Goal: Information Seeking & Learning: Learn about a topic

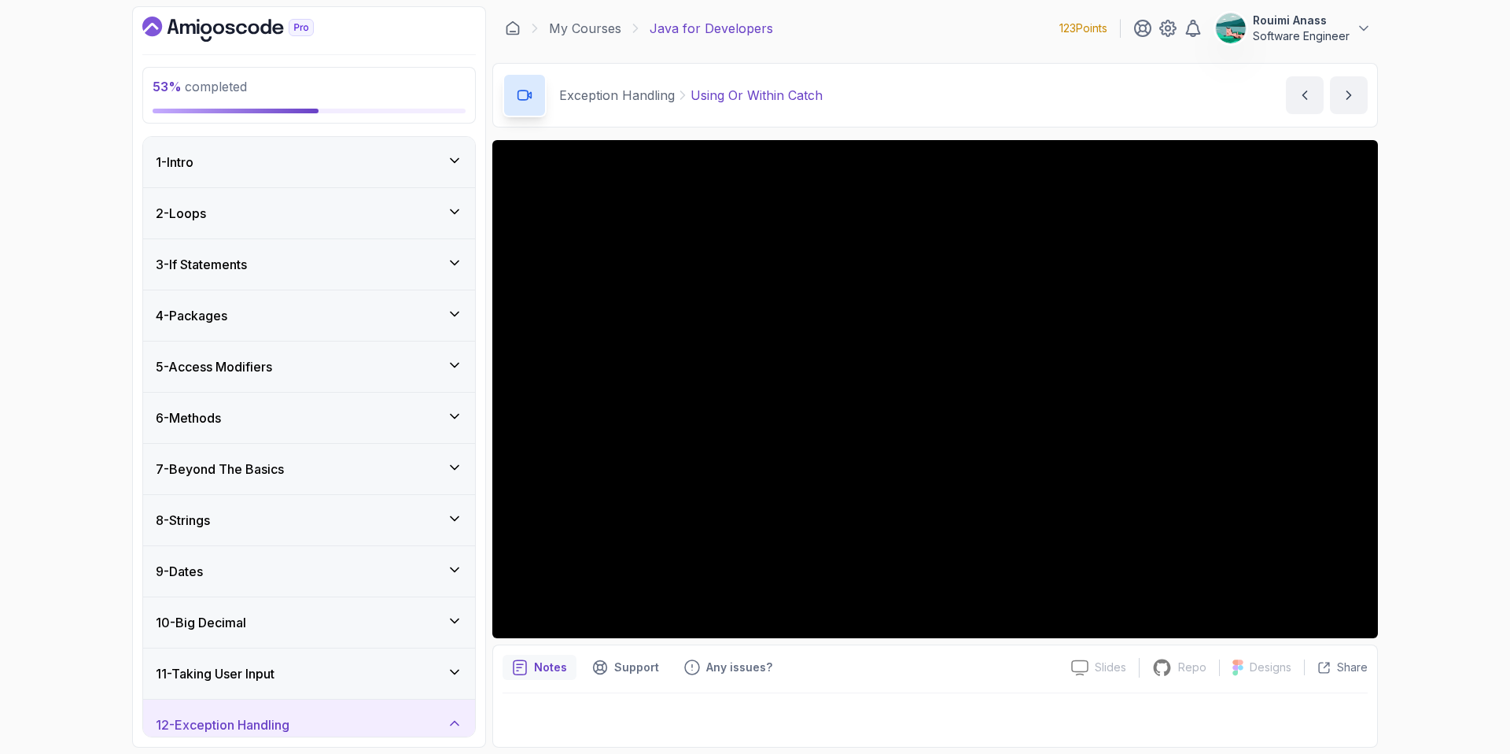
scroll to position [670, 0]
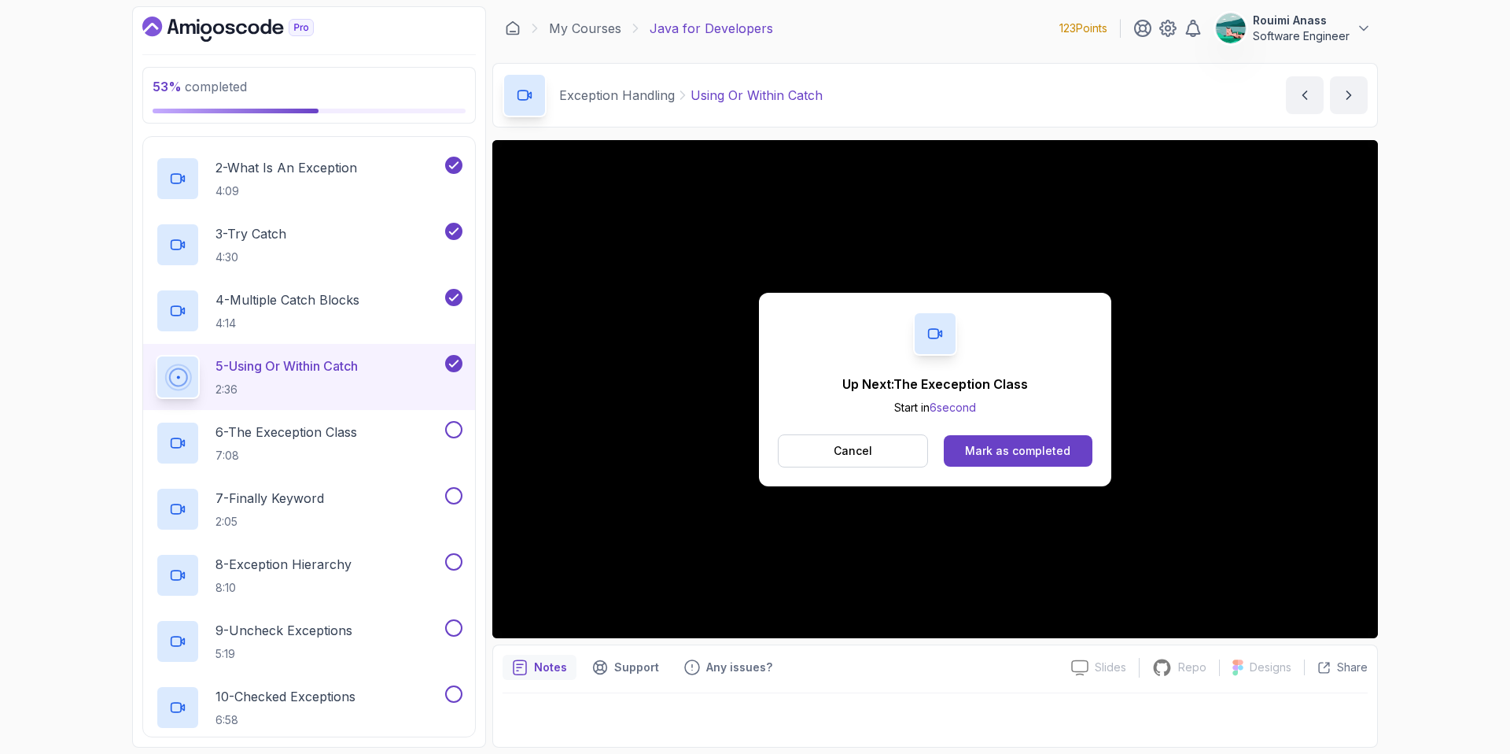
click at [1030, 448] on div "Mark as completed" at bounding box center [1017, 451] width 105 height 16
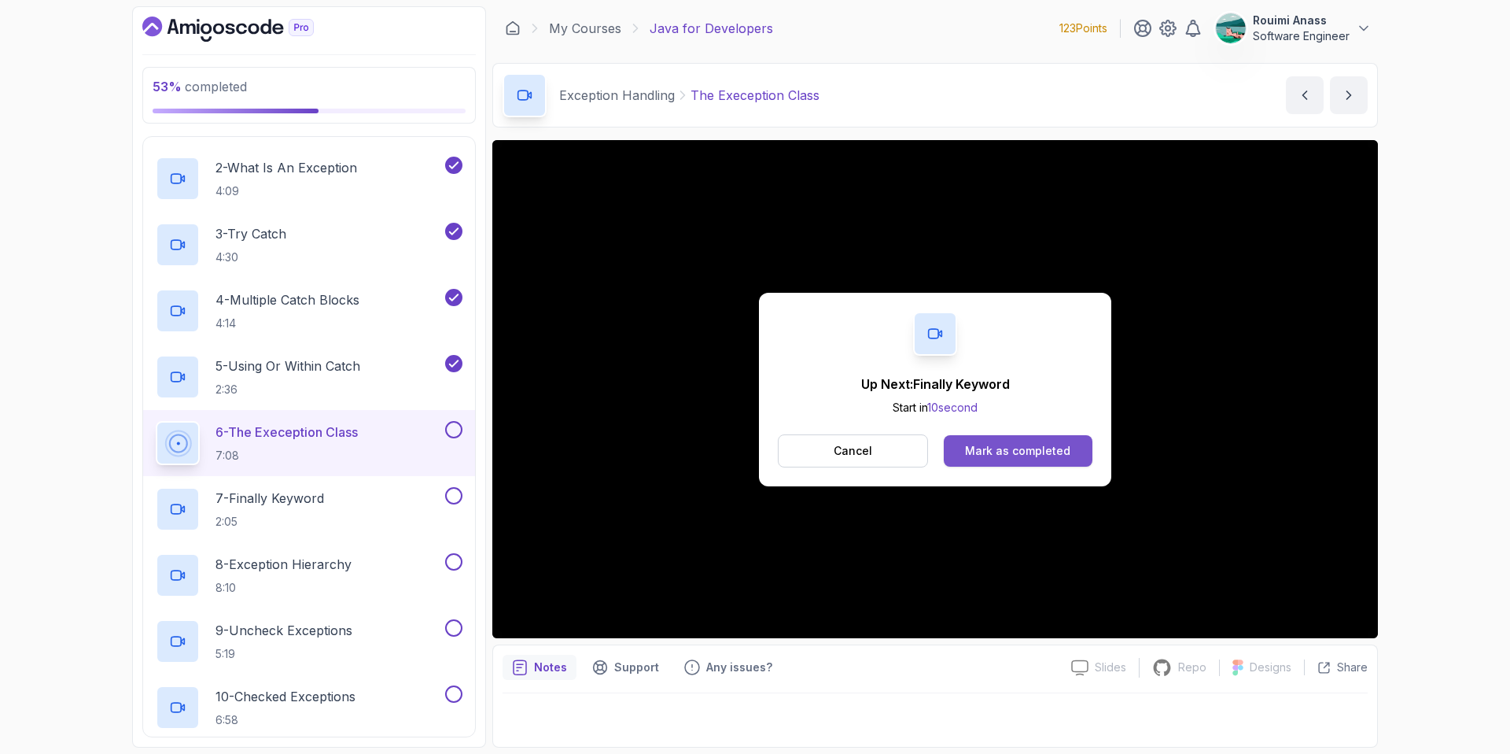
click at [1049, 457] on div "Mark as completed" at bounding box center [1017, 451] width 105 height 16
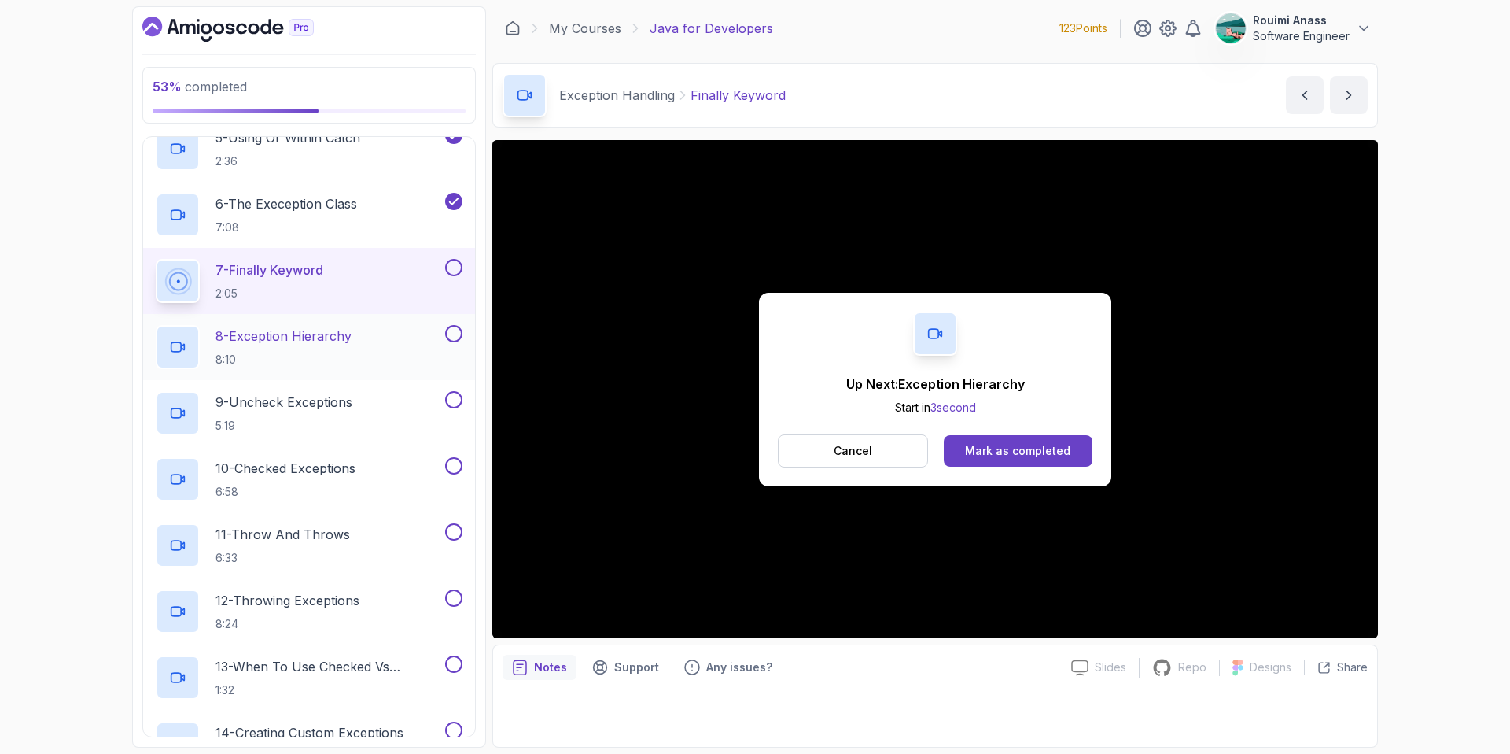
scroll to position [824, 0]
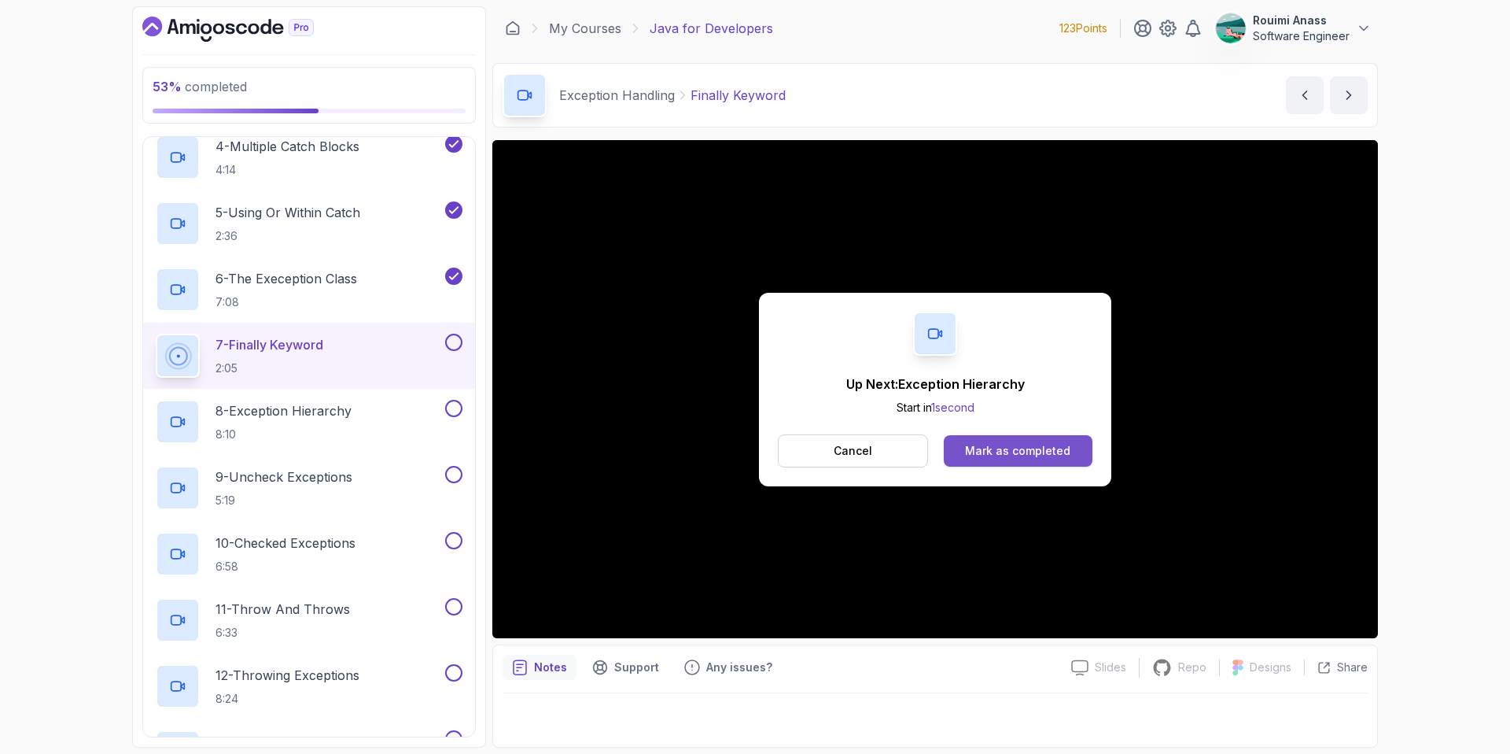
click at [985, 451] on div "Mark as completed" at bounding box center [1017, 451] width 105 height 16
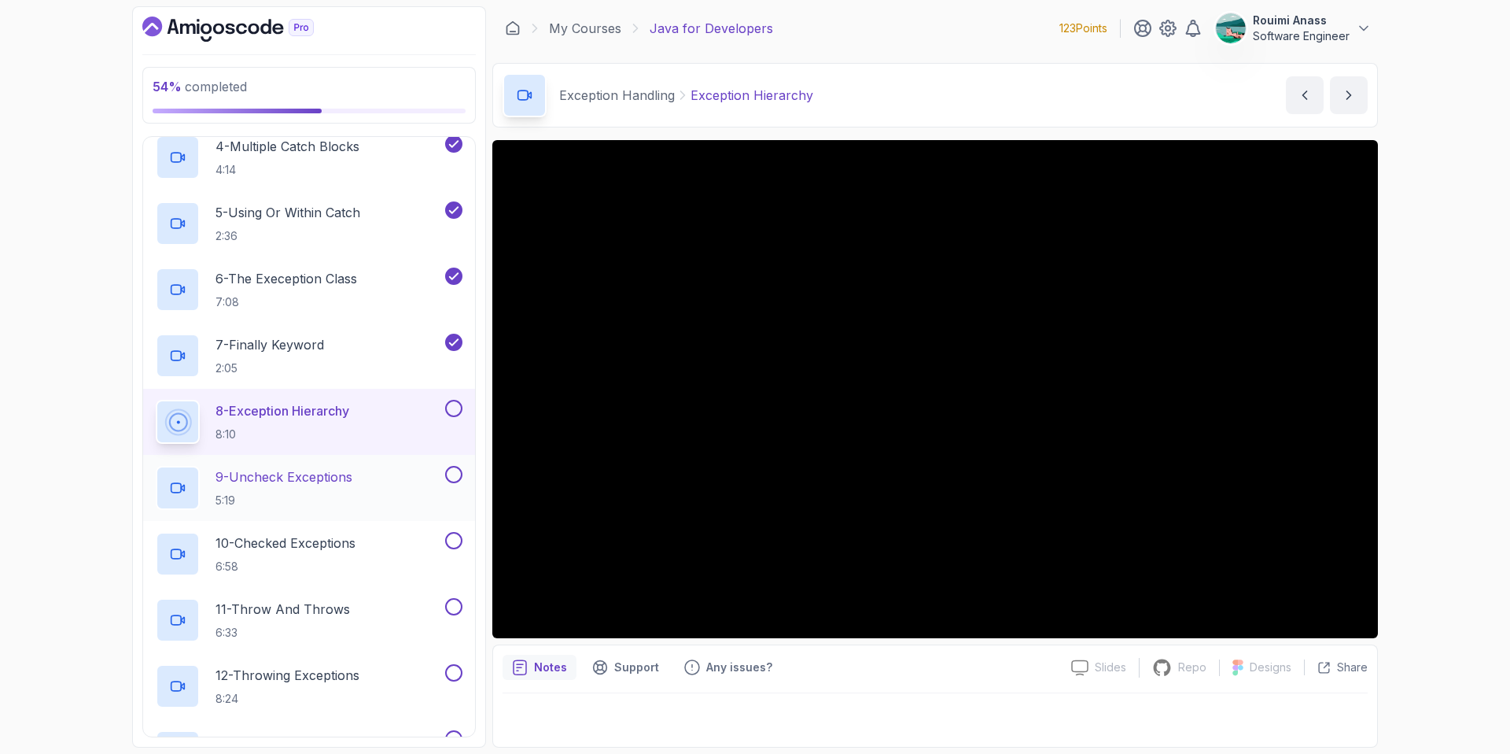
click at [281, 485] on p "9 - Uncheck Exceptions" at bounding box center [284, 476] width 137 height 19
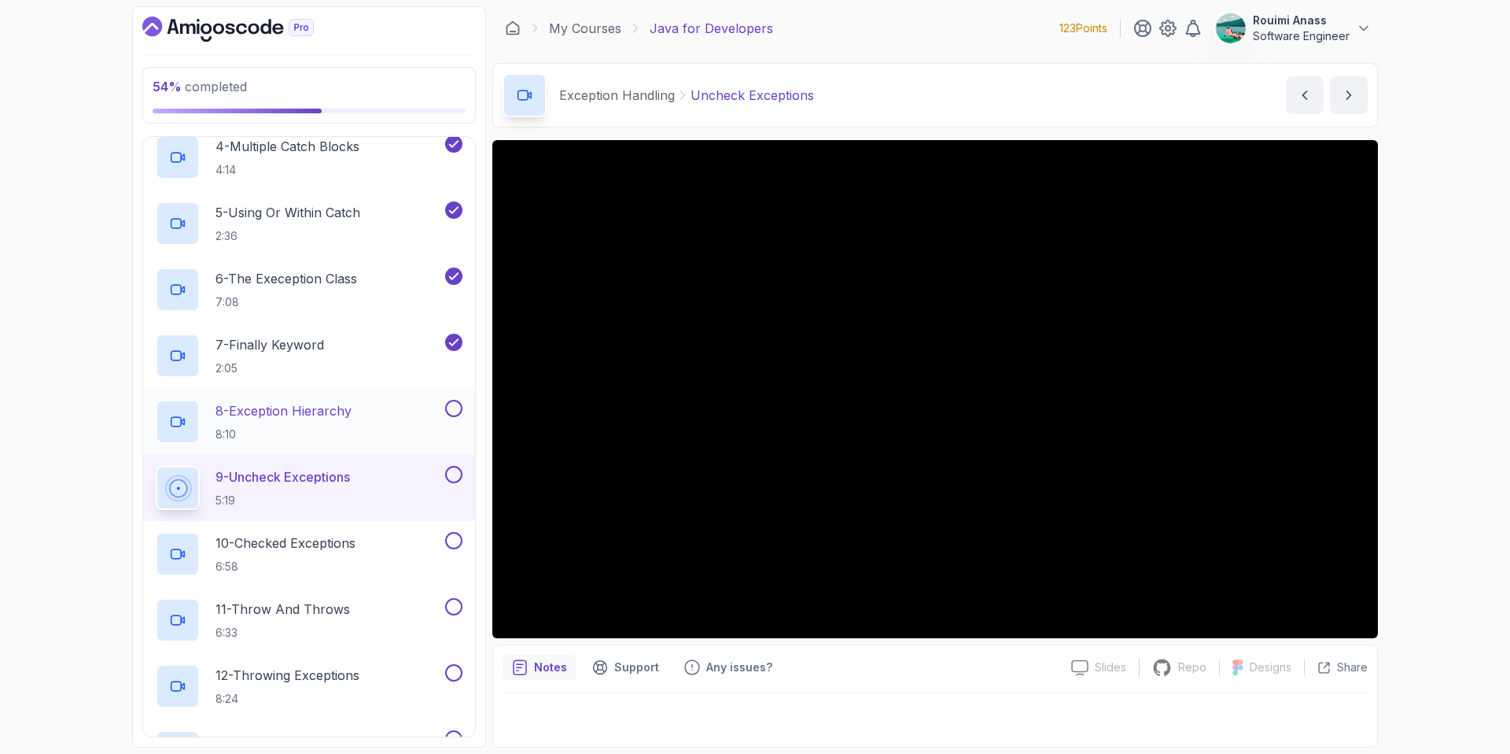
click at [456, 407] on button at bounding box center [453, 408] width 17 height 17
click at [423, 557] on div "10 - Checked Exceptions 6:58" at bounding box center [299, 554] width 286 height 44
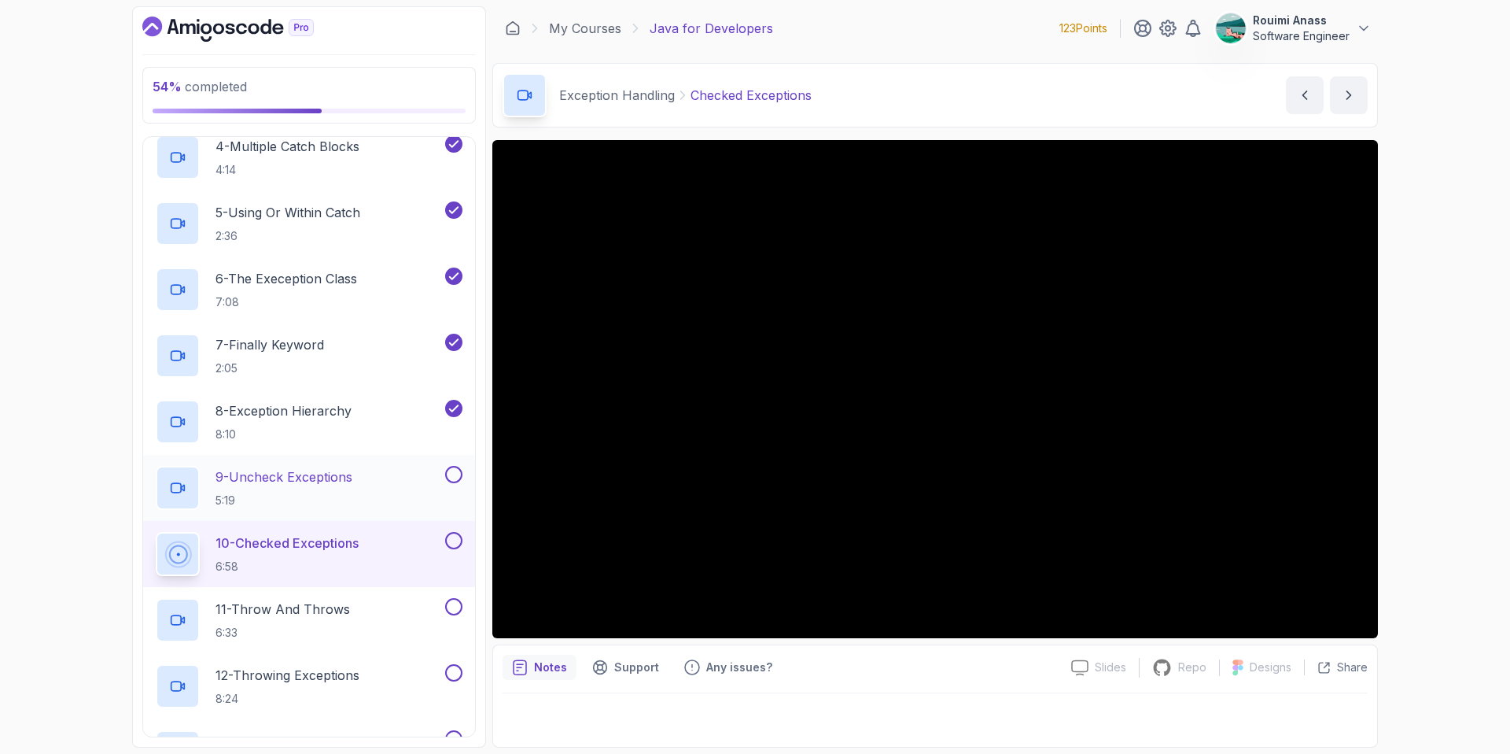
click at [453, 475] on button at bounding box center [453, 474] width 17 height 17
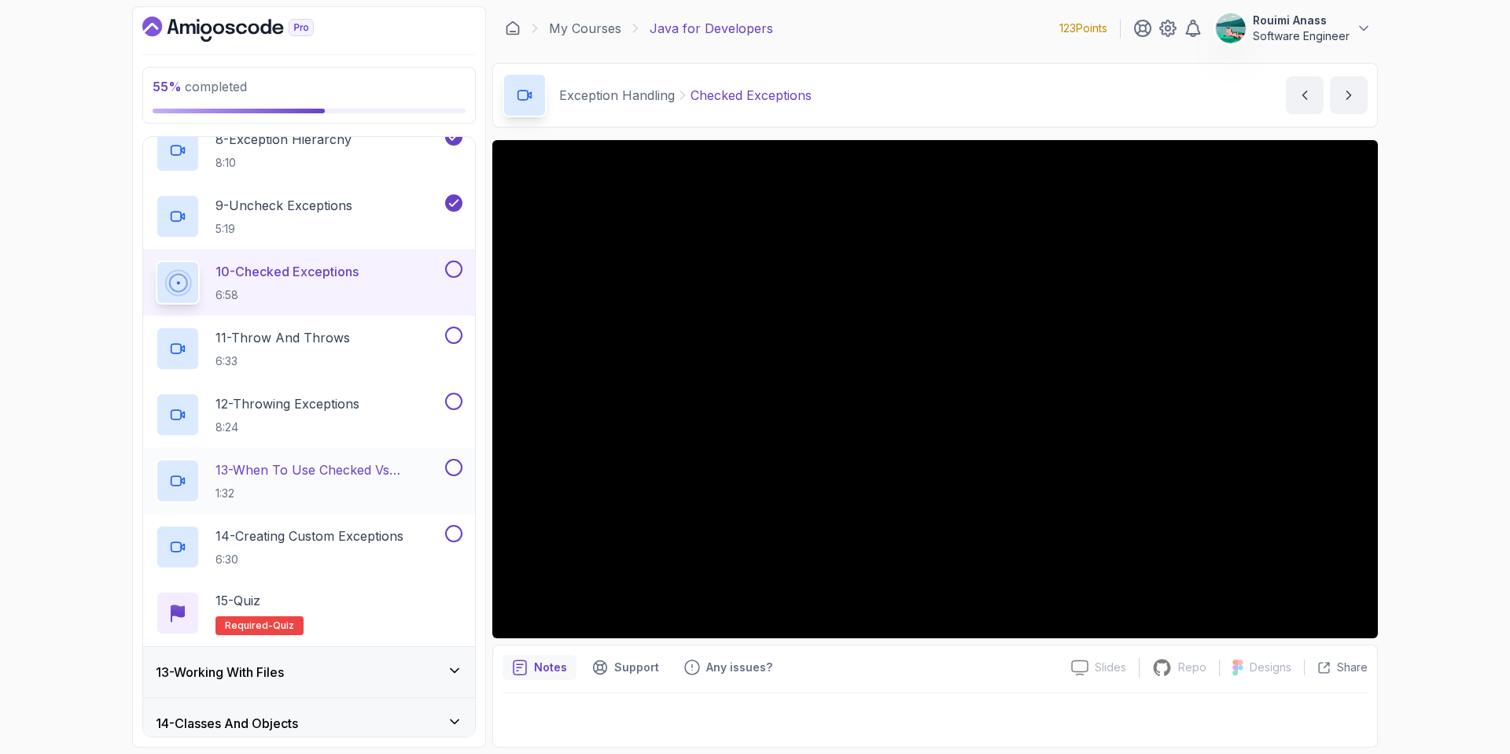
scroll to position [1142, 0]
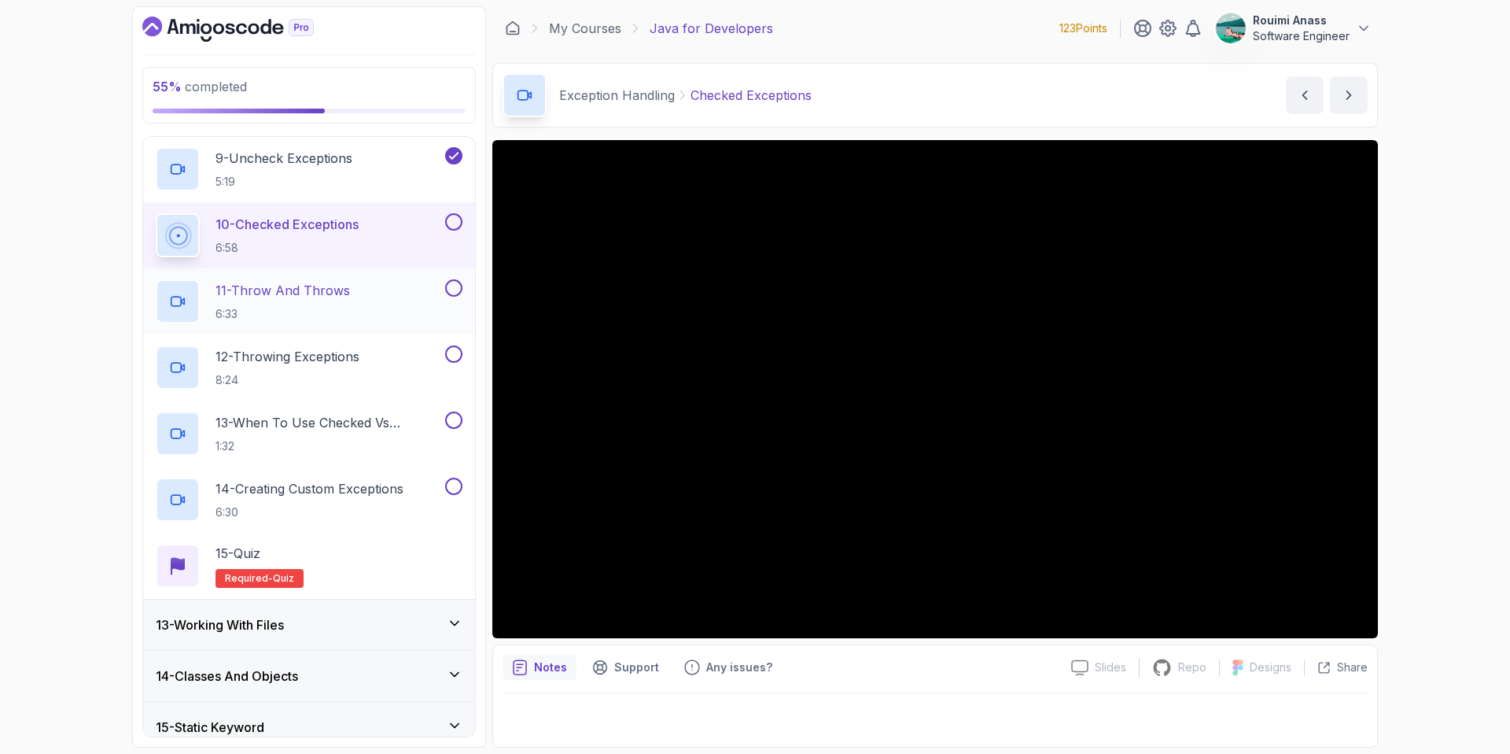
click at [388, 287] on div "11 - Throw And Throws 6:33" at bounding box center [299, 301] width 286 height 44
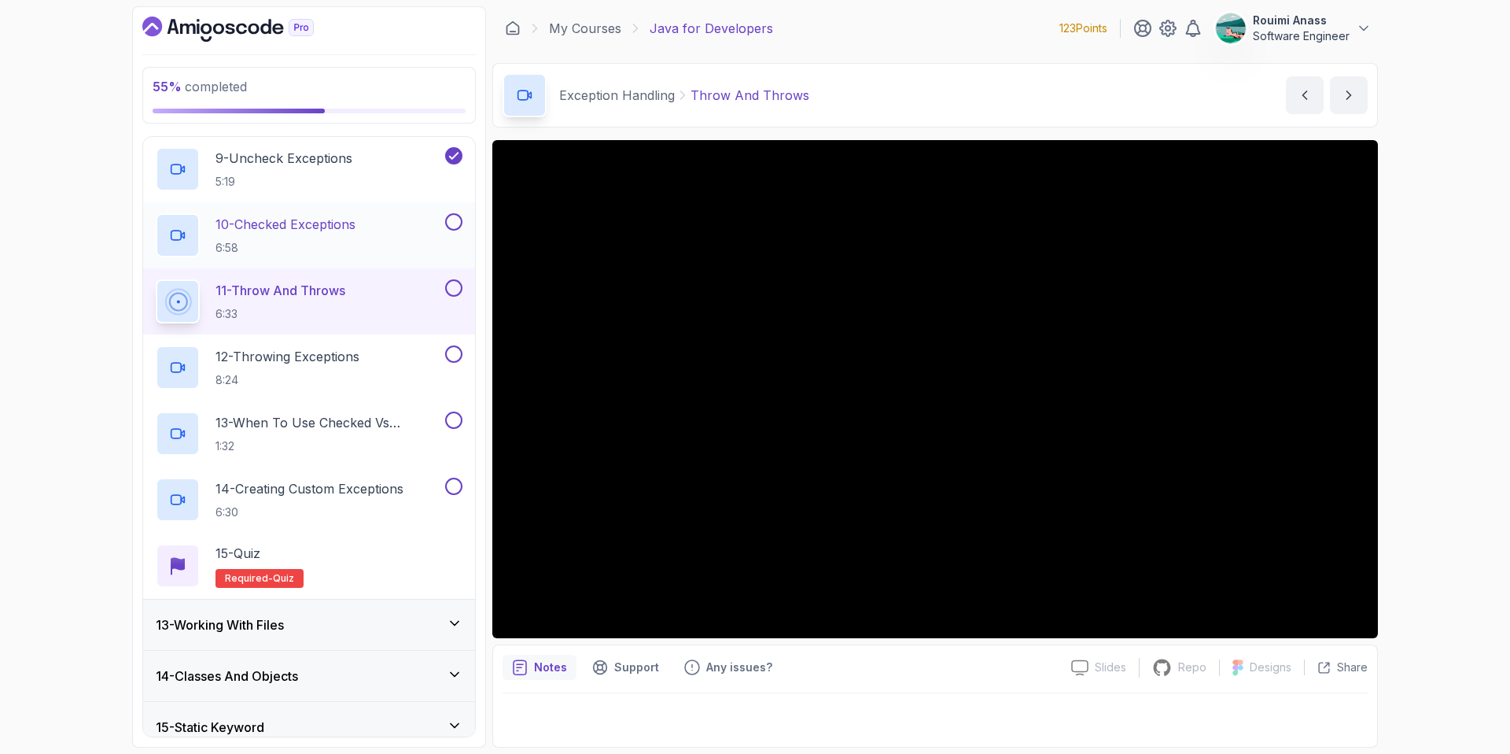
click at [455, 223] on button at bounding box center [453, 221] width 17 height 17
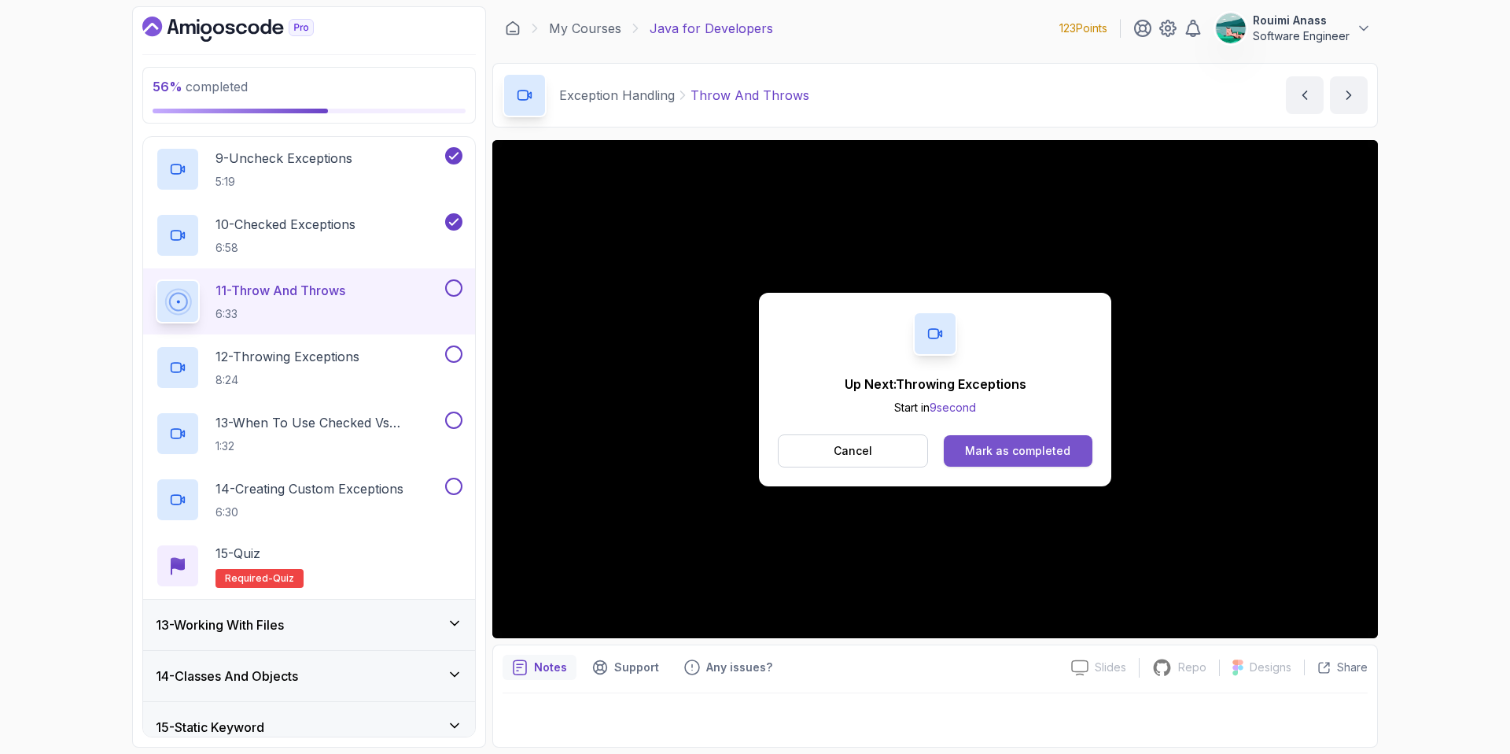
click at [964, 438] on button "Mark as completed" at bounding box center [1018, 450] width 149 height 31
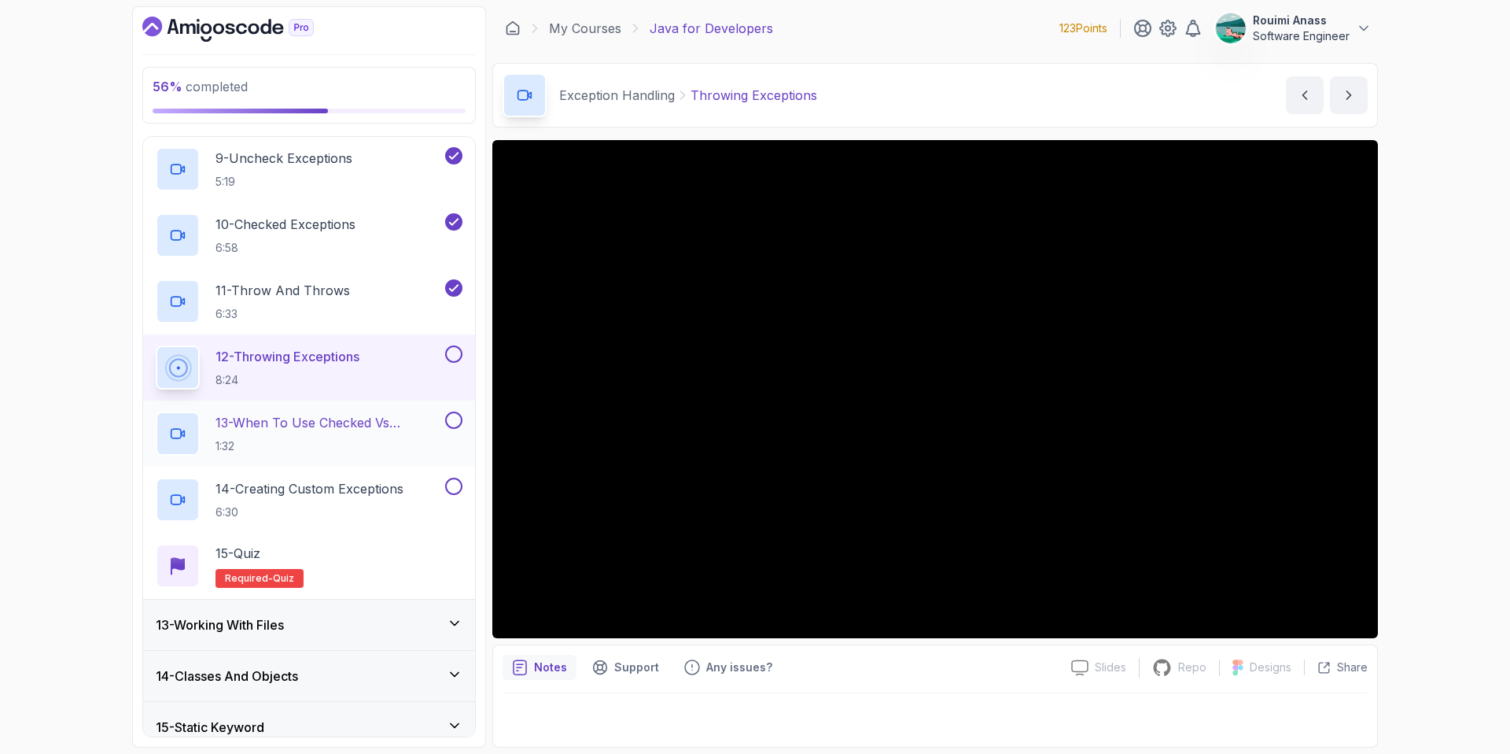
click at [398, 424] on p "13 - When To Use Checked Vs Unchecked Exeptions" at bounding box center [329, 422] width 227 height 19
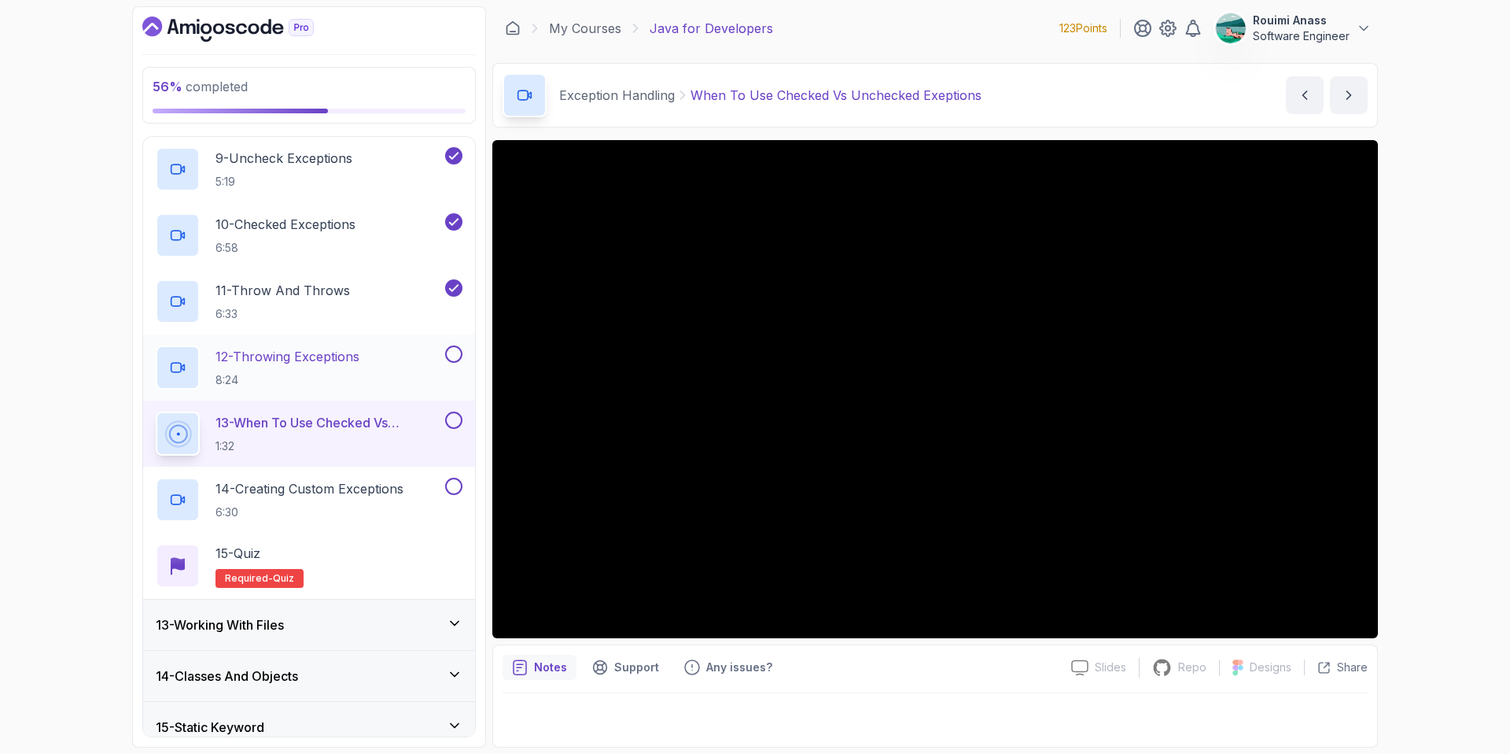
click at [454, 355] on button at bounding box center [453, 353] width 17 height 17
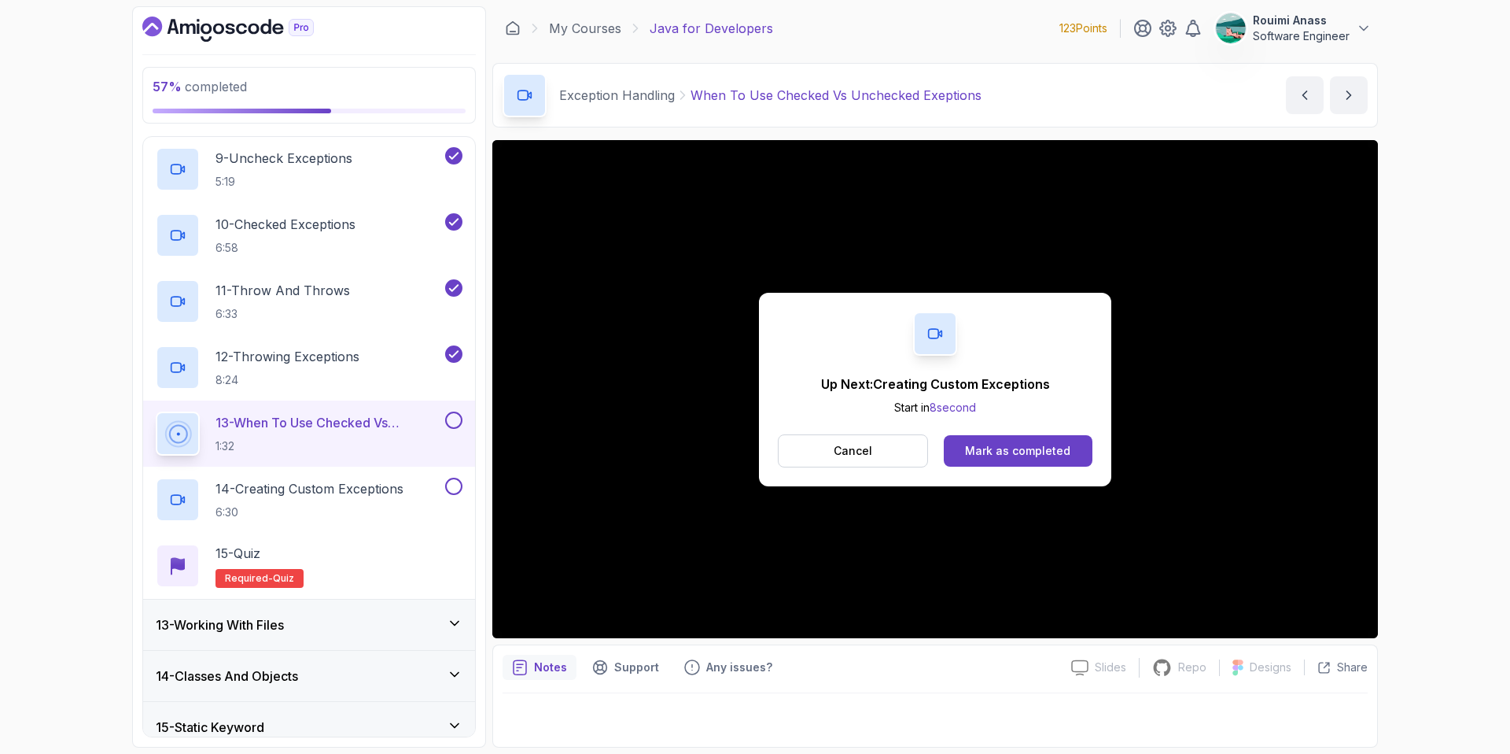
click at [1192, 469] on div "Up Next: Creating Custom Exceptions Start in 8 second Cancel Mark as completed" at bounding box center [935, 389] width 886 height 498
click at [1015, 466] on div "Cancel Mark as completed" at bounding box center [935, 450] width 315 height 33
click at [1020, 443] on div "Mark as completed" at bounding box center [1017, 451] width 105 height 16
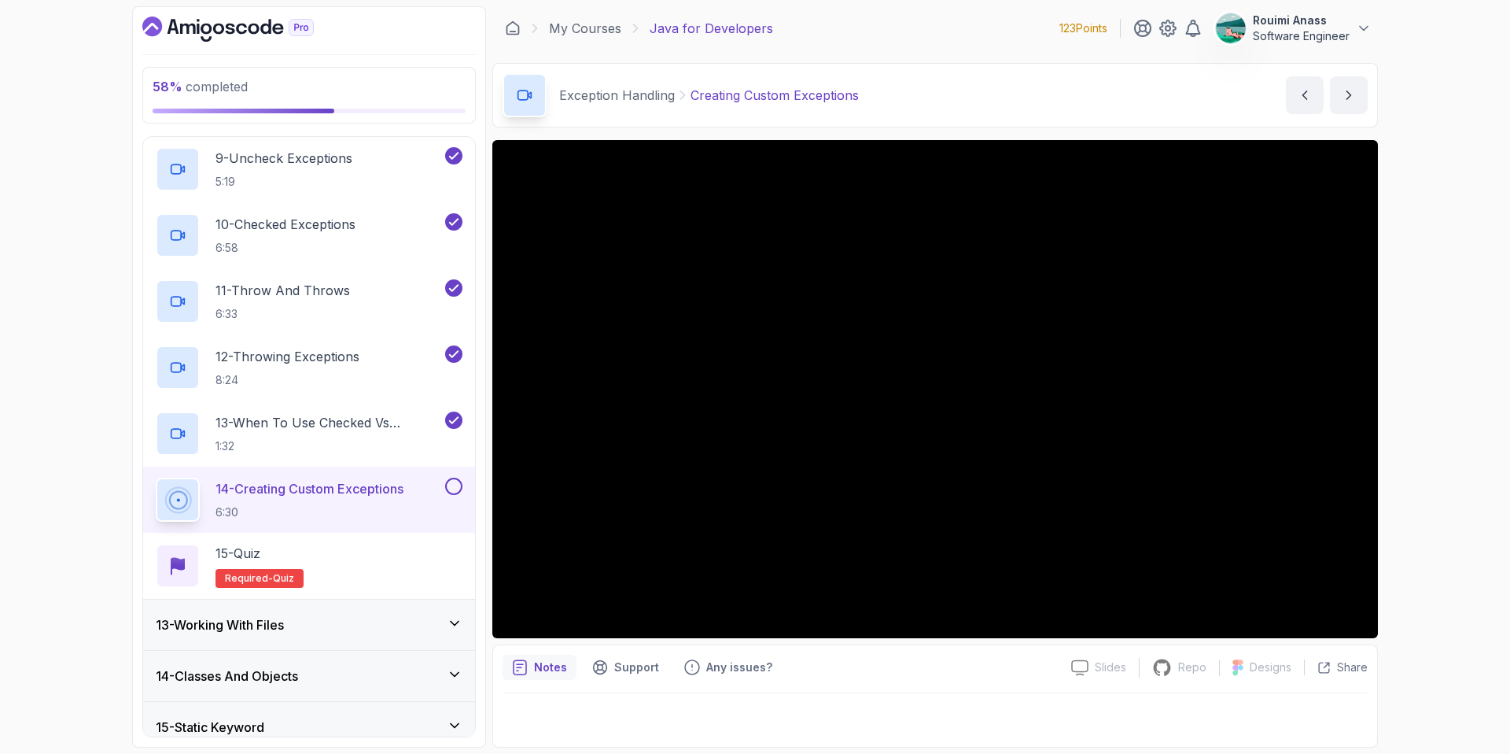
click at [448, 485] on button at bounding box center [453, 485] width 17 height 17
click at [398, 551] on div "15 - Quiz Required- quiz" at bounding box center [309, 566] width 307 height 44
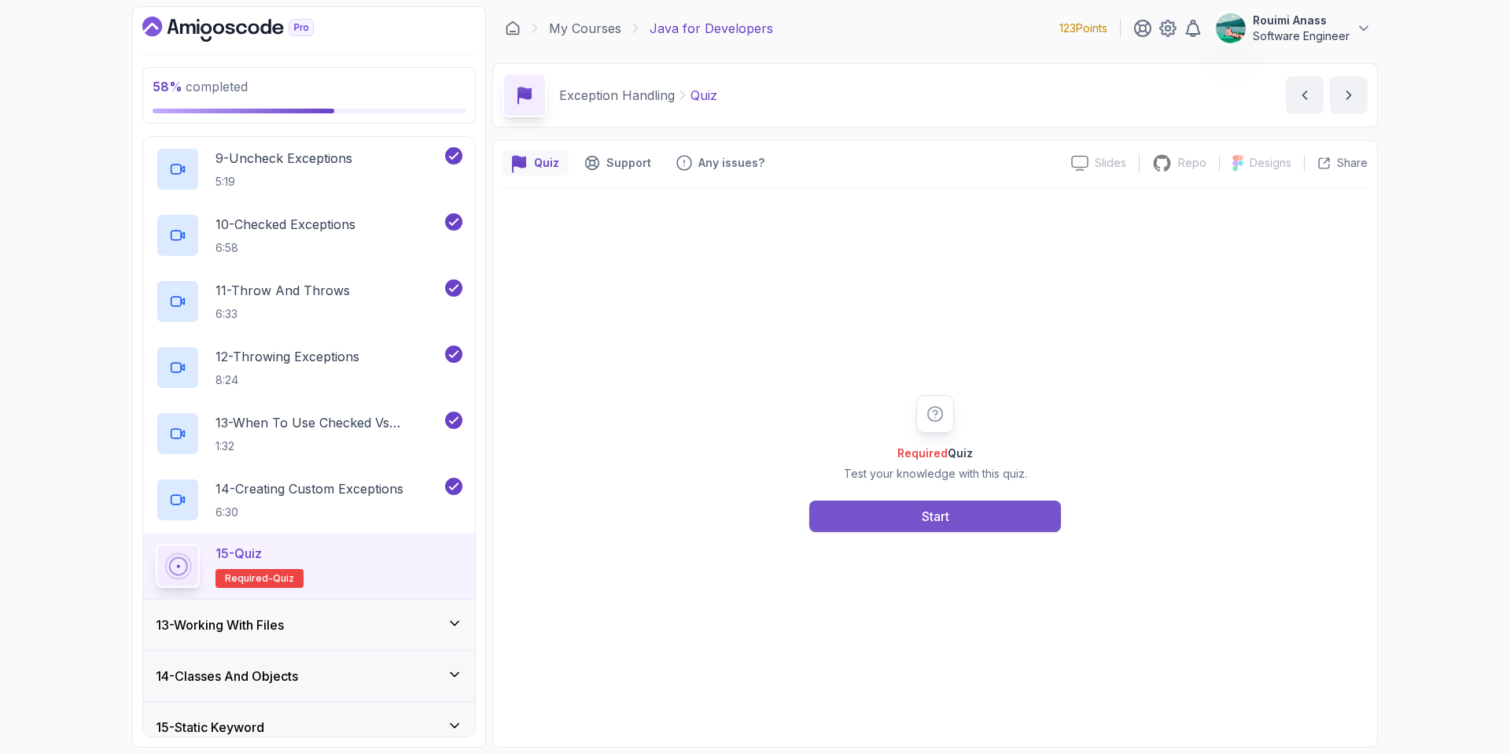
click at [971, 530] on button "Start" at bounding box center [935, 515] width 252 height 31
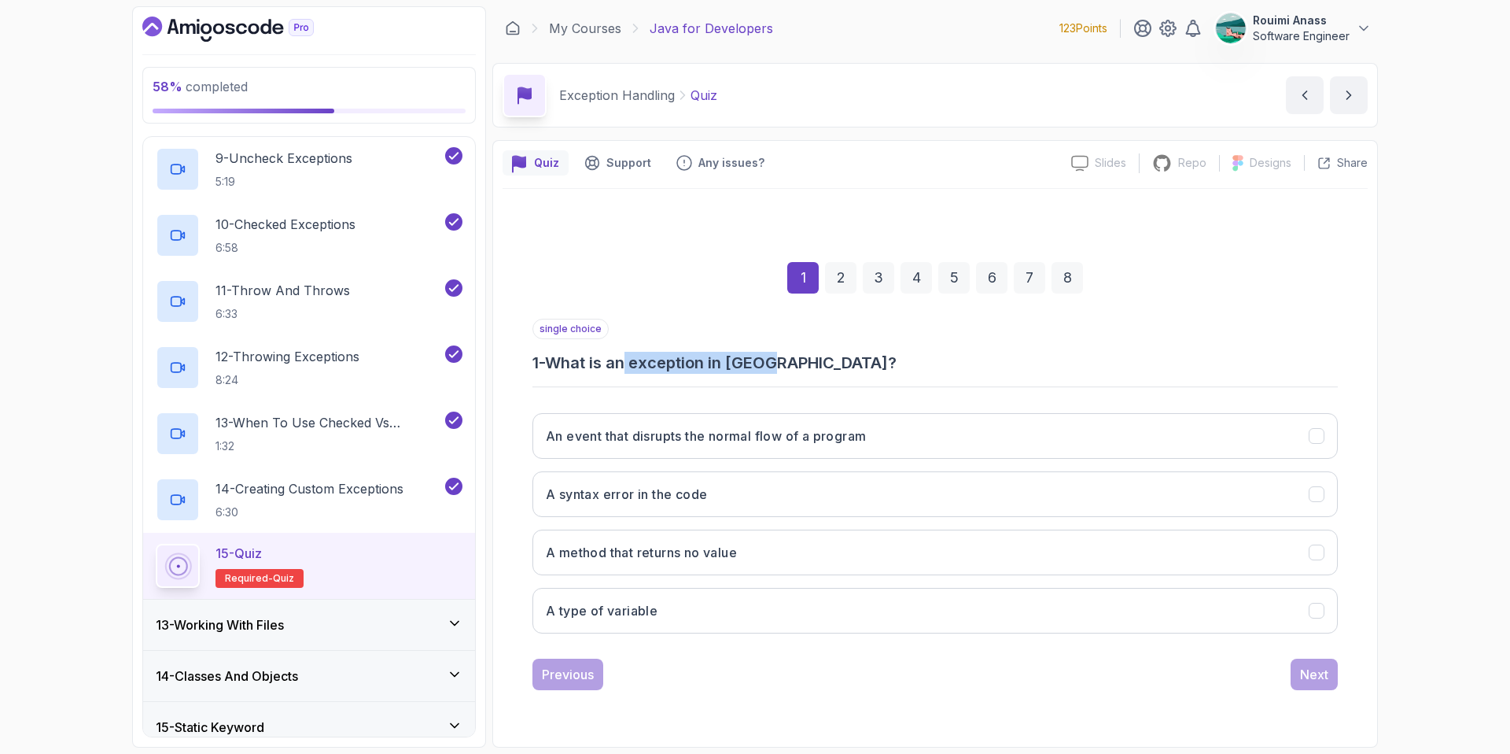
drag, startPoint x: 631, startPoint y: 361, endPoint x: 791, endPoint y: 360, distance: 160.5
click at [791, 360] on h3 "1 - What is an exception in Java?" at bounding box center [935, 363] width 805 height 22
click at [866, 438] on h3 "An event that disrupts the normal flow of a program" at bounding box center [706, 435] width 320 height 19
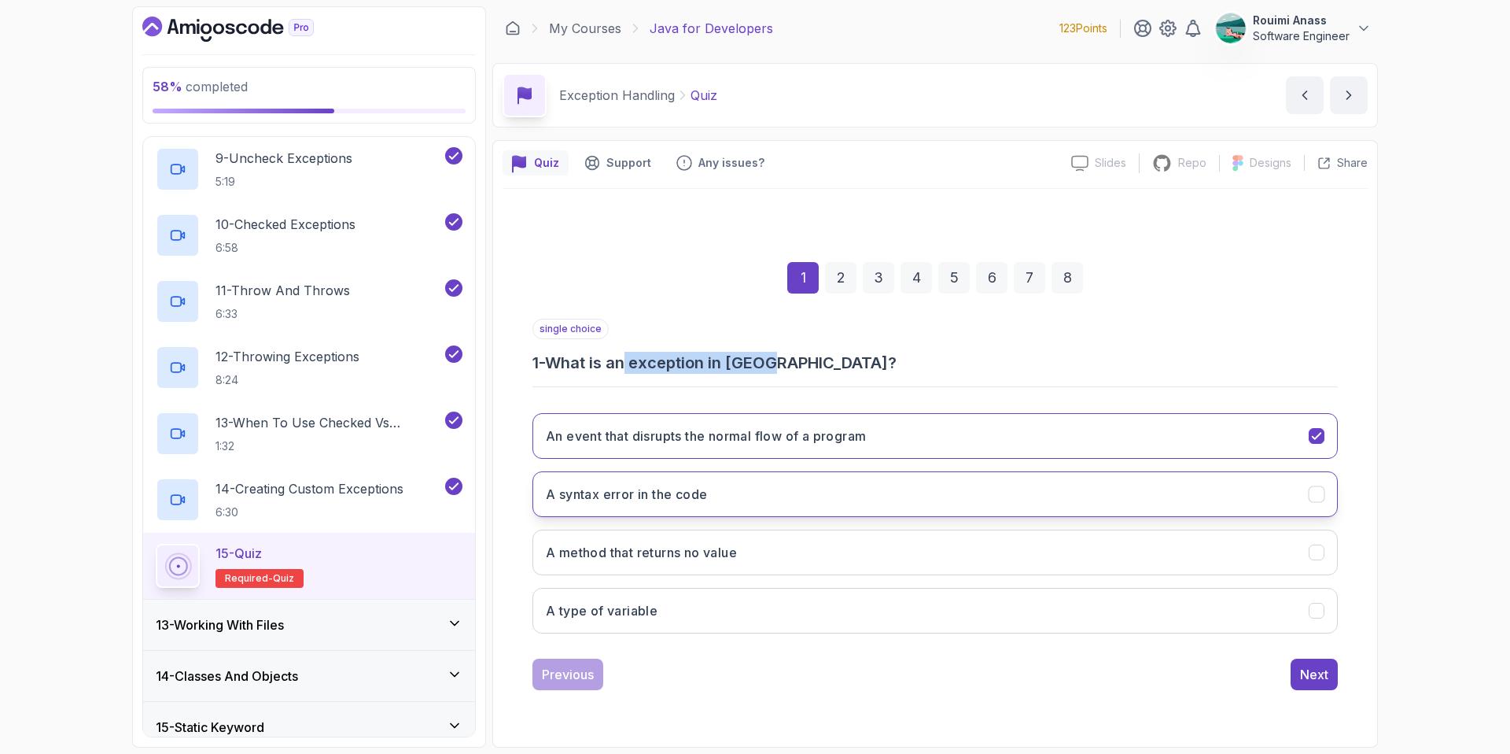
click at [635, 488] on h3 "A syntax error in the code" at bounding box center [626, 494] width 161 height 19
click at [733, 438] on h3 "An event that disrupts the normal flow of a program" at bounding box center [706, 435] width 320 height 19
click at [586, 485] on h3 "A syntax error in the code" at bounding box center [626, 494] width 161 height 19
click at [1030, 438] on button "An event that disrupts the normal flow of a program" at bounding box center [935, 436] width 805 height 46
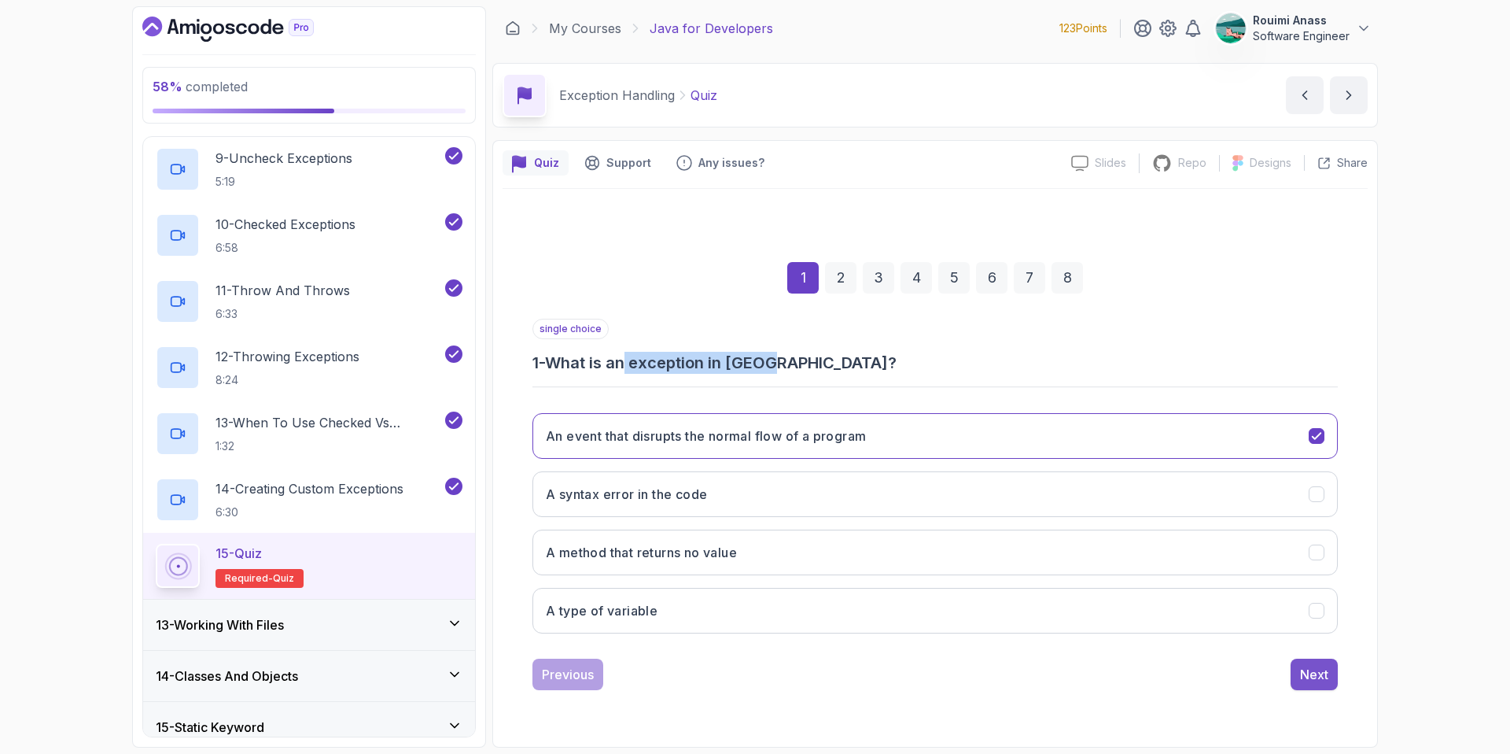
click at [1306, 666] on div "Next" at bounding box center [1314, 674] width 28 height 19
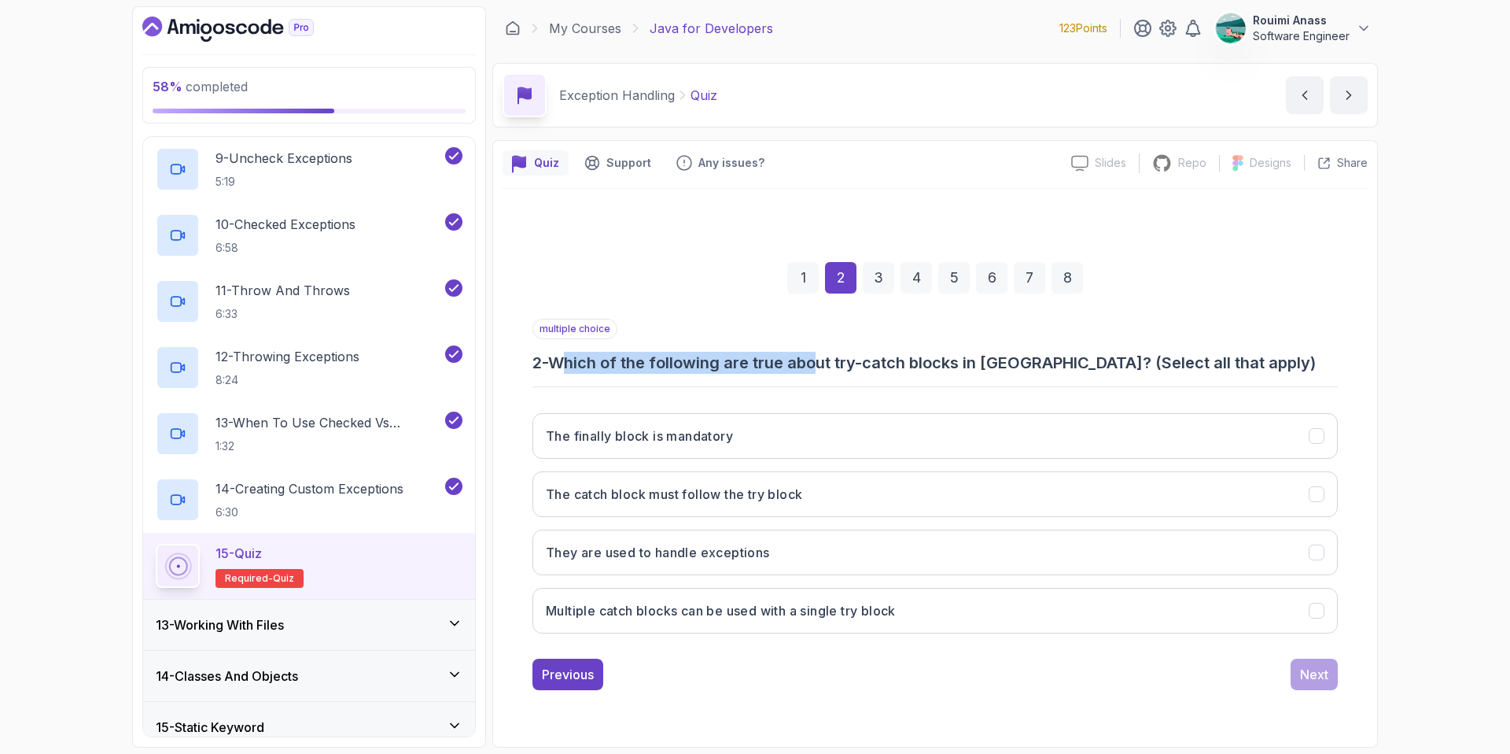
drag, startPoint x: 573, startPoint y: 369, endPoint x: 821, endPoint y: 363, distance: 248.6
click at [821, 363] on h3 "2 - Which of the following are true about try-catch blocks in Java? (Select all…" at bounding box center [935, 363] width 805 height 22
drag, startPoint x: 867, startPoint y: 363, endPoint x: 925, endPoint y: 365, distance: 58.3
click at [923, 365] on h3 "2 - Which of the following are true about try-catch blocks in Java? (Select all…" at bounding box center [935, 363] width 805 height 22
drag, startPoint x: 999, startPoint y: 363, endPoint x: 982, endPoint y: 382, distance: 25.1
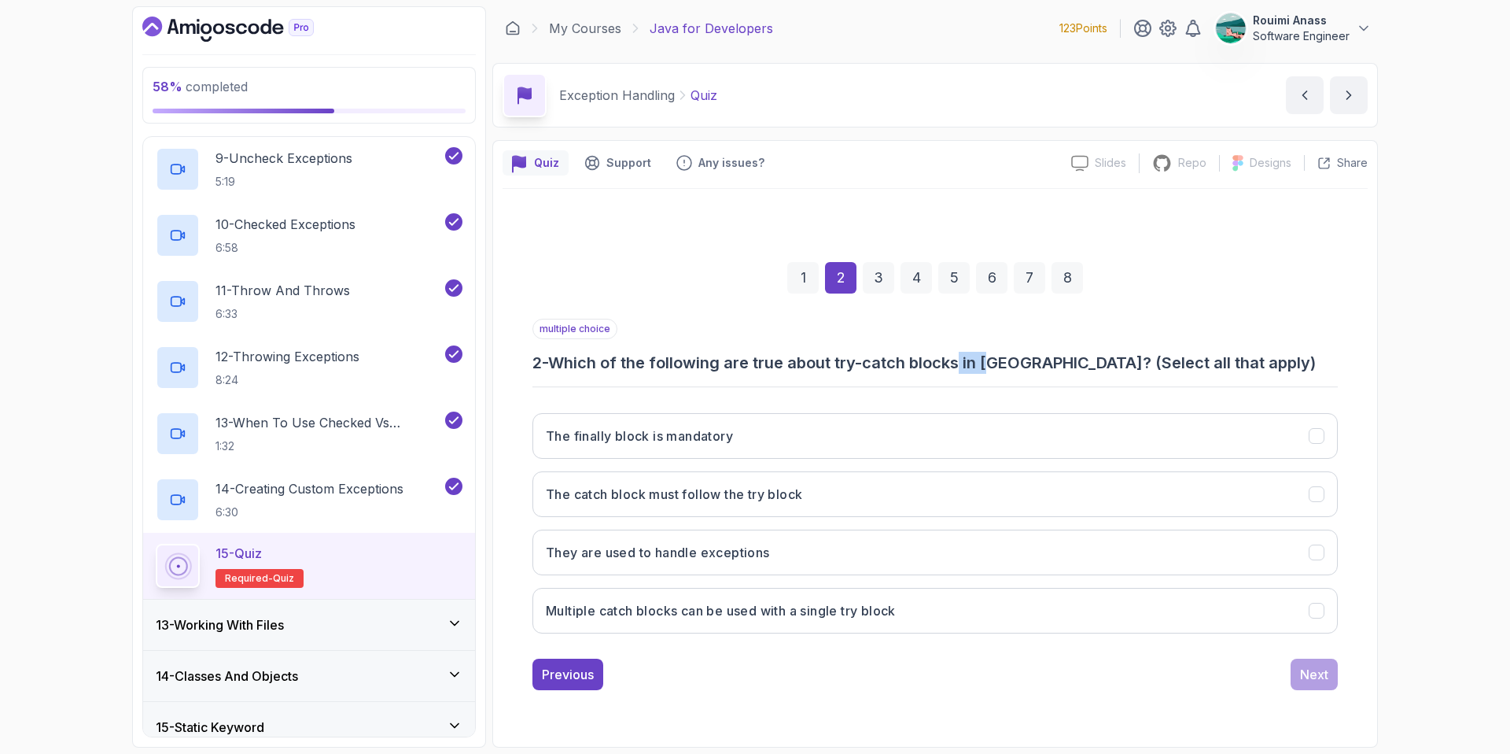
click at [1003, 363] on h3 "2 - Which of the following are true about try-catch blocks in Java? (Select all…" at bounding box center [935, 363] width 805 height 22
click at [776, 557] on button "They are used to handle exceptions" at bounding box center [935, 552] width 805 height 46
click at [789, 527] on div "The finally block is mandatory The catch block must follow the try block They a…" at bounding box center [935, 522] width 805 height 245
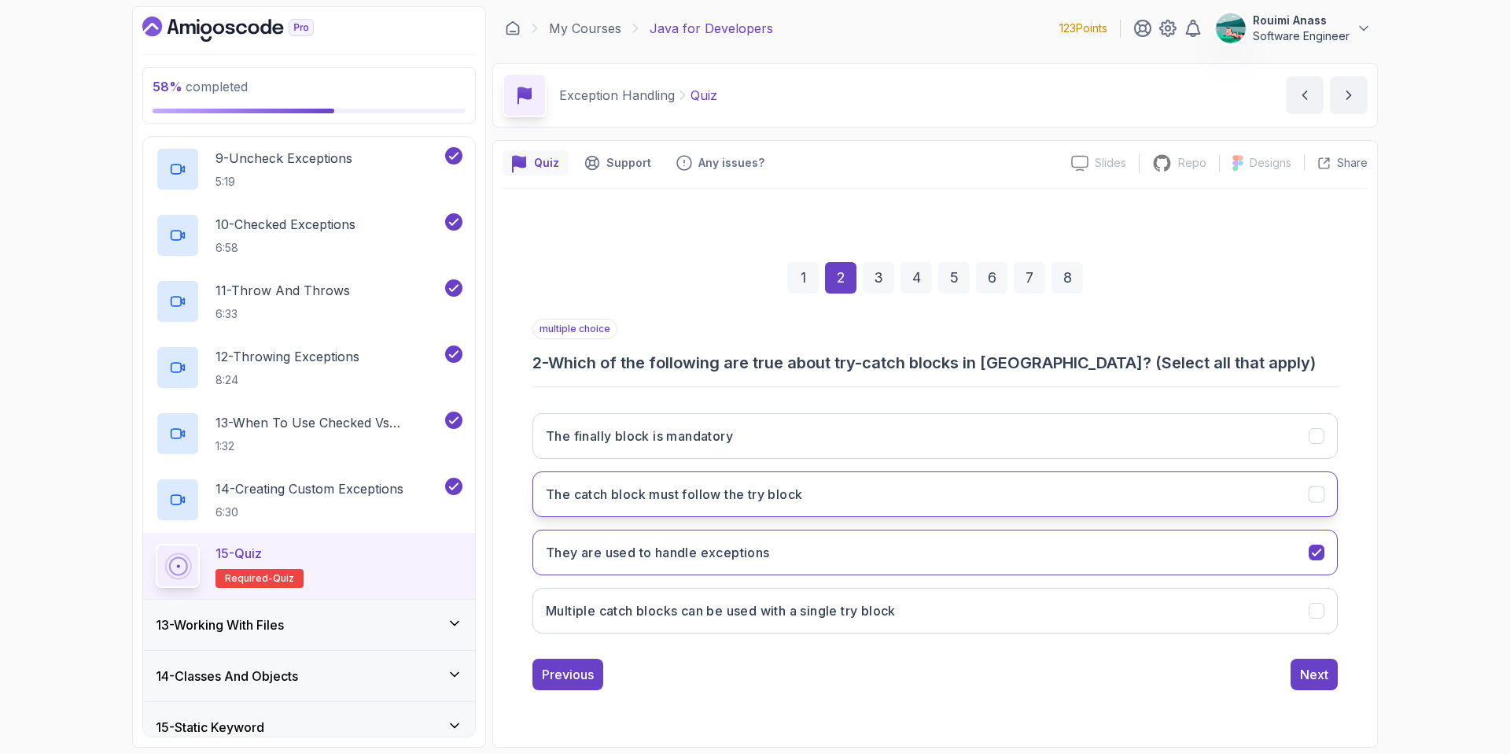
click at [796, 499] on h3 "The catch block must follow the try block" at bounding box center [674, 494] width 256 height 19
click at [945, 610] on button "Multiple catch blocks can be used with a single try block" at bounding box center [935, 611] width 805 height 46
click at [1321, 677] on div "Next" at bounding box center [1314, 674] width 28 height 19
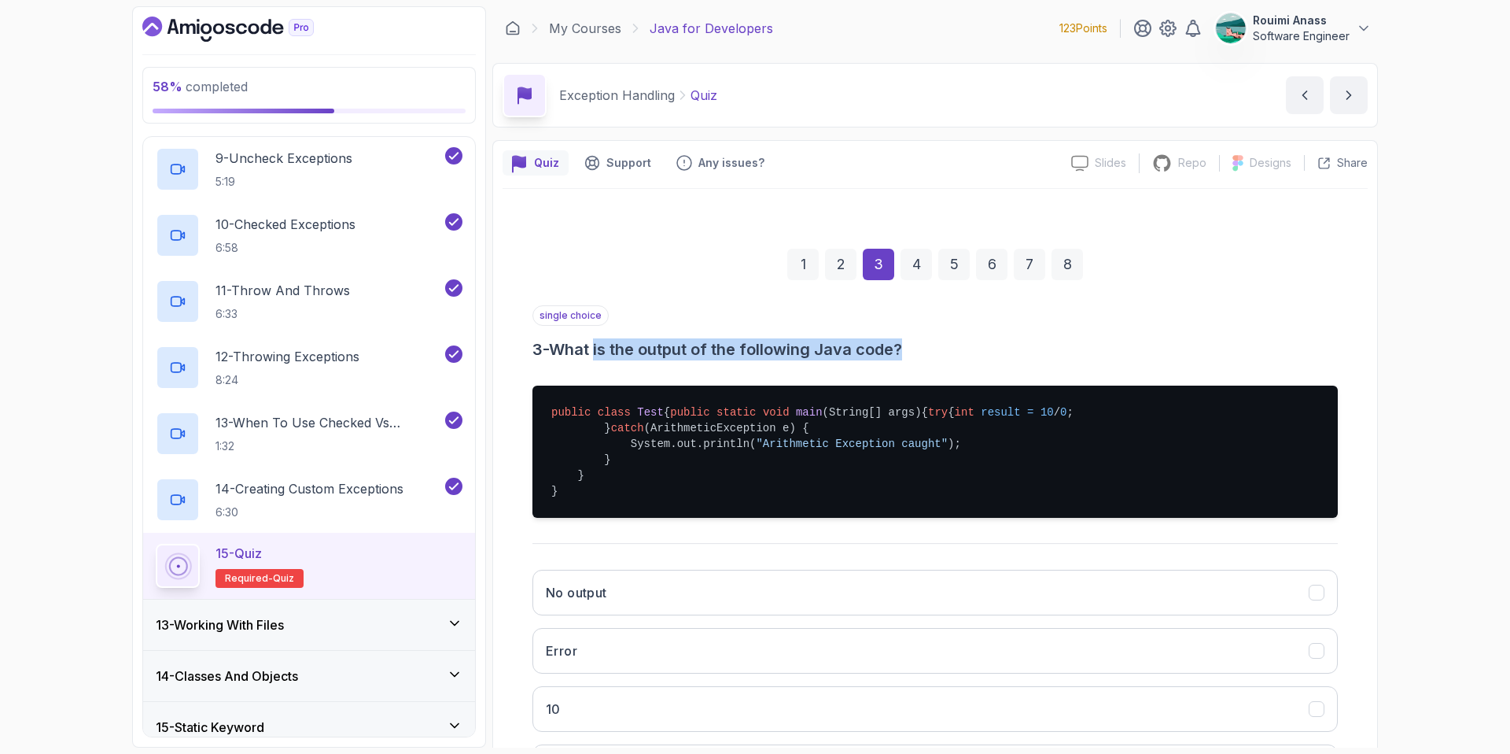
drag, startPoint x: 652, startPoint y: 354, endPoint x: 923, endPoint y: 356, distance: 270.6
click at [923, 356] on h3 "3 - What is the output of the following Java code?" at bounding box center [935, 349] width 805 height 22
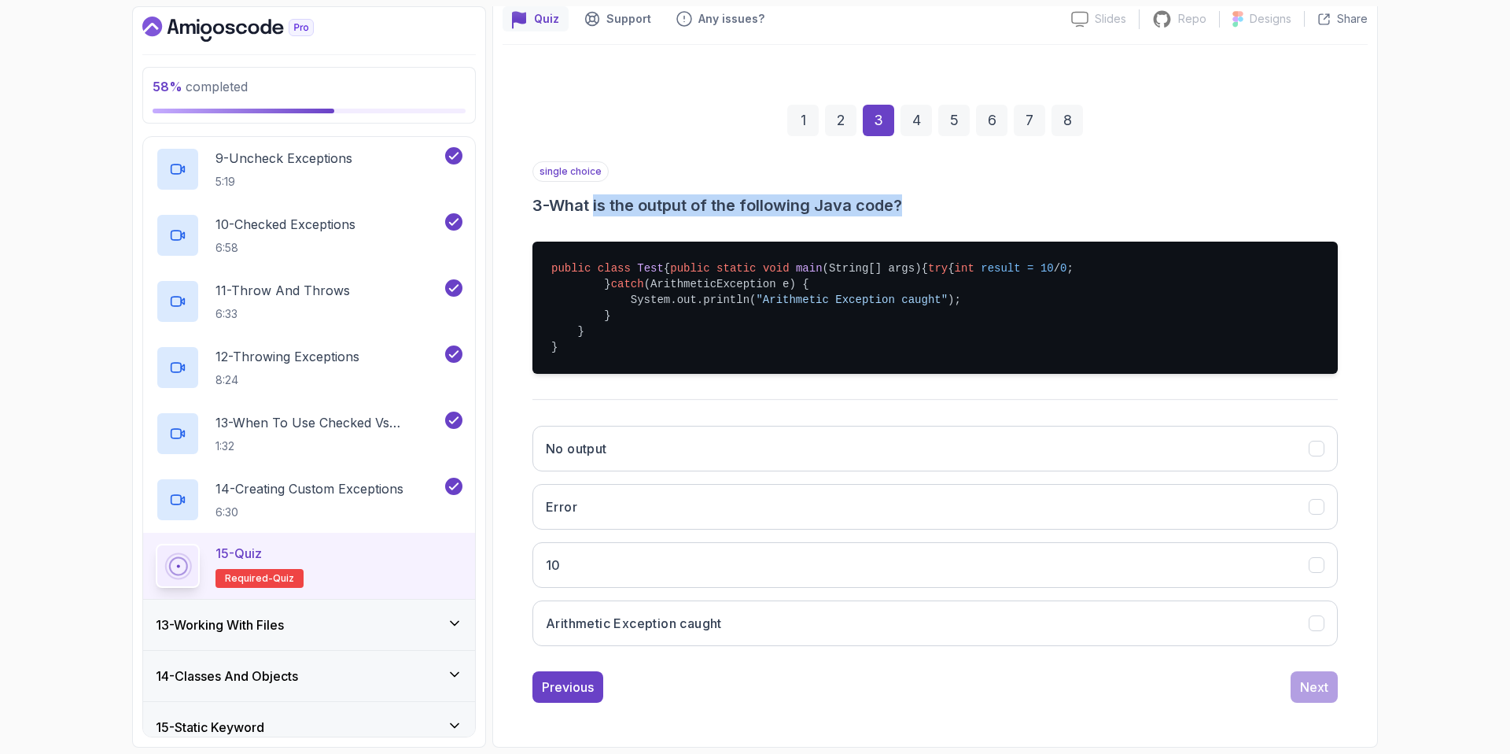
scroll to position [191, 0]
click at [762, 621] on button "Arithmetic Exception caught" at bounding box center [935, 623] width 805 height 46
click at [1323, 699] on button "Next" at bounding box center [1314, 686] width 47 height 31
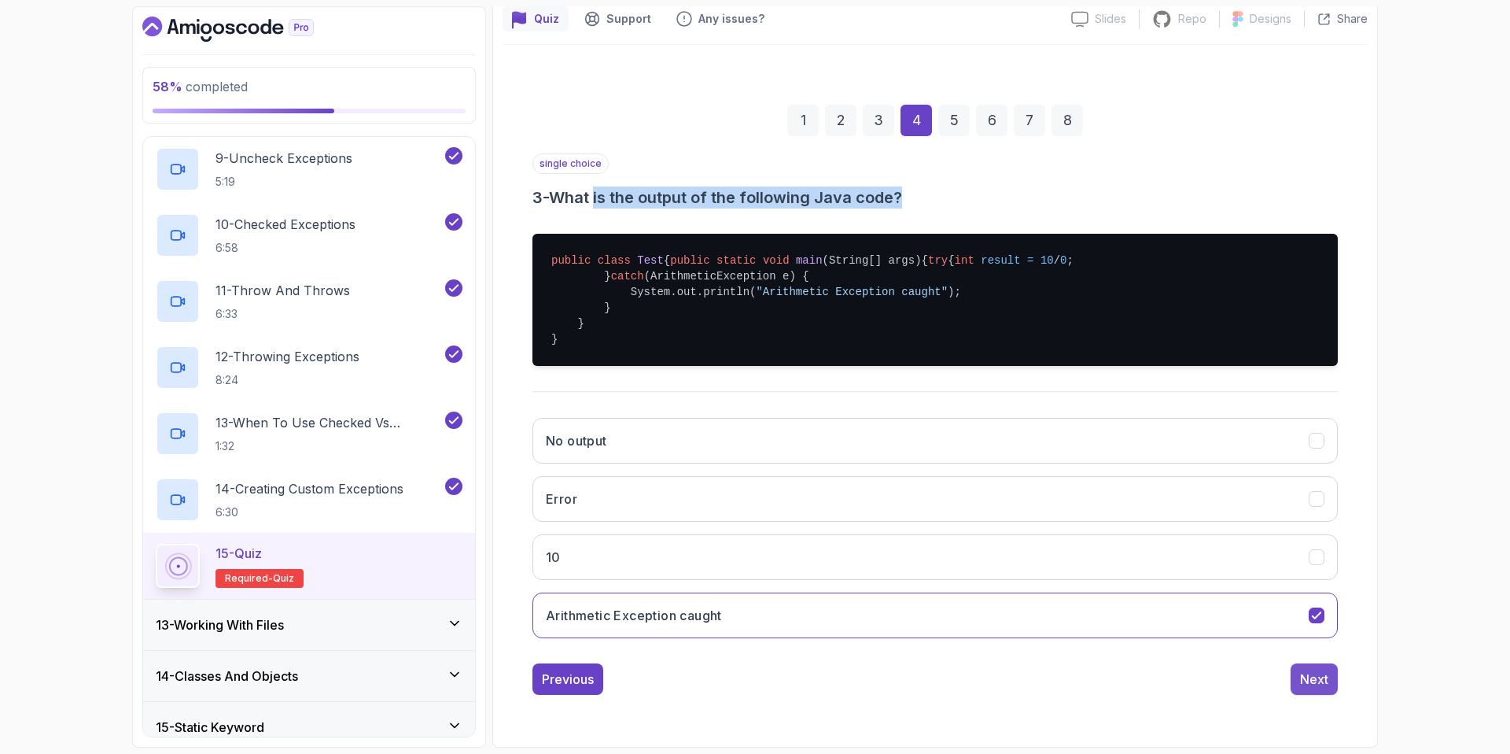
scroll to position [0, 0]
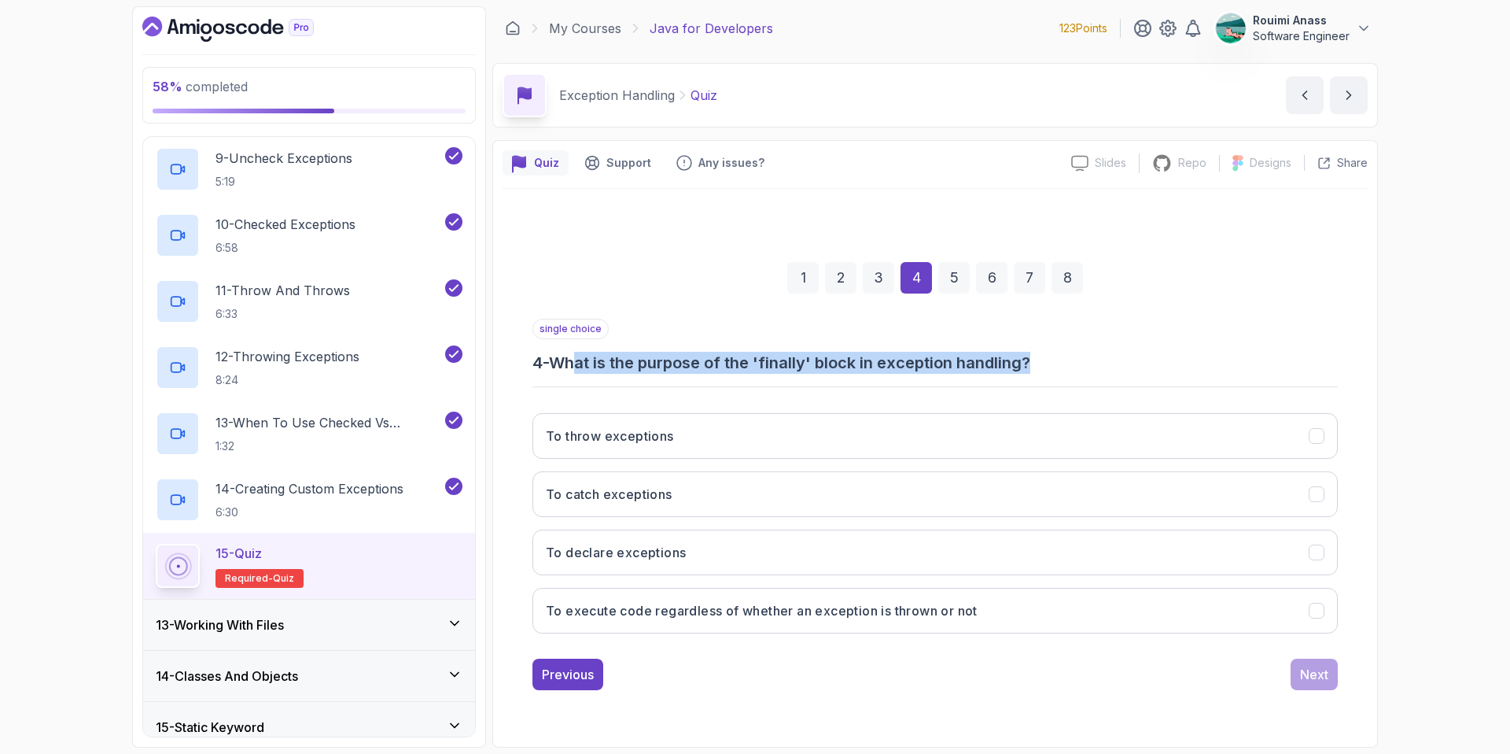
drag, startPoint x: 583, startPoint y: 362, endPoint x: 1039, endPoint y: 369, distance: 456.3
click at [1039, 369] on h3 "4 - What is the purpose of the 'finally' block in exception handling?" at bounding box center [935, 363] width 805 height 22
click at [1048, 611] on button "To execute code regardless of whether an exception is thrown or not" at bounding box center [935, 611] width 805 height 46
click at [1325, 666] on div "Next" at bounding box center [1314, 674] width 28 height 19
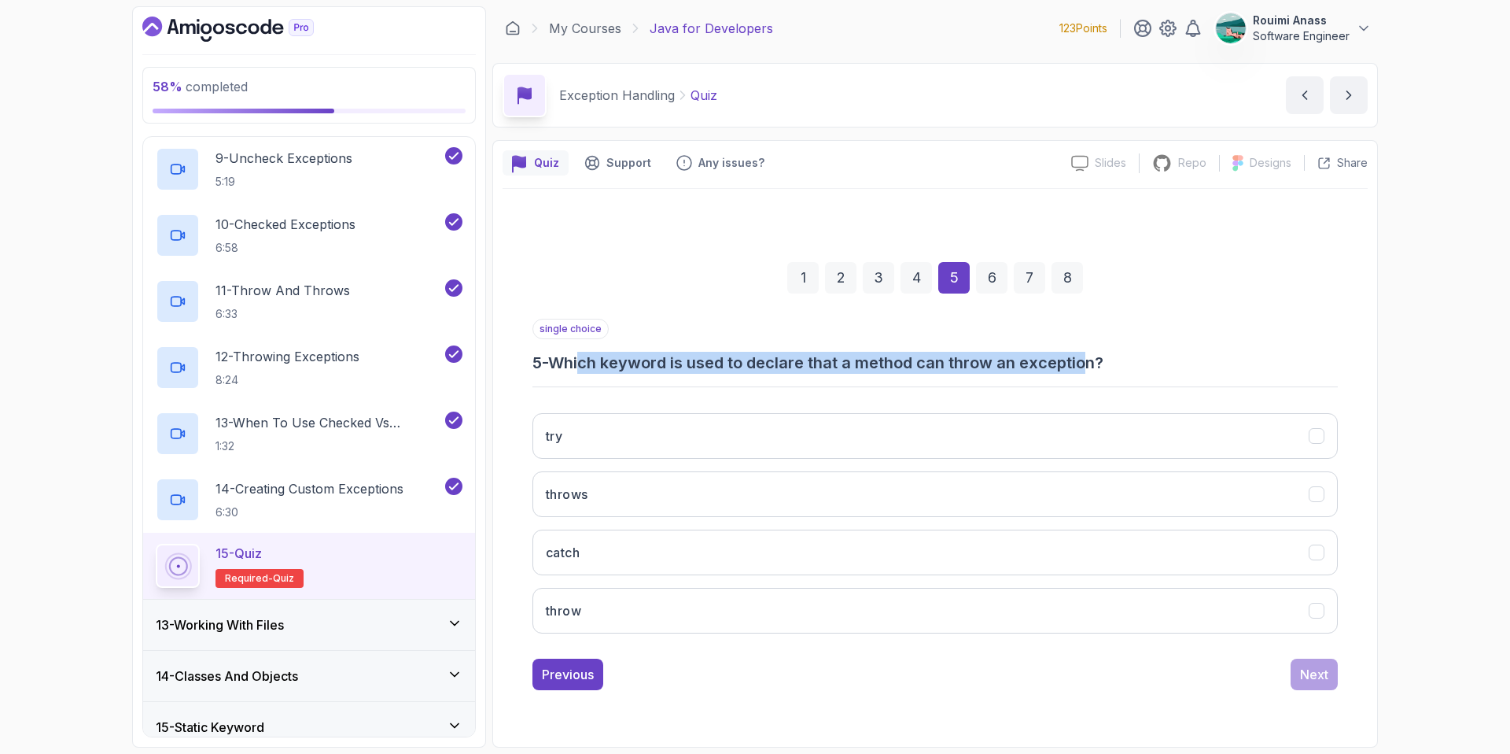
drag, startPoint x: 591, startPoint y: 357, endPoint x: 1096, endPoint y: 368, distance: 505.9
click at [1096, 368] on h3 "5 - Which keyword is used to declare that a method can throw an exception?" at bounding box center [935, 363] width 805 height 22
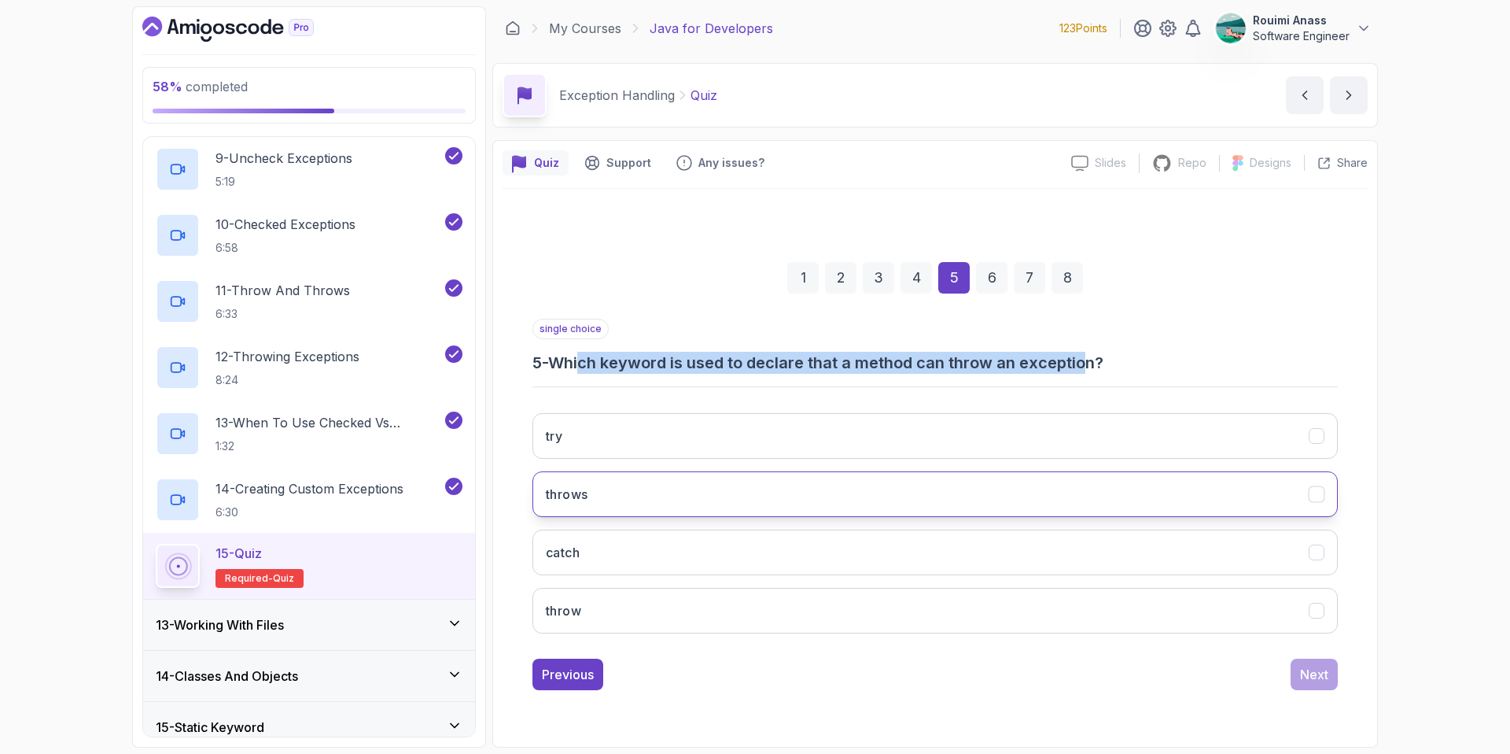
click at [644, 503] on button "throws" at bounding box center [935, 494] width 805 height 46
click at [1336, 682] on button "Next" at bounding box center [1314, 673] width 47 height 31
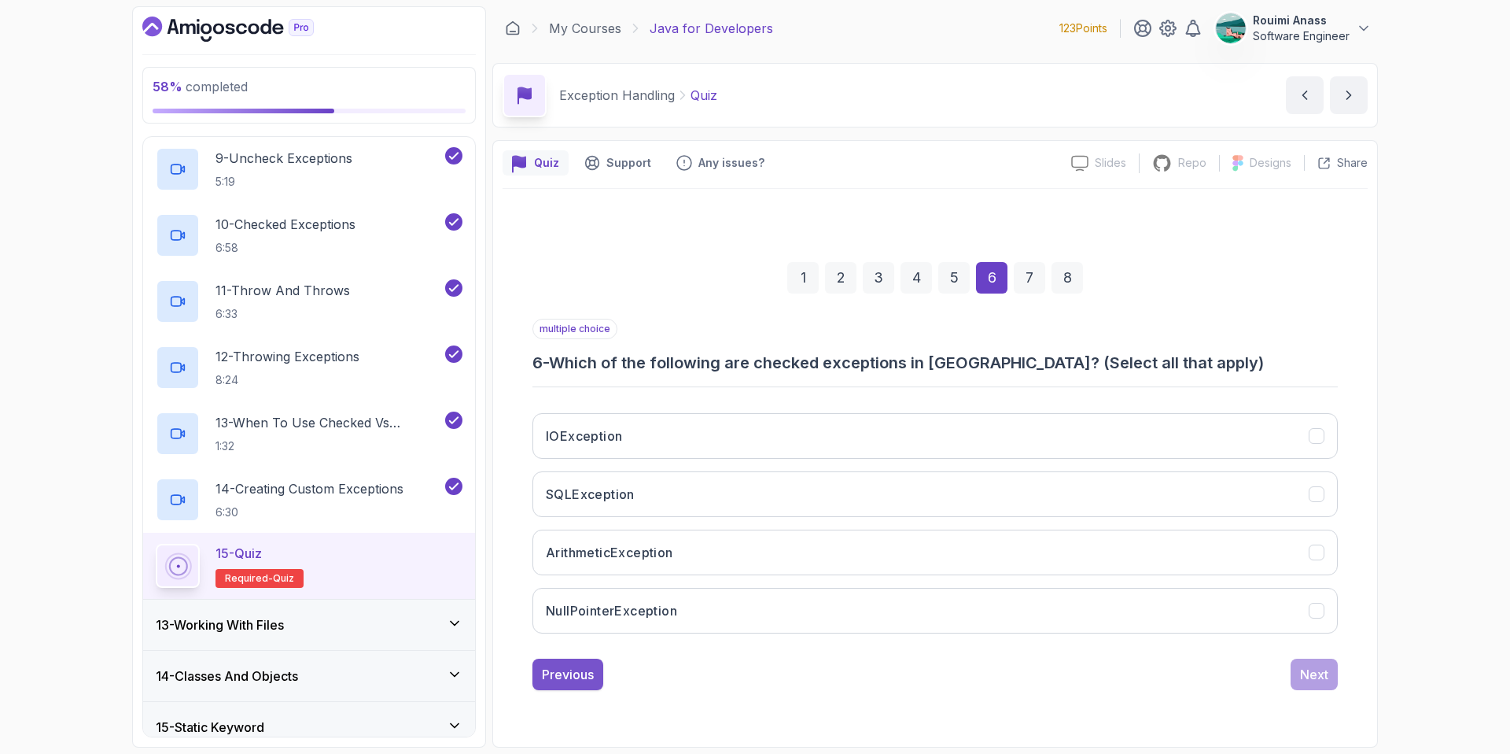
click at [547, 676] on div "Previous" at bounding box center [568, 674] width 52 height 19
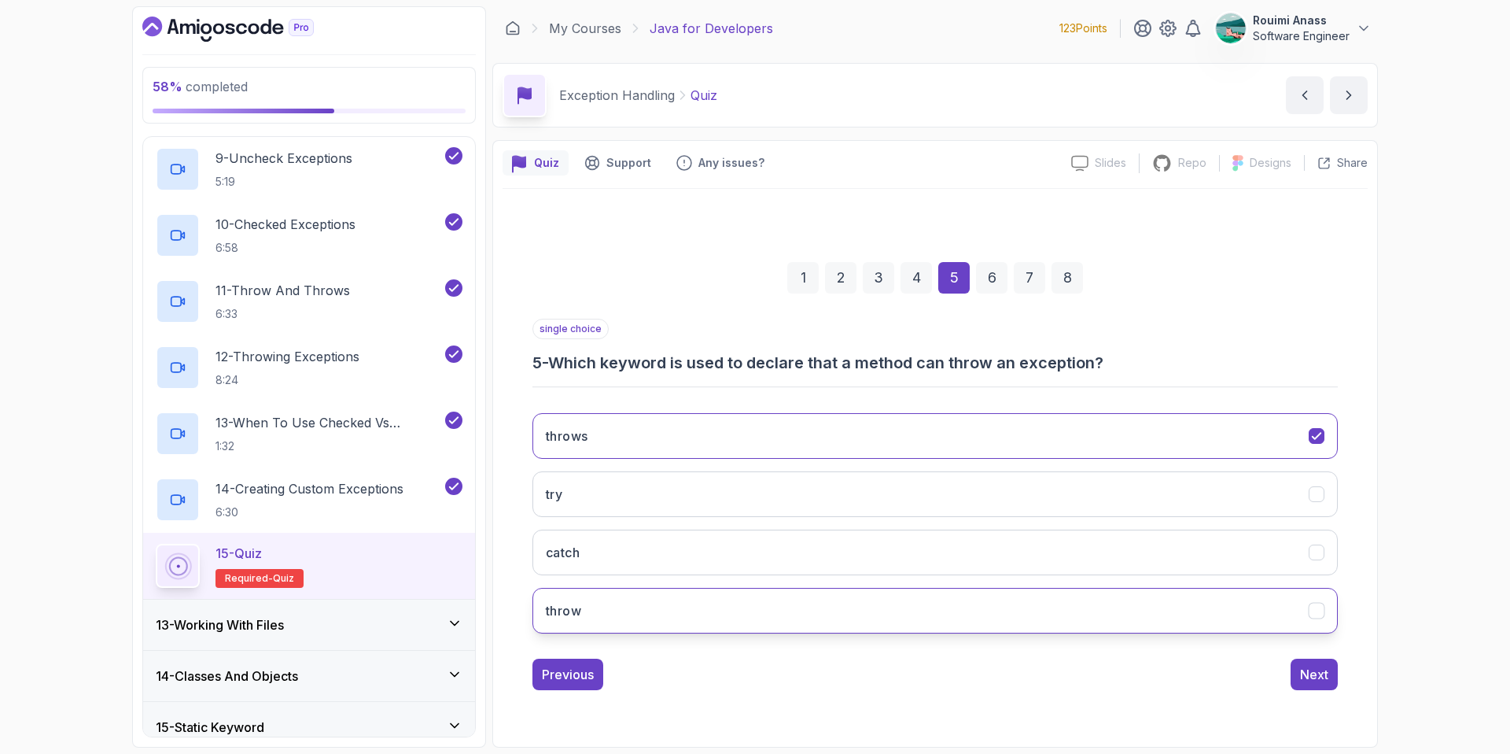
click at [680, 609] on button "throw" at bounding box center [935, 611] width 805 height 46
click at [711, 411] on div "throws try catch throw" at bounding box center [935, 522] width 805 height 245
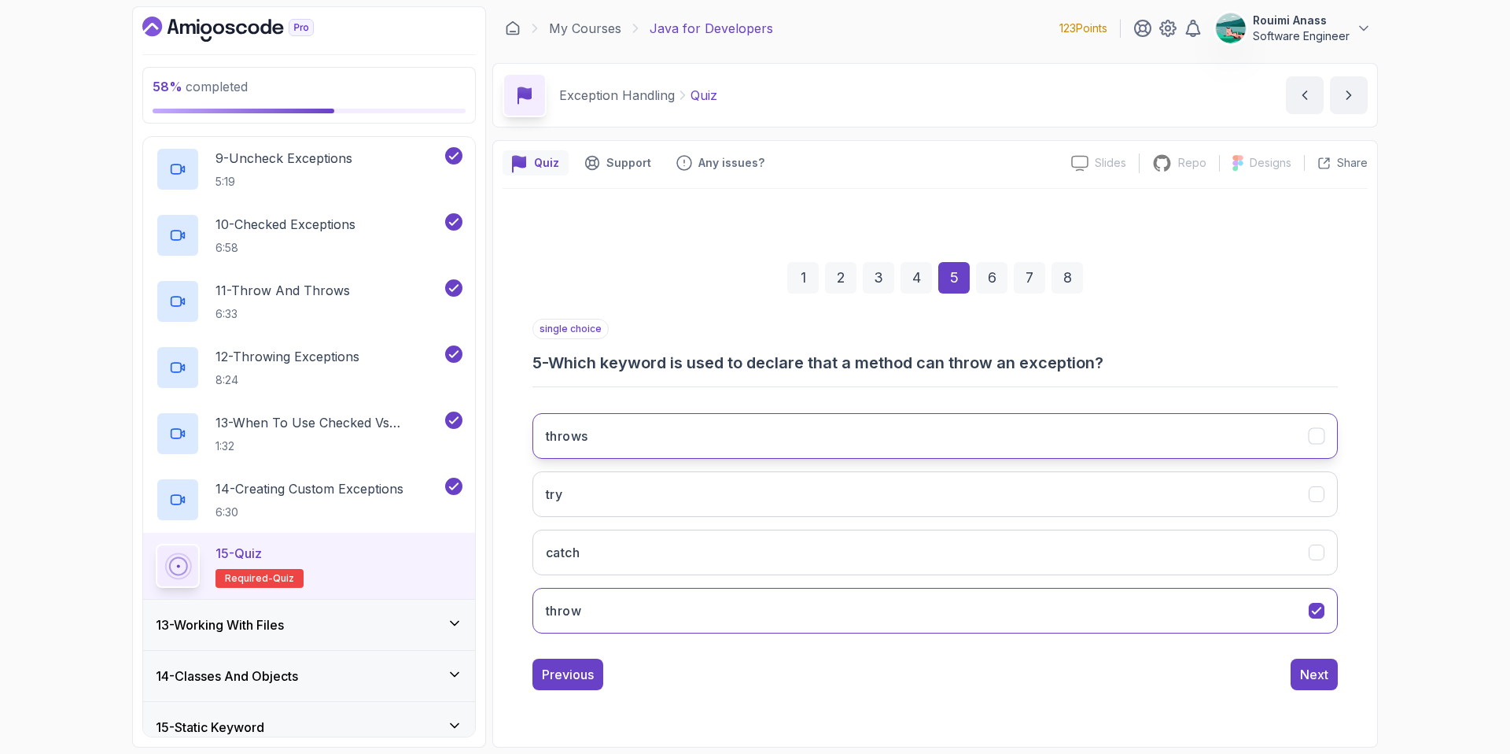
click at [754, 437] on button "throws" at bounding box center [935, 436] width 805 height 46
click at [1327, 688] on button "Next" at bounding box center [1314, 673] width 47 height 31
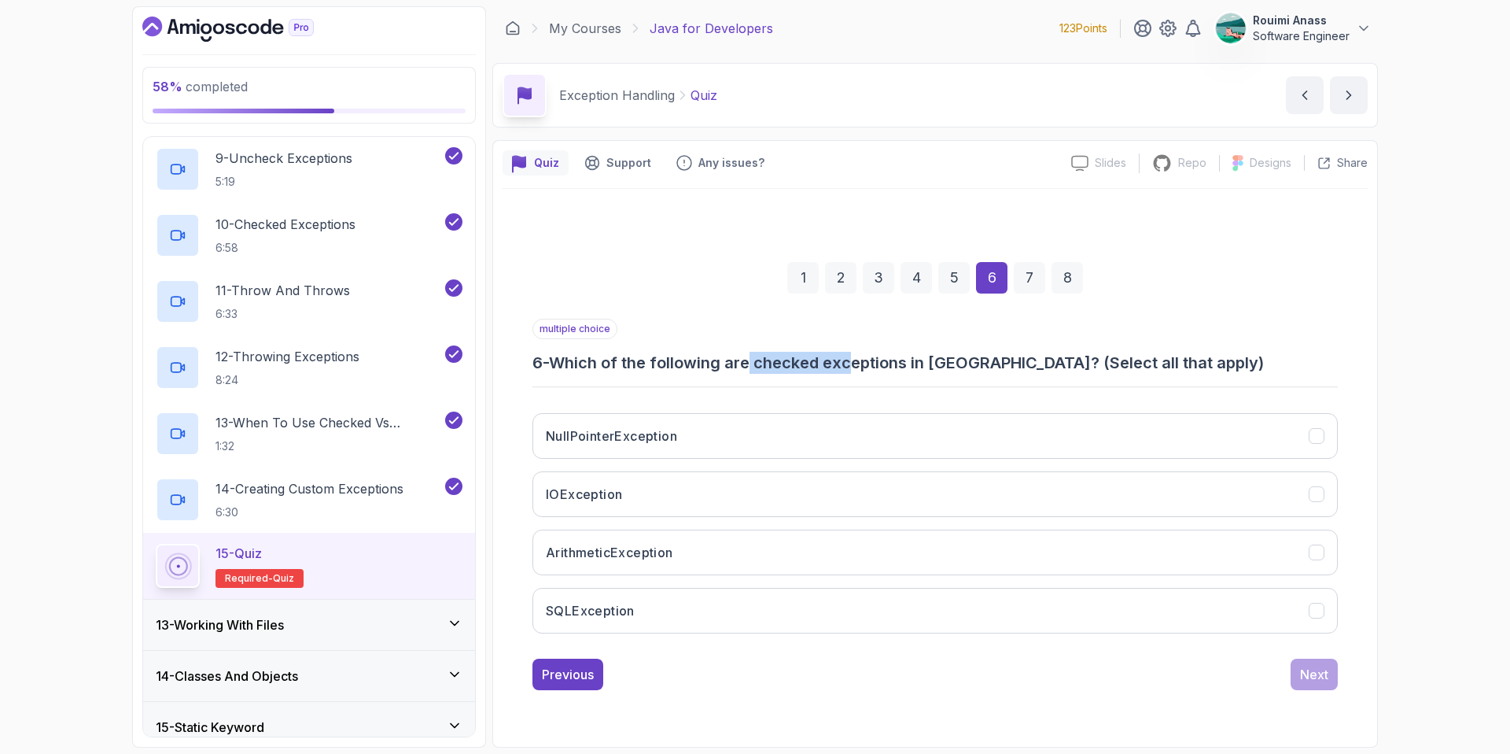
drag, startPoint x: 753, startPoint y: 356, endPoint x: 851, endPoint y: 356, distance: 98.3
click at [851, 356] on h3 "6 - Which of the following are checked exceptions in Java? (Select all that app…" at bounding box center [935, 363] width 805 height 22
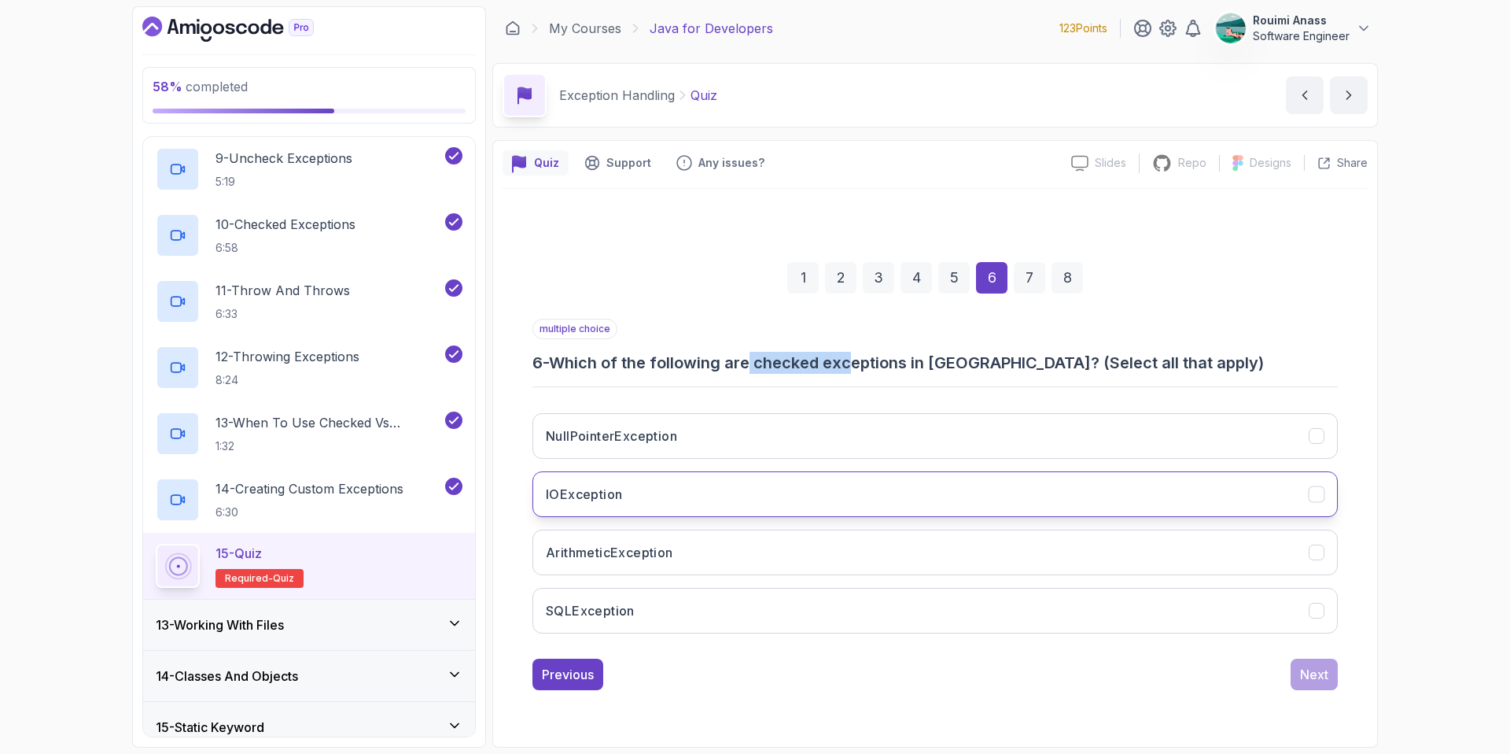
click at [695, 500] on button "IOException" at bounding box center [935, 494] width 805 height 46
click at [630, 603] on h3 "SQLException" at bounding box center [590, 610] width 89 height 19
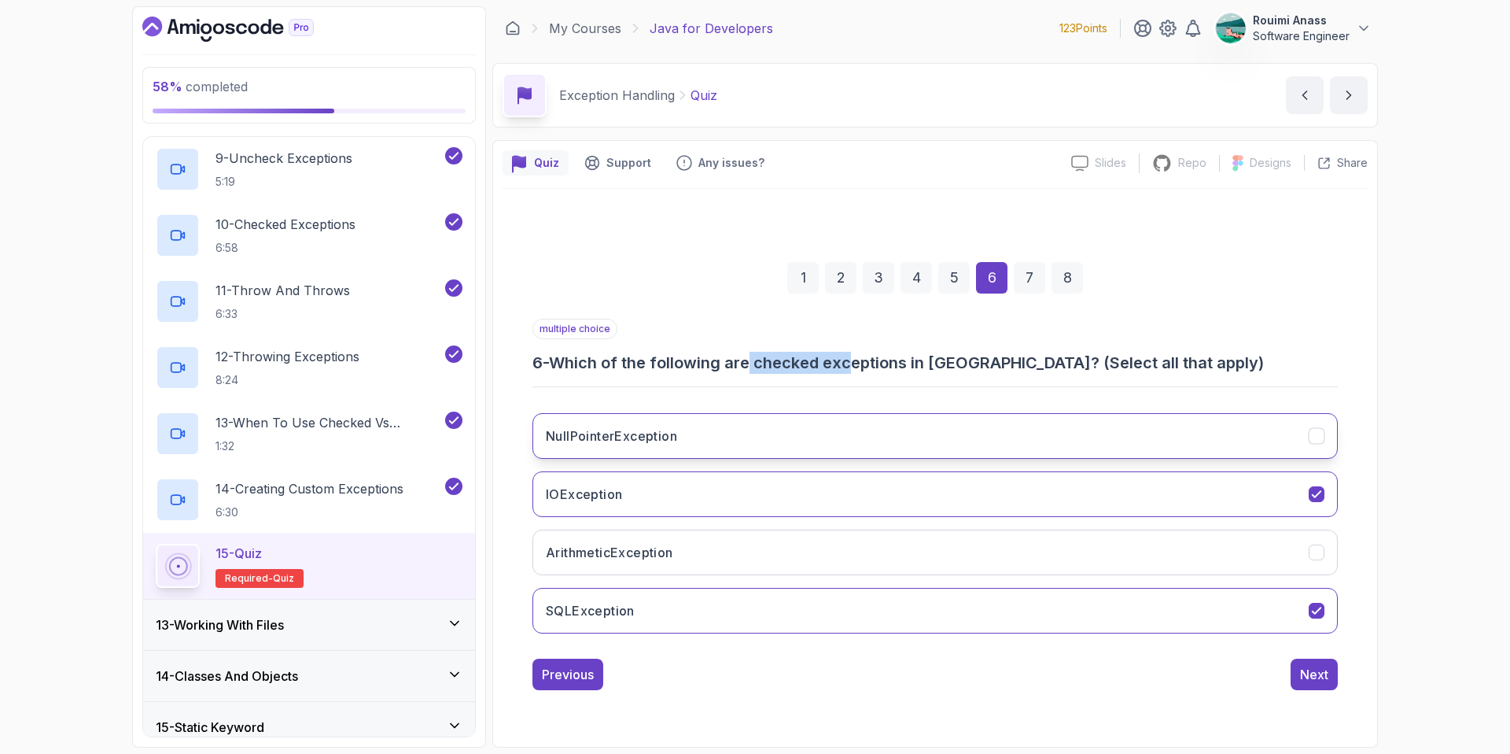
click at [658, 437] on h3 "NullPointerException" at bounding box center [611, 435] width 131 height 19
click at [1243, 442] on button "NullPointerException" at bounding box center [935, 436] width 805 height 46
click at [1320, 674] on div "Next" at bounding box center [1314, 674] width 28 height 19
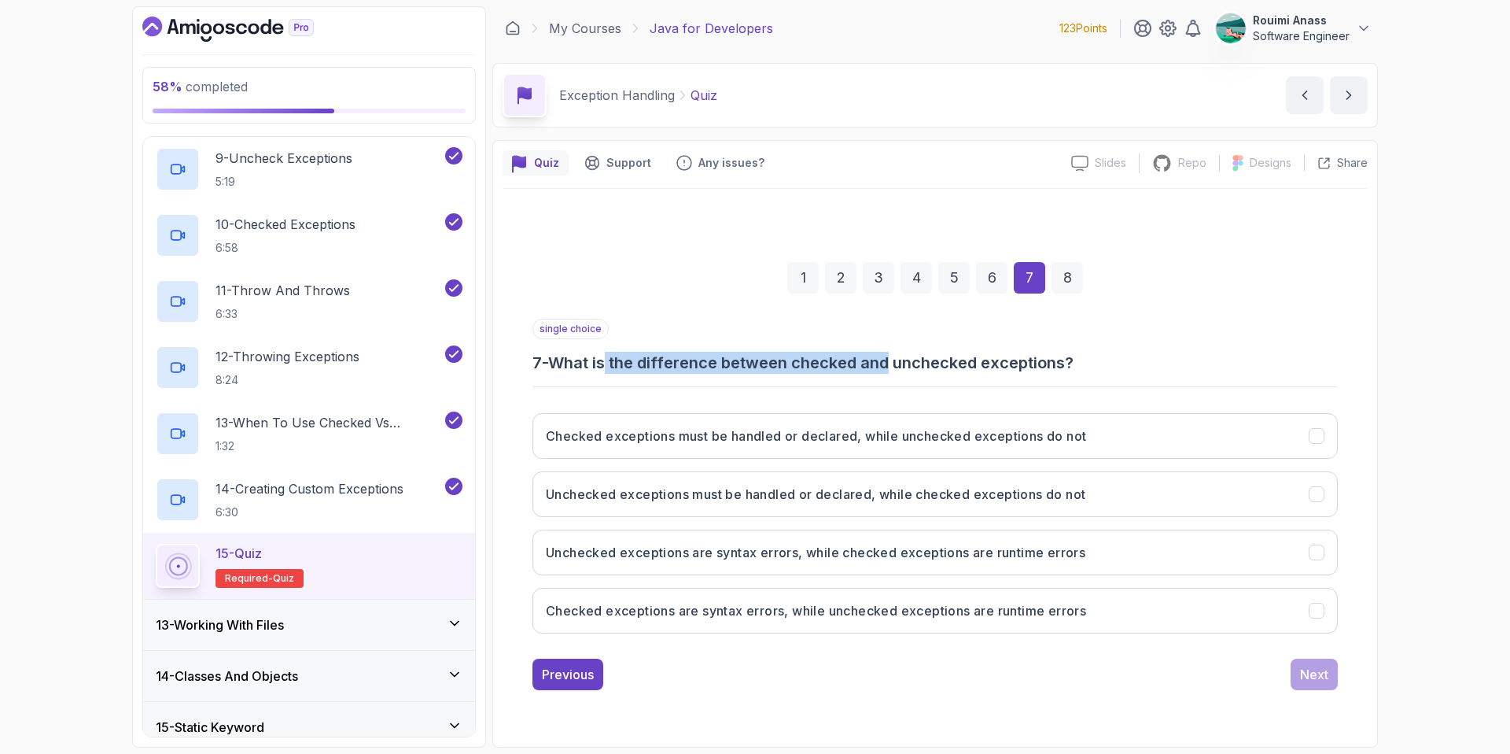
drag, startPoint x: 610, startPoint y: 357, endPoint x: 893, endPoint y: 353, distance: 282.4
click at [893, 353] on h3 "7 - What is the difference between checked and unchecked exceptions?" at bounding box center [935, 363] width 805 height 22
click at [1050, 441] on h3 "Checked exceptions must be handled or declared, while unchecked exceptions do n…" at bounding box center [816, 435] width 540 height 19
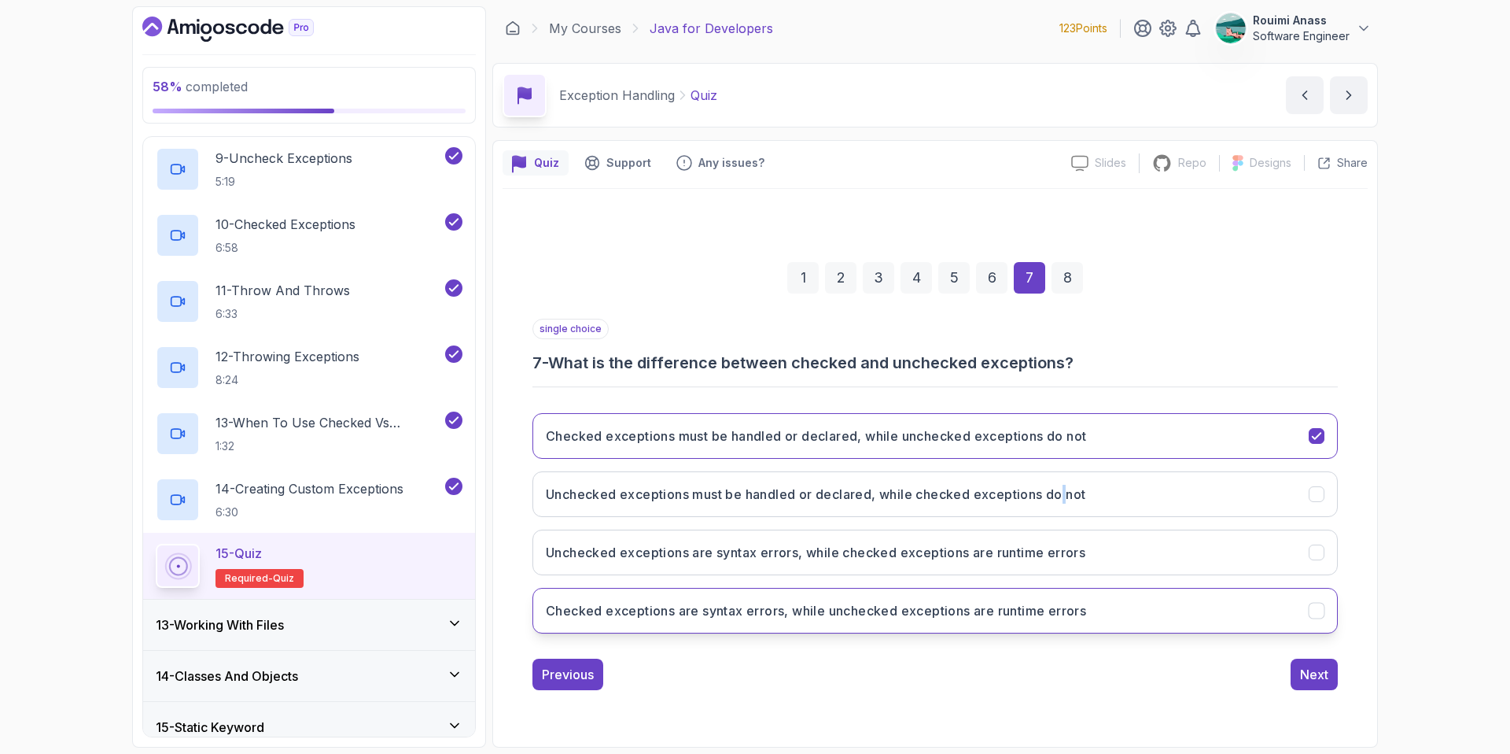
click at [1294, 610] on button "Checked exceptions are syntax errors, while unchecked exceptions are runtime er…" at bounding box center [935, 611] width 805 height 46
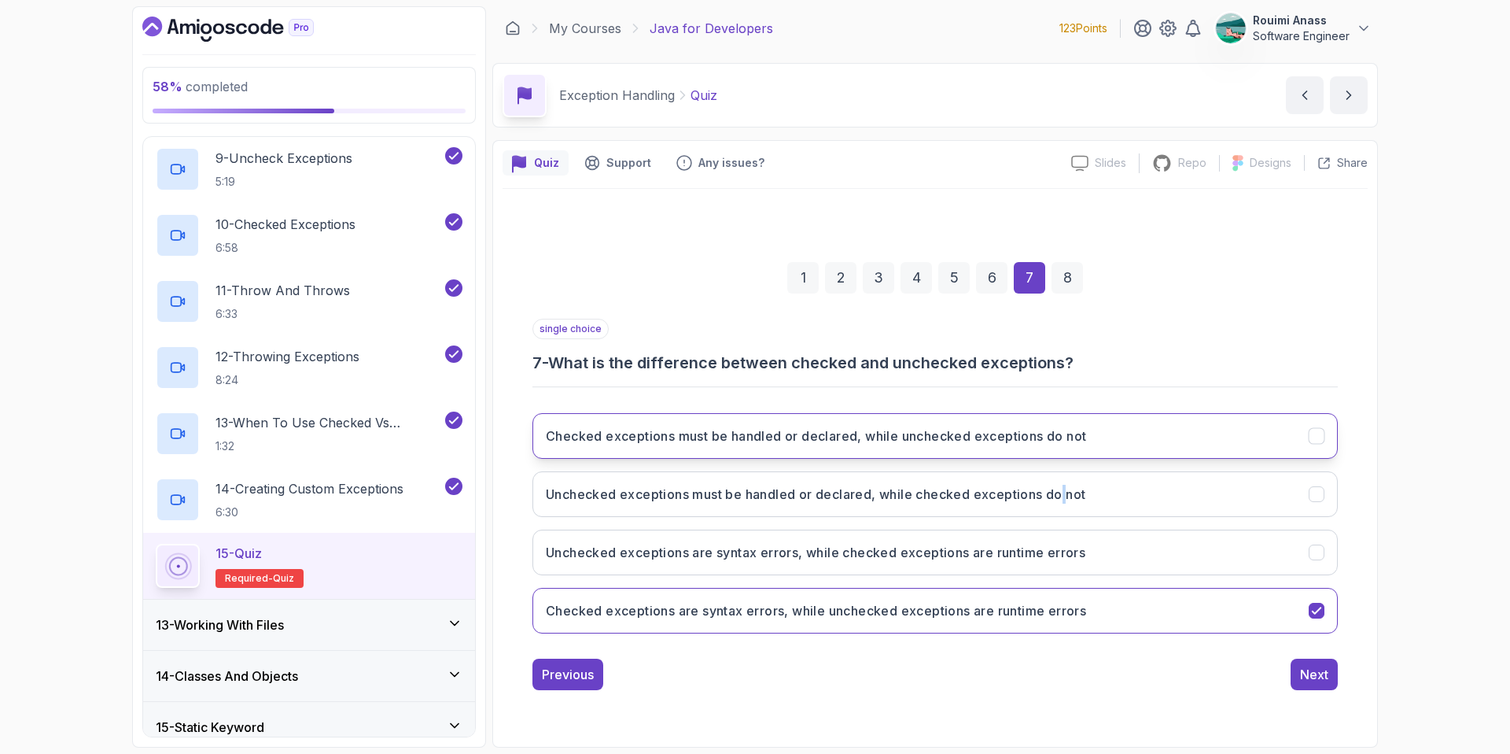
click at [1255, 417] on button "Checked exceptions must be handled or declared, while unchecked exceptions do n…" at bounding box center [935, 436] width 805 height 46
click at [1322, 669] on div "Next" at bounding box center [1314, 674] width 28 height 19
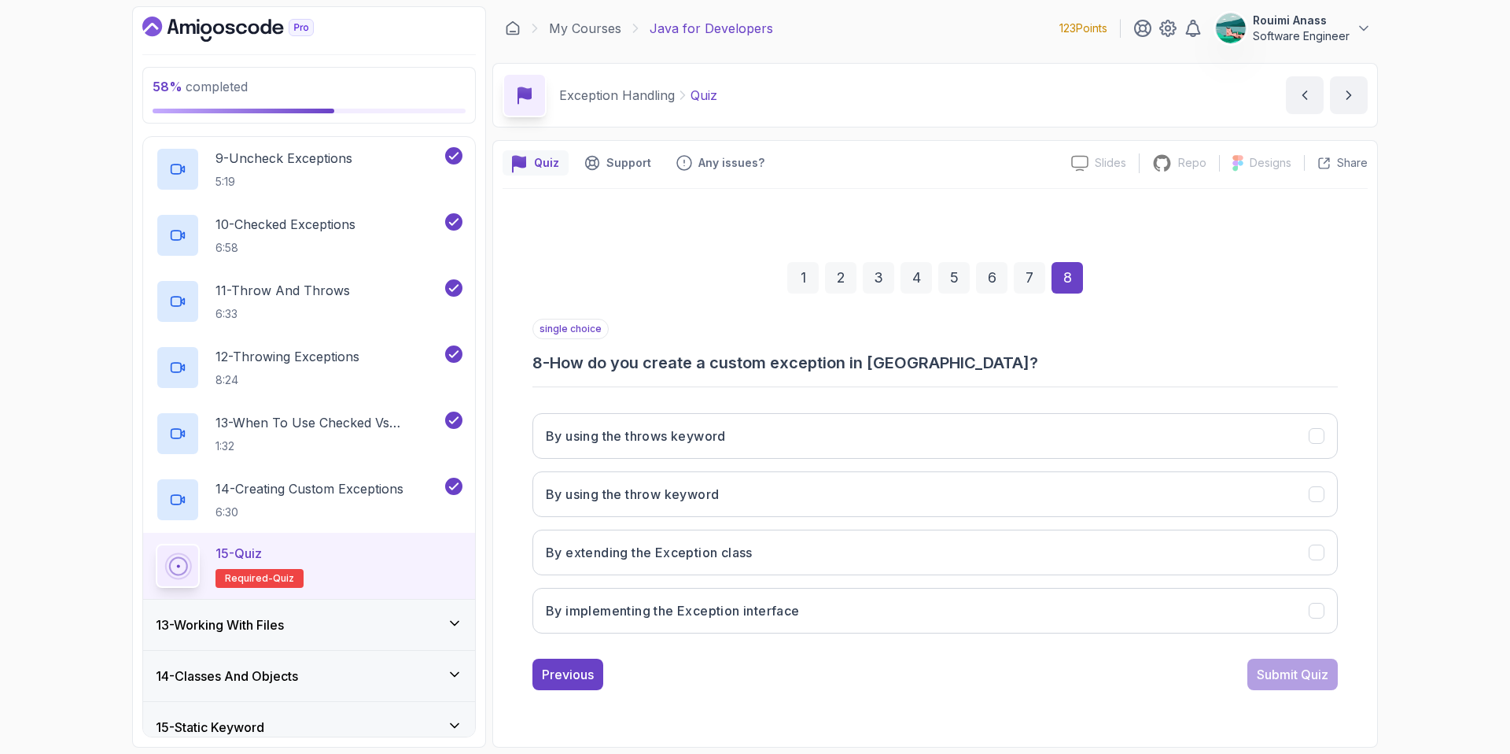
drag, startPoint x: 553, startPoint y: 355, endPoint x: 912, endPoint y: 360, distance: 359.5
click at [912, 360] on h3 "8 - How do you create a custom exception in Java?" at bounding box center [935, 363] width 805 height 22
click at [758, 558] on button "By extending the Exception class" at bounding box center [935, 552] width 805 height 46
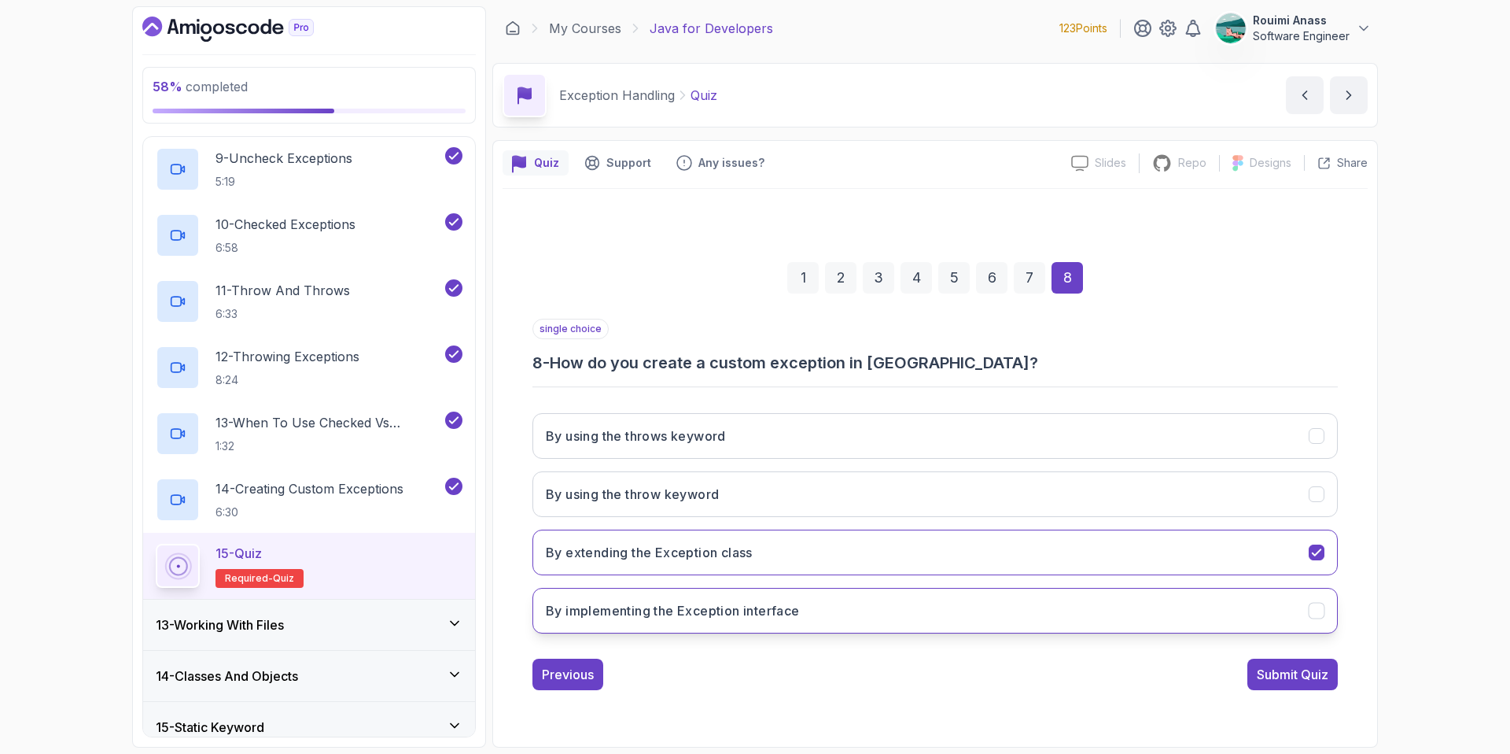
click at [697, 622] on button "By implementing the Exception interface" at bounding box center [935, 611] width 805 height 46
click at [1326, 668] on div "Submit Quiz" at bounding box center [1293, 674] width 72 height 19
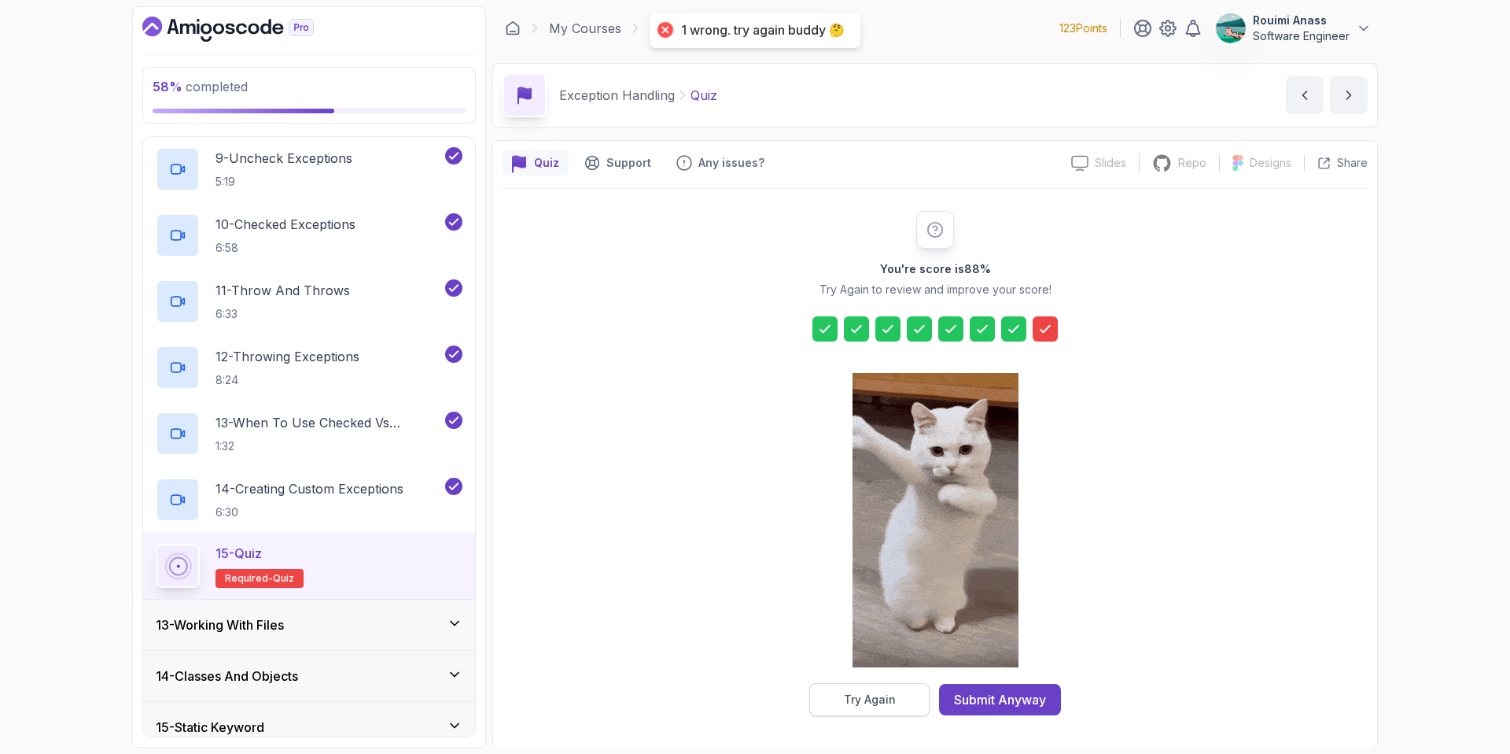
click at [863, 691] on div "Try Again" at bounding box center [870, 699] width 52 height 16
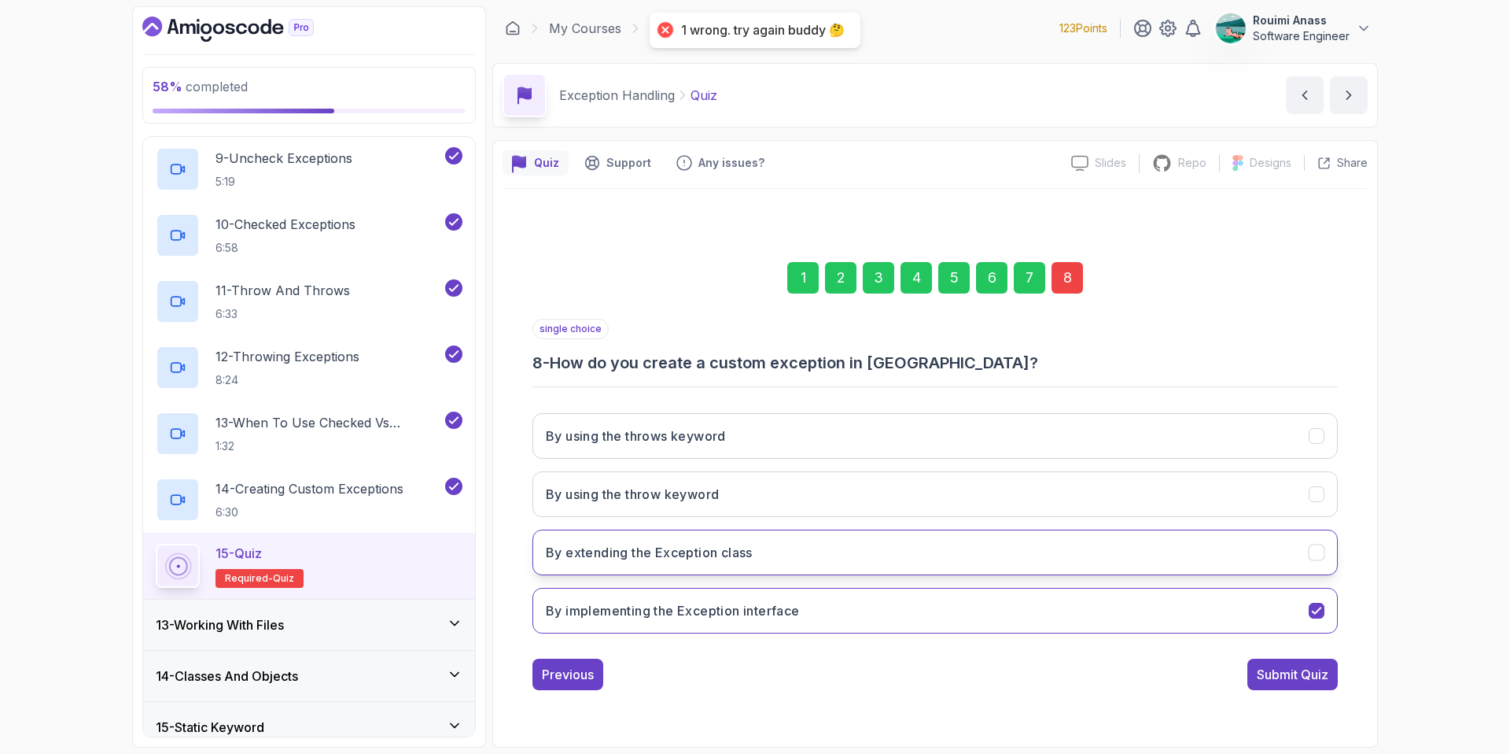
click at [655, 545] on h3 "By extending the Exception class" at bounding box center [649, 552] width 207 height 19
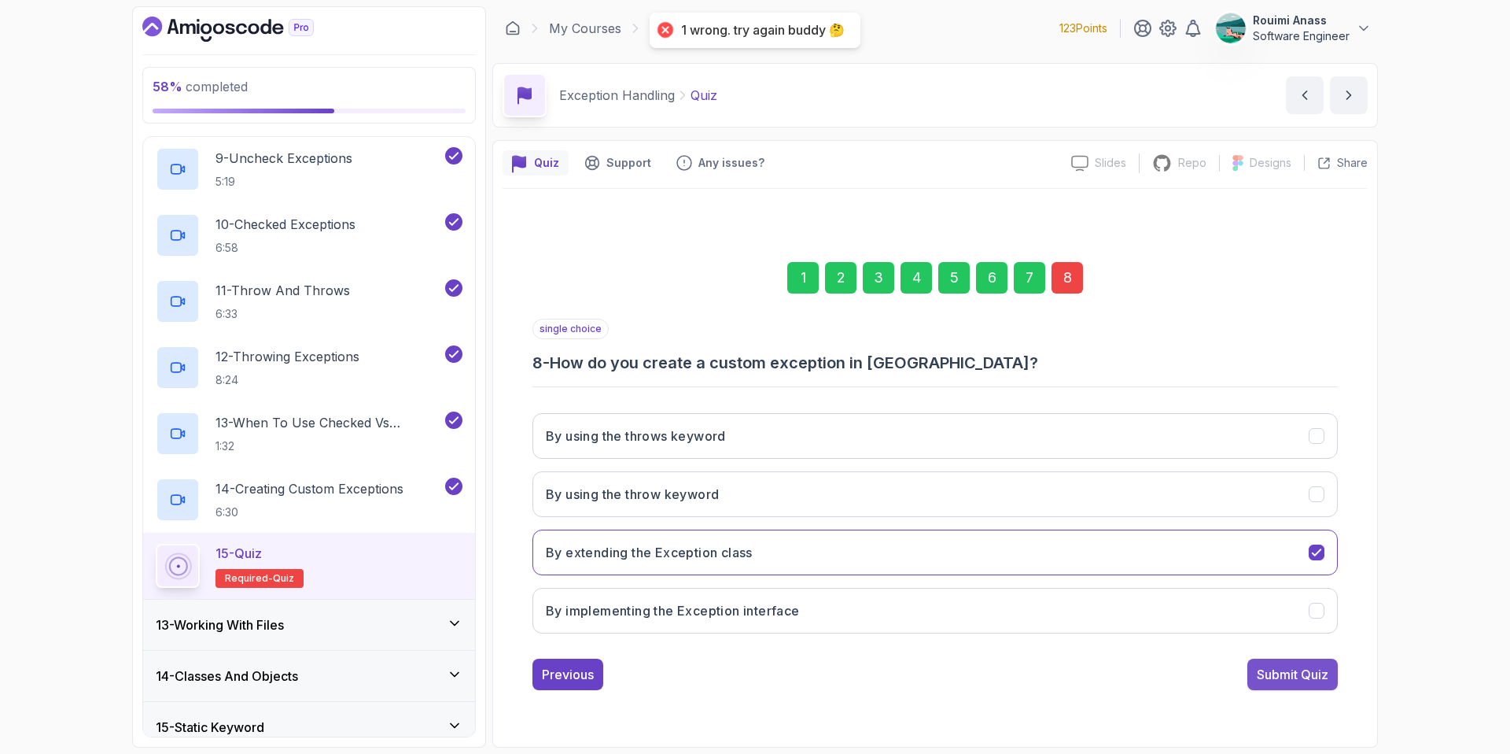
click at [1305, 682] on div "Submit Quiz" at bounding box center [1293, 674] width 72 height 19
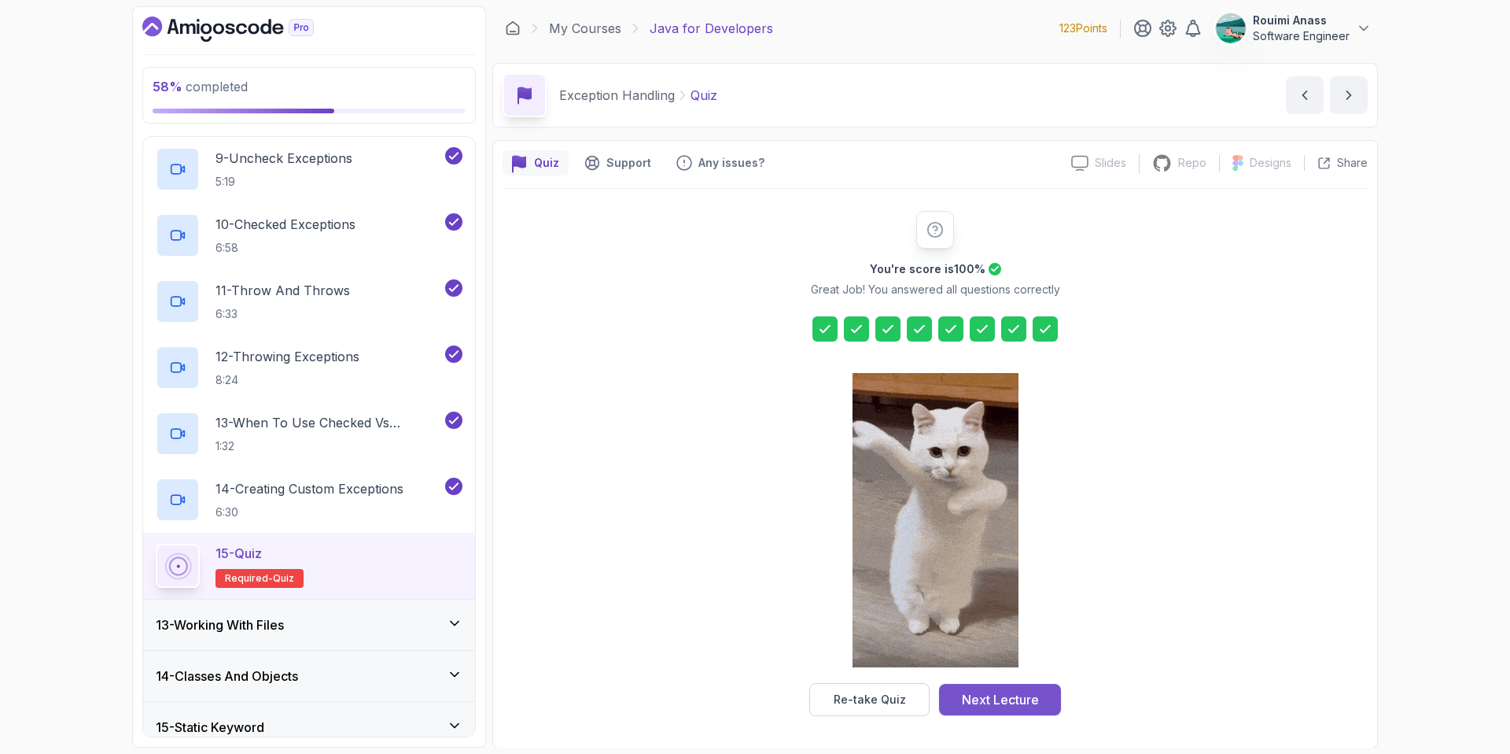
click at [978, 703] on div "Next Lecture" at bounding box center [1000, 699] width 77 height 19
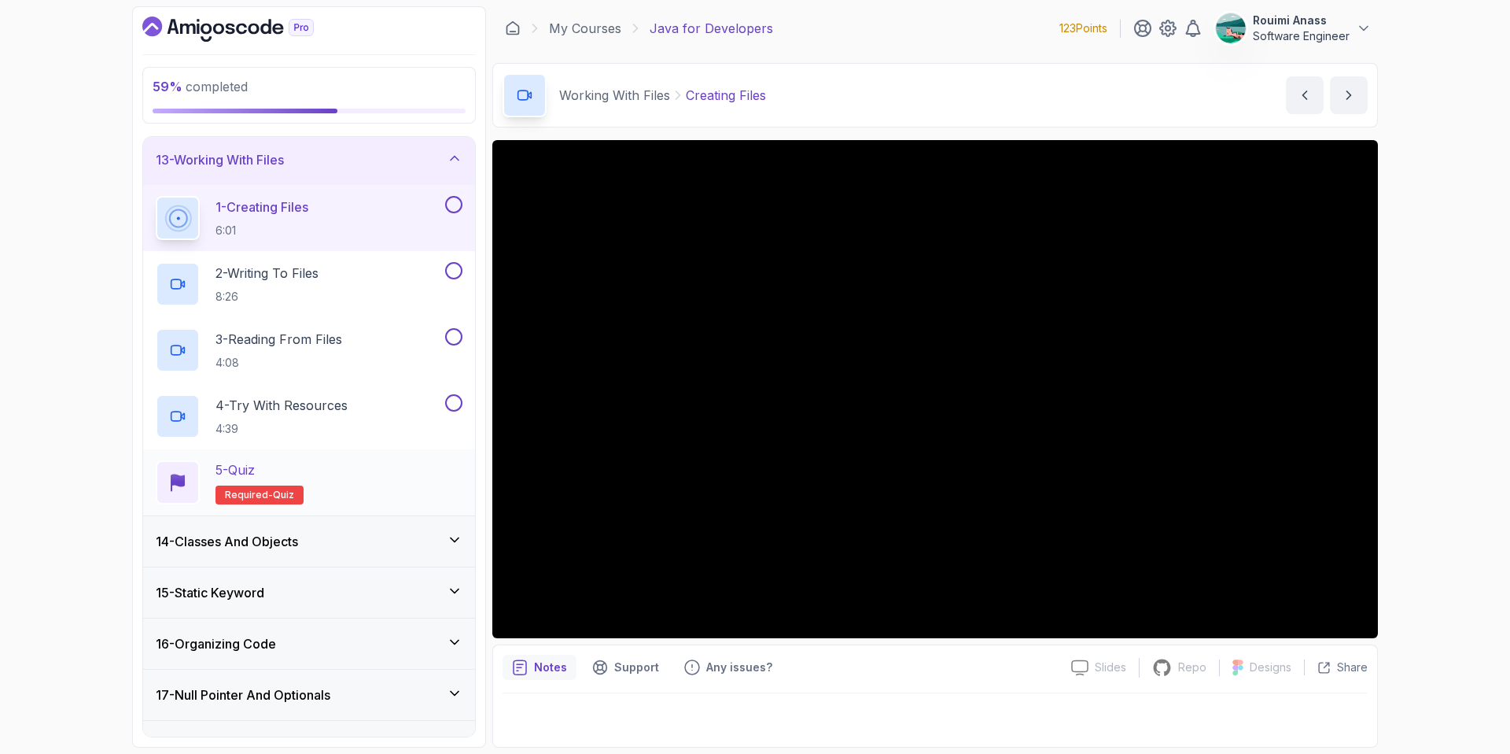
scroll to position [608, 0]
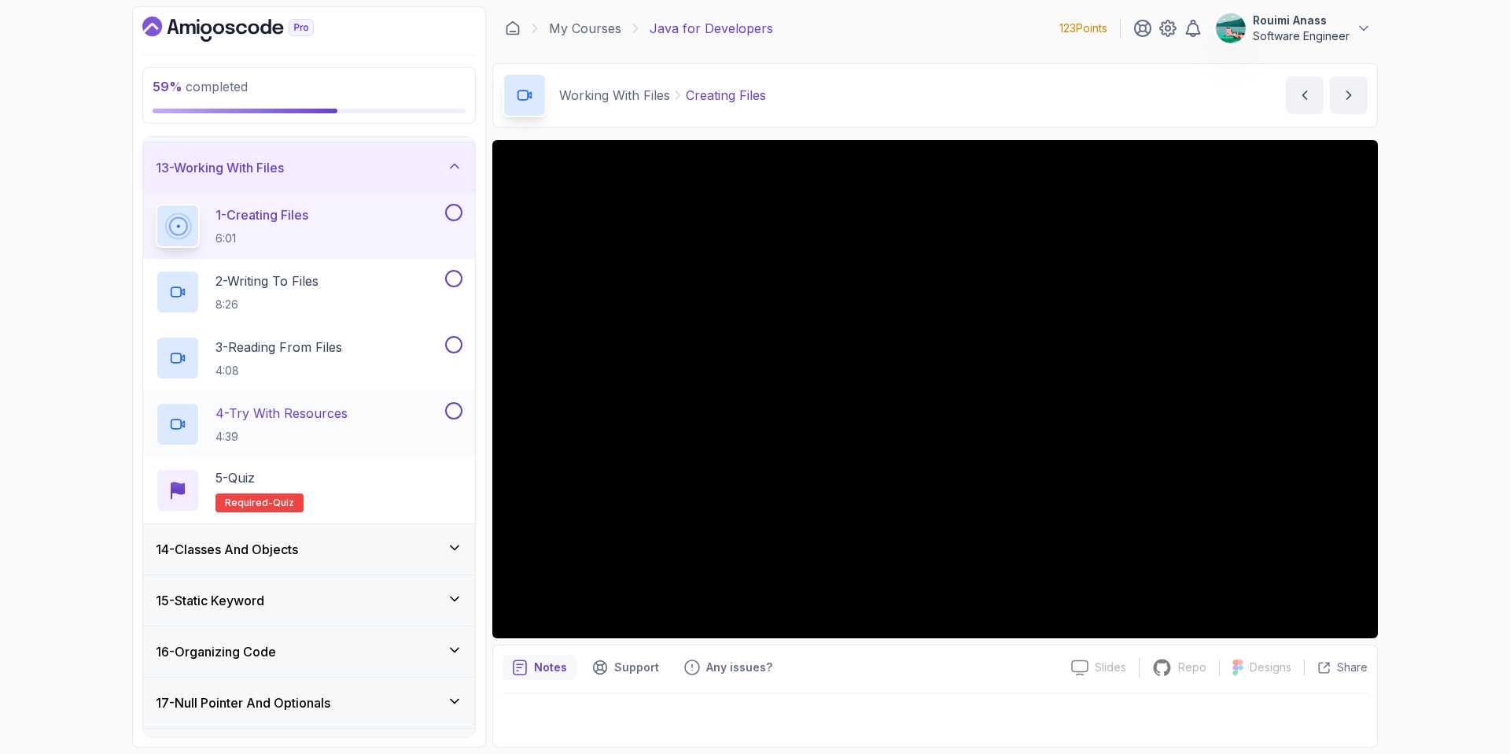
click at [398, 415] on div "4 - Try With Resources 4:39" at bounding box center [299, 424] width 286 height 44
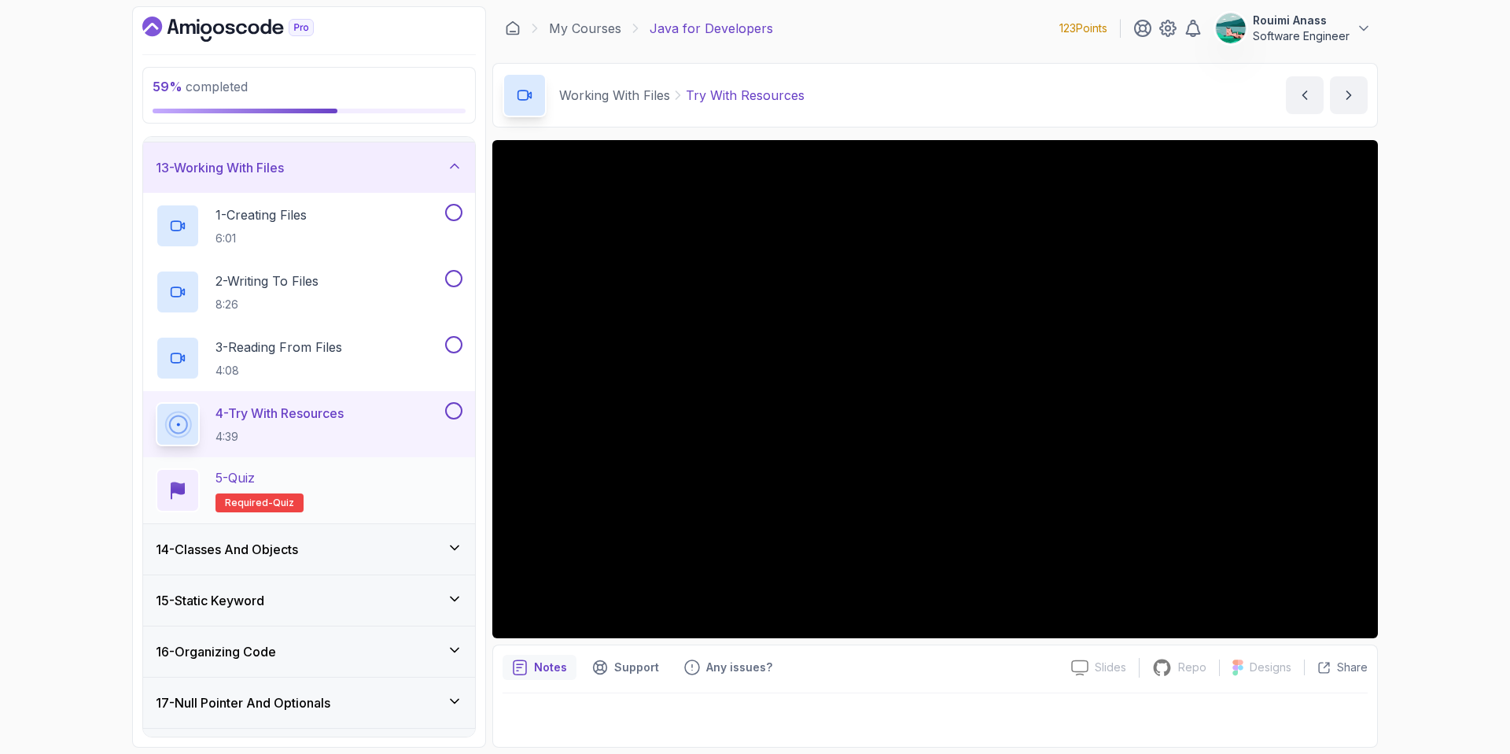
click at [334, 488] on div "5 - Quiz Required- quiz" at bounding box center [309, 490] width 307 height 44
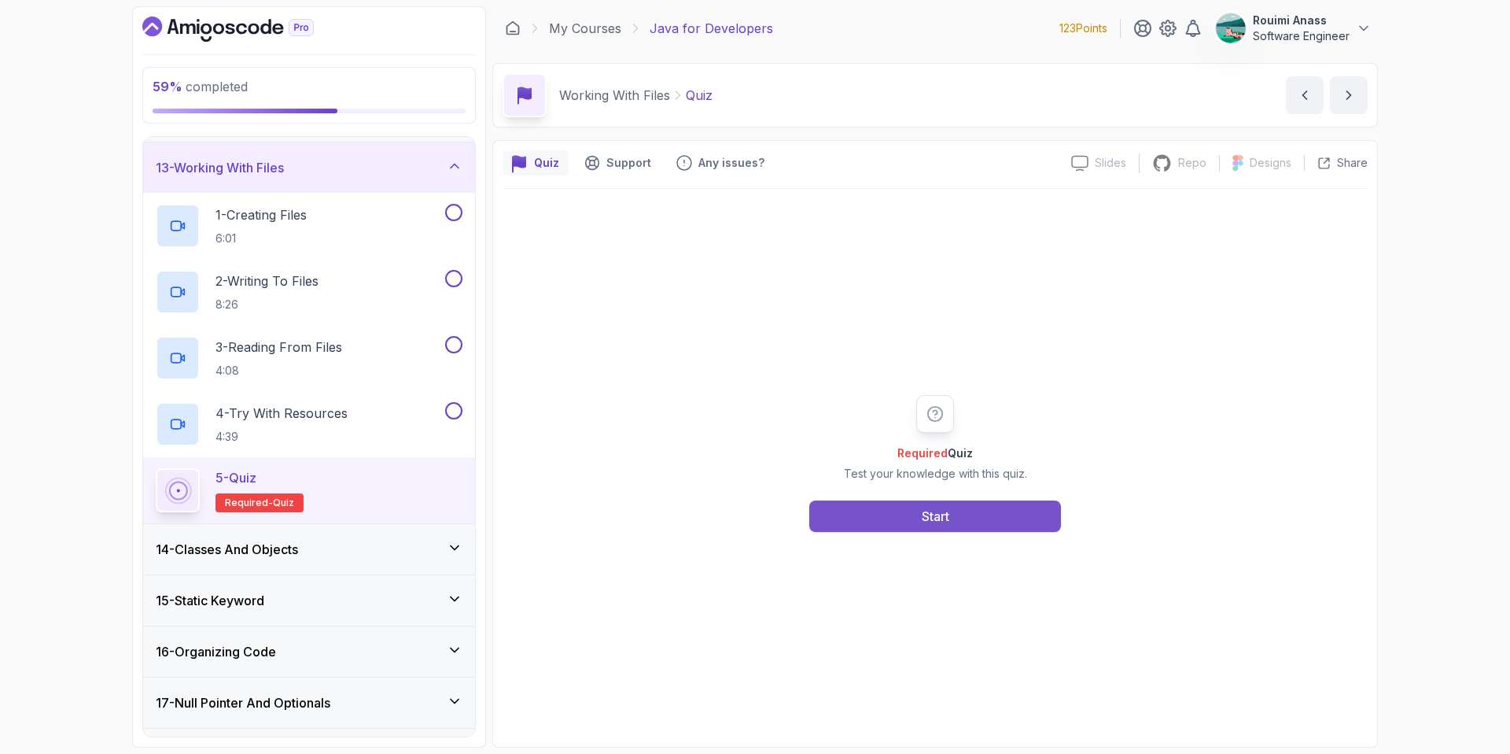
click at [1052, 524] on button "Start" at bounding box center [935, 515] width 252 height 31
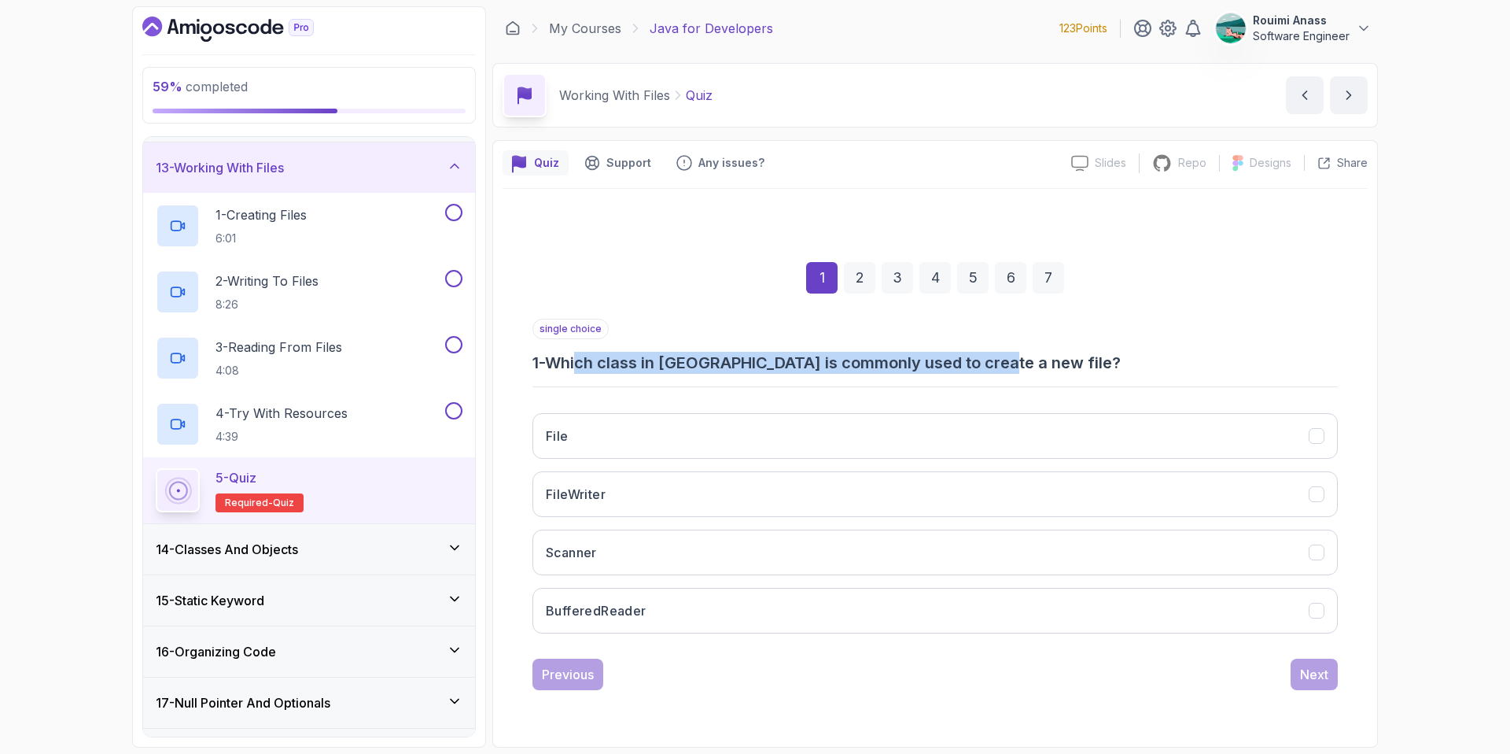
drag, startPoint x: 586, startPoint y: 370, endPoint x: 992, endPoint y: 368, distance: 405.9
click at [993, 368] on h3 "1 - Which class in Java is commonly used to create a new file?" at bounding box center [935, 363] width 805 height 22
click at [625, 552] on button "Scanner" at bounding box center [935, 552] width 805 height 46
click at [1328, 680] on div "Next" at bounding box center [1314, 674] width 28 height 19
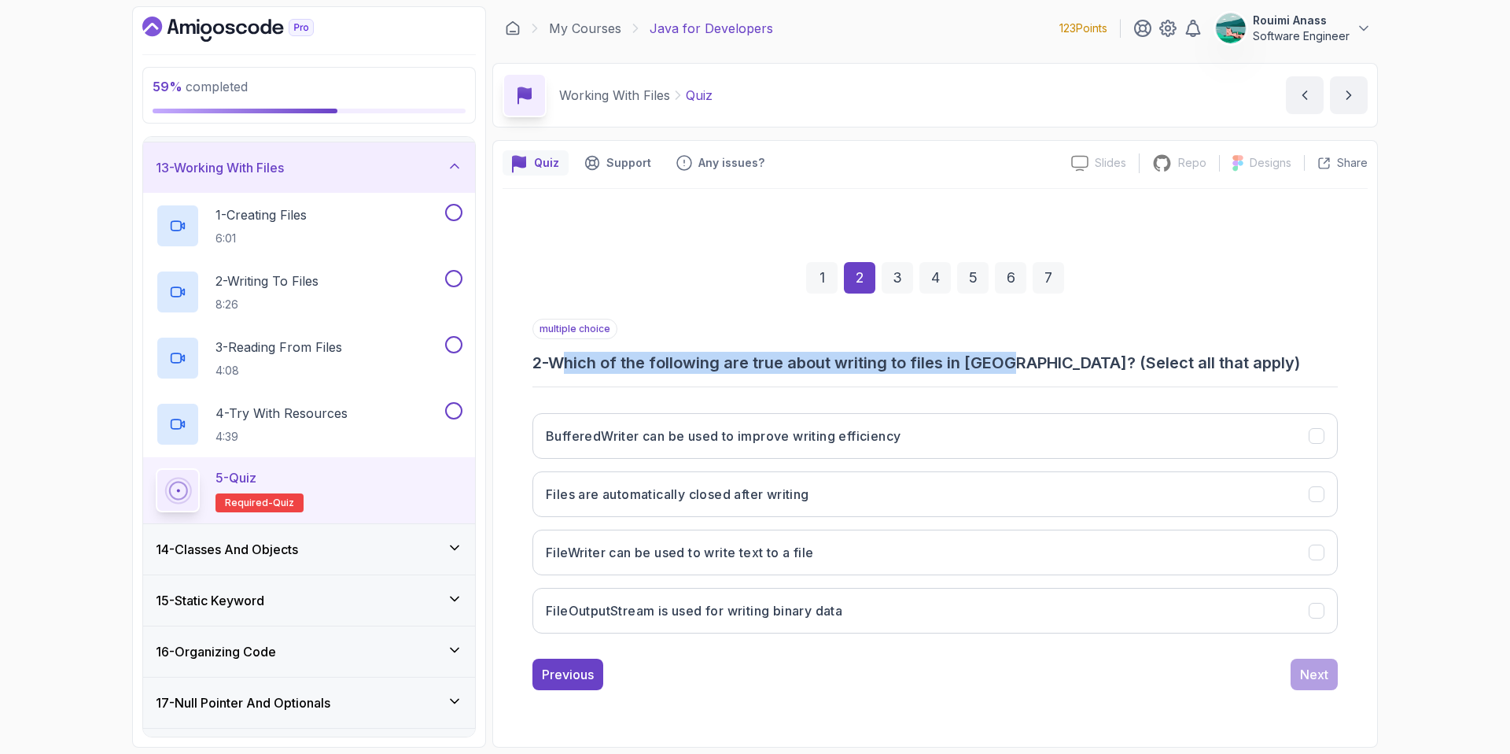
drag, startPoint x: 577, startPoint y: 364, endPoint x: 1015, endPoint y: 363, distance: 438.9
click at [1015, 363] on h3 "2 - Which of the following are true about writing to files in Java? (Select all…" at bounding box center [935, 363] width 805 height 22
click at [681, 441] on h3 "BufferedWriter can be used to improve writing efficiency" at bounding box center [723, 435] width 355 height 19
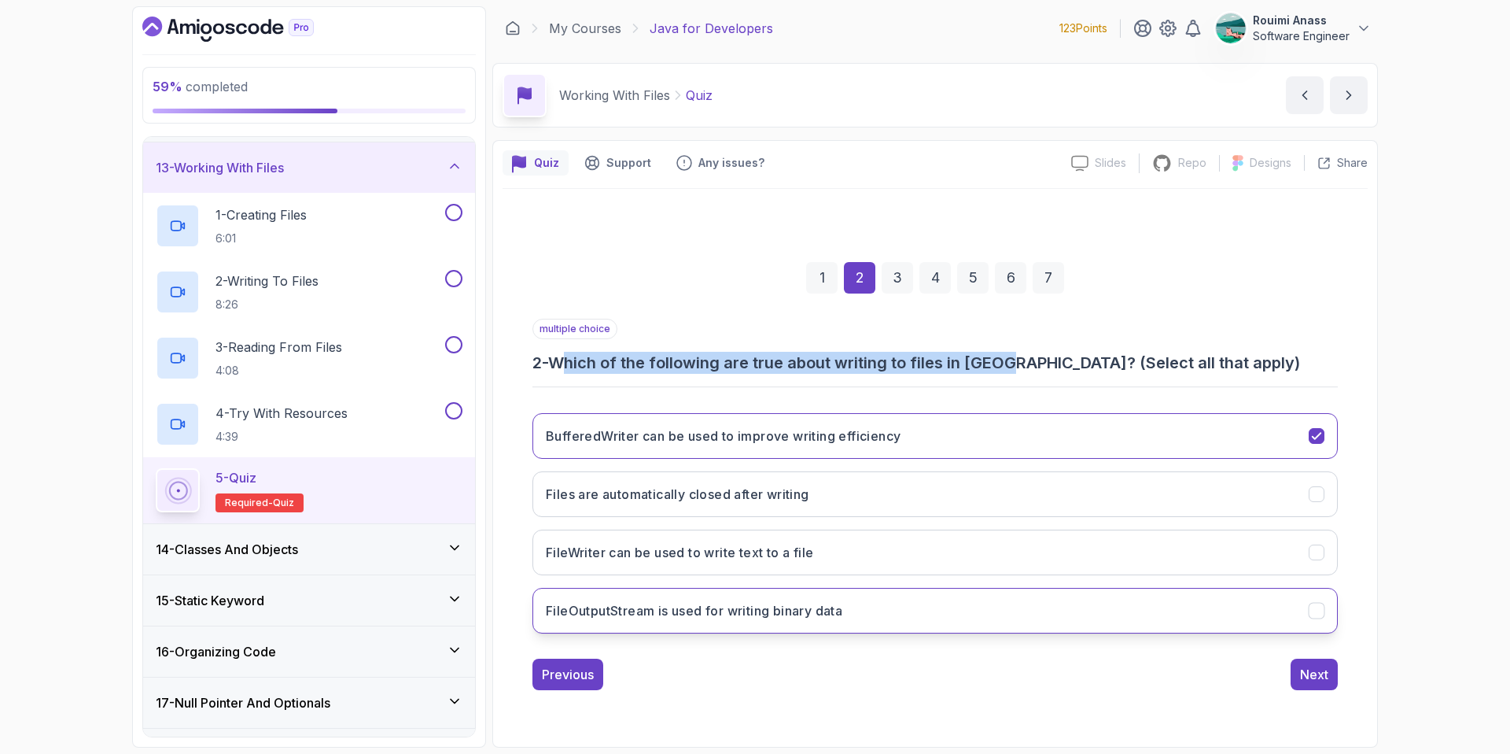
click at [673, 622] on button "FileOutputStream is used for writing binary data" at bounding box center [935, 611] width 805 height 46
click at [1306, 687] on button "Next" at bounding box center [1314, 673] width 47 height 31
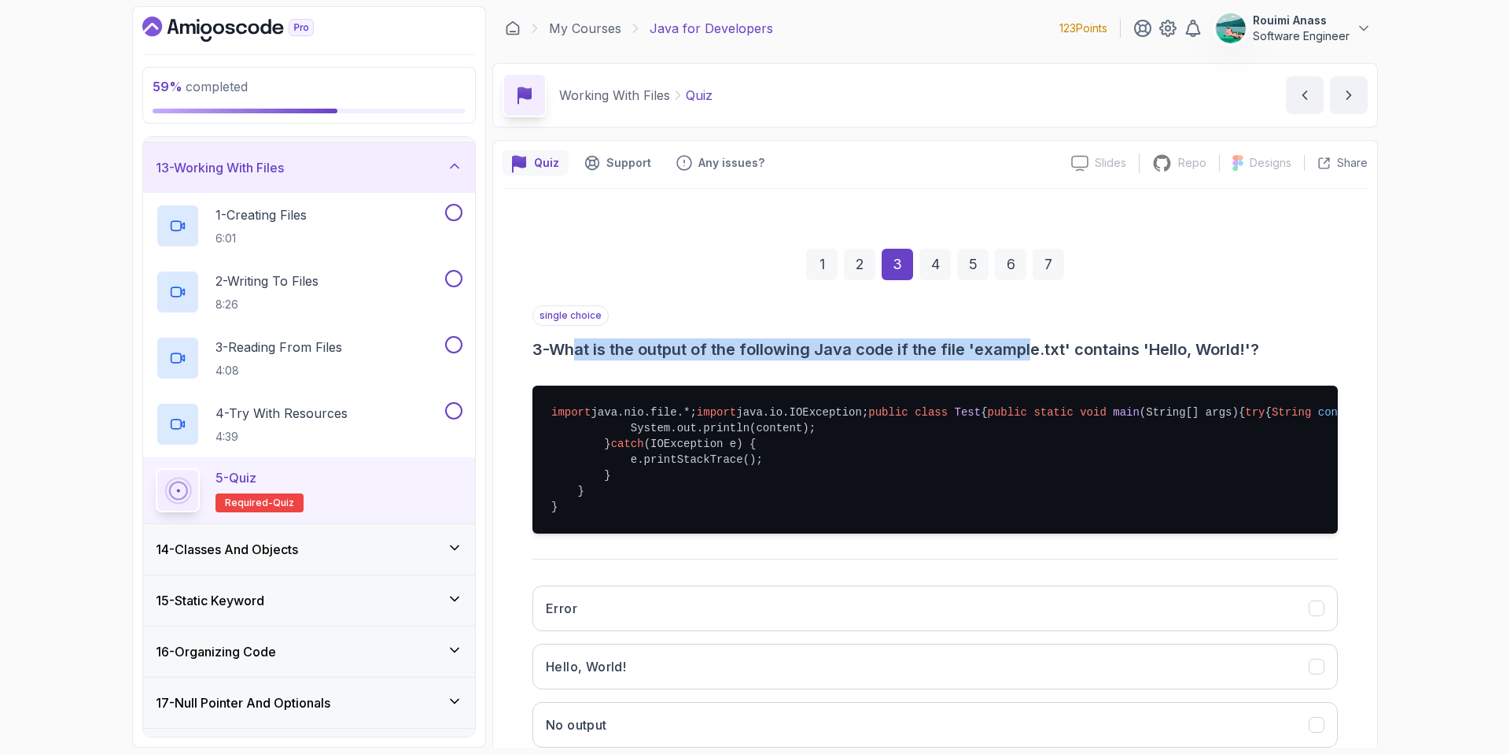
drag, startPoint x: 583, startPoint y: 348, endPoint x: 1037, endPoint y: 346, distance: 454.6
click at [1035, 346] on h3 "3 - What is the output of the following Java code if the file 'example.txt' con…" at bounding box center [935, 349] width 805 height 22
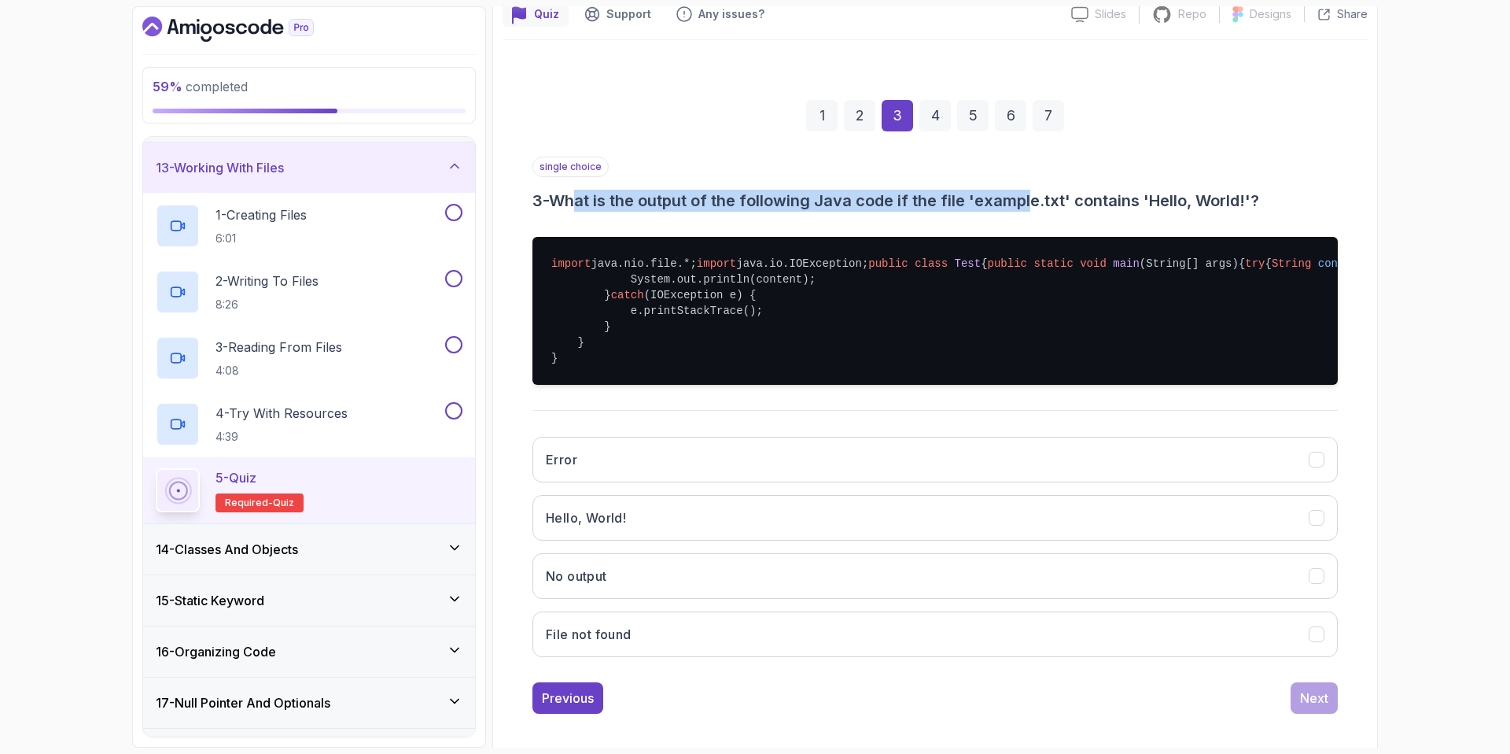
scroll to position [208, 0]
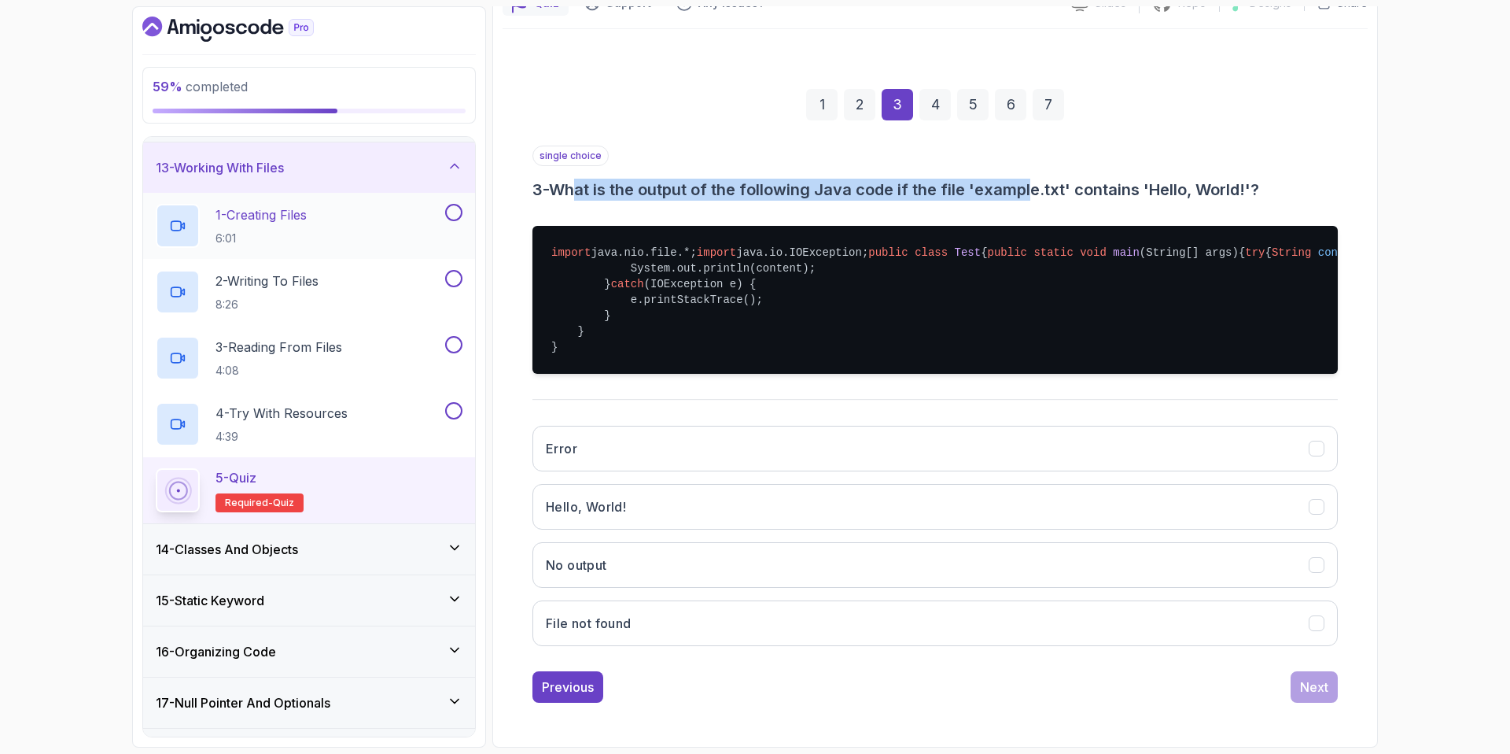
click at [293, 236] on p "6:01" at bounding box center [261, 238] width 91 height 16
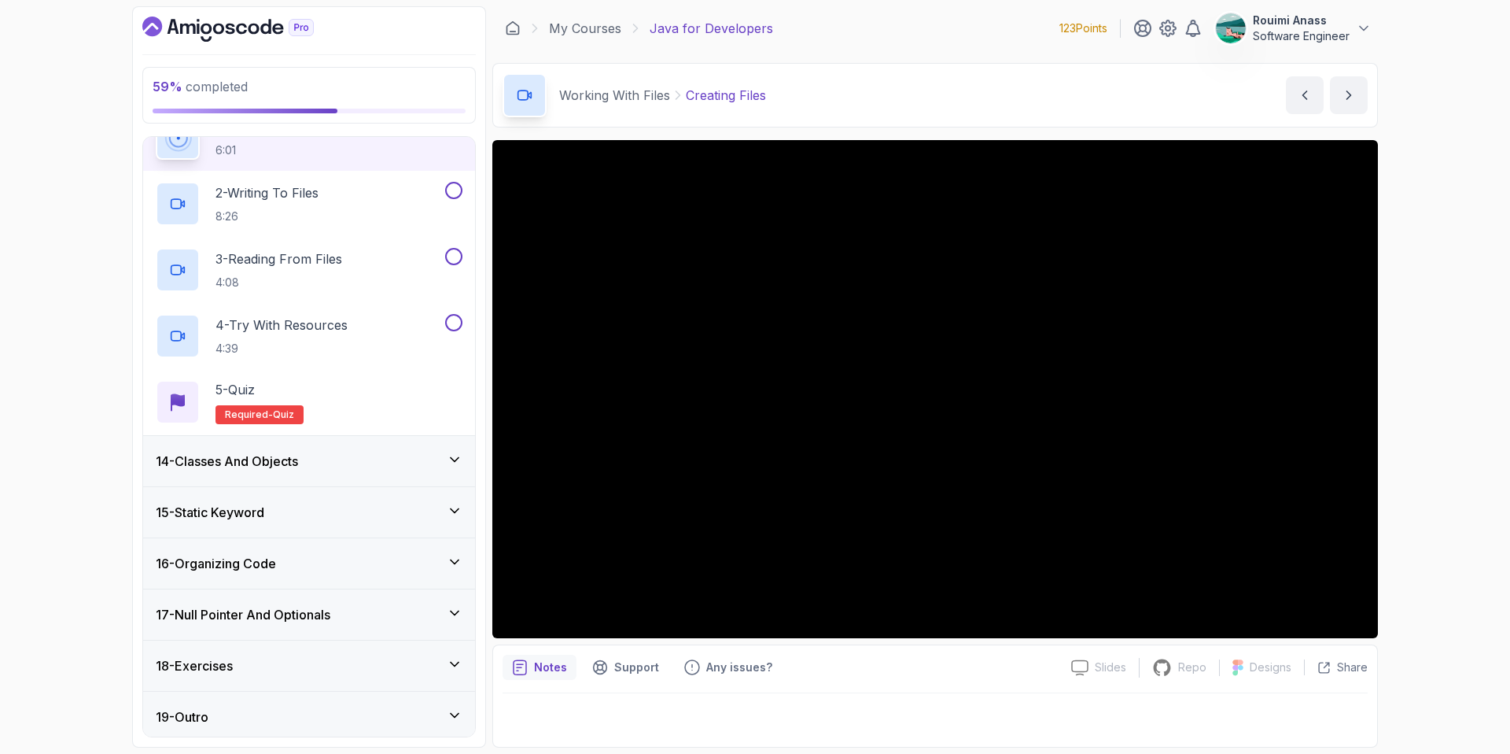
scroll to position [702, 0]
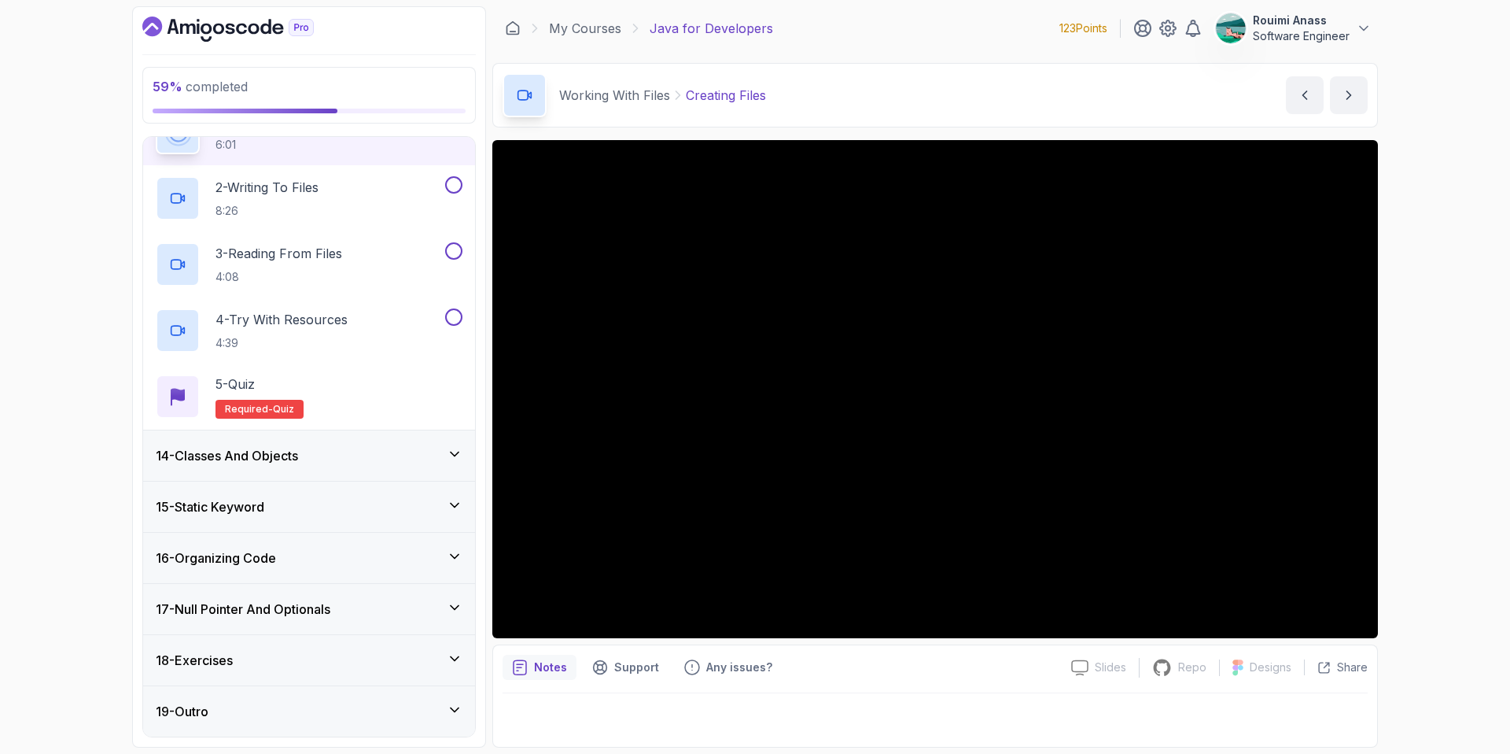
click at [355, 455] on div "14 - Classes And Objects" at bounding box center [309, 455] width 307 height 19
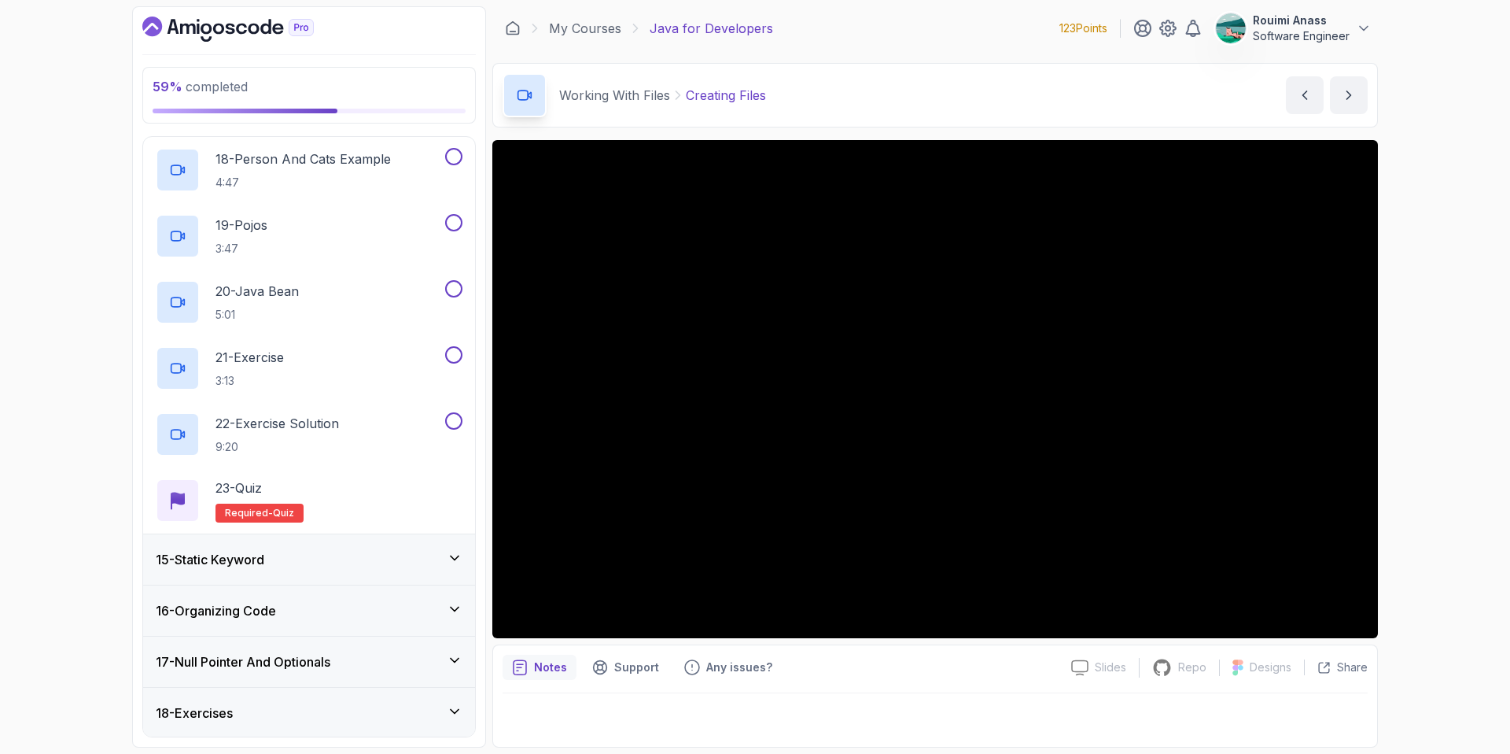
click at [385, 544] on div "15 - Static Keyword" at bounding box center [309, 559] width 332 height 50
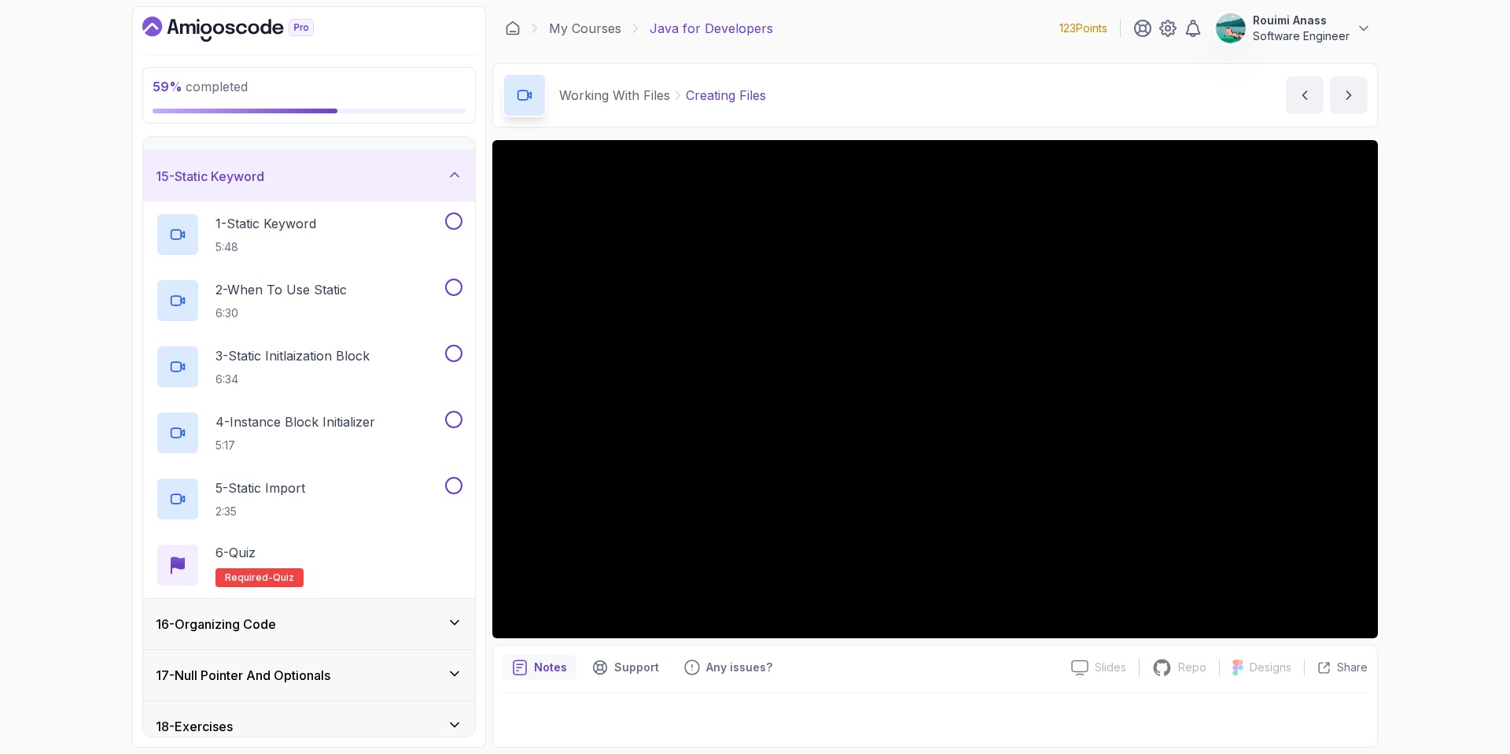
click at [339, 164] on div "15 - Static Keyword" at bounding box center [309, 176] width 332 height 50
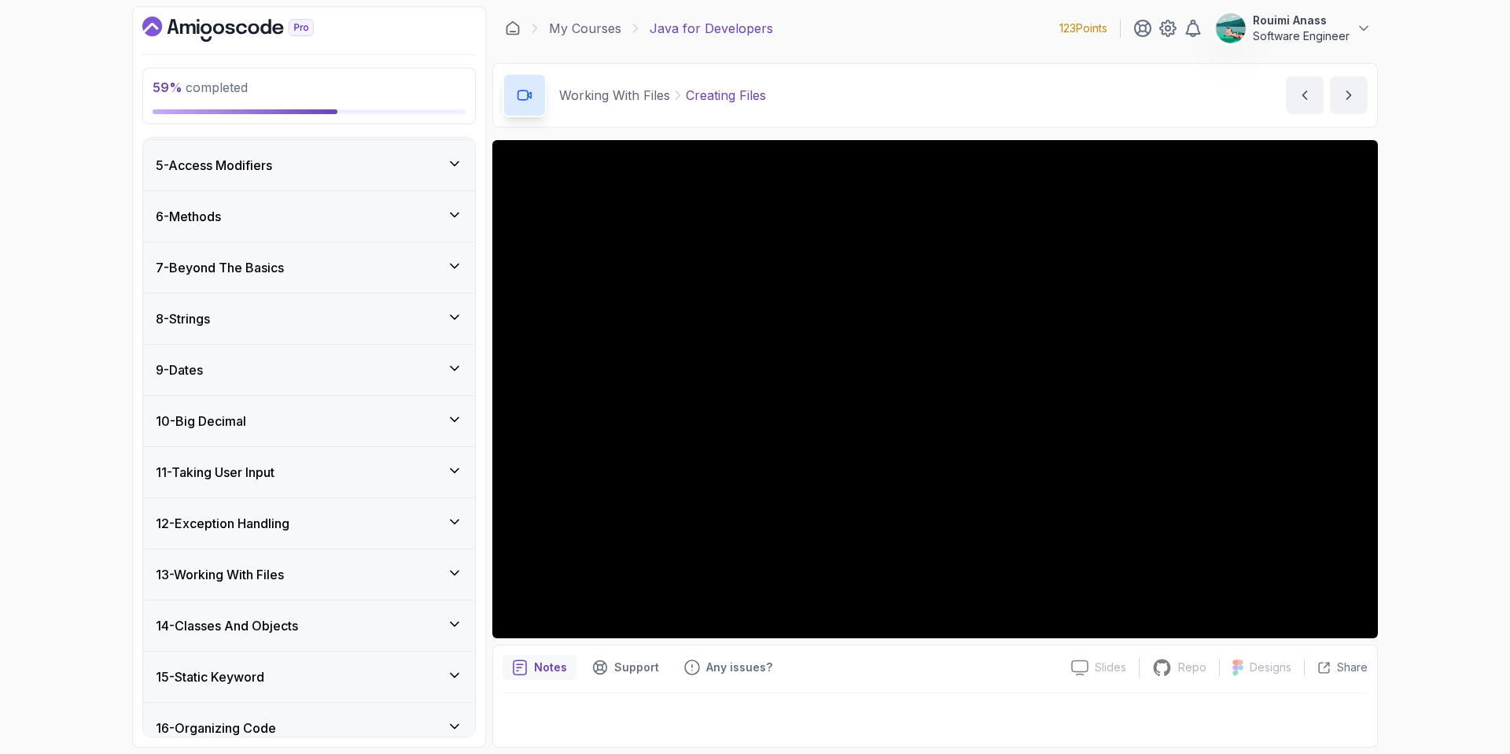
scroll to position [205, 0]
click at [349, 579] on div "13 - Working With Files" at bounding box center [309, 571] width 307 height 19
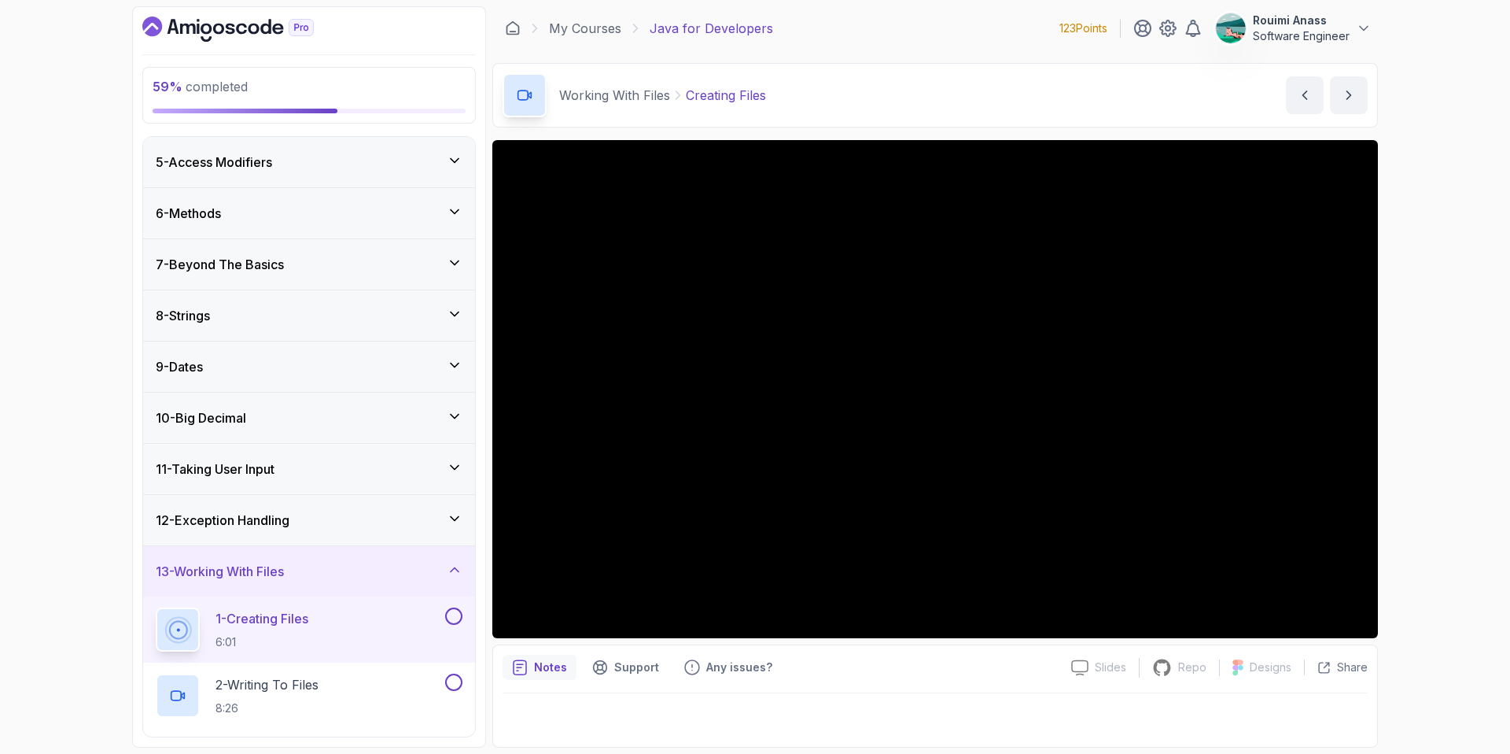
click at [143, 546] on button "13 - Working With Files" at bounding box center [309, 571] width 332 height 50
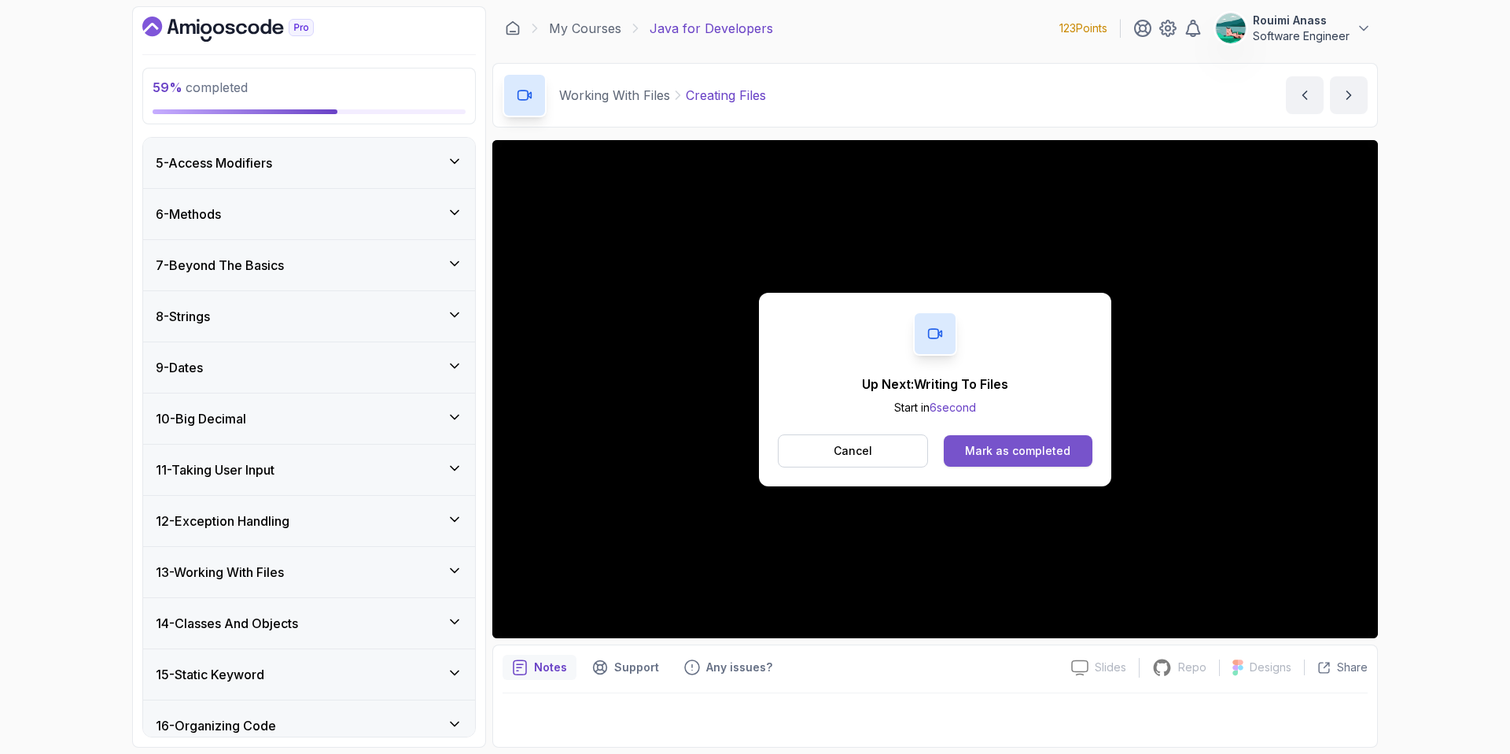
click at [989, 454] on div "Mark as completed" at bounding box center [1017, 451] width 105 height 16
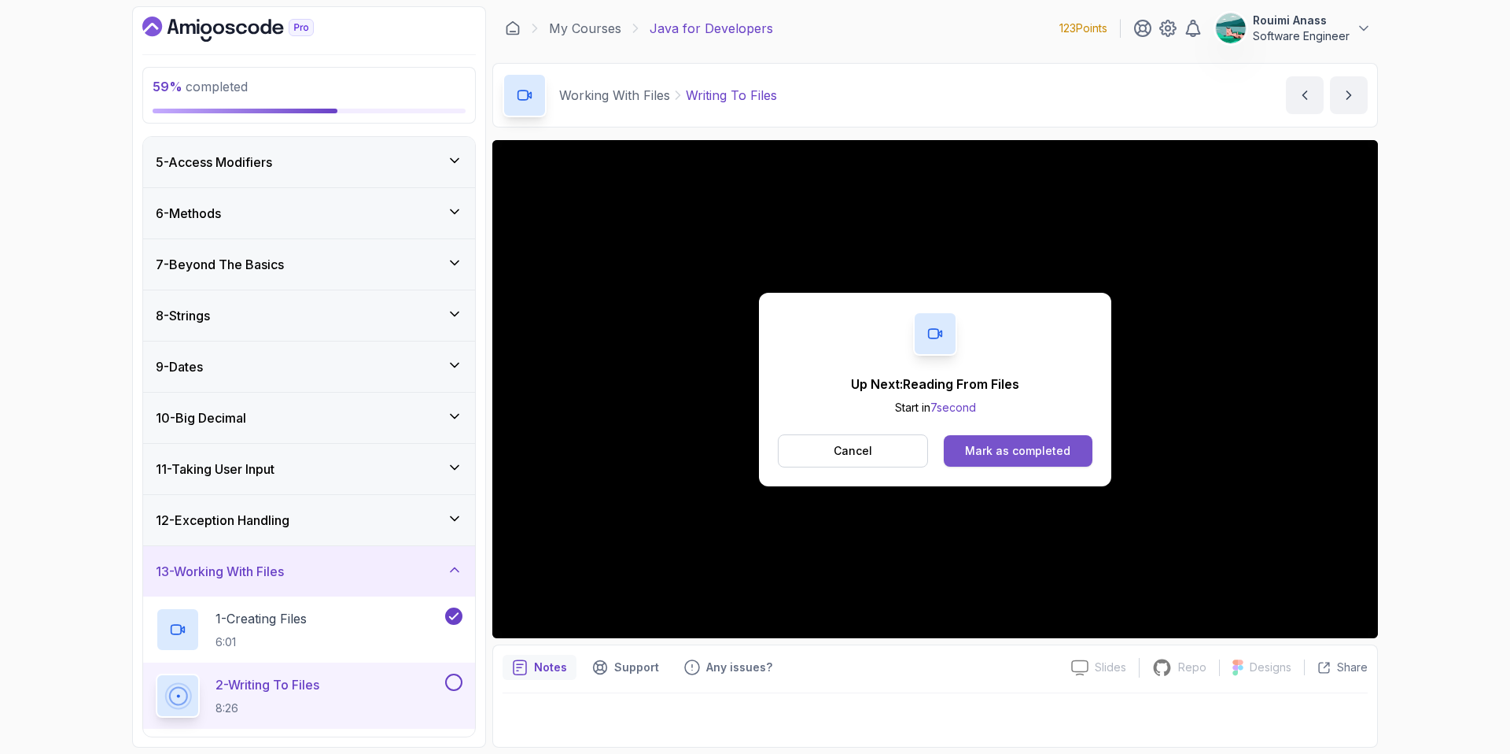
click at [1045, 448] on div "Mark as completed" at bounding box center [1017, 451] width 105 height 16
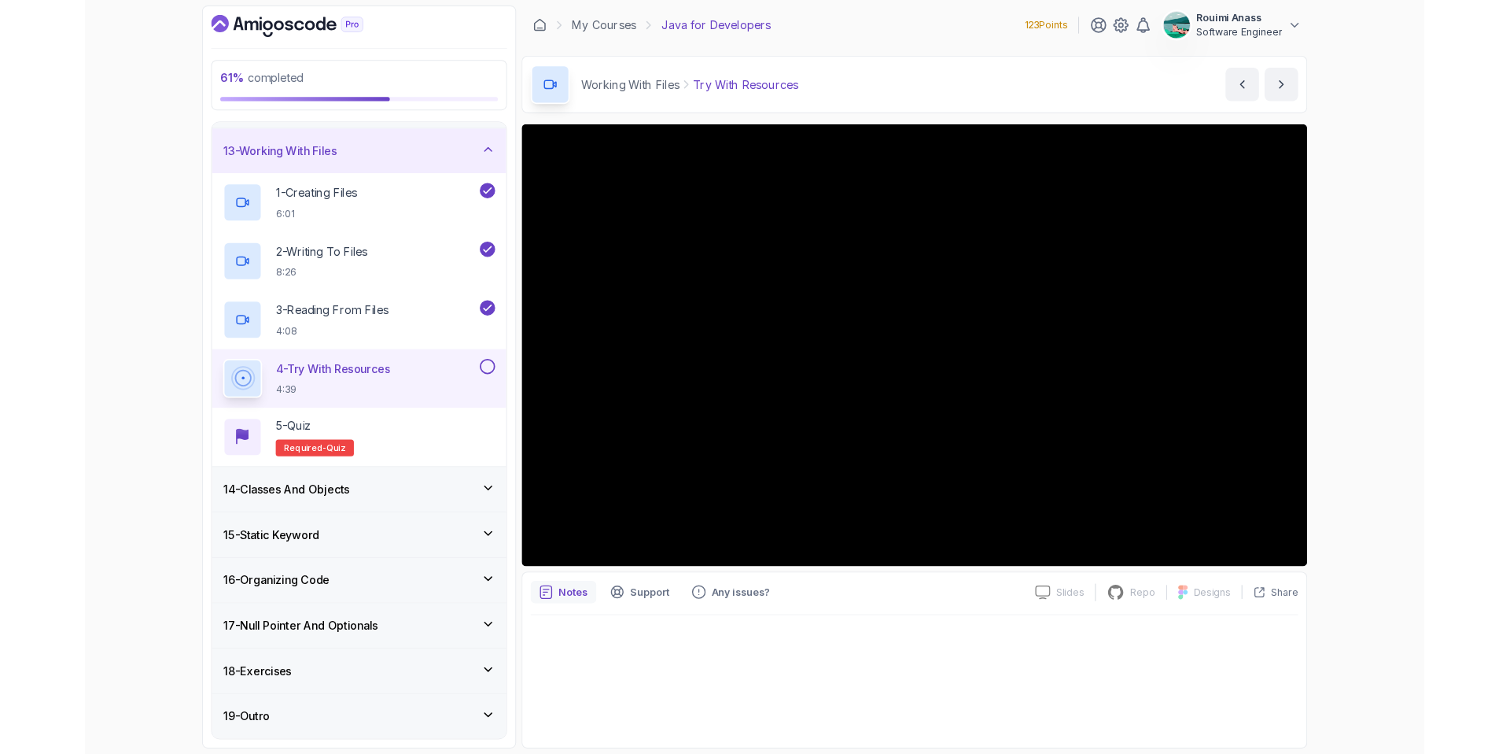
scroll to position [702, 0]
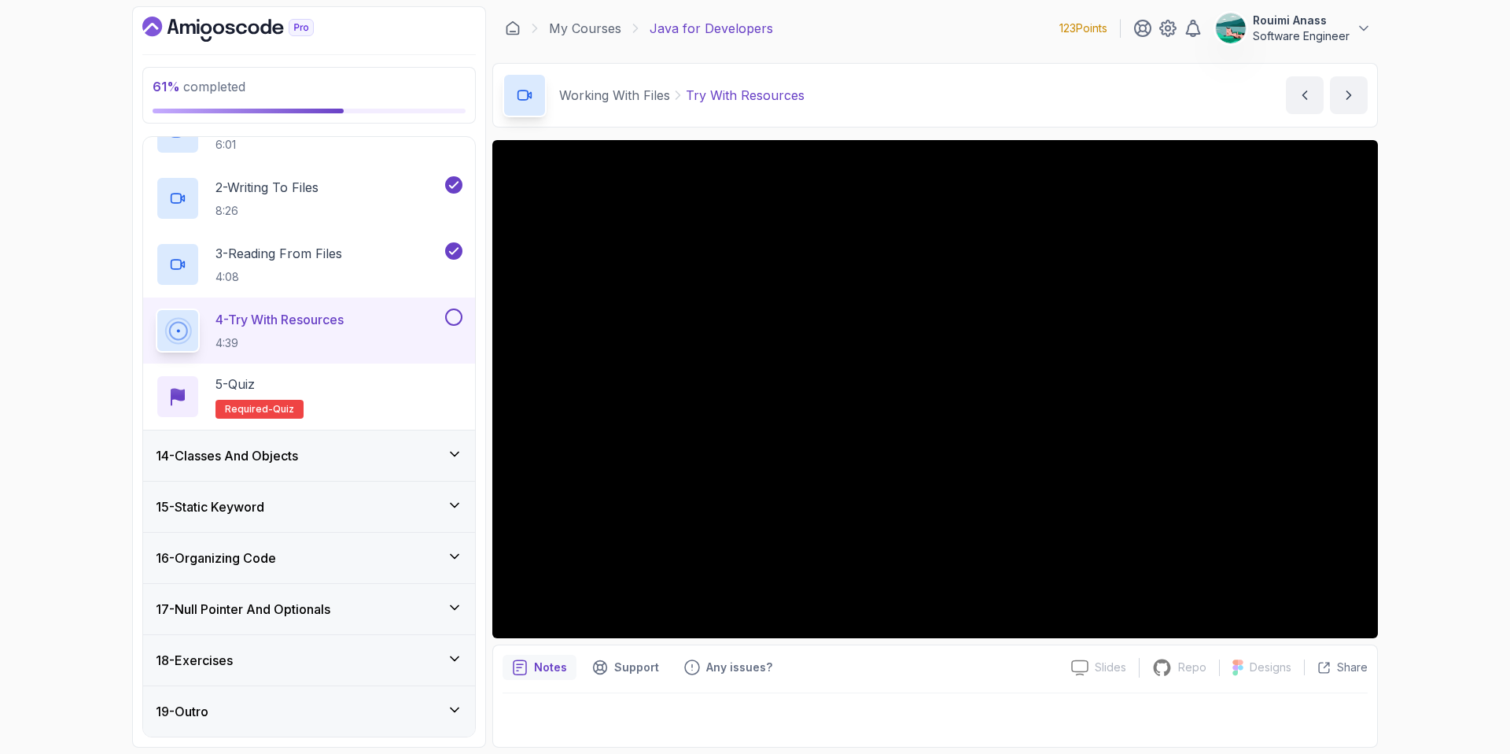
click at [456, 319] on button at bounding box center [453, 316] width 17 height 17
click at [341, 396] on div "5 - Quiz Required- quiz" at bounding box center [309, 396] width 307 height 44
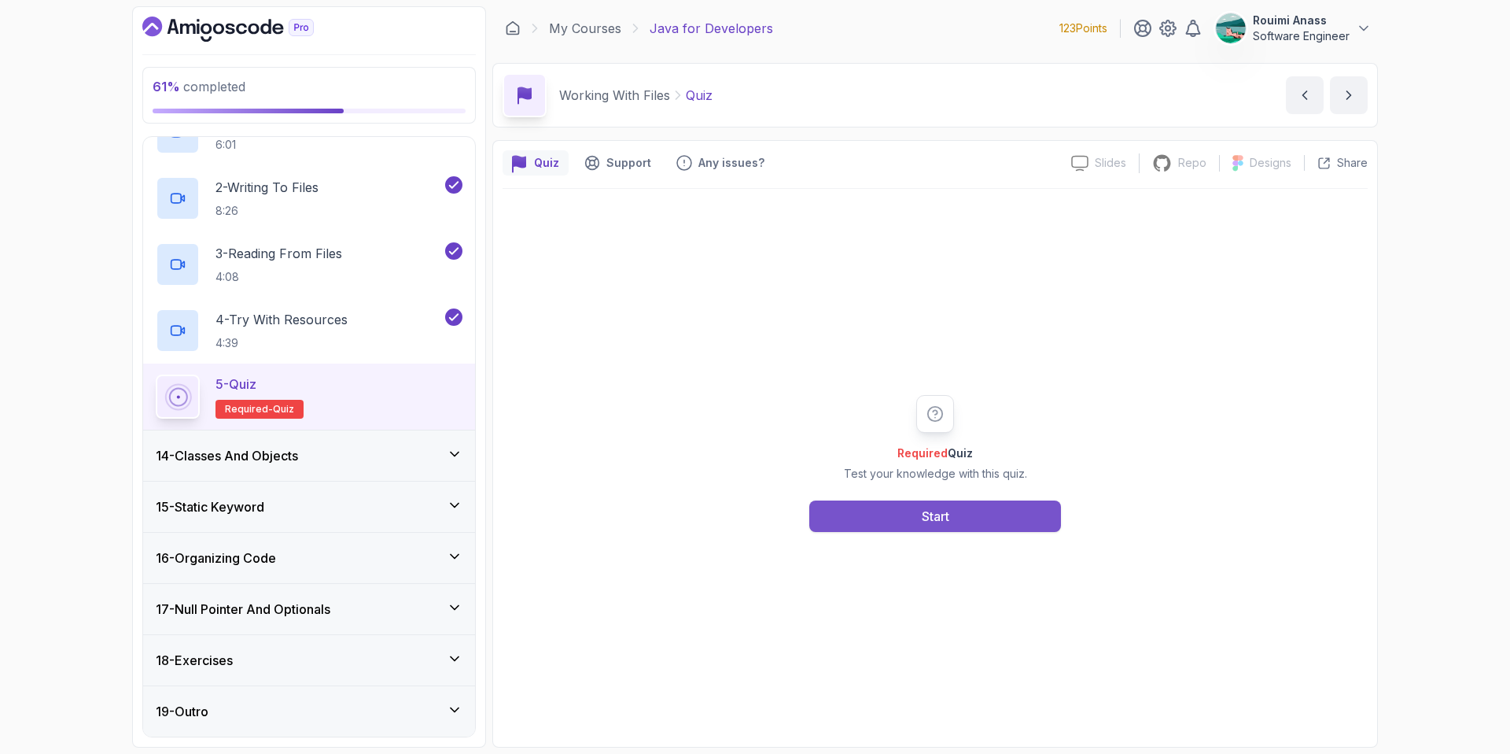
click at [999, 526] on button "Start" at bounding box center [935, 515] width 252 height 31
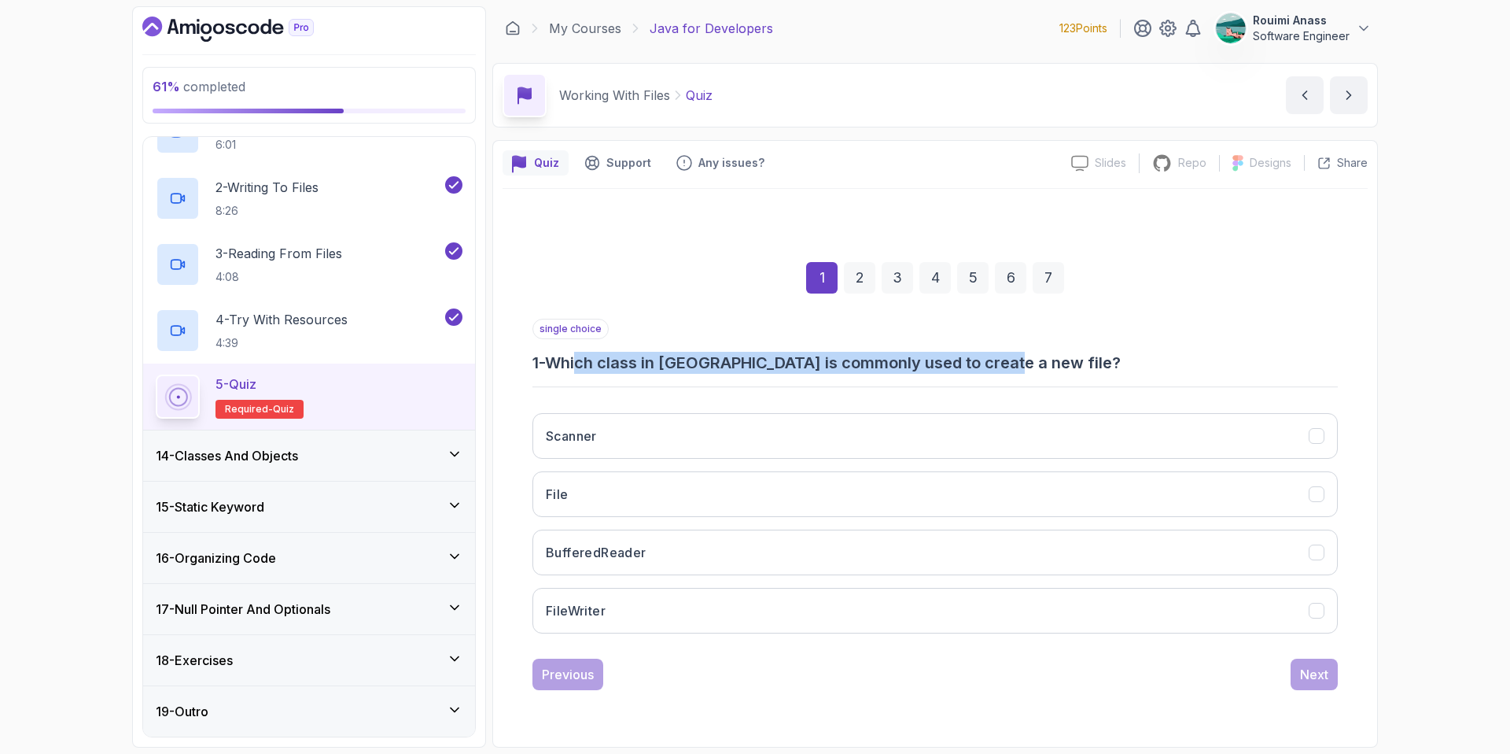
drag, startPoint x: 619, startPoint y: 367, endPoint x: 1062, endPoint y: 359, distance: 442.9
click at [1064, 358] on h3 "1 - Which class in Java is commonly used to create a new file?" at bounding box center [935, 363] width 805 height 22
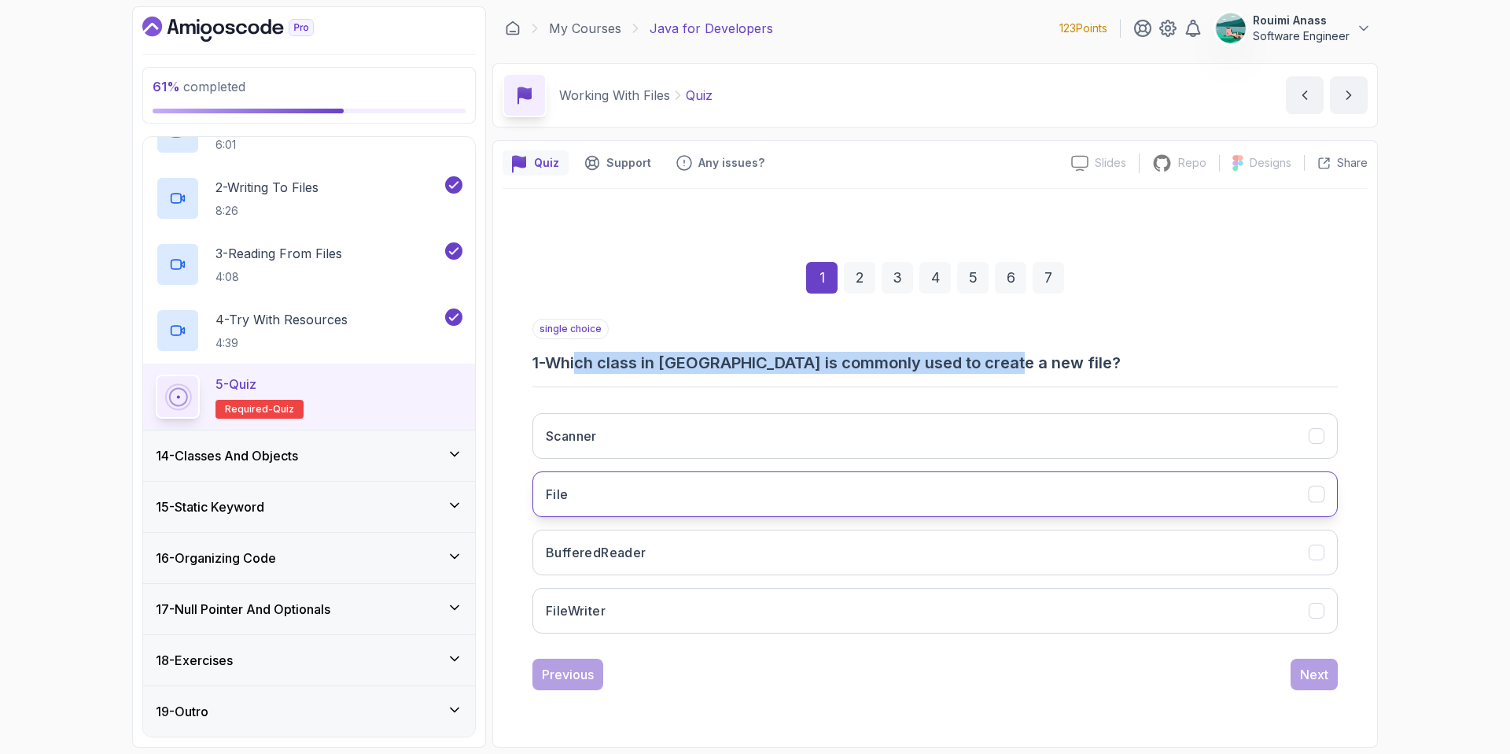
click at [607, 501] on button "File" at bounding box center [935, 494] width 805 height 46
click at [1317, 668] on div "Next" at bounding box center [1314, 674] width 28 height 19
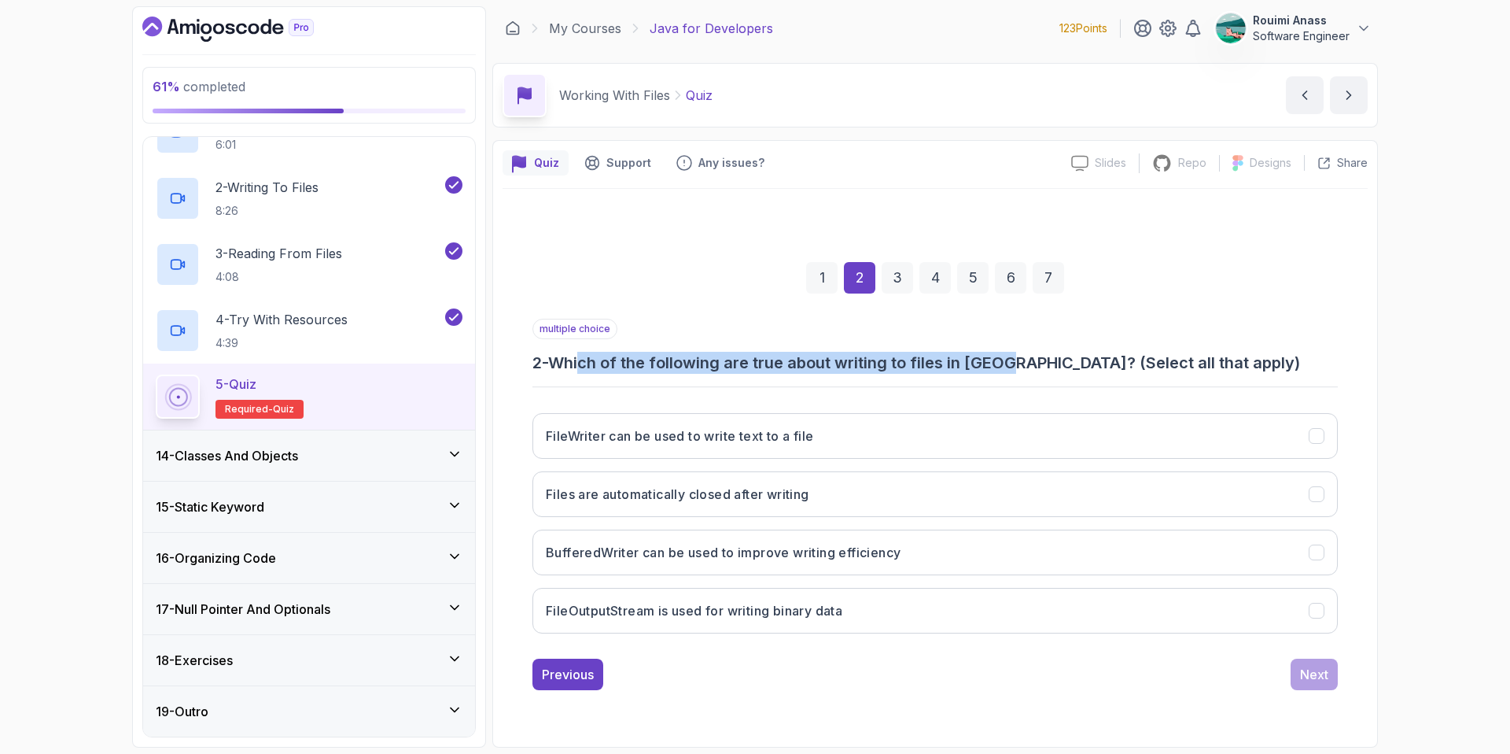
drag, startPoint x: 590, startPoint y: 367, endPoint x: 1014, endPoint y: 364, distance: 424.0
click at [1014, 364] on h3 "2 - Which of the following are true about writing to files in Java? (Select all…" at bounding box center [935, 363] width 805 height 22
click at [769, 437] on h3 "FileWriter can be used to write text to a file" at bounding box center [679, 435] width 267 height 19
click at [1303, 681] on div "Next" at bounding box center [1314, 674] width 28 height 19
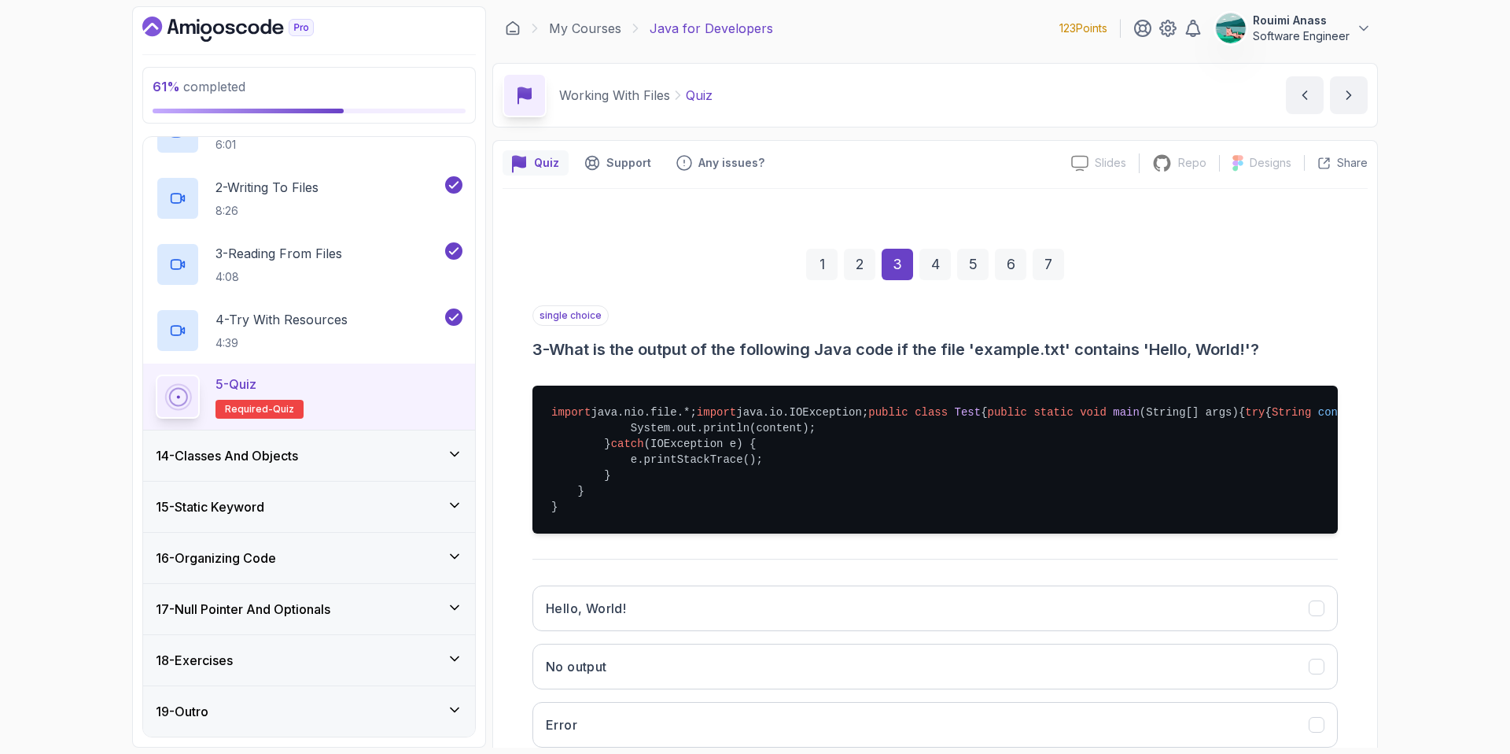
drag, startPoint x: 796, startPoint y: 491, endPoint x: 879, endPoint y: 491, distance: 82.6
click at [879, 491] on pre "import java.nio.file.*; import java.io.IOException; public class Test { public …" at bounding box center [935, 459] width 805 height 148
drag, startPoint x: 743, startPoint y: 351, endPoint x: 1241, endPoint y: 348, distance: 498.7
click at [1241, 348] on h3 "3 - What is the output of the following Java code if the file 'example.txt' con…" at bounding box center [935, 349] width 805 height 22
drag, startPoint x: 750, startPoint y: 490, endPoint x: 1017, endPoint y: 489, distance: 266.6
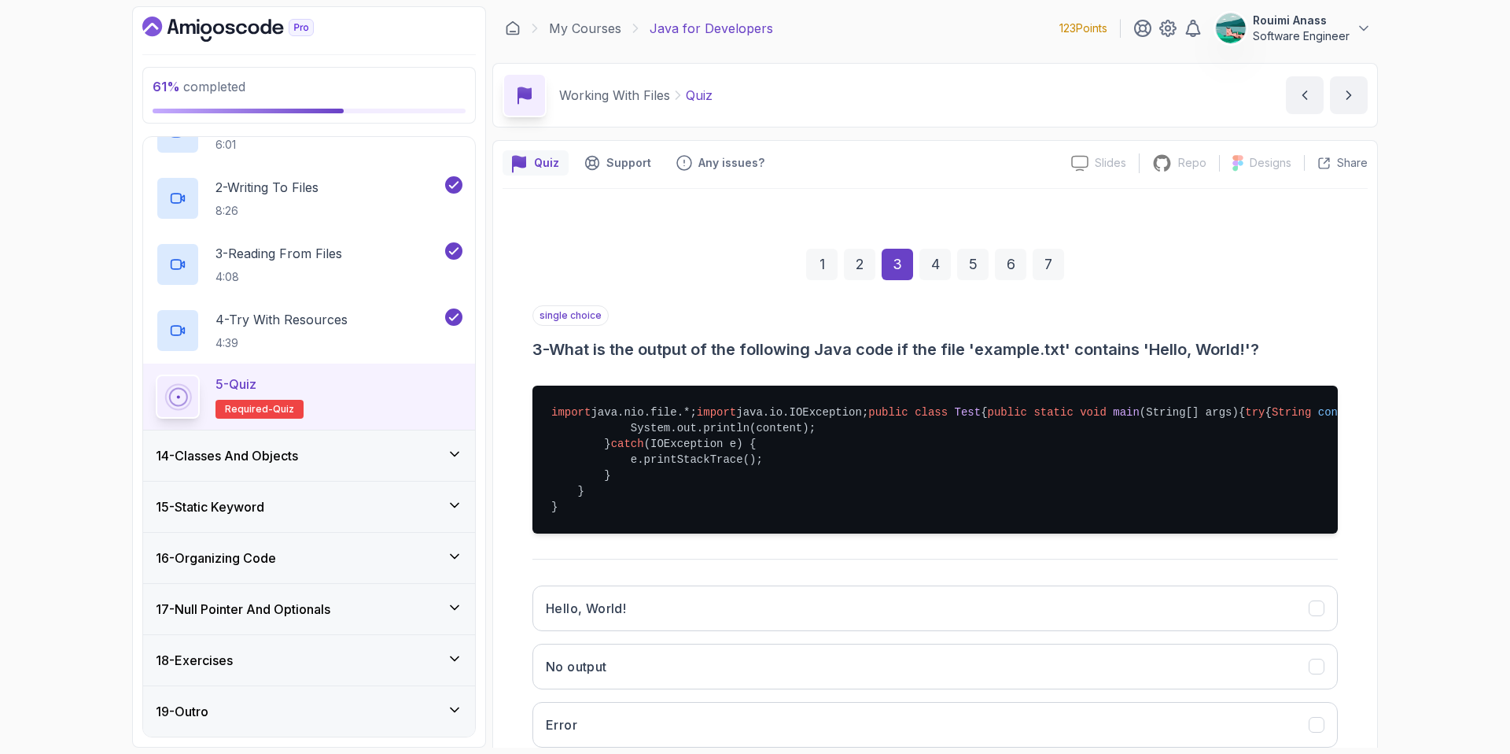
click at [1017, 489] on pre "import java.nio.file.*; import java.io.IOException; public class Test { public …" at bounding box center [935, 459] width 805 height 148
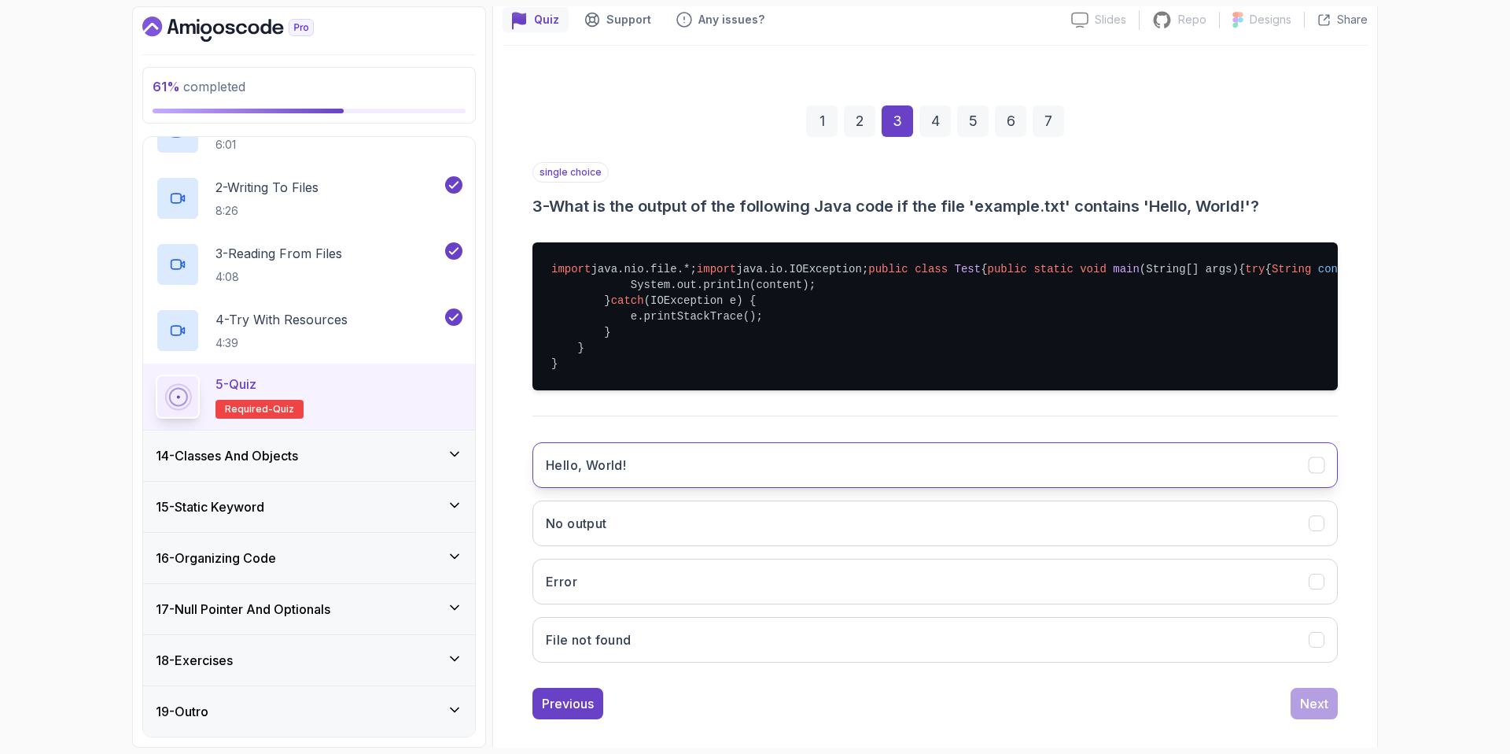
scroll to position [146, 0]
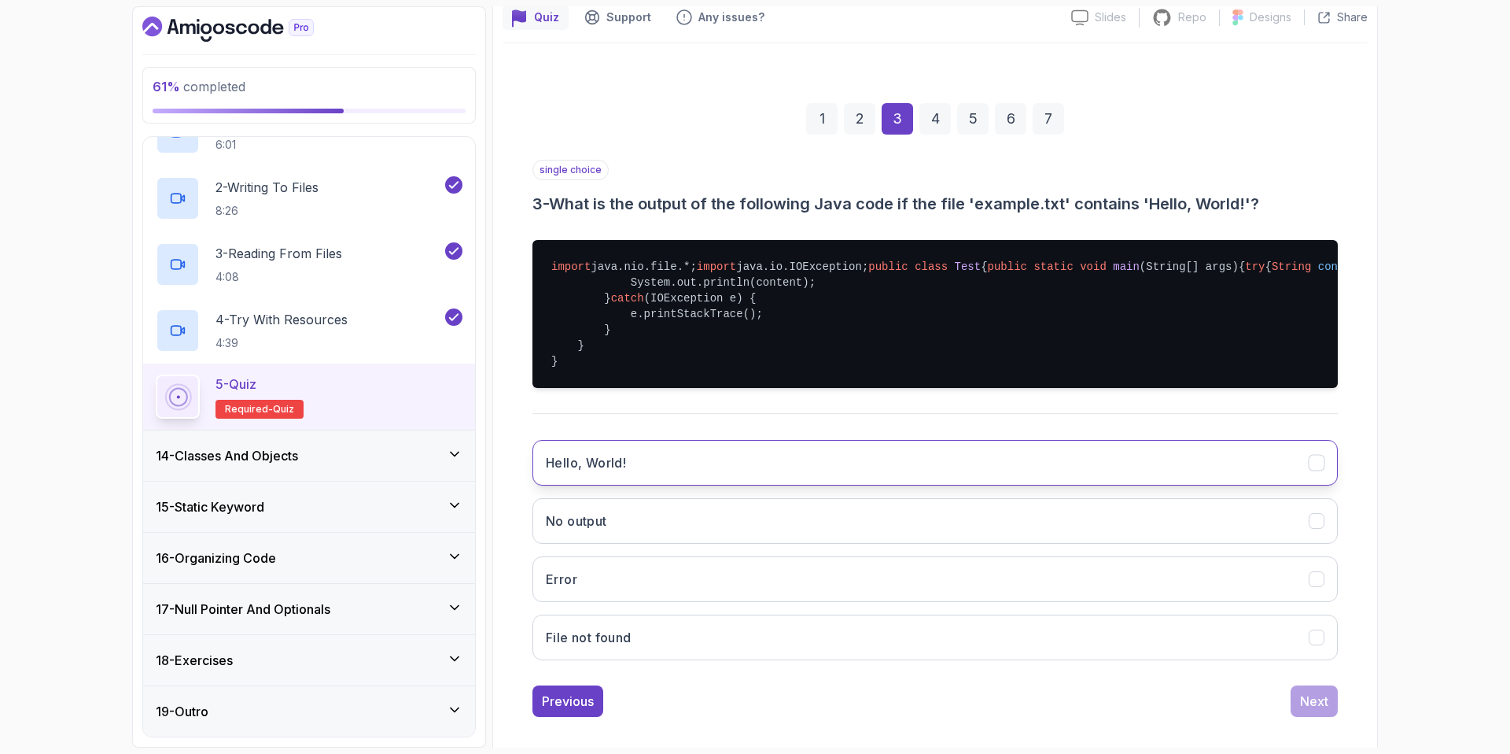
click at [647, 485] on button "Hello, World!" at bounding box center [935, 463] width 805 height 46
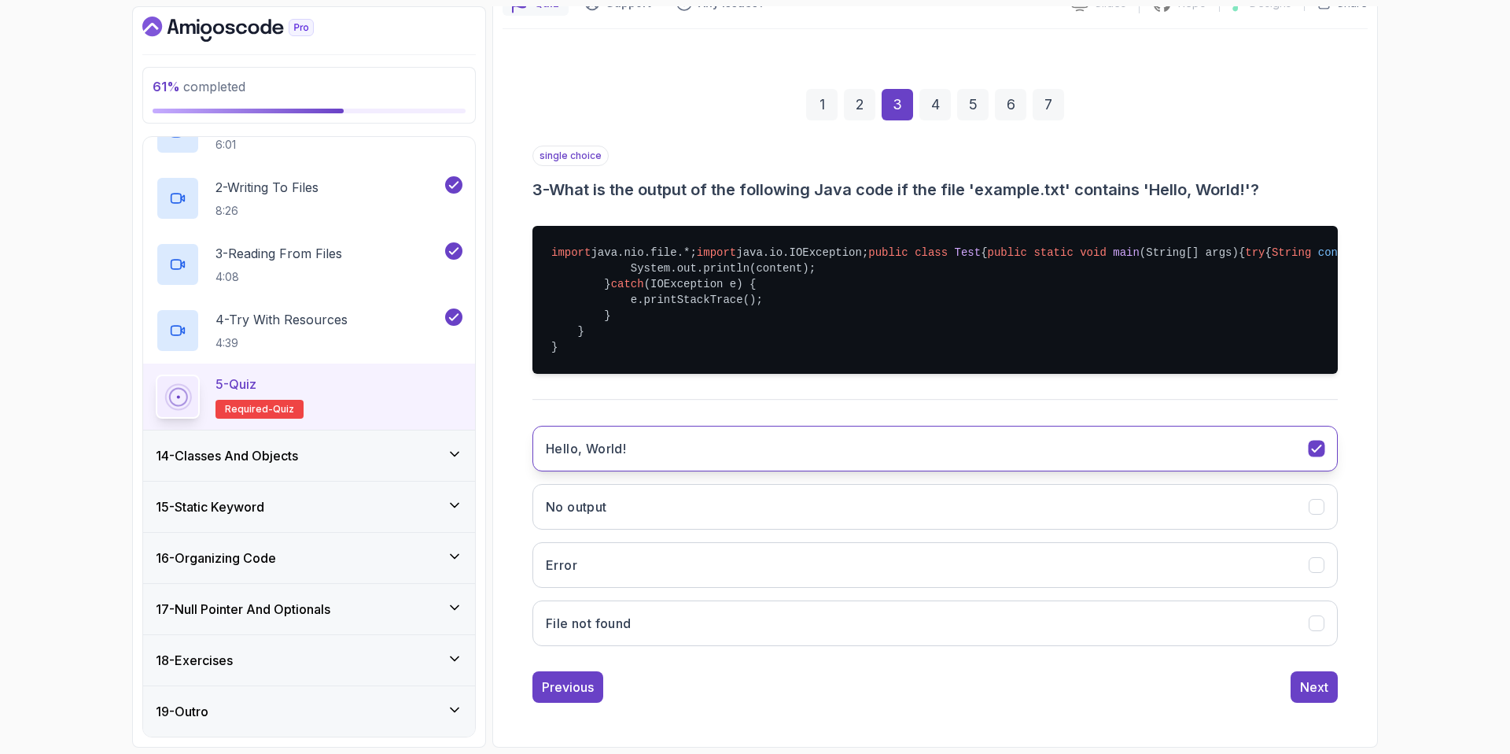
scroll to position [238, 0]
click at [1318, 684] on div "Next" at bounding box center [1314, 686] width 28 height 19
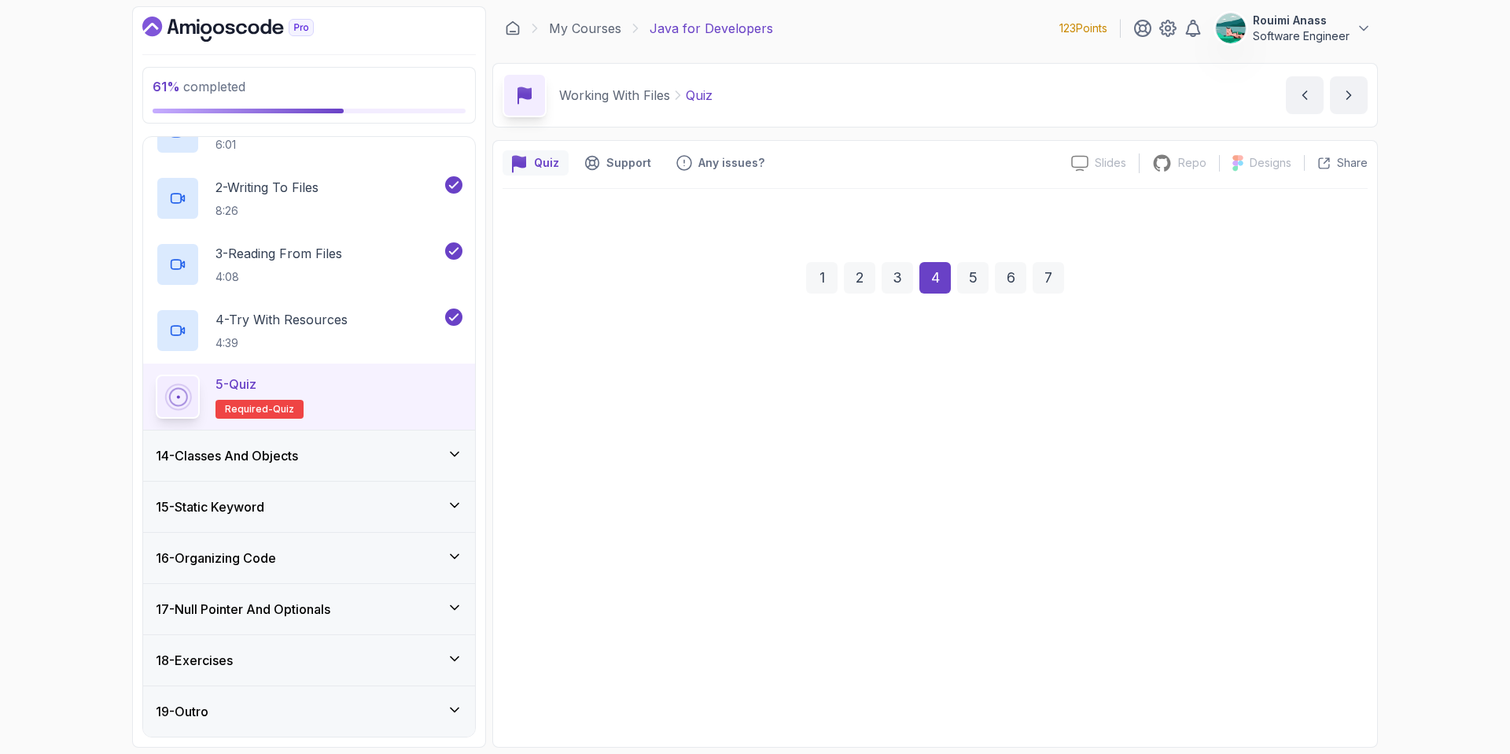
scroll to position [0, 0]
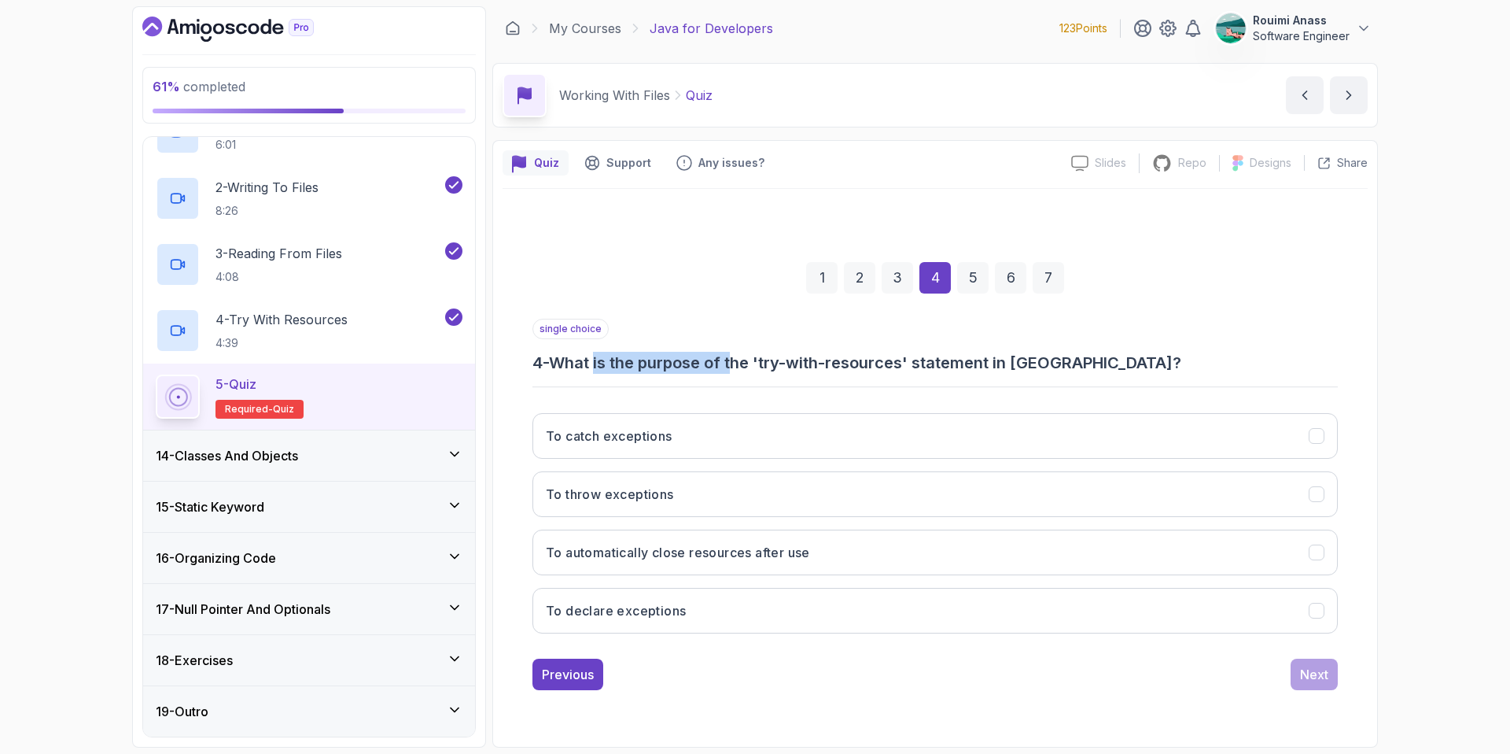
drag, startPoint x: 602, startPoint y: 367, endPoint x: 776, endPoint y: 363, distance: 173.9
click at [739, 363] on h3 "4 - What is the purpose of the 'try-with-resources' statement in Java?" at bounding box center [935, 363] width 805 height 22
drag, startPoint x: 783, startPoint y: 362, endPoint x: 1001, endPoint y: 365, distance: 217.9
click at [917, 367] on h3 "4 - What is the purpose of the 'try-with-resources' statement in Java?" at bounding box center [935, 363] width 805 height 22
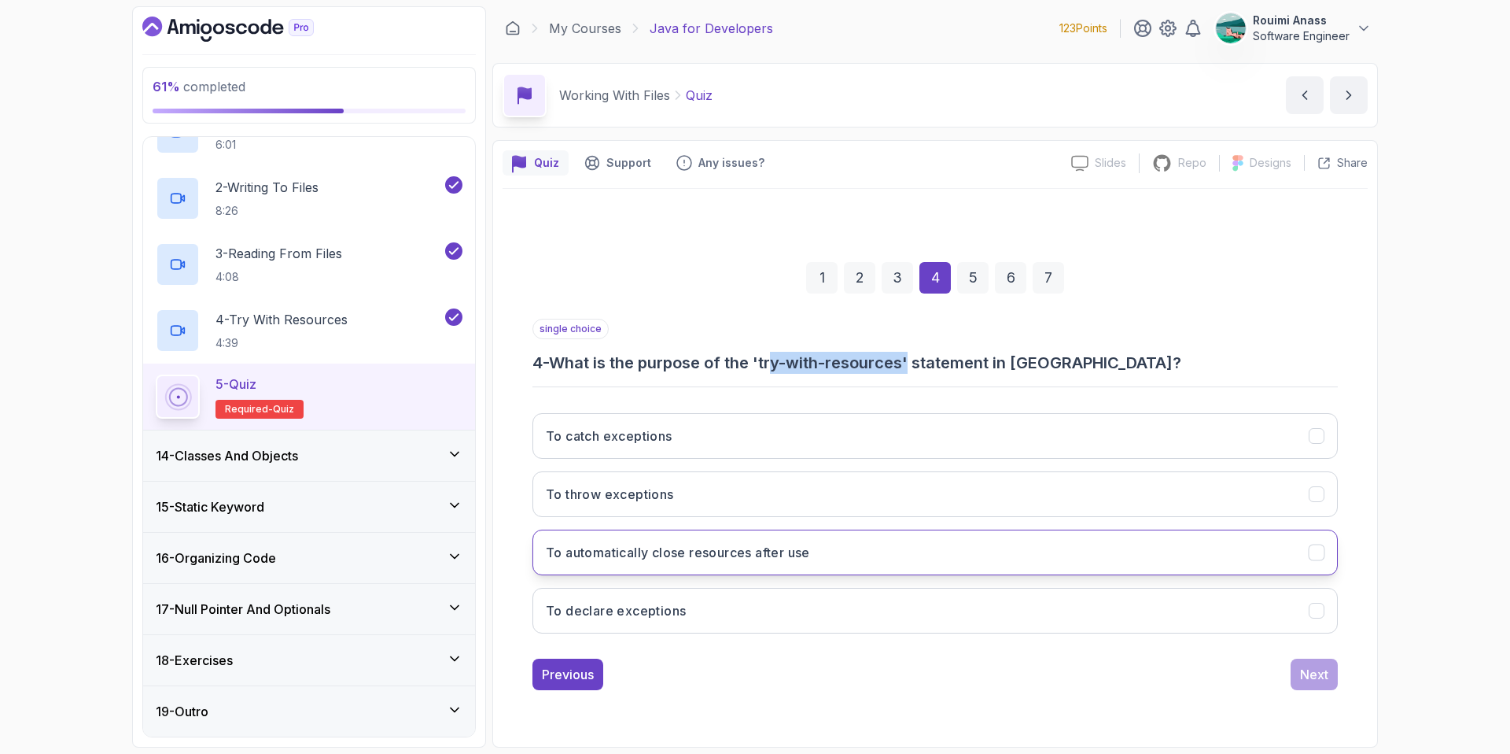
click at [594, 553] on h3 "To automatically close resources after use" at bounding box center [678, 552] width 264 height 19
click at [1321, 679] on div "Next" at bounding box center [1314, 674] width 28 height 19
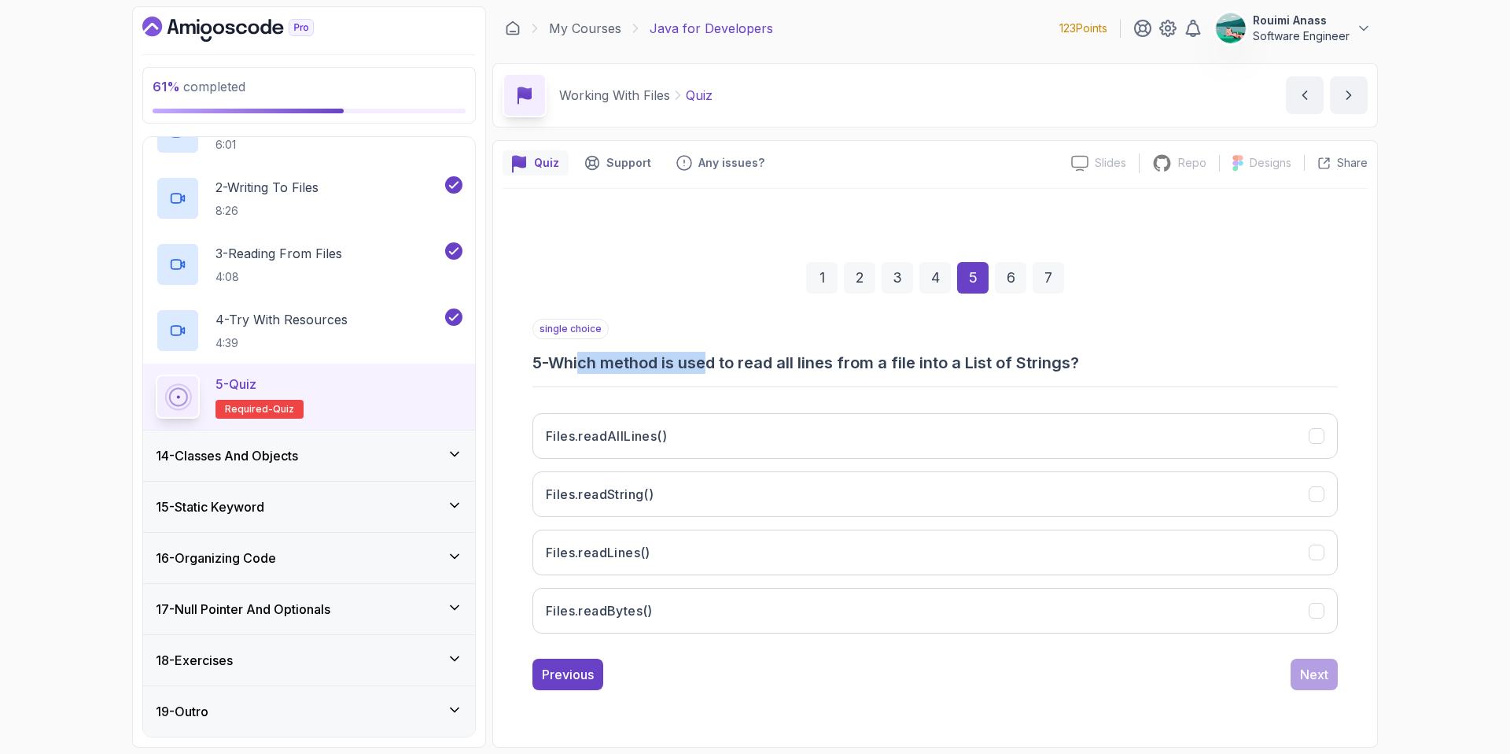
drag, startPoint x: 586, startPoint y: 367, endPoint x: 722, endPoint y: 364, distance: 136.1
click at [720, 364] on h3 "5 - Which method is used to read all lines from a file into a List of Strings?" at bounding box center [935, 363] width 805 height 22
drag, startPoint x: 751, startPoint y: 364, endPoint x: 1089, endPoint y: 362, distance: 338.2
click at [1089, 362] on h3 "5 - Which method is used to read all lines from a file into a List of Strings?" at bounding box center [935, 363] width 805 height 22
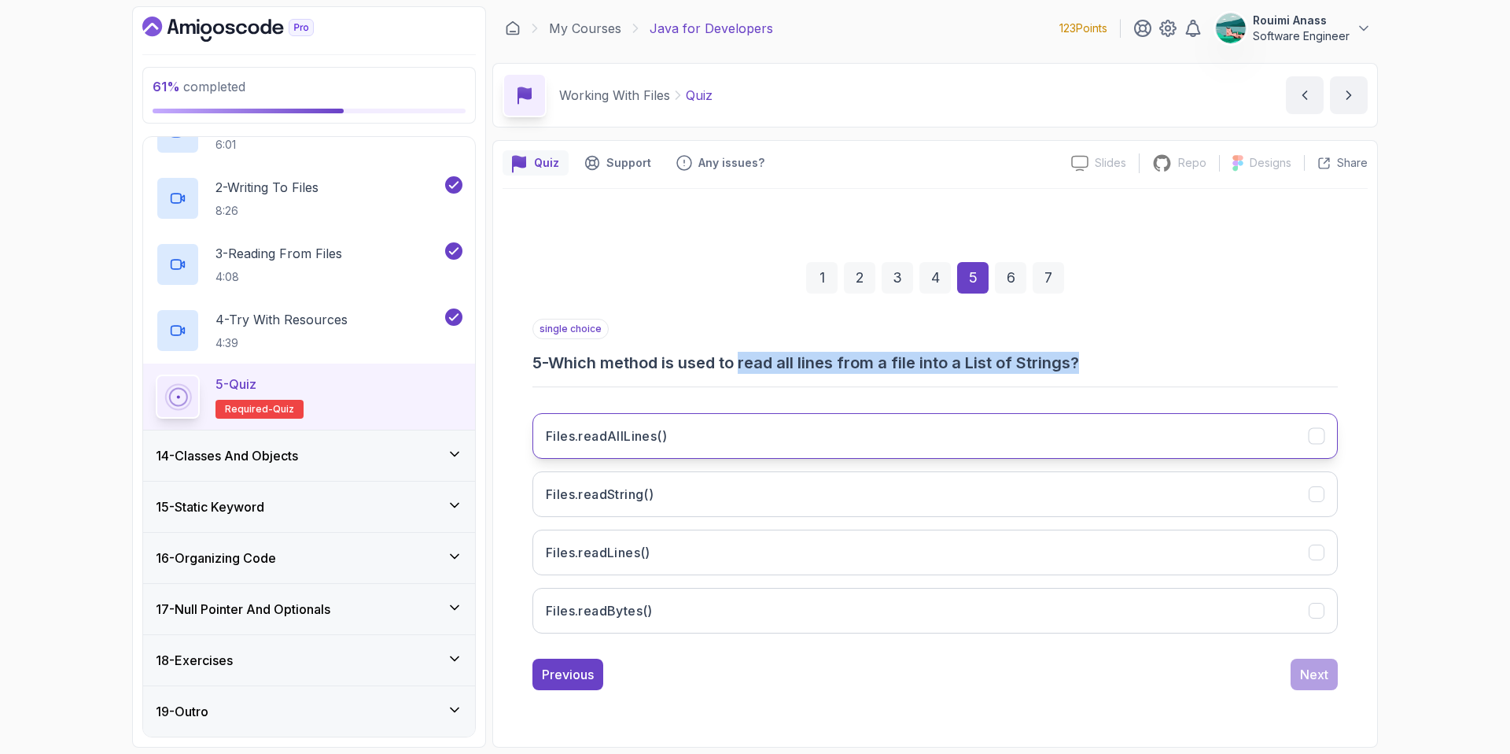
click at [717, 438] on button "Files.readAllLines()" at bounding box center [935, 436] width 805 height 46
click at [1295, 672] on button "Next" at bounding box center [1314, 673] width 47 height 31
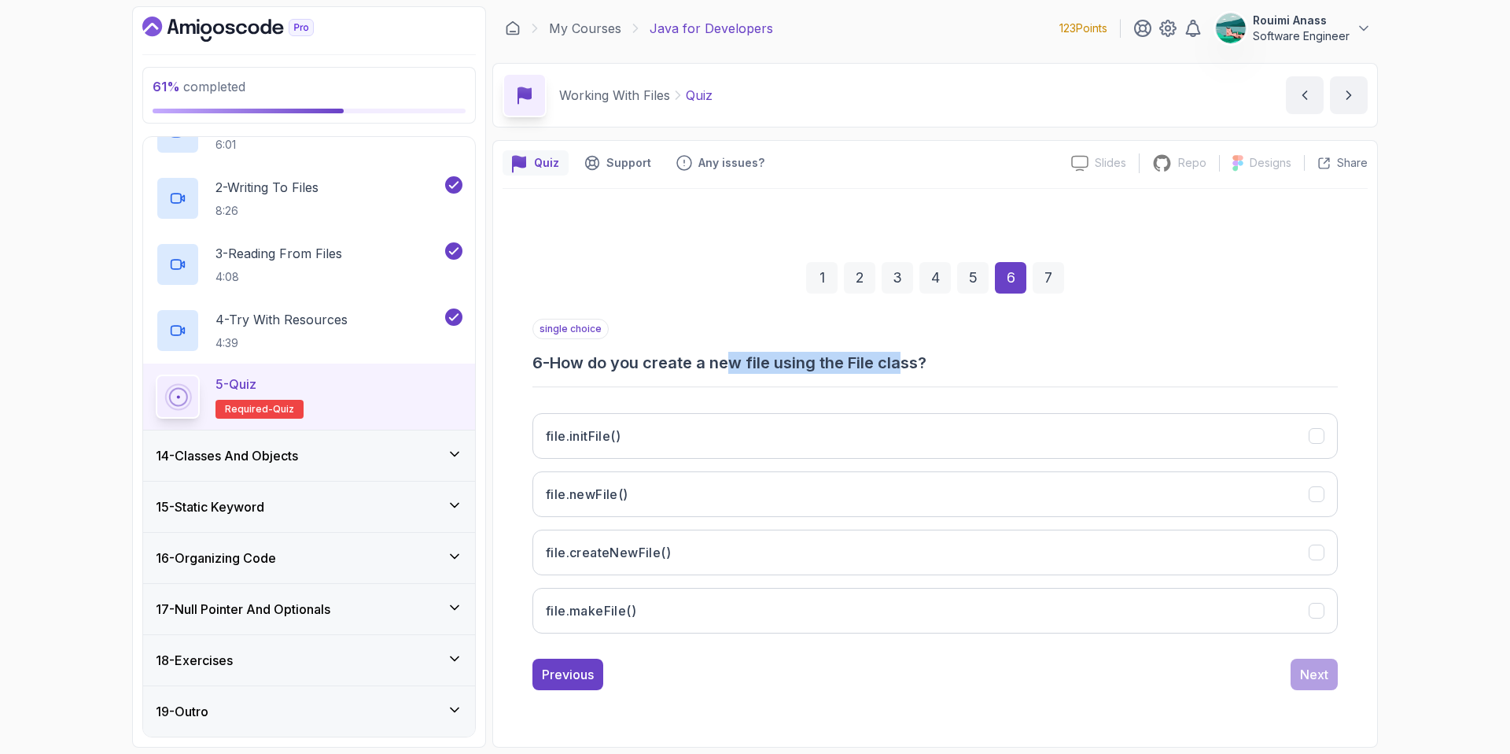
drag, startPoint x: 814, startPoint y: 368, endPoint x: 909, endPoint y: 369, distance: 95.2
click at [909, 369] on h3 "6 - How do you create a new file using the File class?" at bounding box center [935, 363] width 805 height 22
click at [614, 558] on h3 "file.createNewFile()" at bounding box center [608, 552] width 125 height 19
click at [1319, 687] on button "Next" at bounding box center [1314, 673] width 47 height 31
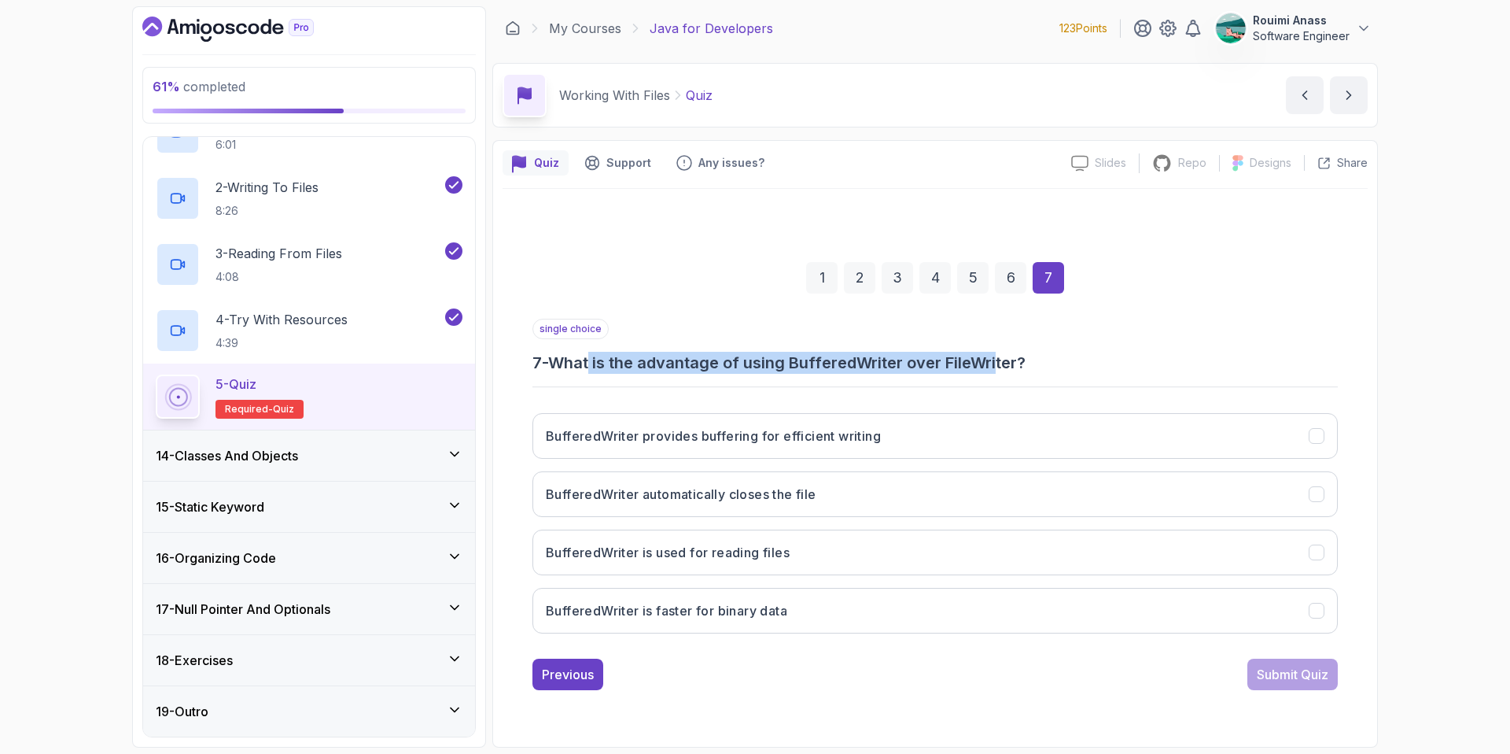
drag, startPoint x: 595, startPoint y: 356, endPoint x: 1001, endPoint y: 367, distance: 406.0
click at [1001, 367] on h3 "7 - What is the advantage of using BufferedWriter over FileWriter?" at bounding box center [935, 363] width 805 height 22
click at [760, 446] on button "BufferedWriter provides buffering for efficient writing" at bounding box center [935, 436] width 805 height 46
click at [1330, 678] on button "Submit Quiz" at bounding box center [1292, 673] width 90 height 31
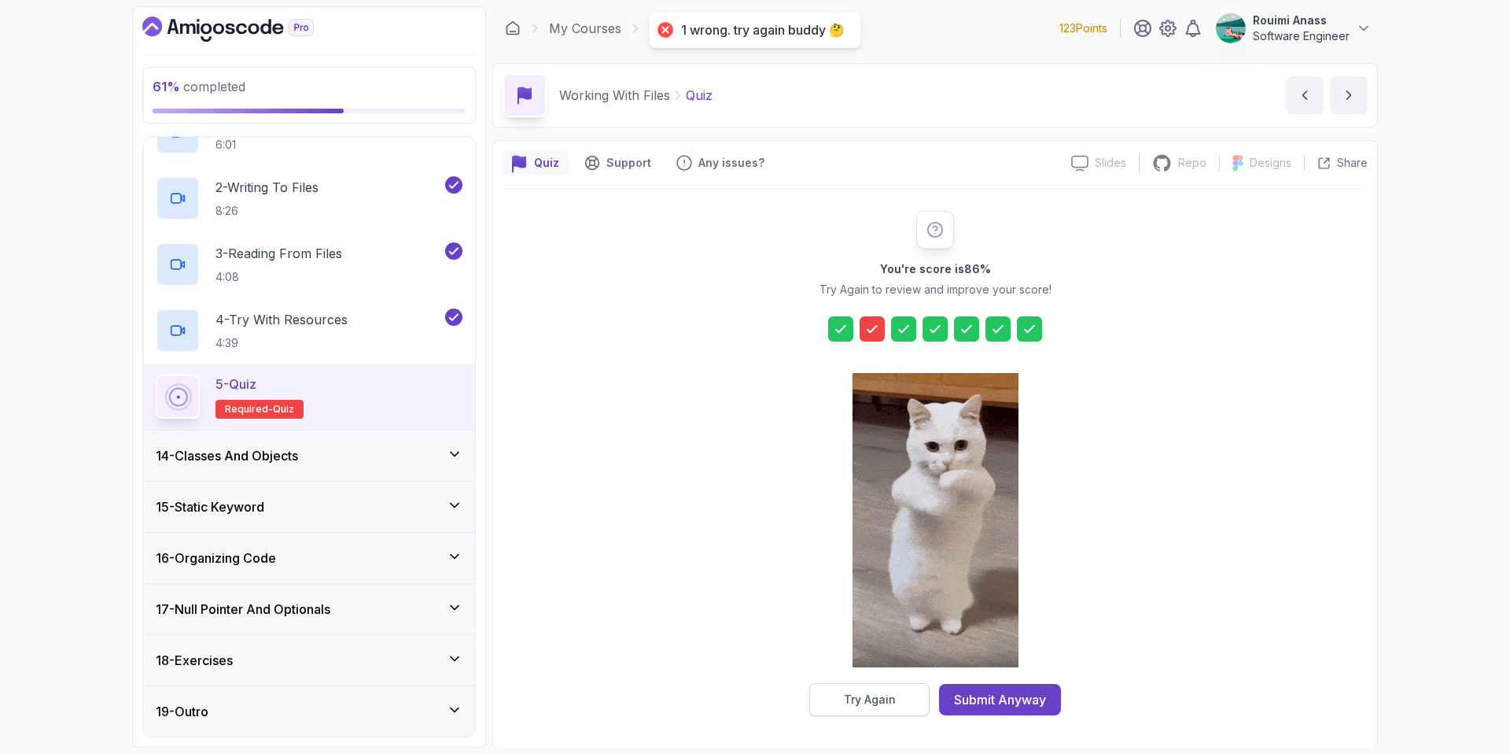
click at [867, 704] on div "Try Again" at bounding box center [870, 699] width 52 height 16
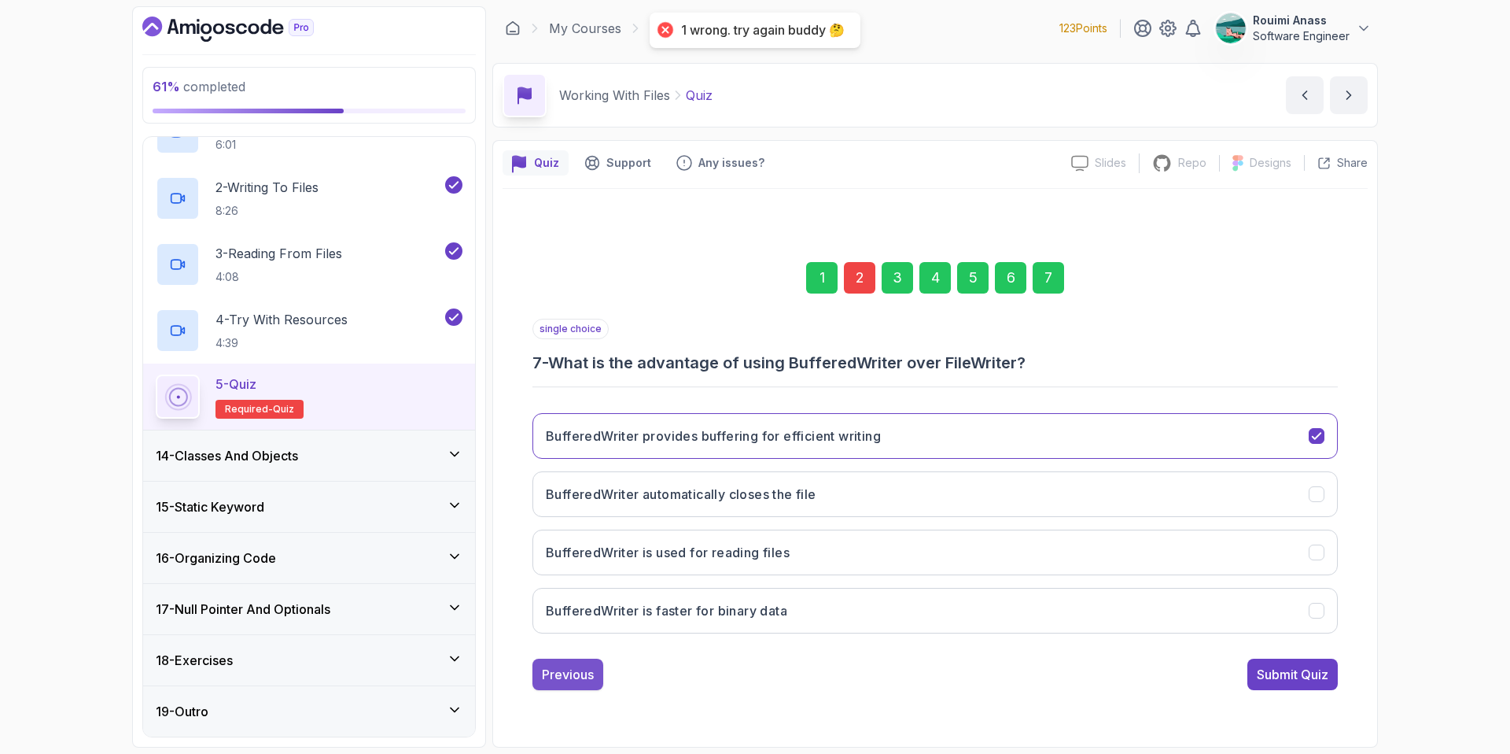
click at [563, 683] on button "Previous" at bounding box center [568, 673] width 71 height 31
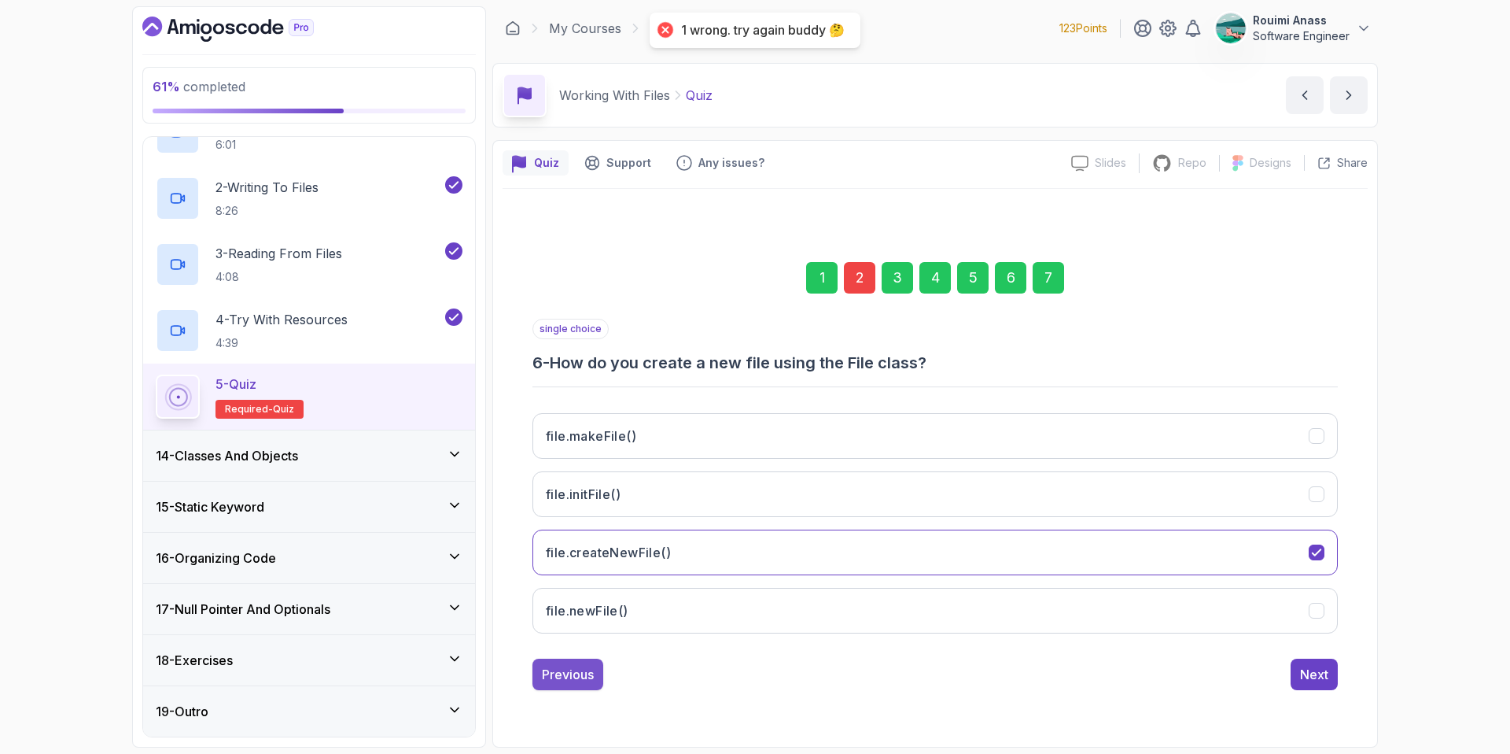
click at [564, 680] on div "Previous" at bounding box center [568, 674] width 52 height 19
click at [566, 680] on div "Previous" at bounding box center [568, 674] width 52 height 19
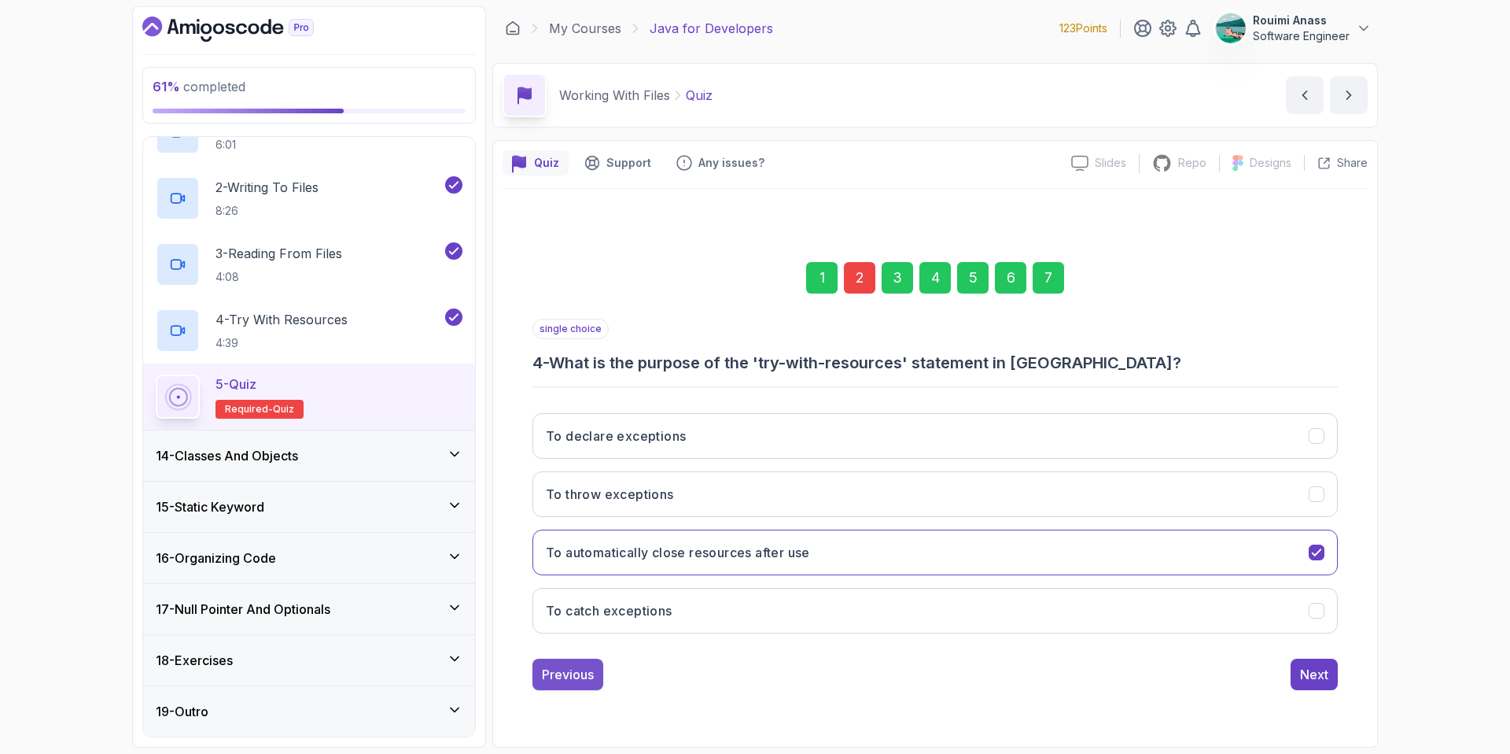
click at [566, 667] on div "Previous" at bounding box center [568, 674] width 52 height 19
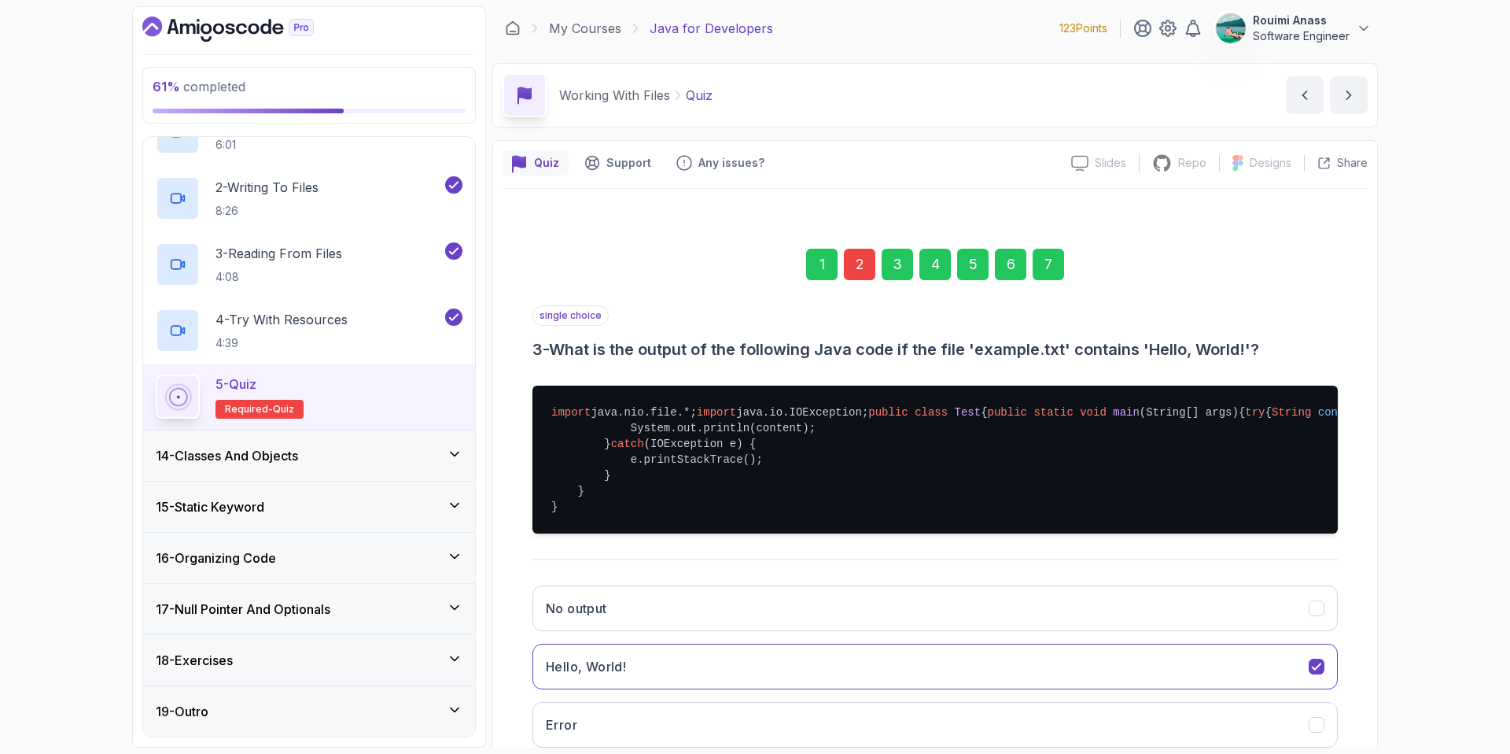
scroll to position [238, 0]
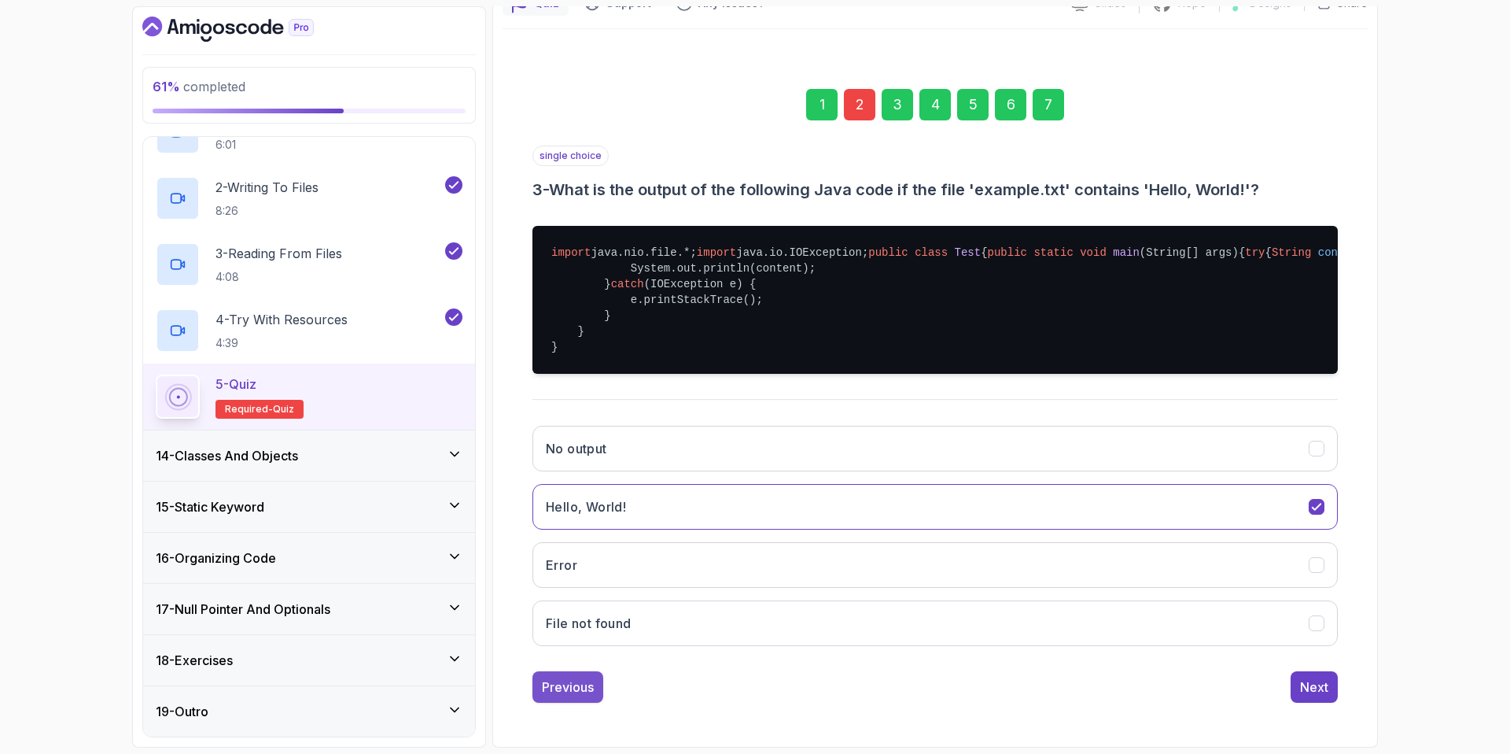
click at [564, 677] on div "Previous" at bounding box center [568, 686] width 52 height 19
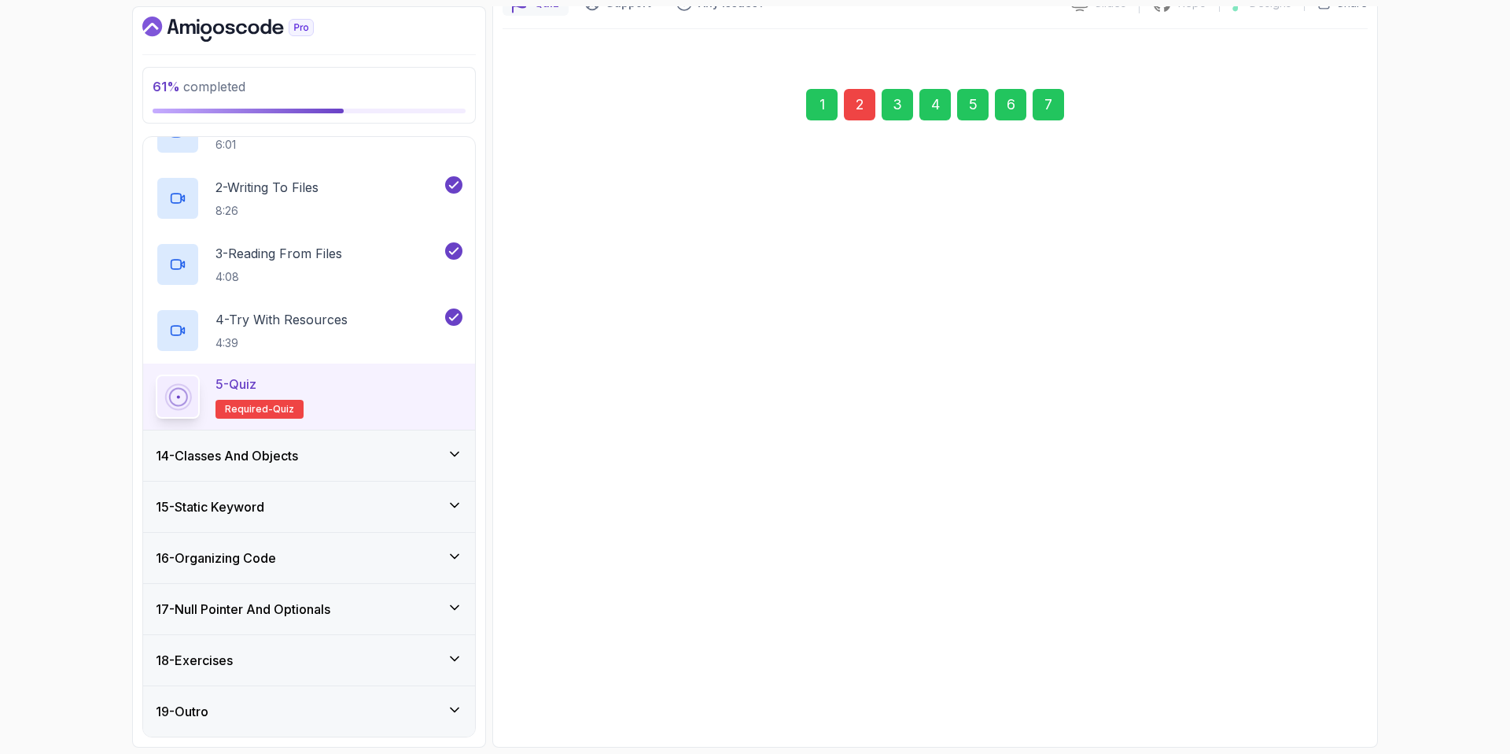
scroll to position [0, 0]
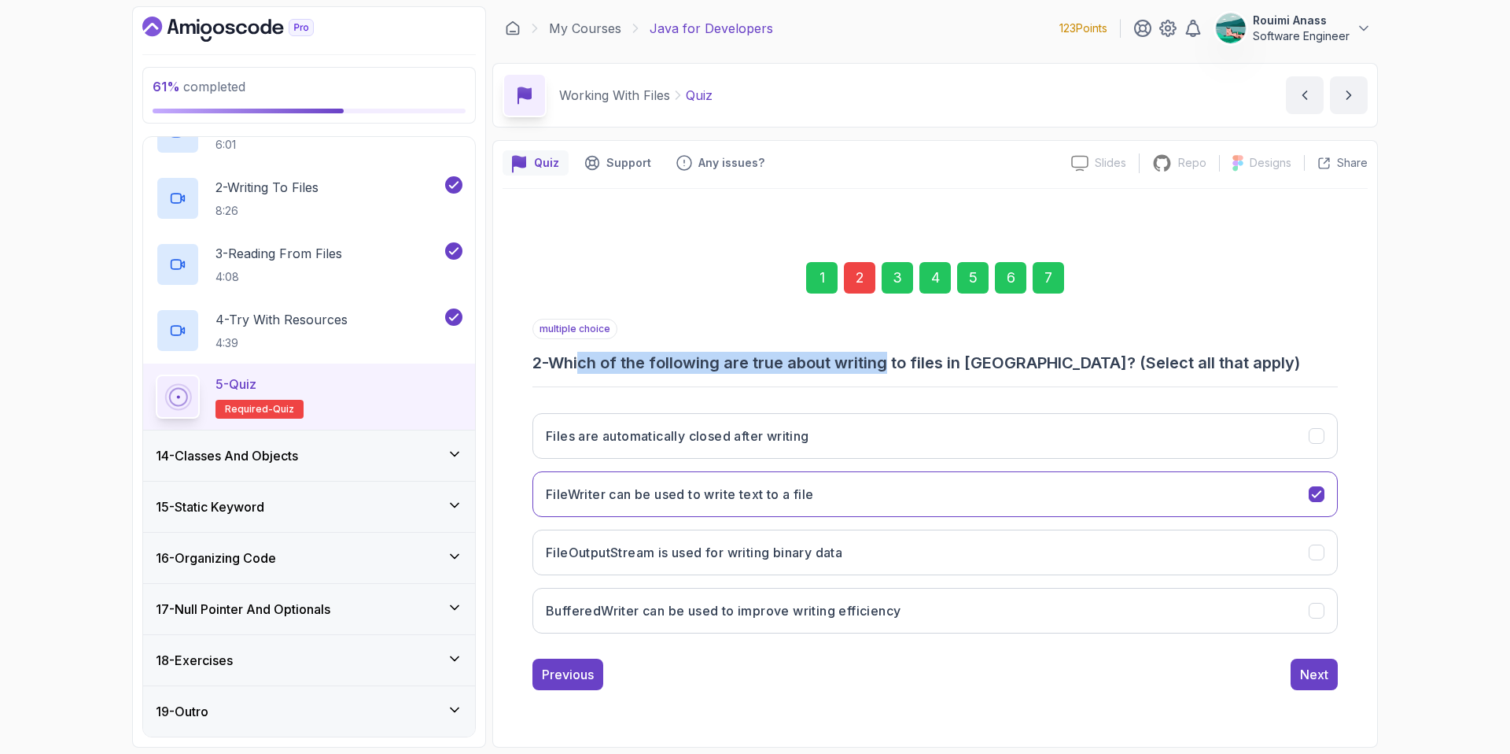
drag, startPoint x: 586, startPoint y: 368, endPoint x: 890, endPoint y: 362, distance: 303.7
click at [890, 362] on h3 "2 - Which of the following are true about writing to files in Java? (Select all…" at bounding box center [935, 363] width 805 height 22
drag, startPoint x: 1041, startPoint y: 363, endPoint x: 1166, endPoint y: 364, distance: 125.1
click at [1166, 364] on h3 "2 - Which of the following are true about writing to files in Java? (Select all…" at bounding box center [935, 363] width 805 height 22
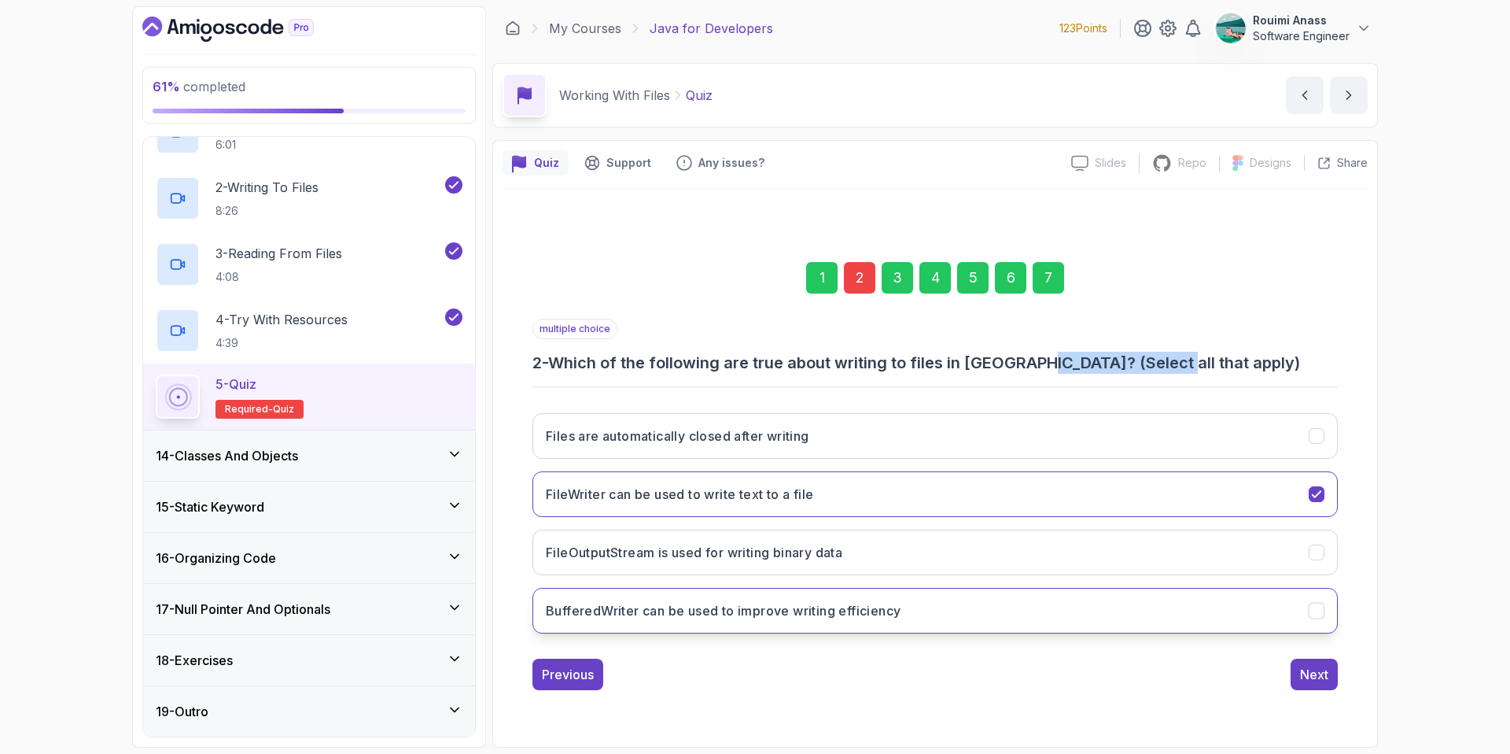
click at [829, 614] on h3 "BufferedWriter can be used to improve writing efficiency" at bounding box center [723, 610] width 355 height 19
click at [1333, 664] on button "Next" at bounding box center [1314, 673] width 47 height 31
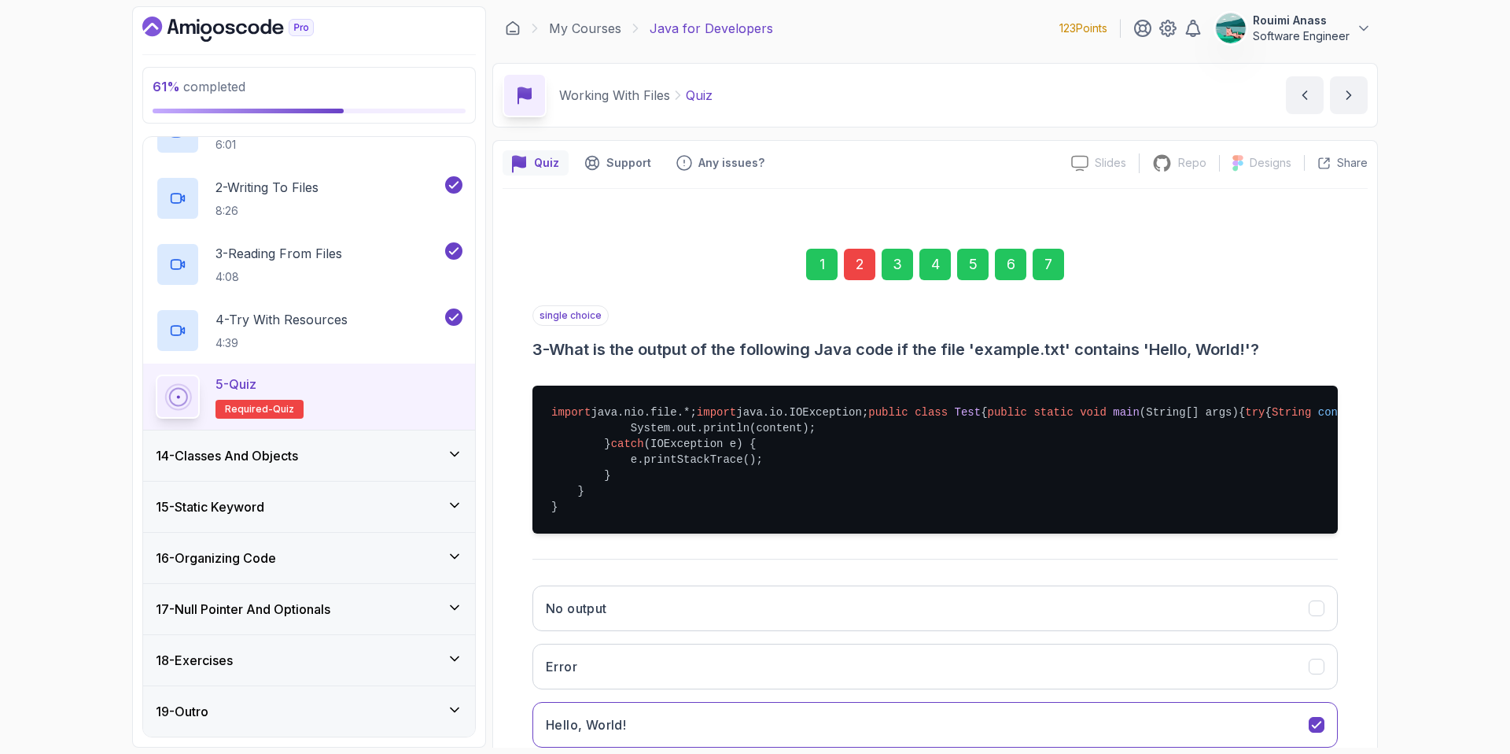
scroll to position [238, 0]
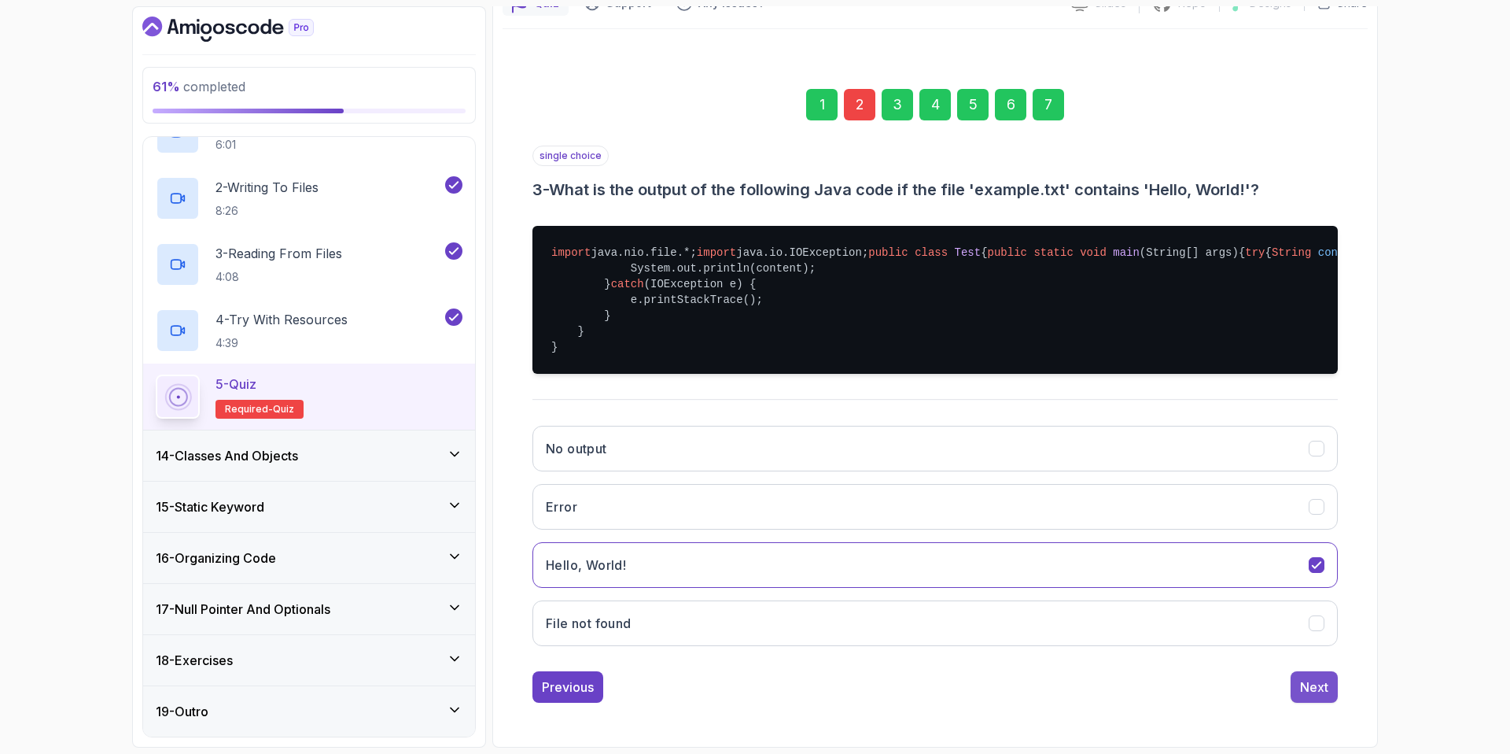
click at [1323, 695] on div "Next" at bounding box center [1314, 686] width 28 height 19
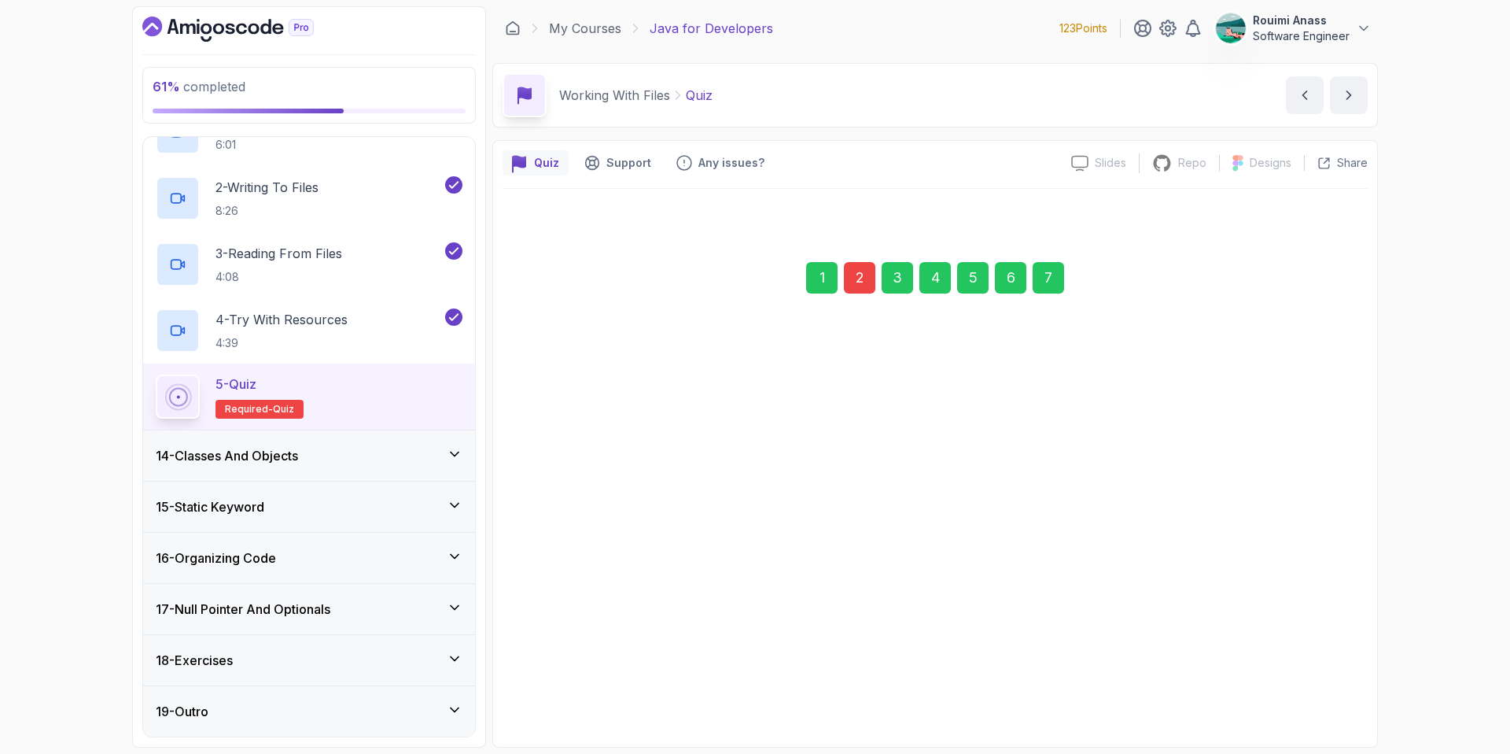
scroll to position [0, 0]
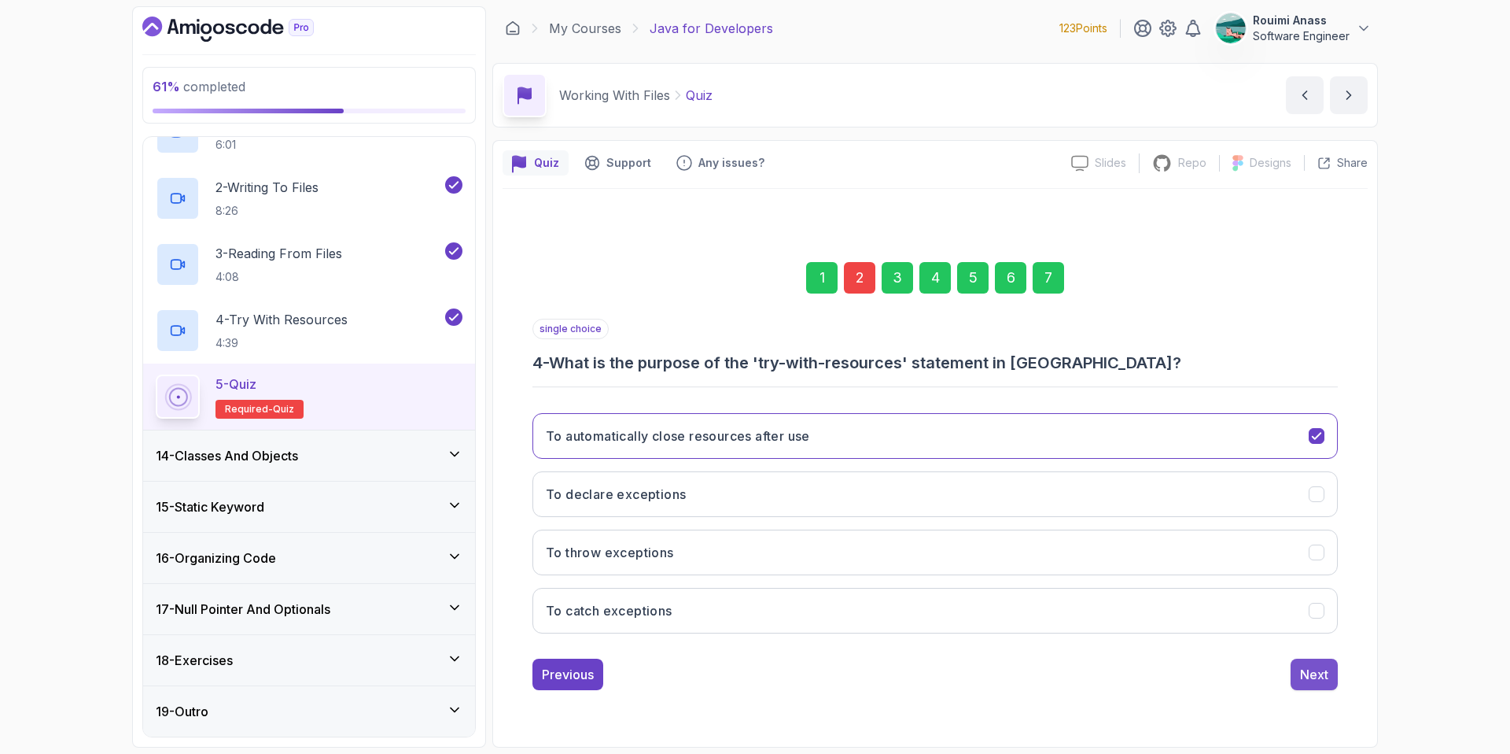
click at [1326, 673] on div "Next" at bounding box center [1314, 674] width 28 height 19
click at [1303, 673] on div "Next" at bounding box center [1314, 674] width 28 height 19
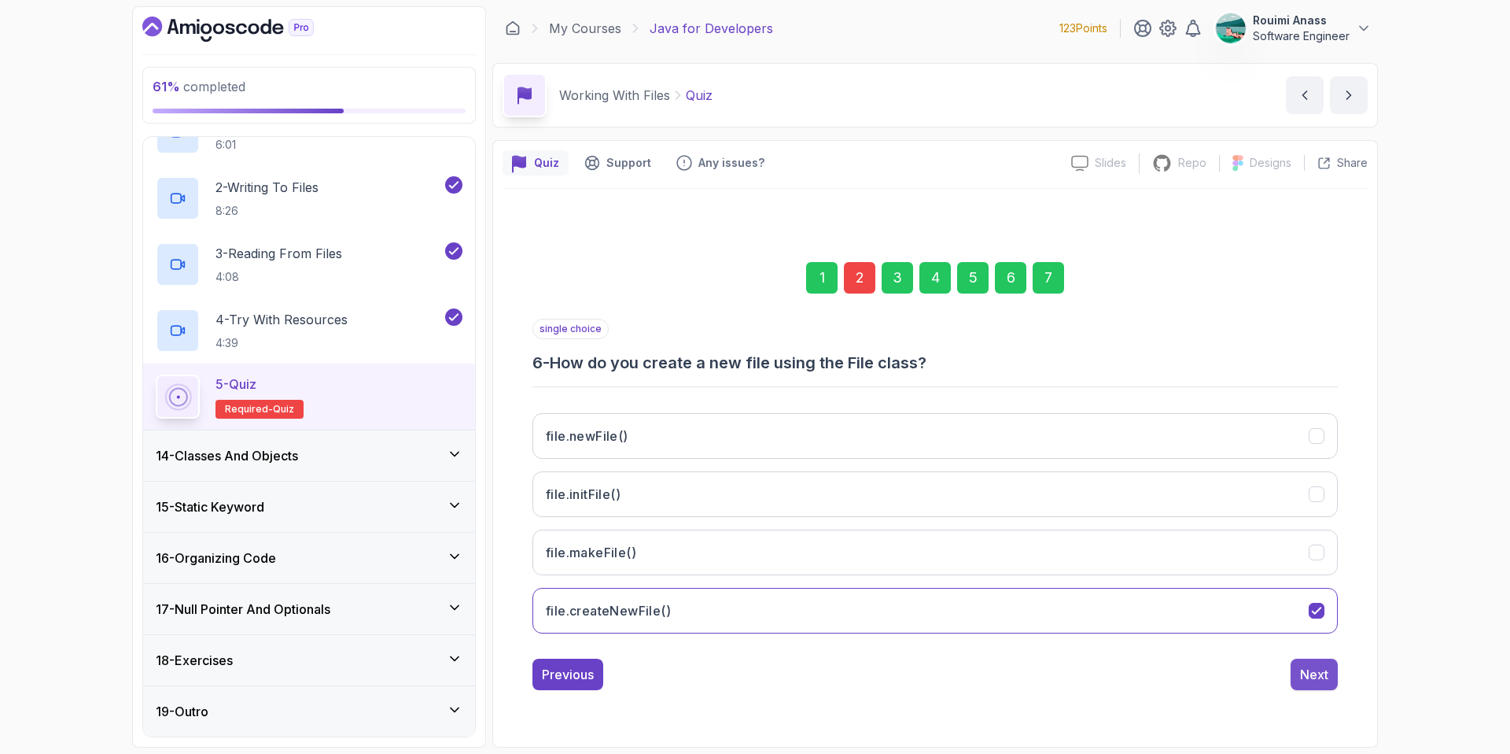
click at [1303, 676] on div "Next" at bounding box center [1314, 674] width 28 height 19
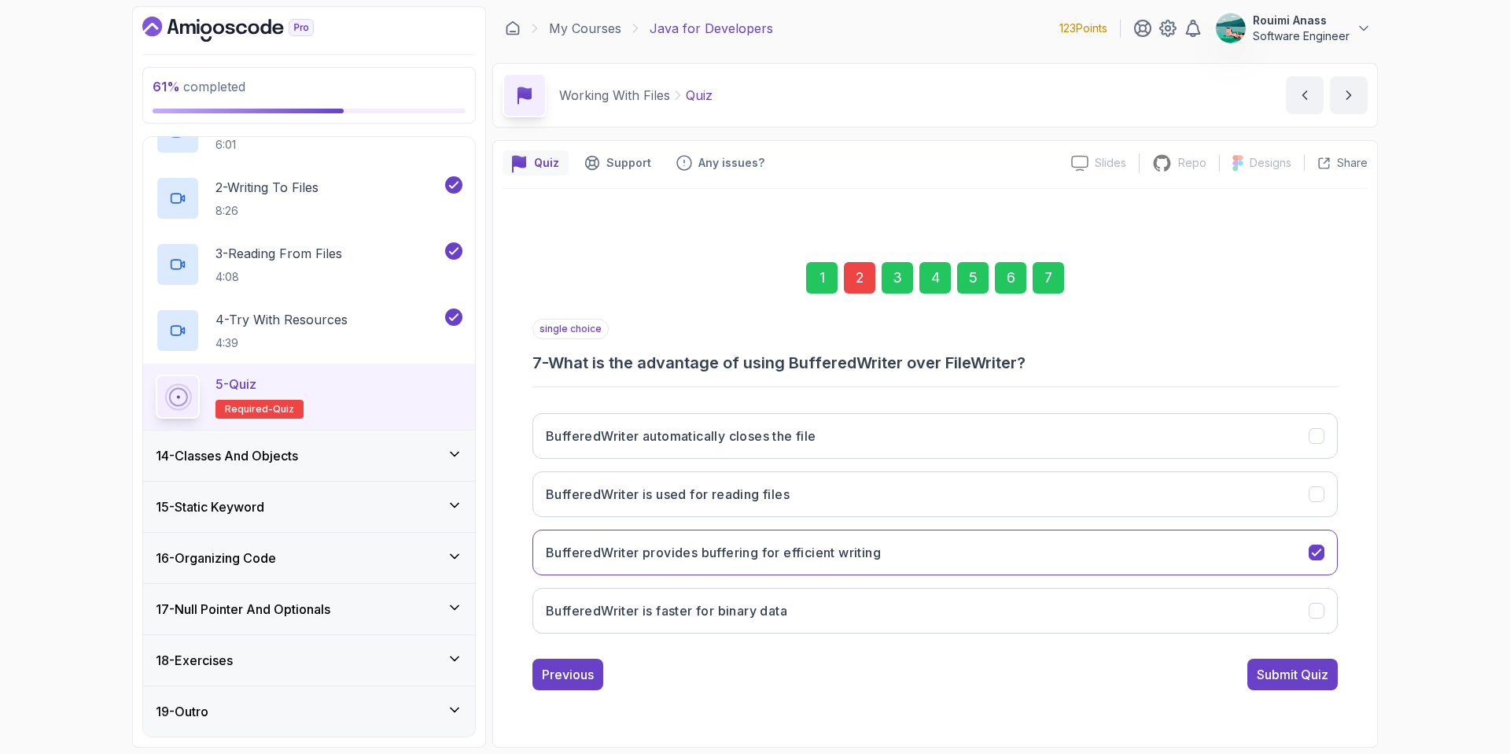
click at [1295, 679] on div "Submit Quiz" at bounding box center [1293, 674] width 72 height 19
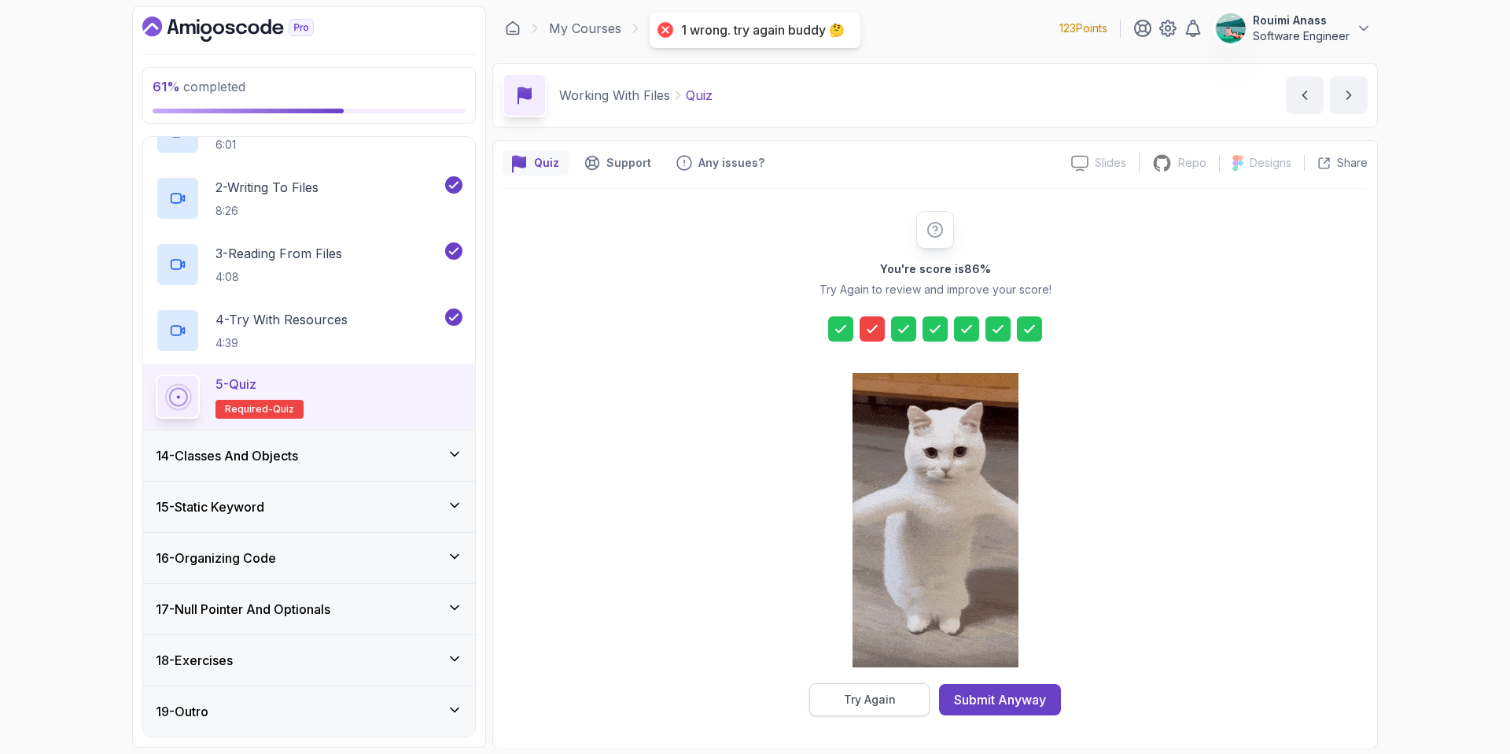
click at [860, 688] on button "Try Again" at bounding box center [869, 699] width 120 height 33
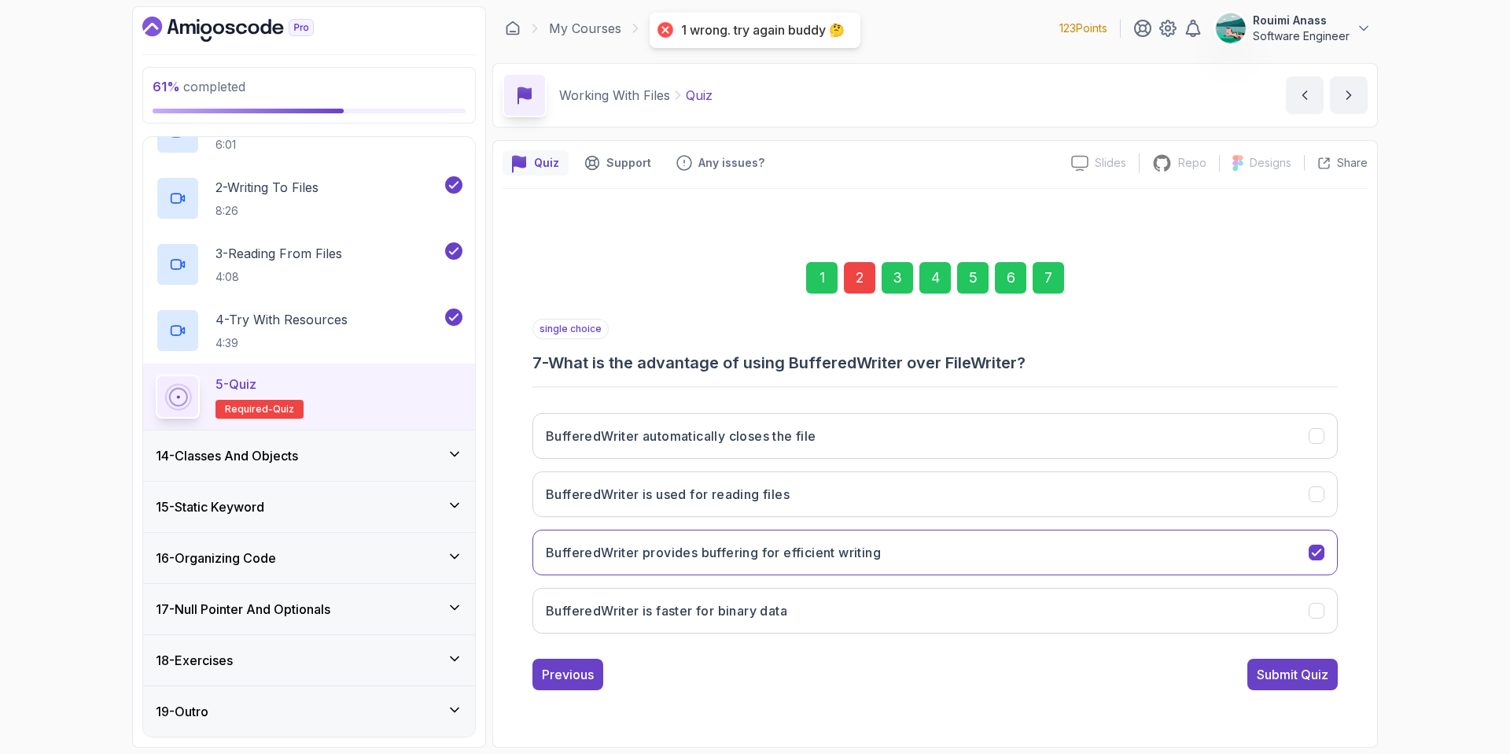
click at [853, 295] on div "1 2 3 4 5 6 7" at bounding box center [935, 278] width 805 height 82
click at [861, 279] on div "2" at bounding box center [859, 277] width 31 height 31
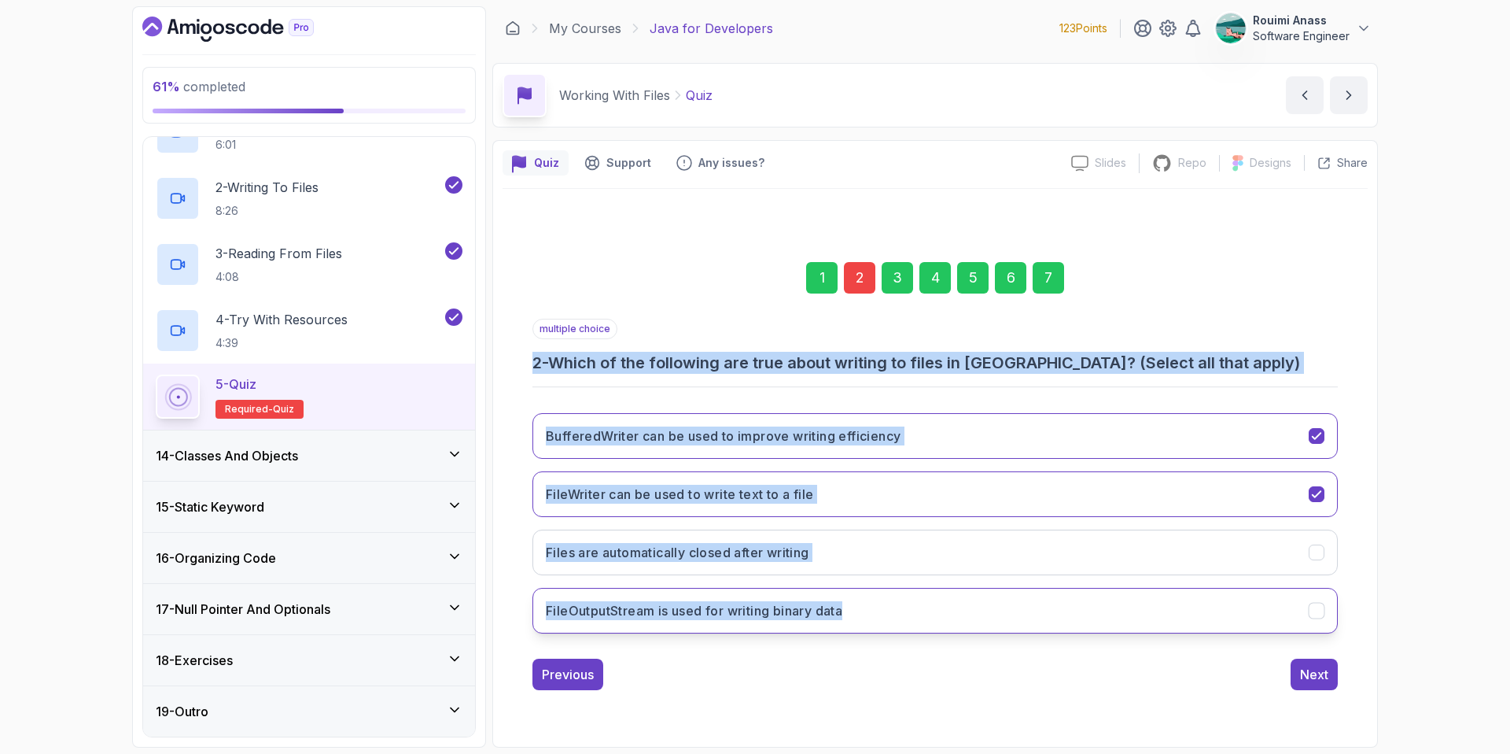
drag, startPoint x: 563, startPoint y: 383, endPoint x: 906, endPoint y: 632, distance: 423.5
click at [906, 632] on div "1 2 3 4 5 6 7 multiple choice 2 - Which of the following are true about writing…" at bounding box center [935, 463] width 865 height 478
copy div "2 - Which of the following are true about writing to files in Java? (Select all…"
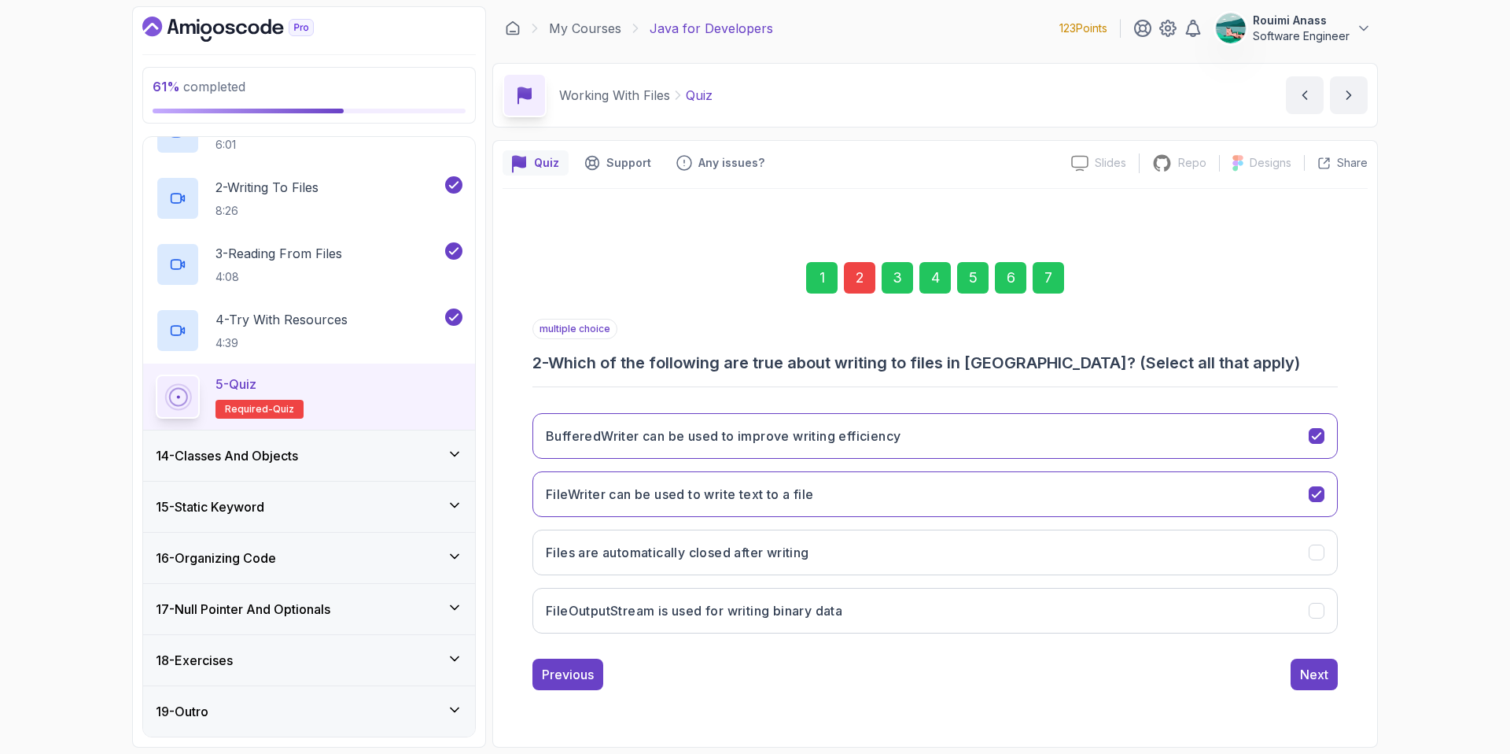
click at [762, 658] on div "Previous Next" at bounding box center [935, 673] width 805 height 31
click at [777, 609] on h3 "FileOutputStream is used for writing binary data" at bounding box center [694, 610] width 297 height 19
click at [1045, 284] on div "7" at bounding box center [1048, 277] width 31 height 31
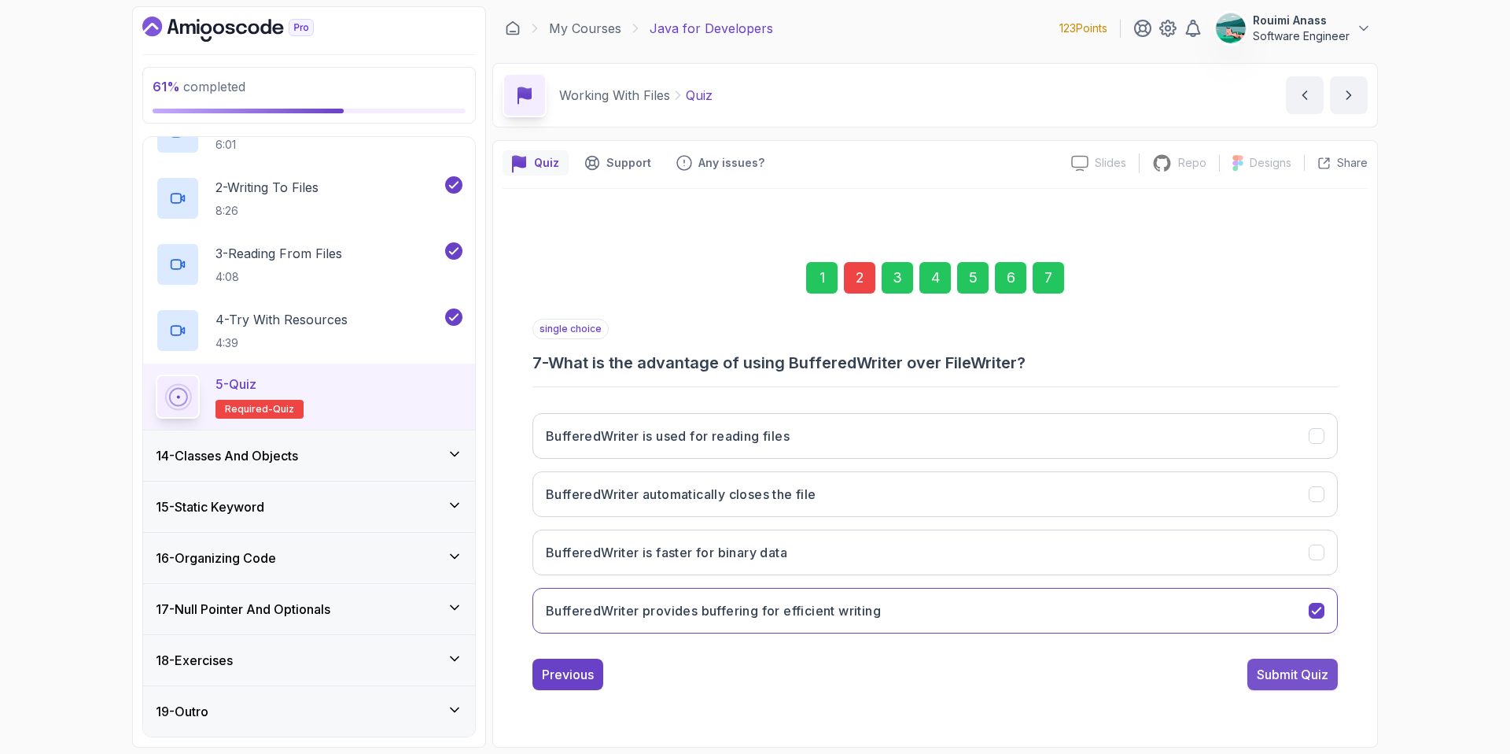
click at [1272, 682] on div "Submit Quiz" at bounding box center [1293, 674] width 72 height 19
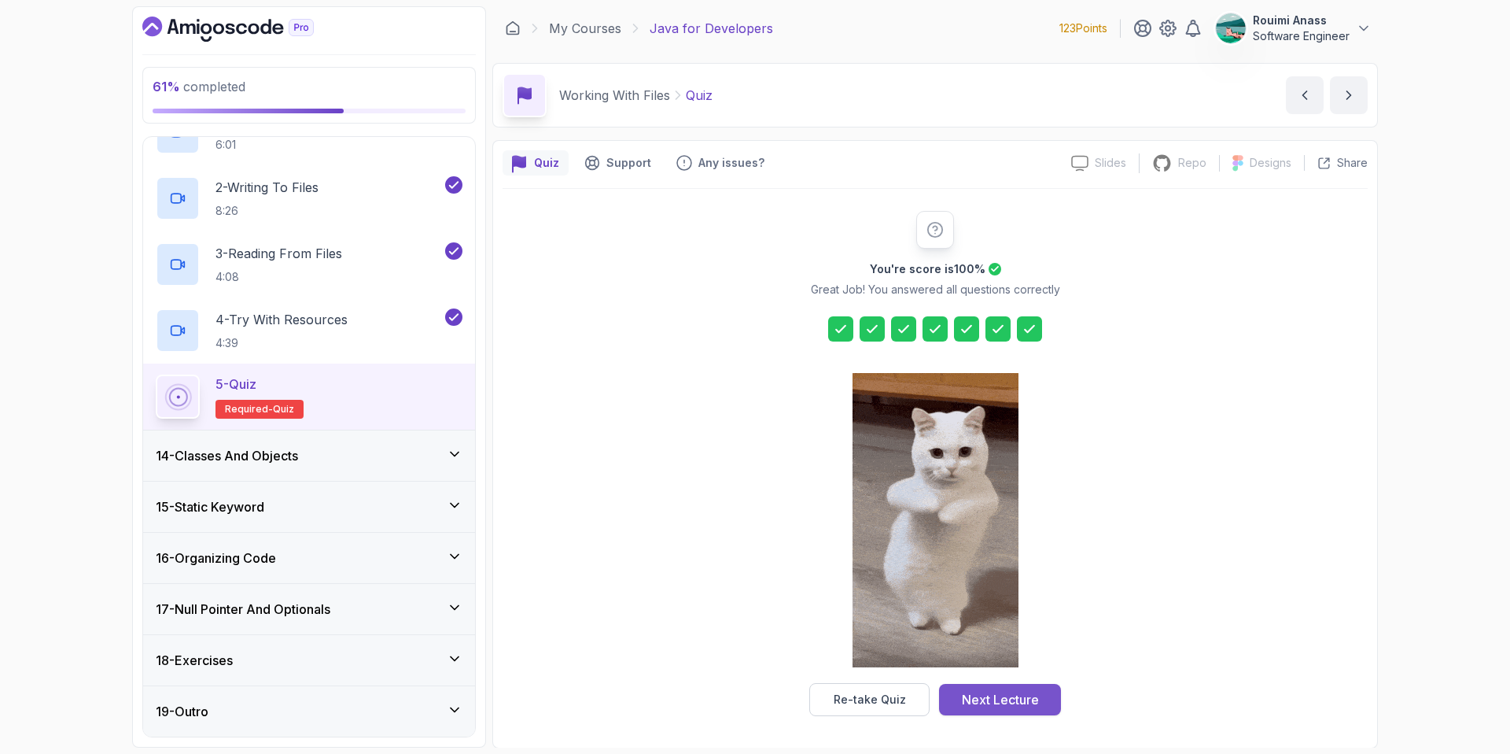
click at [1010, 705] on div "Next Lecture" at bounding box center [1000, 699] width 77 height 19
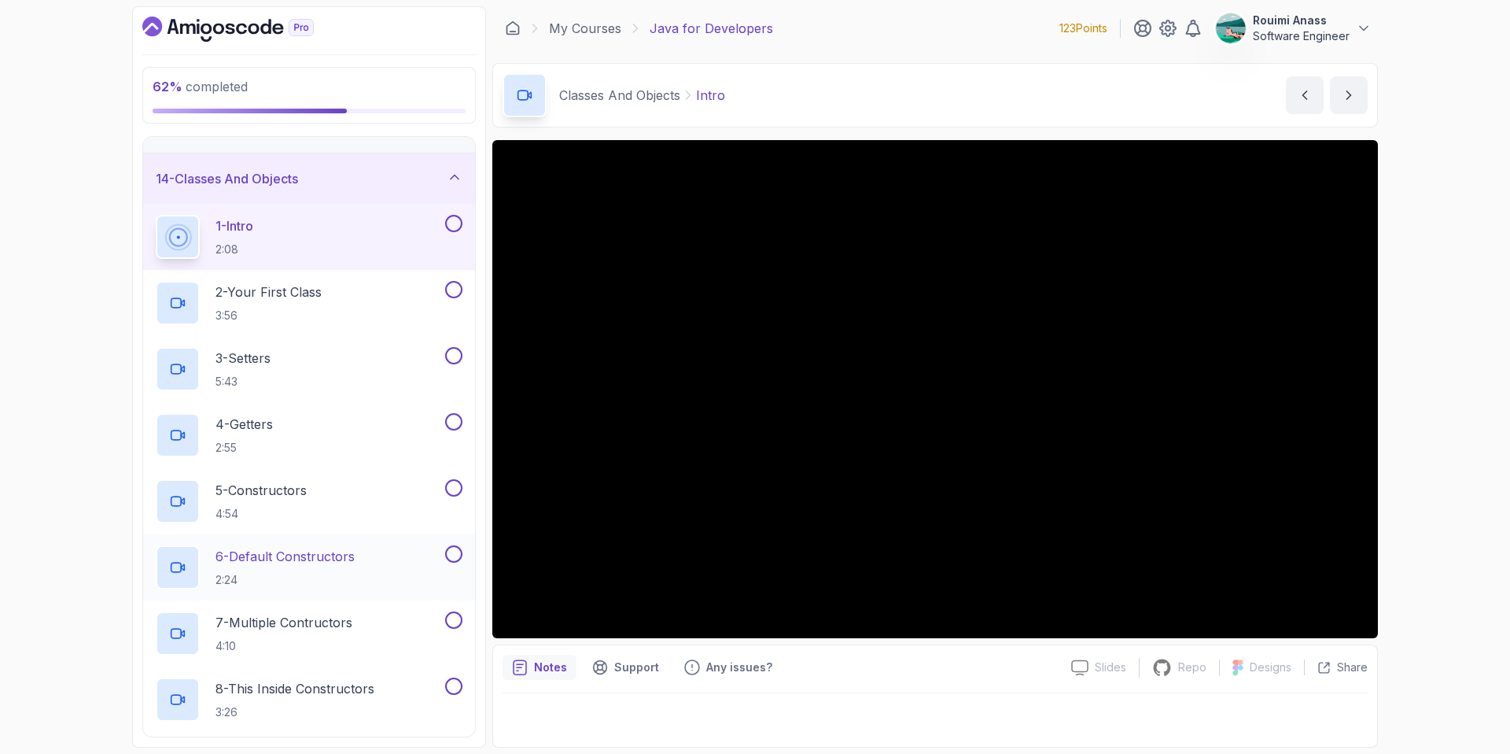
scroll to position [647, 0]
click at [449, 222] on button at bounding box center [453, 224] width 17 height 17
click at [339, 305] on div "2 - Your First Class 3:56" at bounding box center [299, 304] width 286 height 44
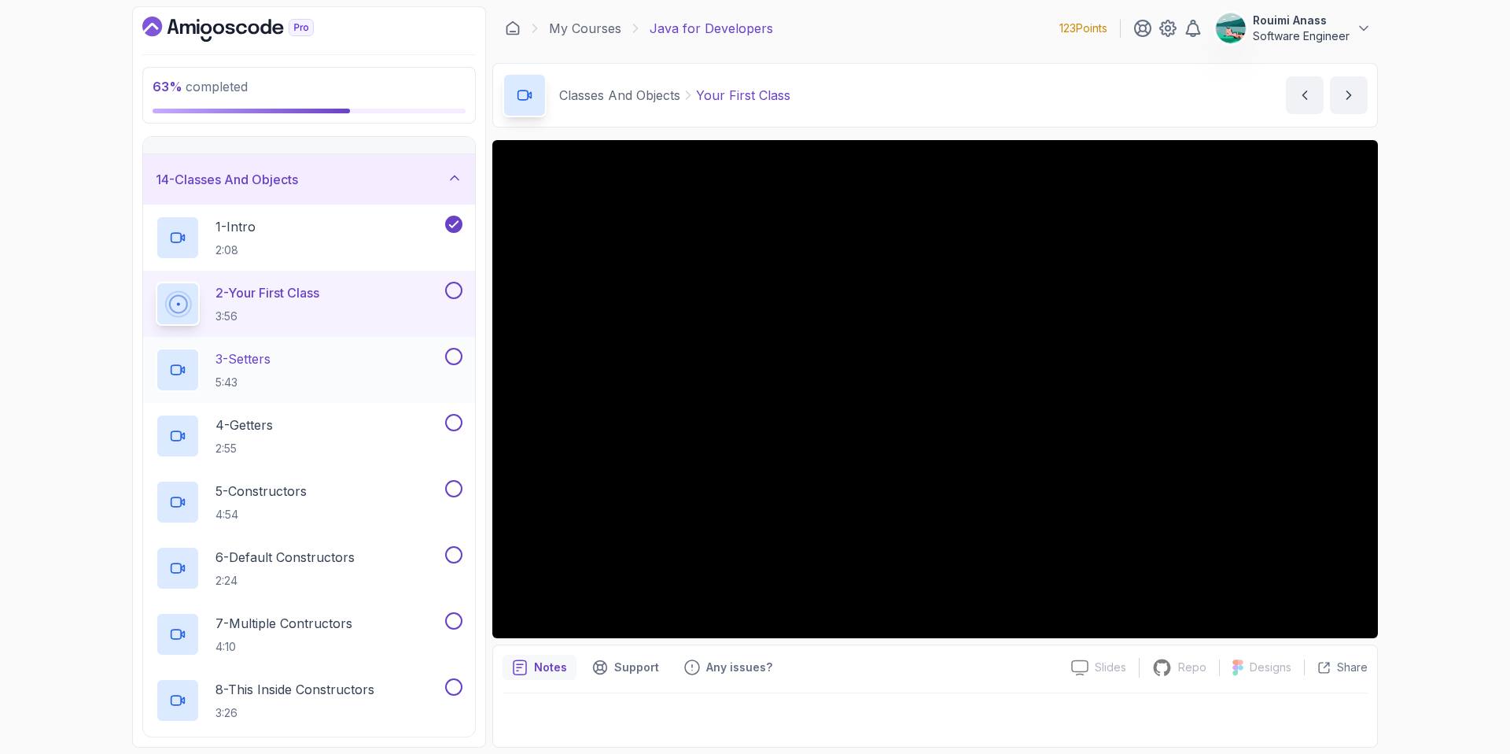
click at [327, 366] on div "3 - Setters 5:43" at bounding box center [299, 370] width 286 height 44
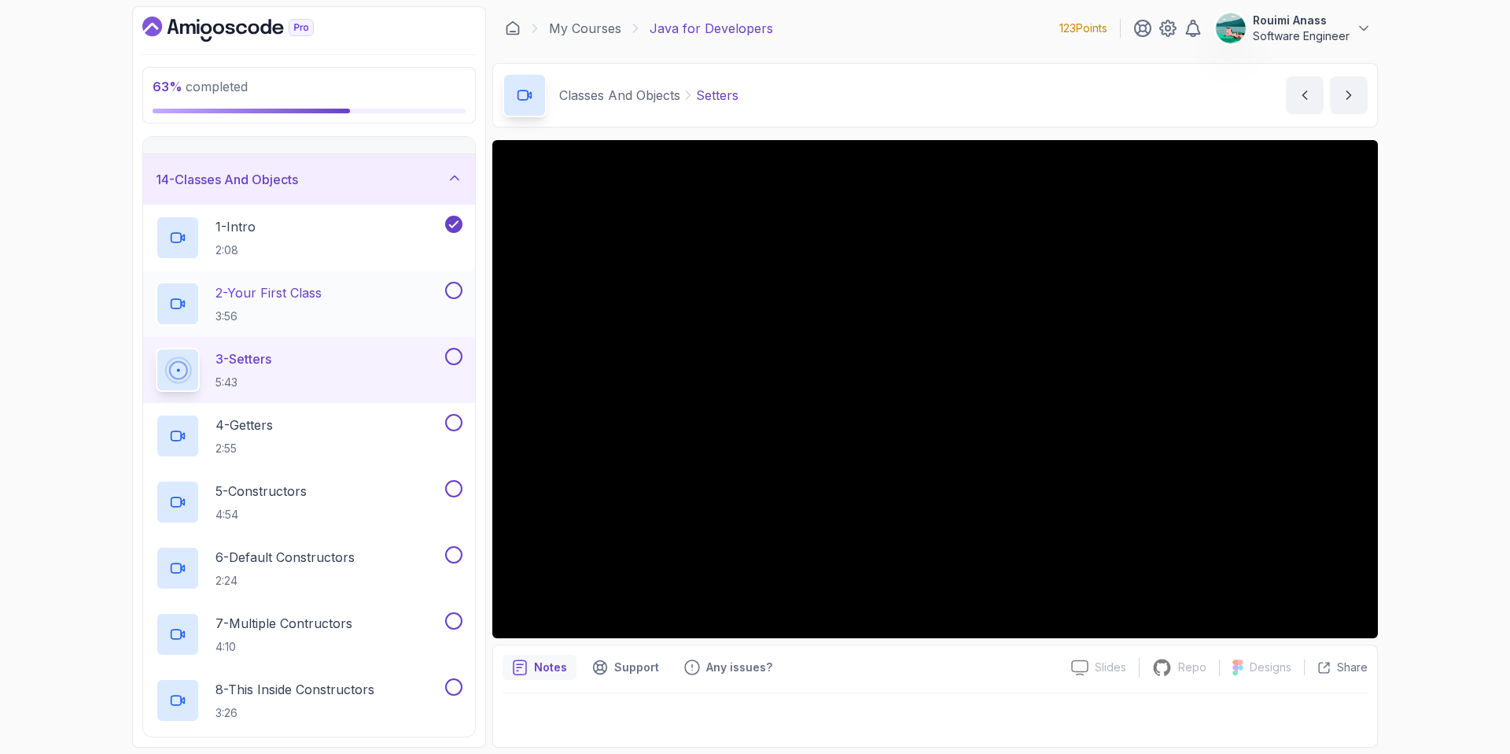
click at [451, 288] on button at bounding box center [453, 290] width 17 height 17
click at [458, 356] on button at bounding box center [453, 356] width 17 height 17
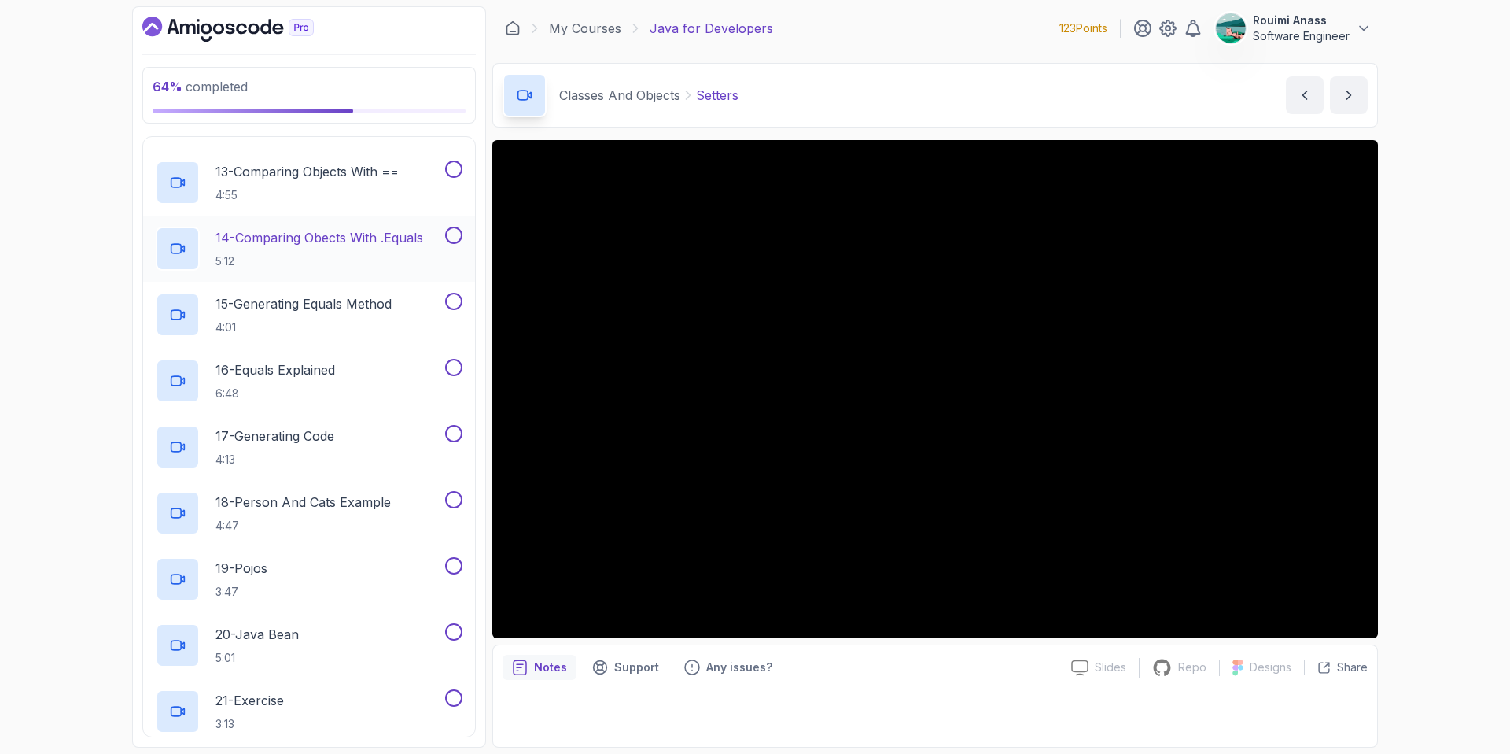
scroll to position [1663, 0]
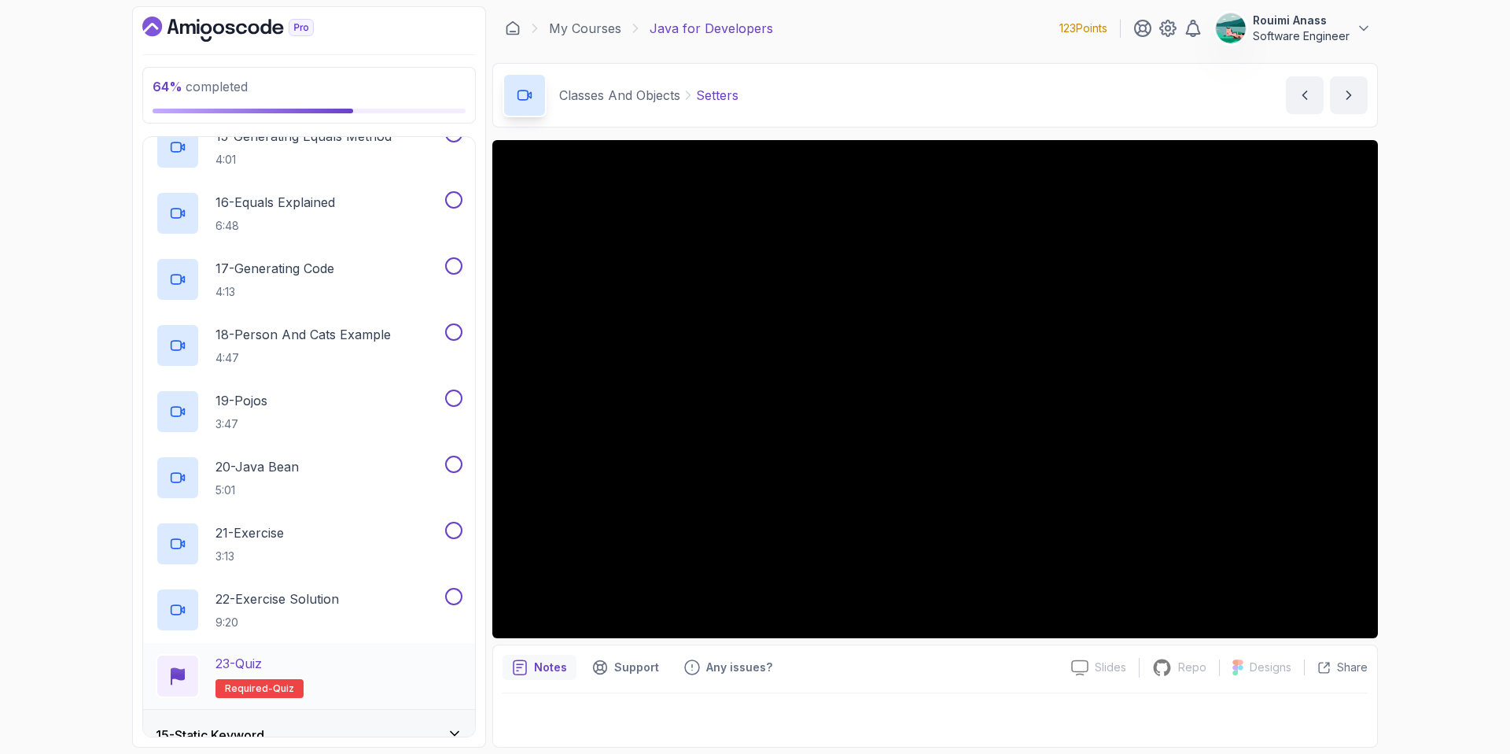
click at [337, 664] on div "23 - Quiz Required- quiz" at bounding box center [309, 676] width 307 height 44
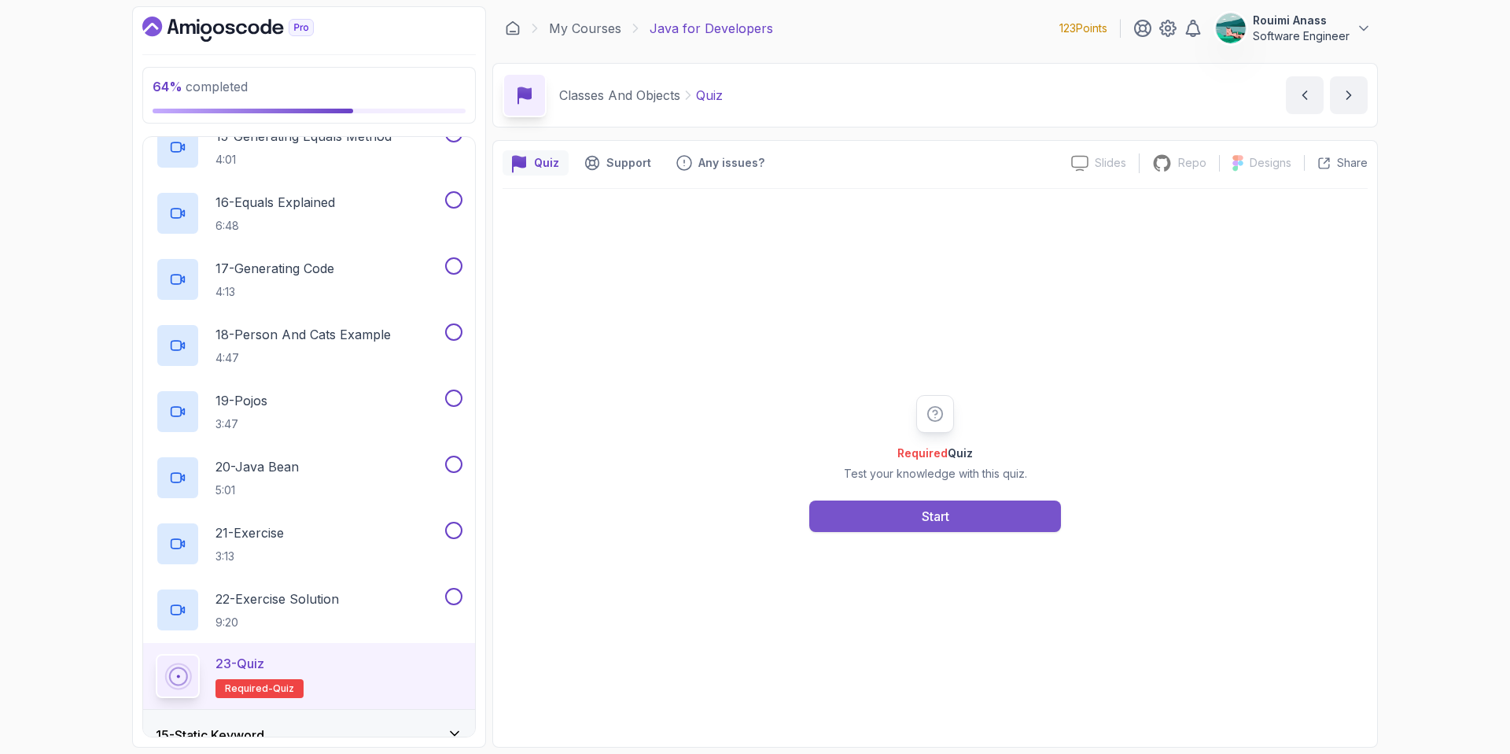
click at [950, 530] on button "Start" at bounding box center [935, 515] width 252 height 31
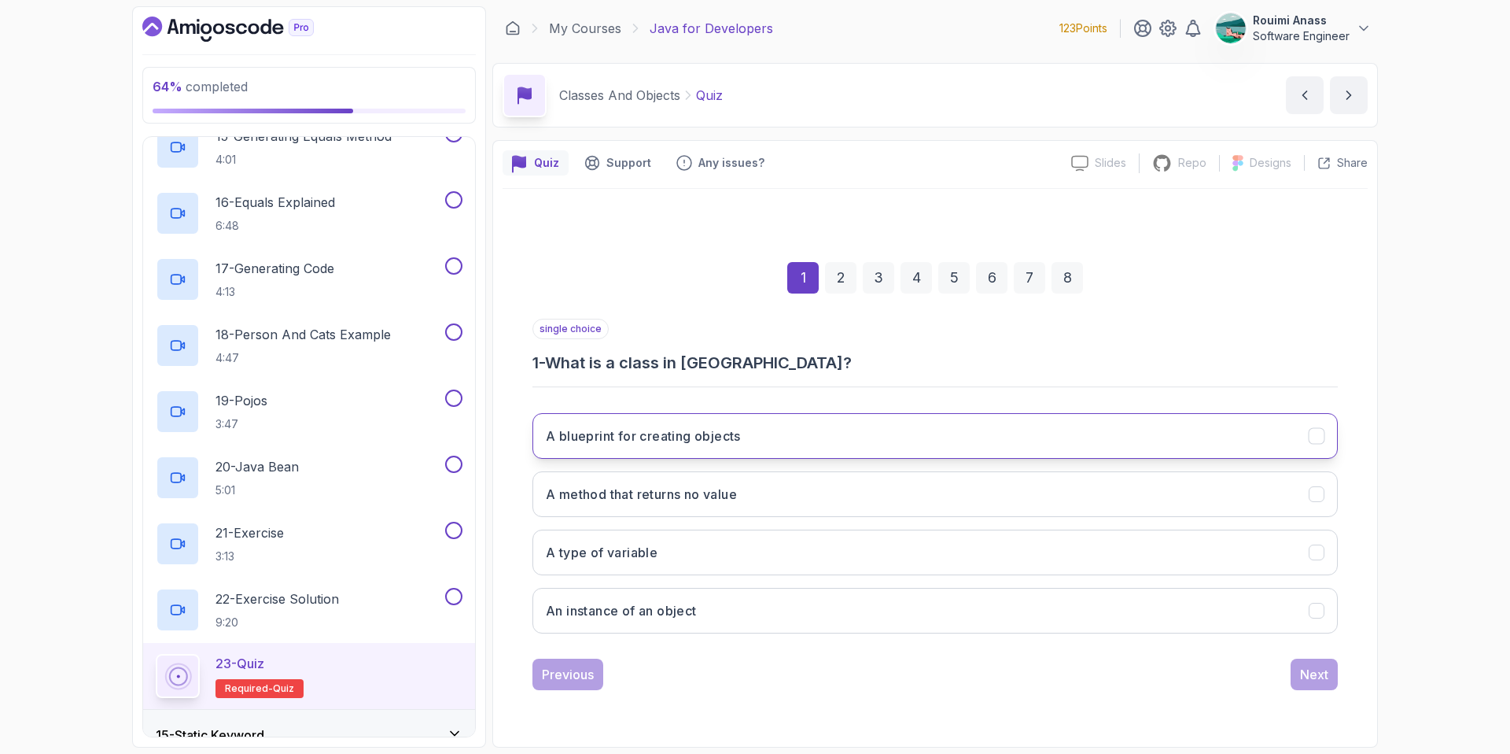
click at [667, 436] on h3 "A blueprint for creating objects" at bounding box center [643, 435] width 195 height 19
click at [1292, 675] on button "Next" at bounding box center [1314, 673] width 47 height 31
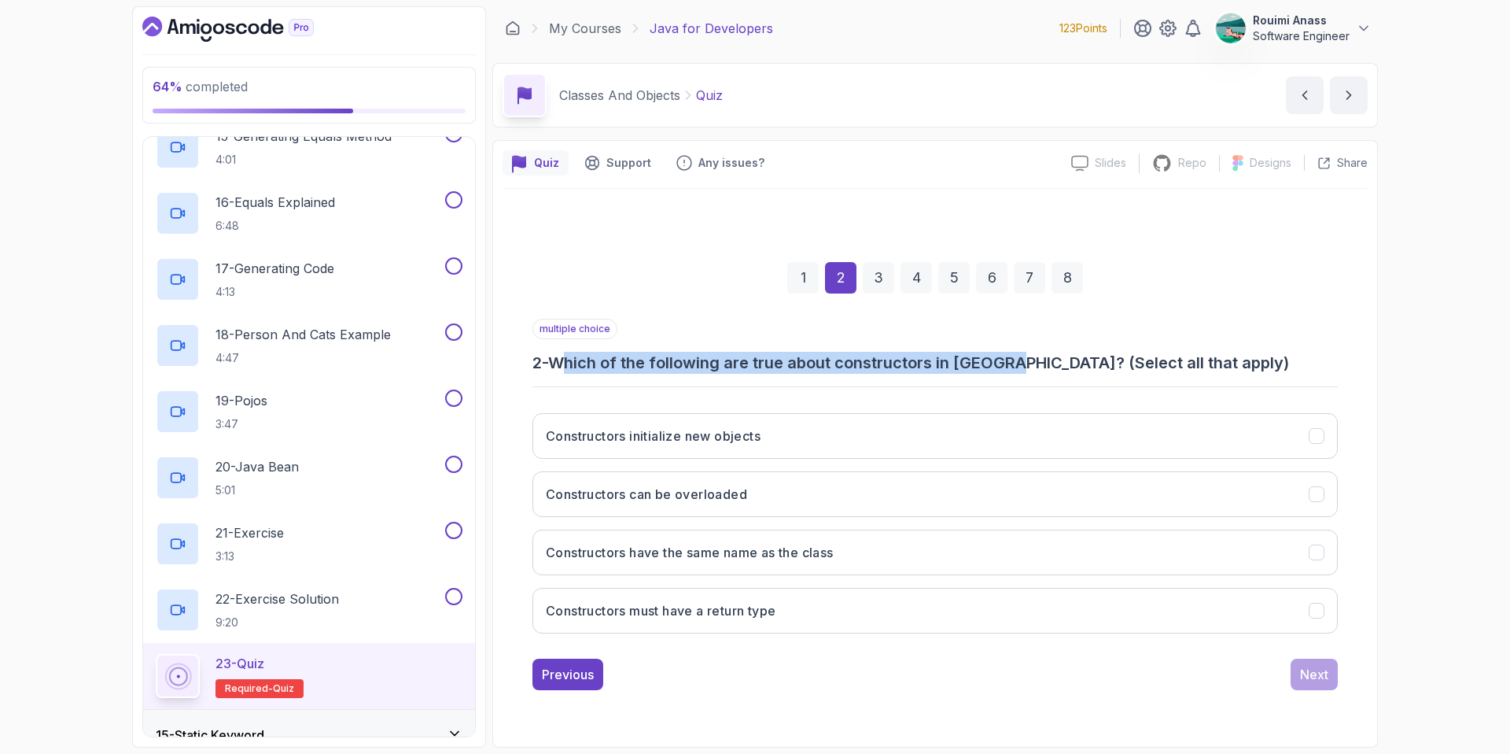
drag, startPoint x: 573, startPoint y: 367, endPoint x: 1014, endPoint y: 355, distance: 440.6
click at [1014, 355] on h3 "2 - Which of the following are true about constructors in Java? (Select all tha…" at bounding box center [935, 363] width 805 height 22
click at [696, 432] on h3 "Constructors initialize new objects" at bounding box center [653, 435] width 215 height 19
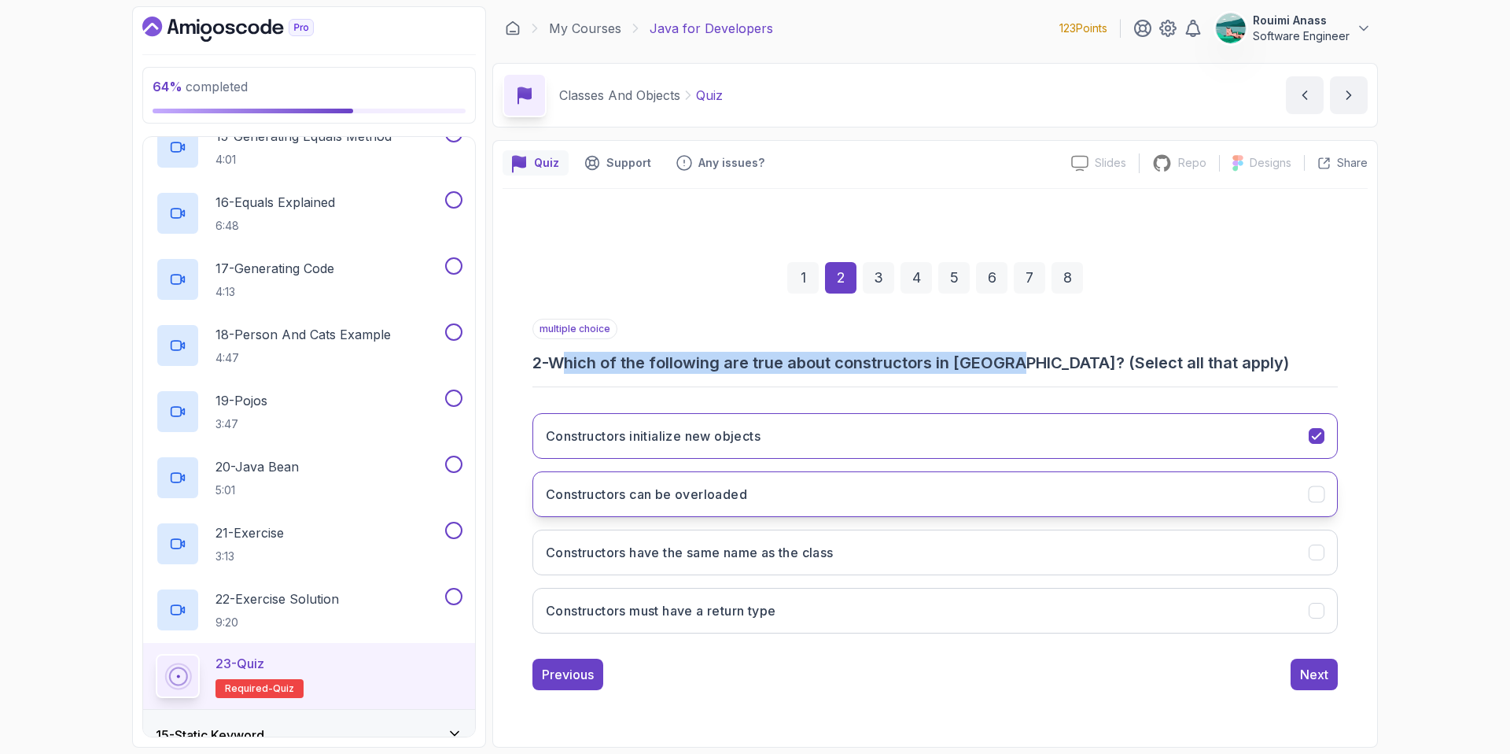
click at [683, 499] on h3 "Constructors can be overloaded" at bounding box center [646, 494] width 201 height 19
click at [752, 551] on h3 "Constructors have the same name as the class" at bounding box center [690, 552] width 288 height 19
click at [1298, 676] on button "Next" at bounding box center [1314, 673] width 47 height 31
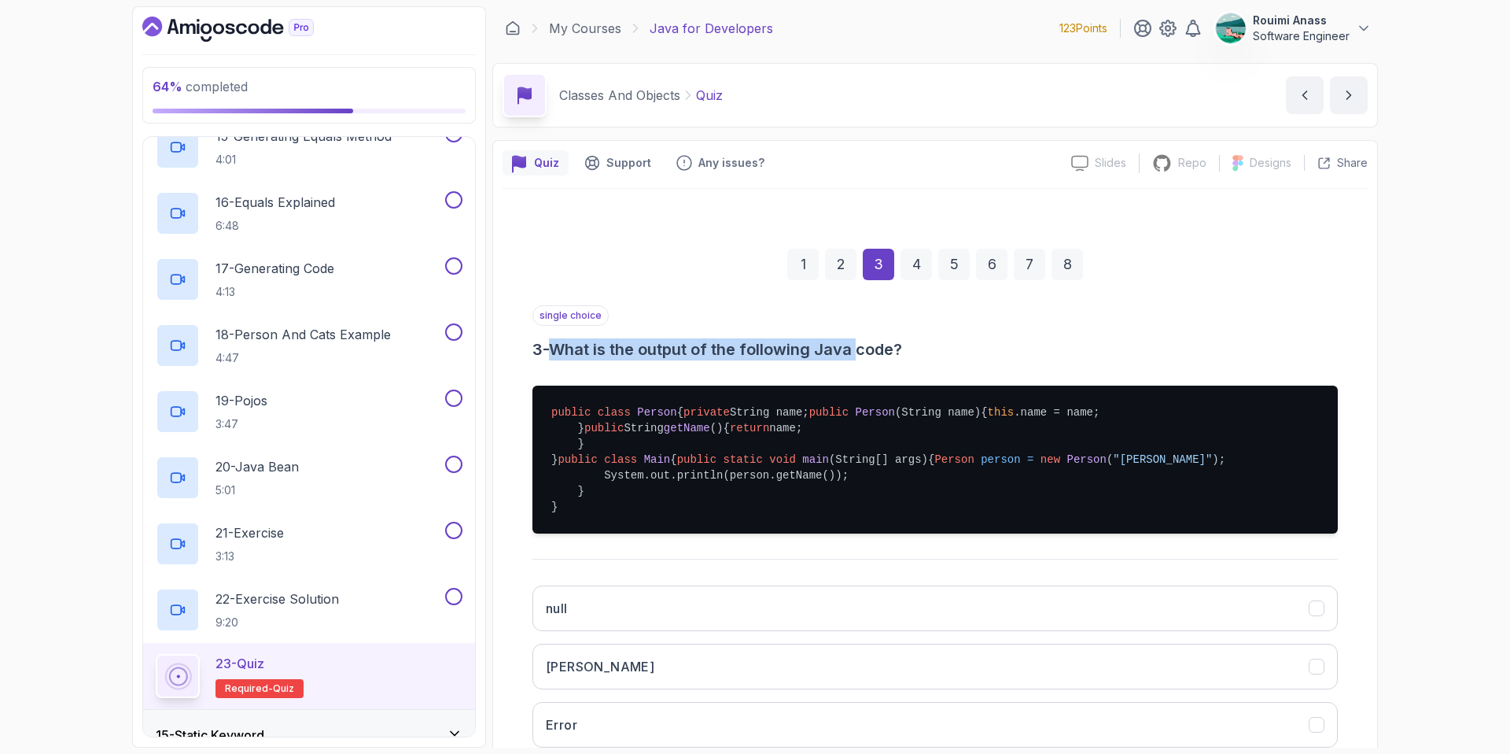
drag, startPoint x: 589, startPoint y: 352, endPoint x: 862, endPoint y: 343, distance: 273.1
click at [862, 343] on h3 "3 - What is the output of the following Java code?" at bounding box center [935, 349] width 805 height 22
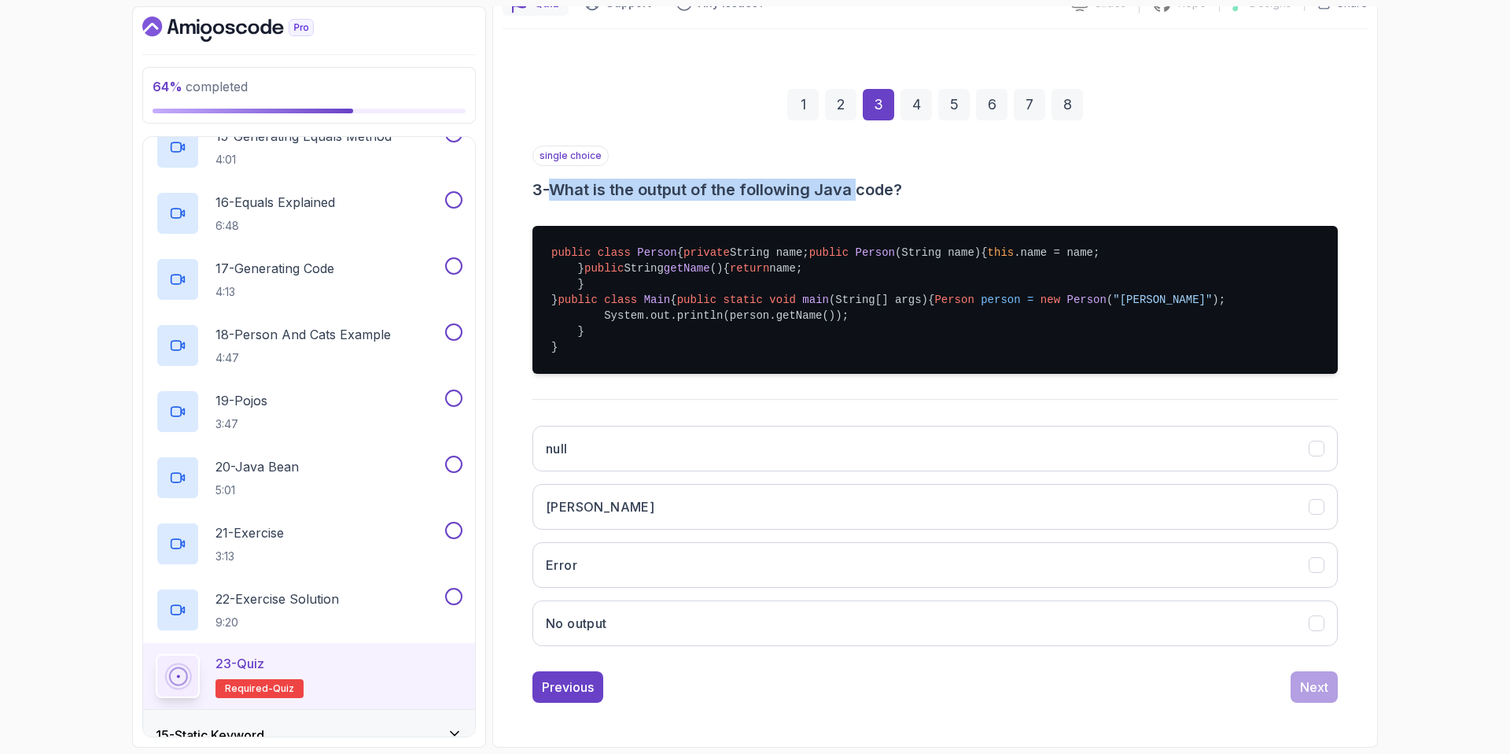
scroll to position [286, 0]
click at [669, 518] on button "Alice" at bounding box center [935, 507] width 805 height 46
click at [1311, 680] on div "Next" at bounding box center [1314, 686] width 28 height 19
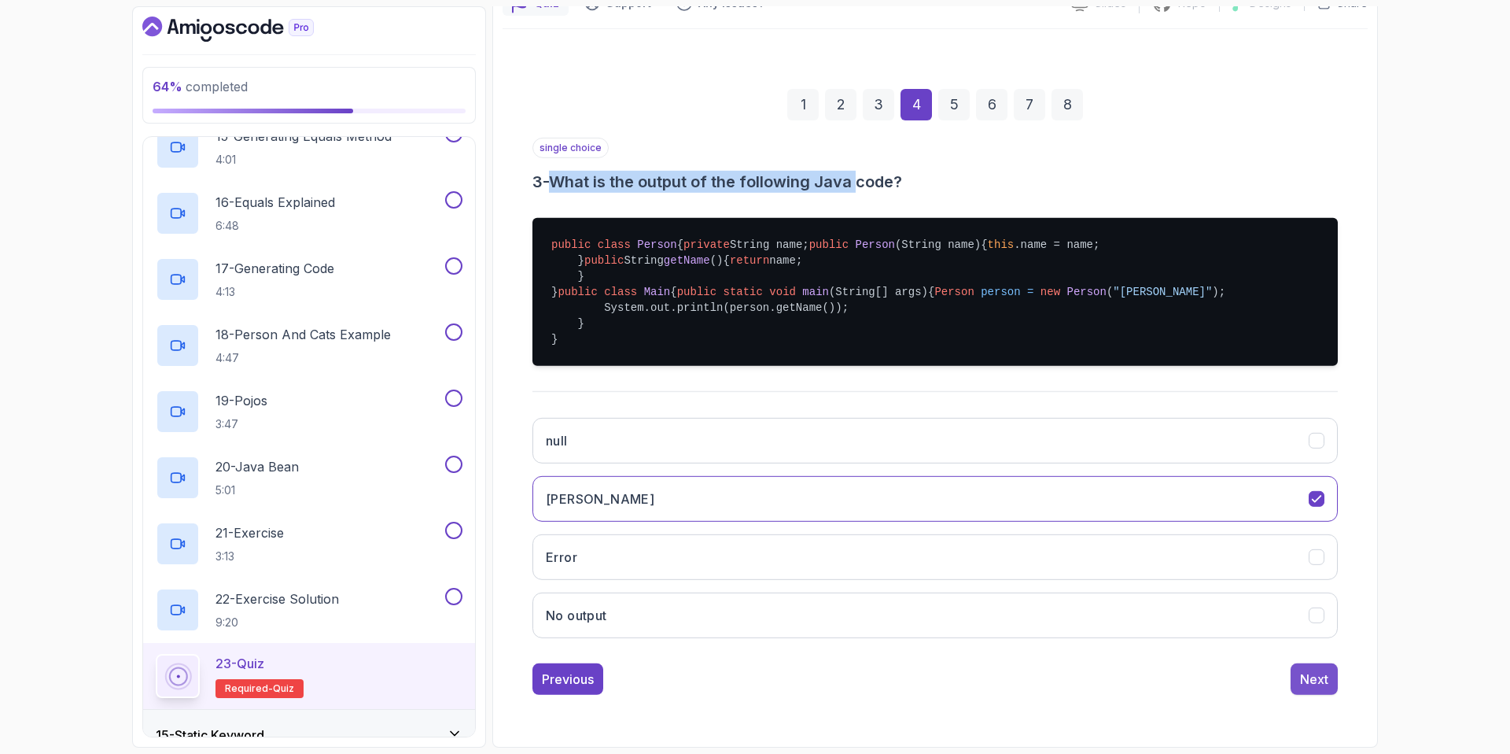
scroll to position [0, 0]
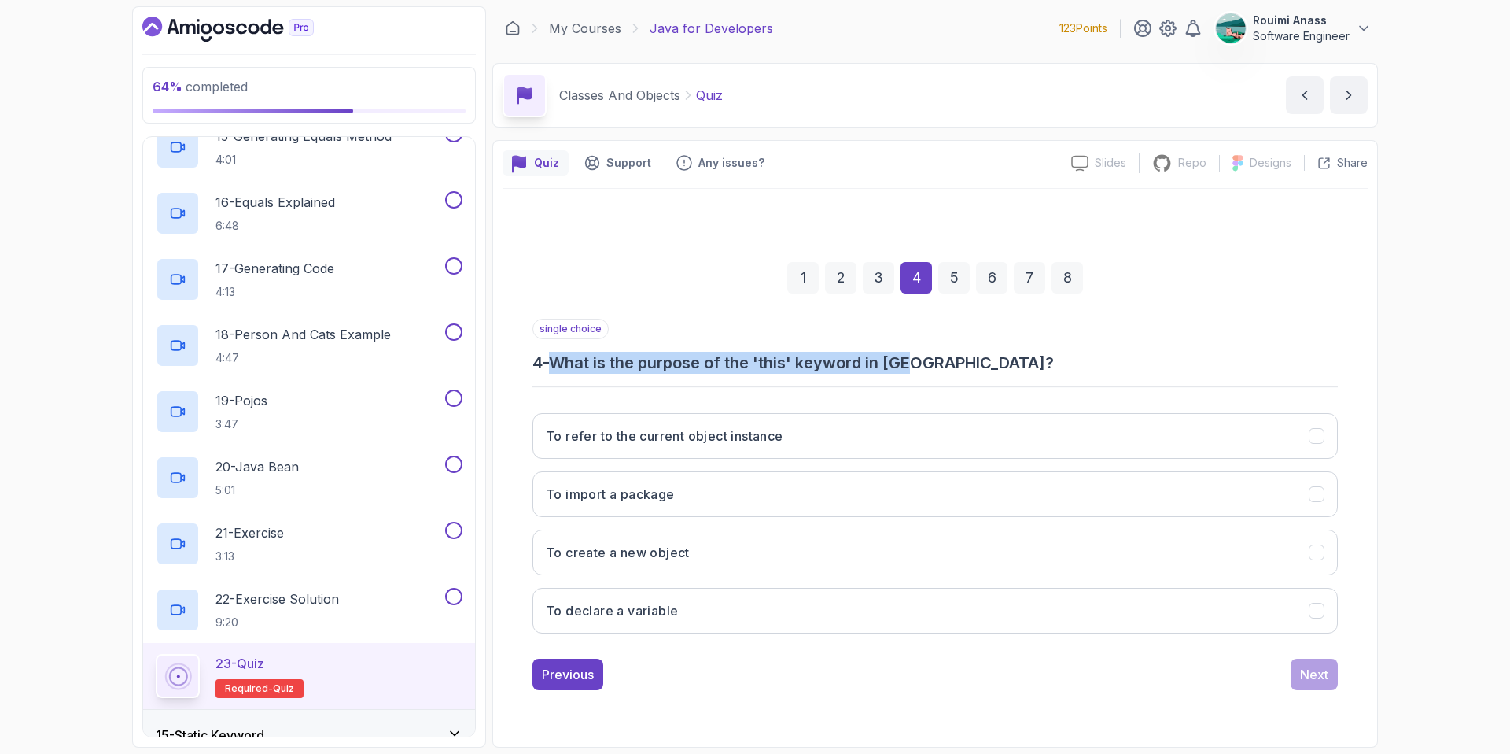
drag, startPoint x: 560, startPoint y: 367, endPoint x: 916, endPoint y: 363, distance: 356.3
click at [917, 361] on h3 "4 - What is the purpose of the 'this' keyword in Java?" at bounding box center [935, 363] width 805 height 22
click at [813, 434] on button "To refer to the current object instance" at bounding box center [935, 436] width 805 height 46
click at [1306, 667] on div "Next" at bounding box center [1314, 674] width 28 height 19
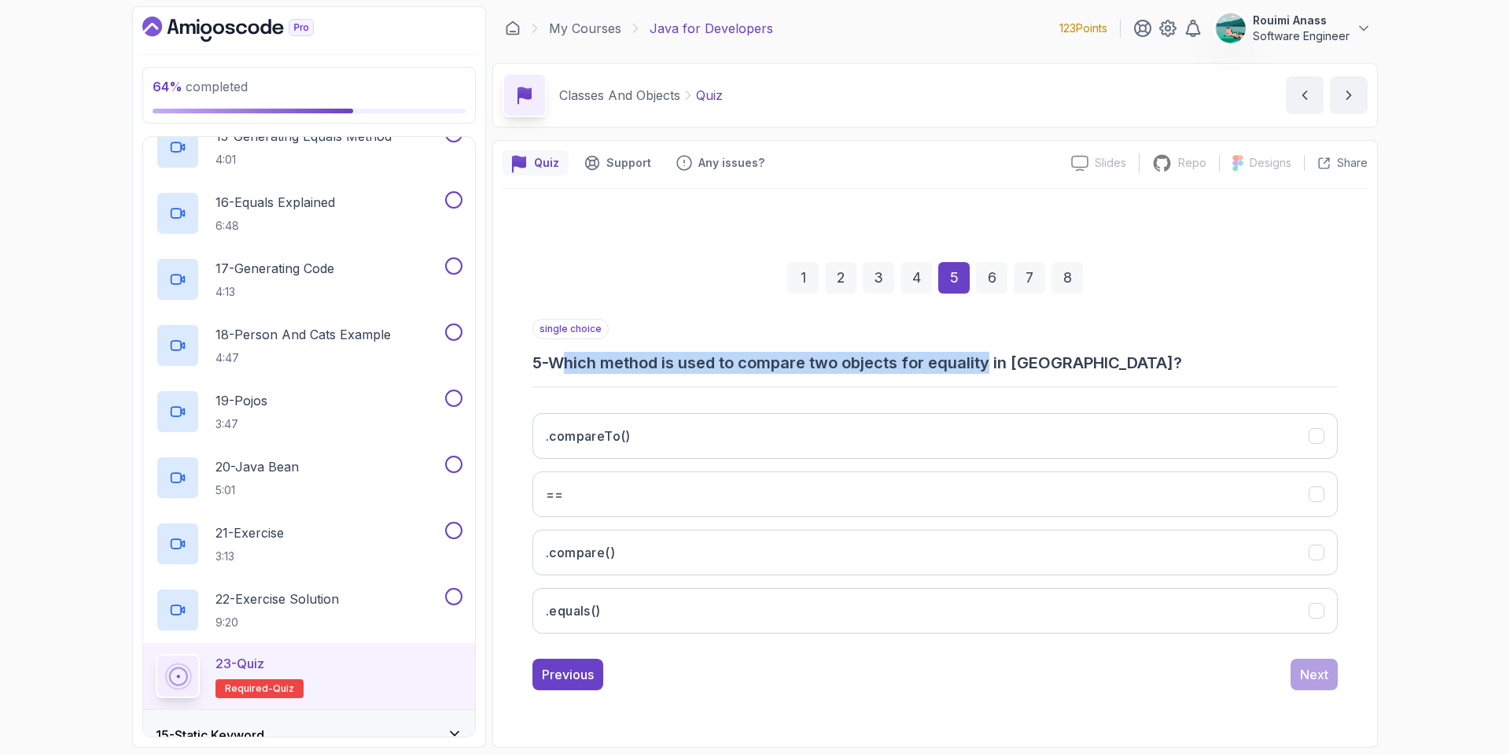
drag, startPoint x: 569, startPoint y: 364, endPoint x: 995, endPoint y: 361, distance: 426.3
click at [995, 361] on h3 "5 - Which method is used to compare two objects for equality in Java?" at bounding box center [935, 363] width 805 height 22
click at [634, 596] on button ".equals()" at bounding box center [935, 611] width 805 height 46
click at [1297, 674] on button "Next" at bounding box center [1314, 673] width 47 height 31
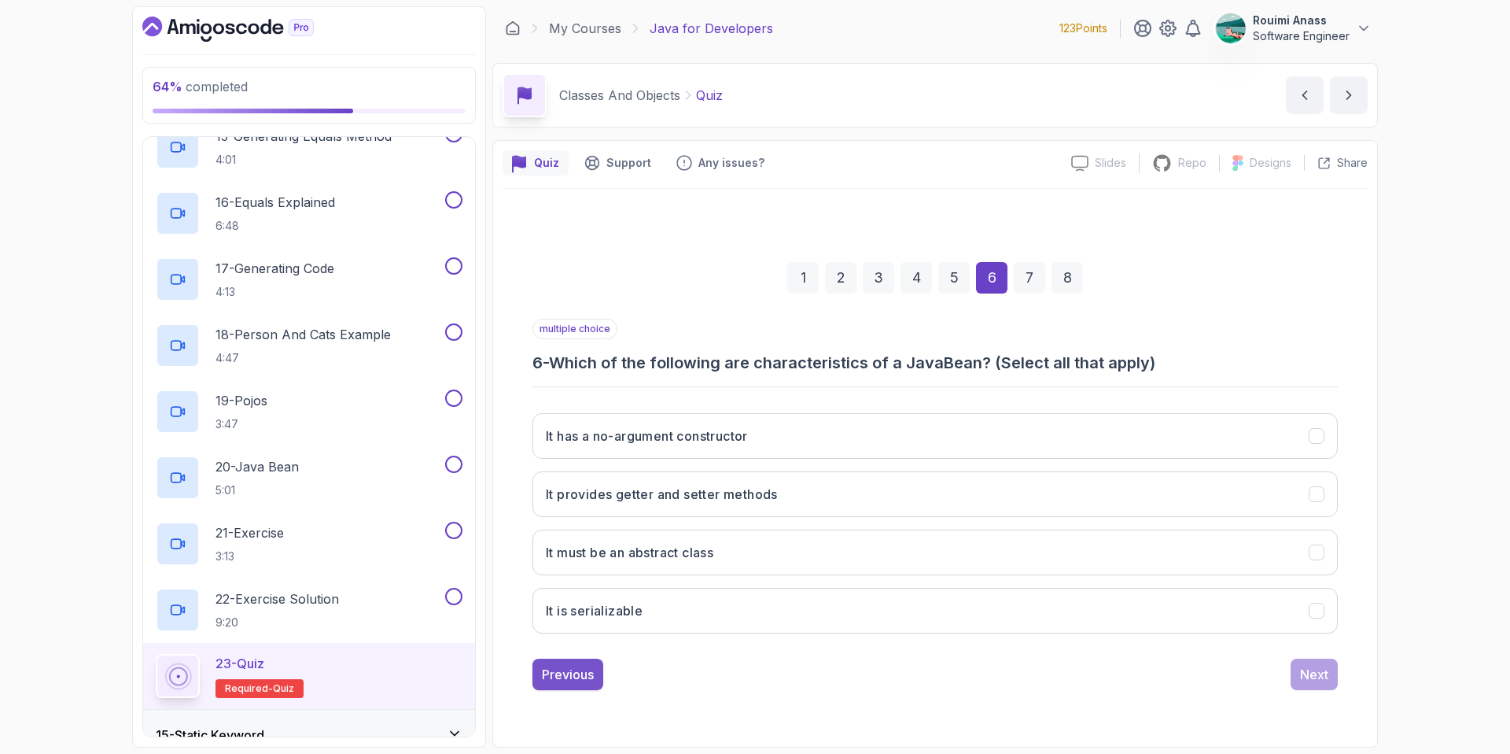
click at [591, 670] on div "Previous" at bounding box center [568, 674] width 52 height 19
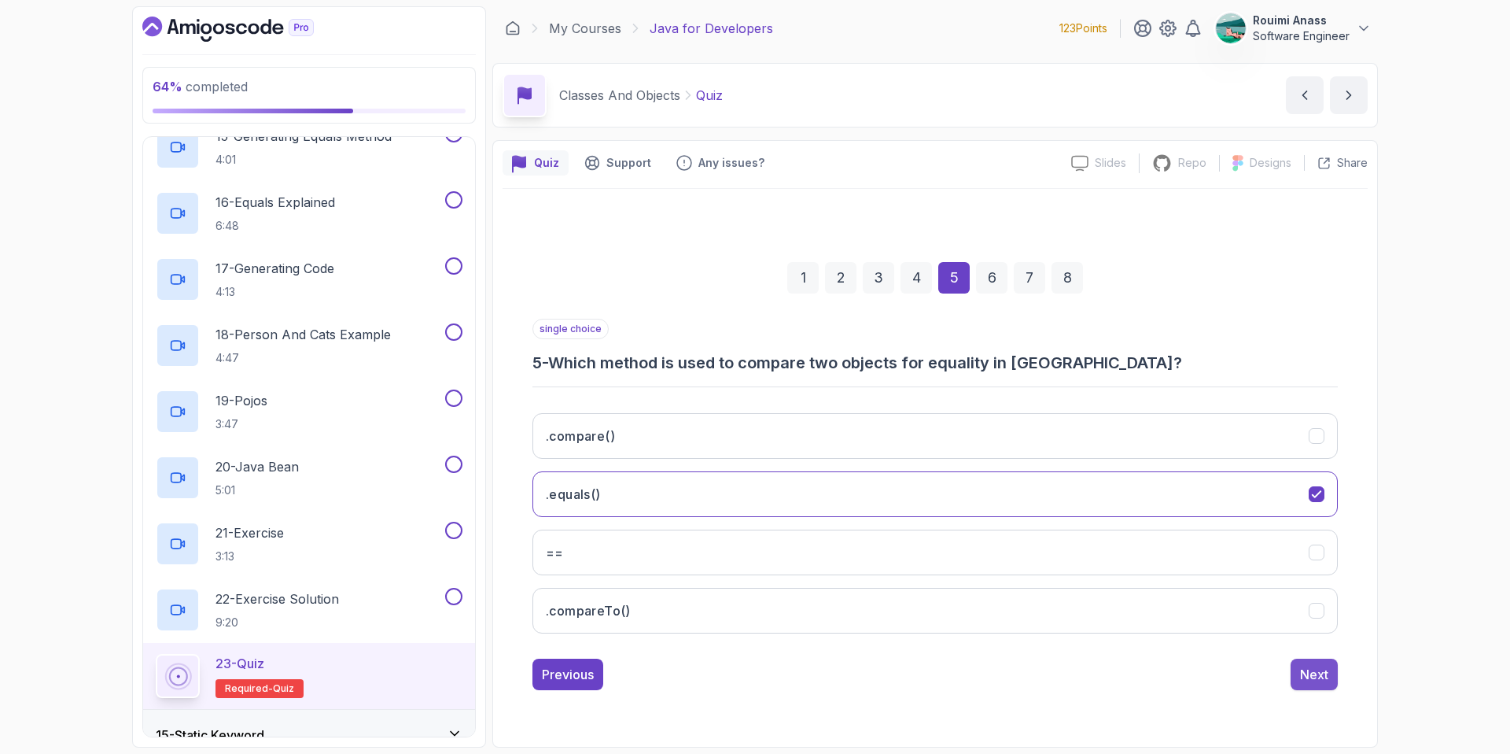
click at [1328, 661] on button "Next" at bounding box center [1314, 673] width 47 height 31
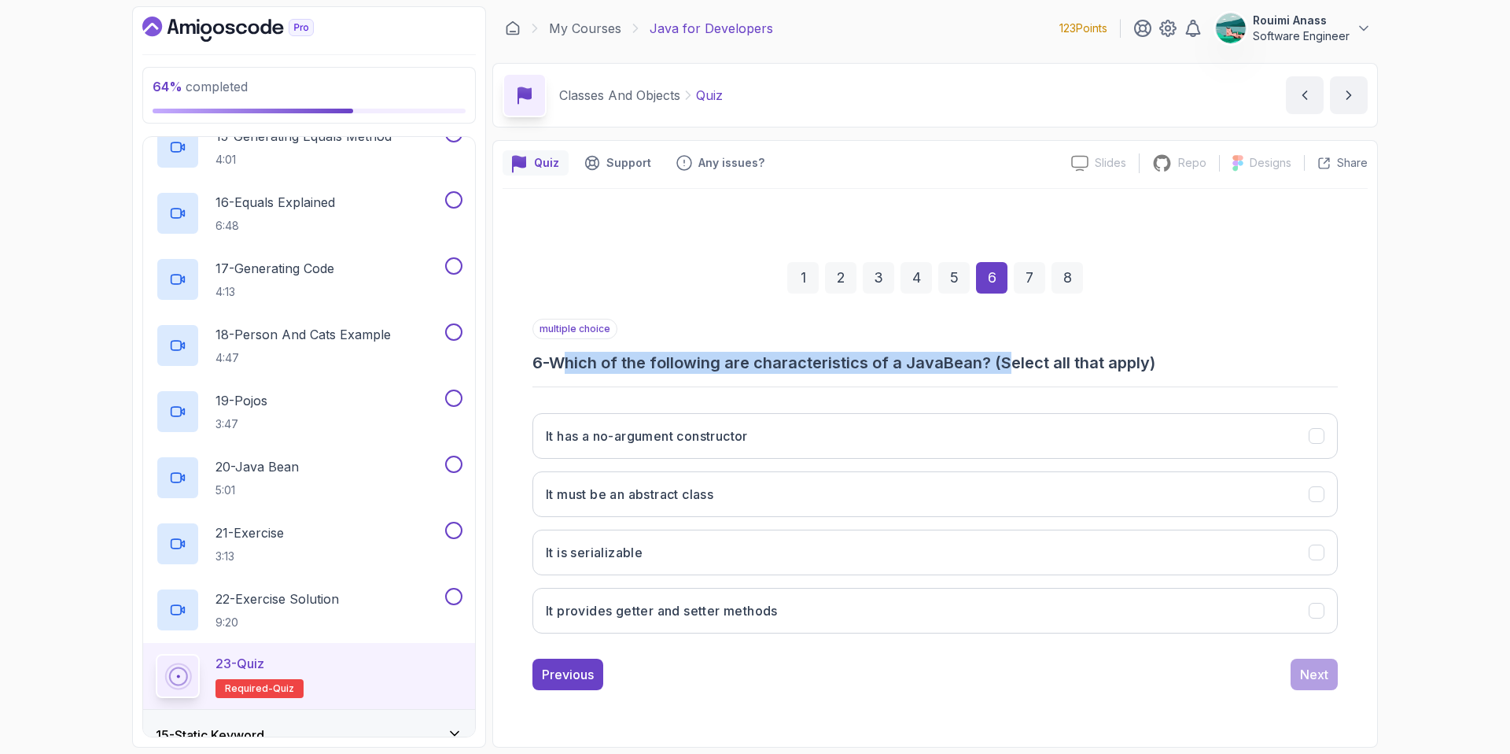
drag, startPoint x: 585, startPoint y: 355, endPoint x: 1009, endPoint y: 361, distance: 424.0
click at [1009, 361] on h3 "6 - Which of the following are characteristics of a JavaBean? (Select all that …" at bounding box center [935, 363] width 805 height 22
click at [601, 560] on h3 "It is serializable" at bounding box center [594, 552] width 97 height 19
click at [735, 613] on h3 "It provides getter and setter methods" at bounding box center [662, 610] width 232 height 19
click at [1317, 676] on div "Next" at bounding box center [1314, 674] width 28 height 19
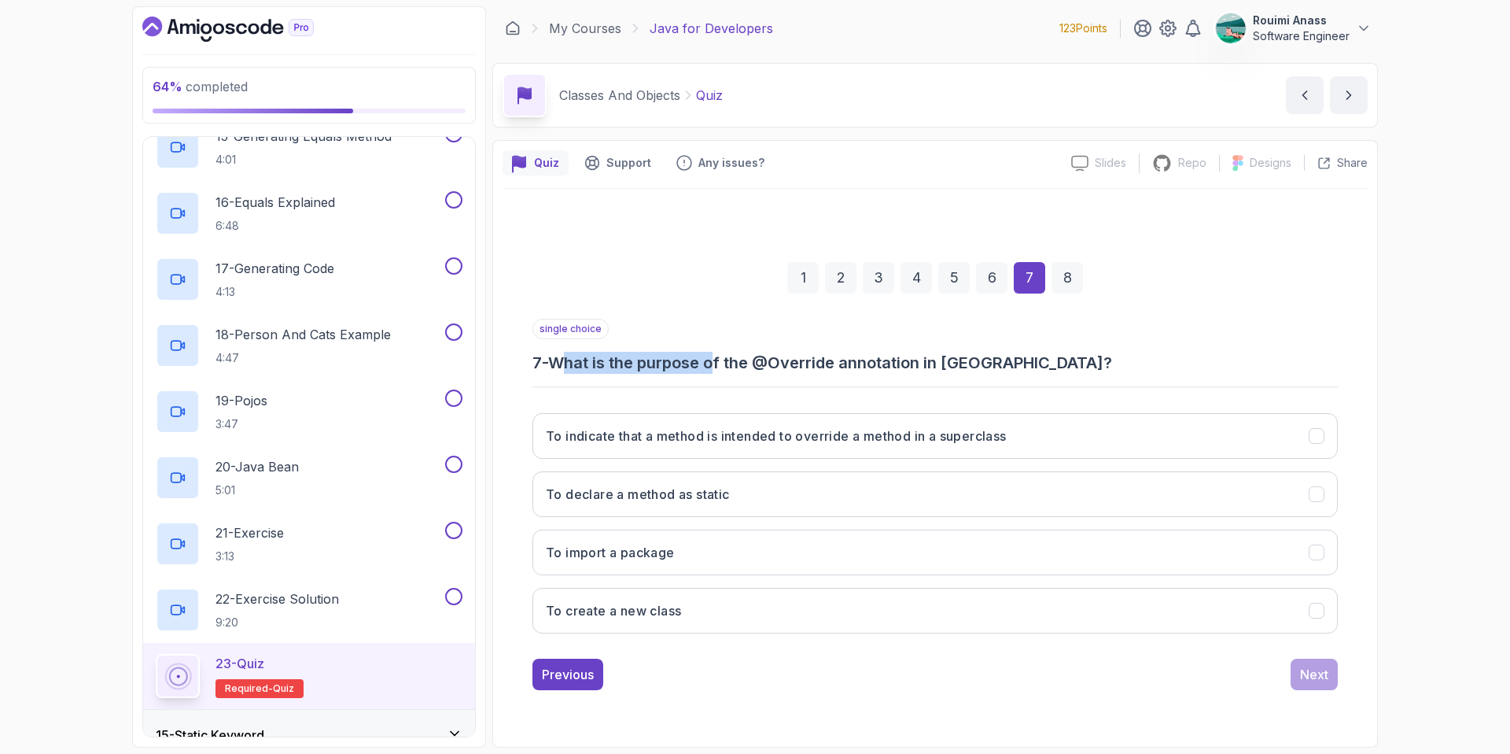
drag, startPoint x: 576, startPoint y: 361, endPoint x: 720, endPoint y: 368, distance: 144.1
click at [720, 368] on h3 "7 - What is the purpose of the @Override annotation in Java?" at bounding box center [935, 363] width 805 height 22
drag, startPoint x: 853, startPoint y: 356, endPoint x: 959, endPoint y: 356, distance: 106.2
click at [959, 356] on h3 "7 - What is the purpose of the @Override annotation in Java?" at bounding box center [935, 363] width 805 height 22
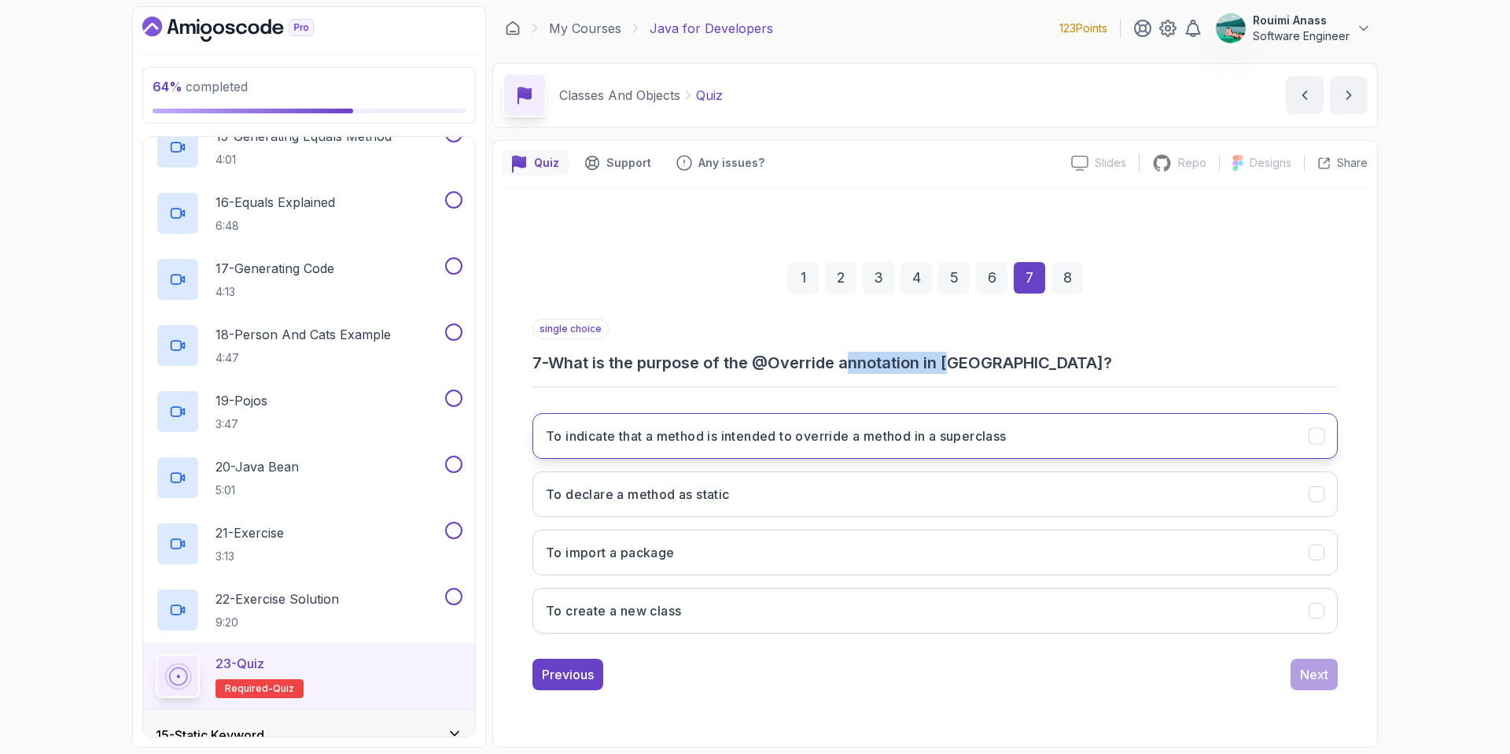
click at [1013, 438] on button "To indicate that a method is intended to override a method in a superclass" at bounding box center [935, 436] width 805 height 46
click at [1333, 679] on button "Next" at bounding box center [1314, 673] width 47 height 31
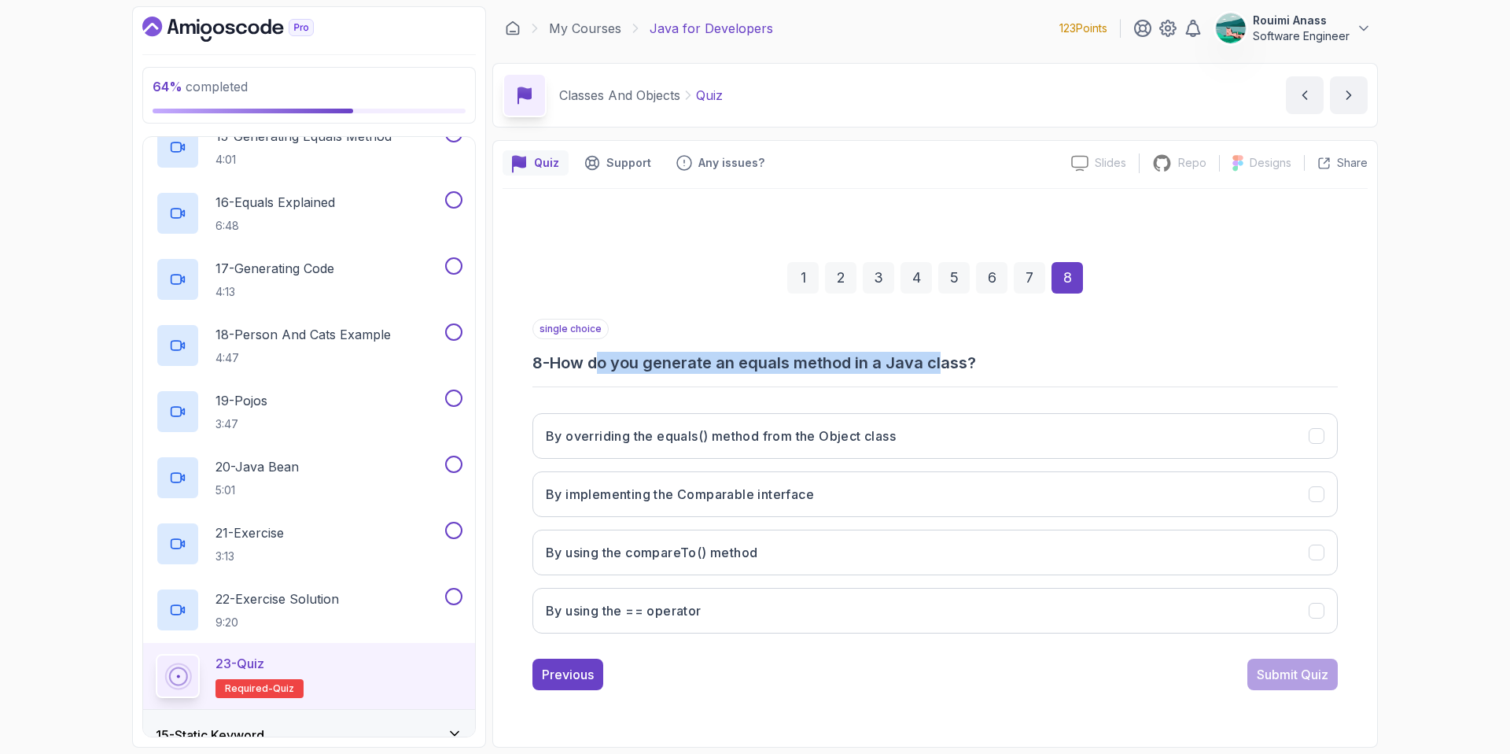
drag, startPoint x: 609, startPoint y: 366, endPoint x: 947, endPoint y: 366, distance: 338.2
click at [947, 366] on h3 "8 - How do you generate an equals method in a Java class?" at bounding box center [935, 363] width 805 height 22
click at [855, 437] on h3 "By overriding the equals() method from the Object class" at bounding box center [721, 435] width 350 height 19
click at [1290, 676] on div "Submit Quiz" at bounding box center [1293, 674] width 72 height 19
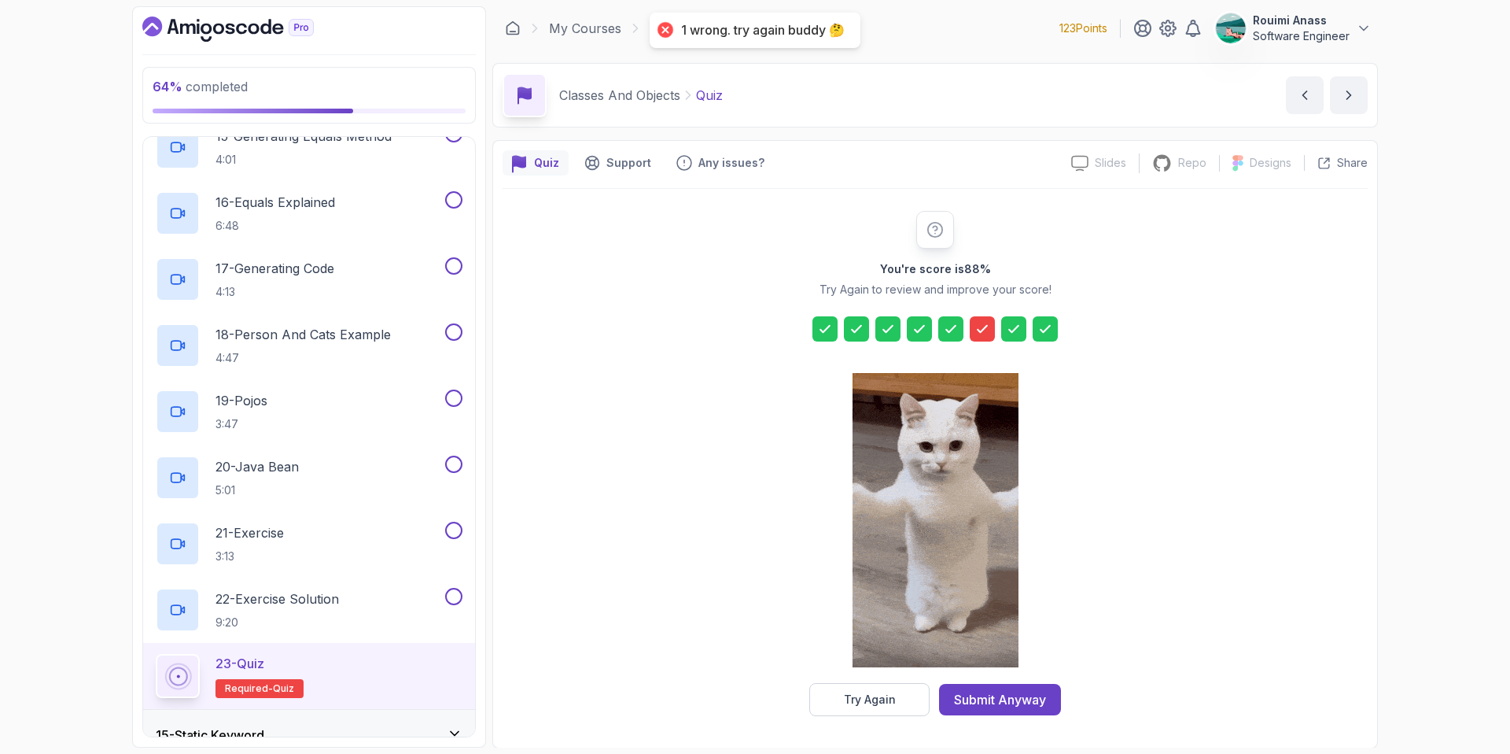
click at [985, 328] on icon at bounding box center [982, 329] width 9 height 6
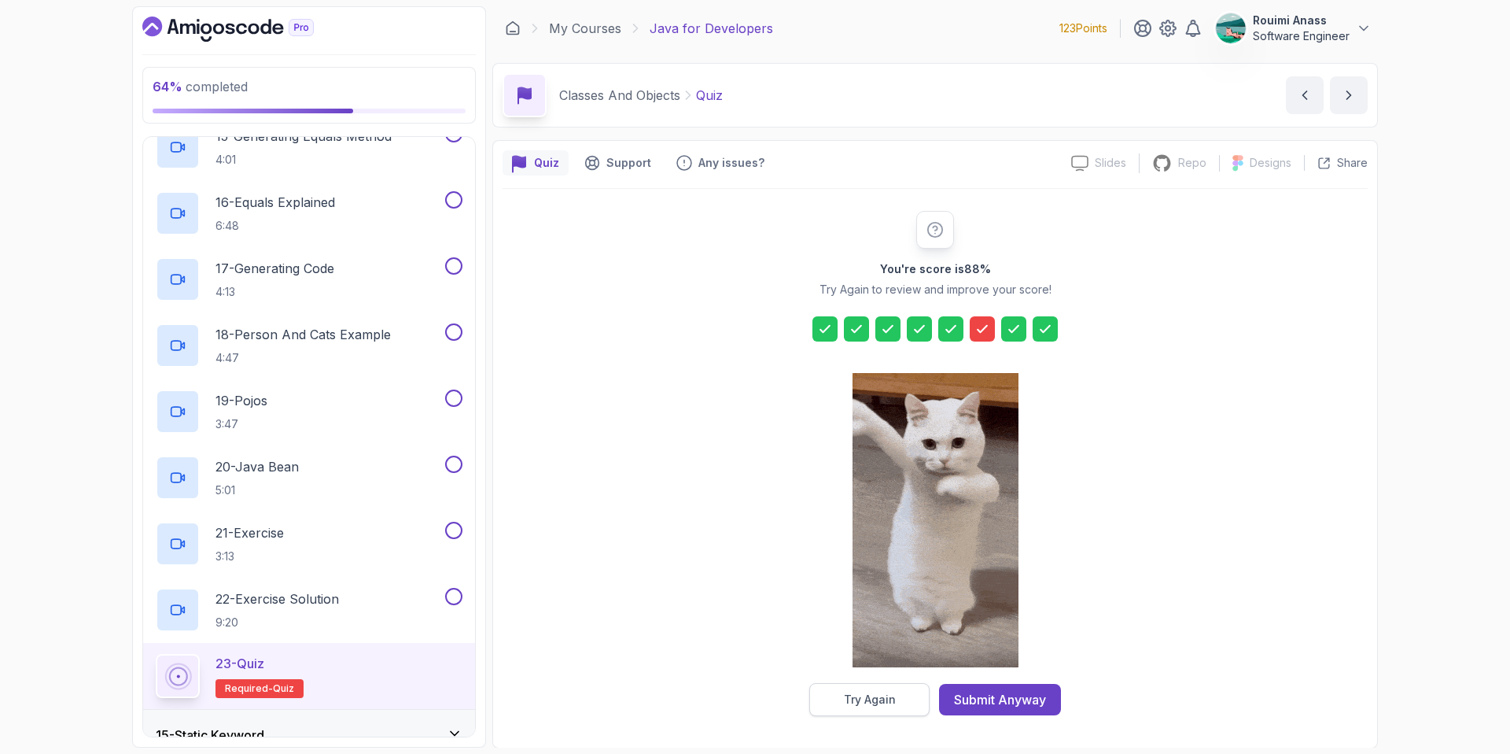
drag, startPoint x: 994, startPoint y: 702, endPoint x: 871, endPoint y: 700, distance: 123.5
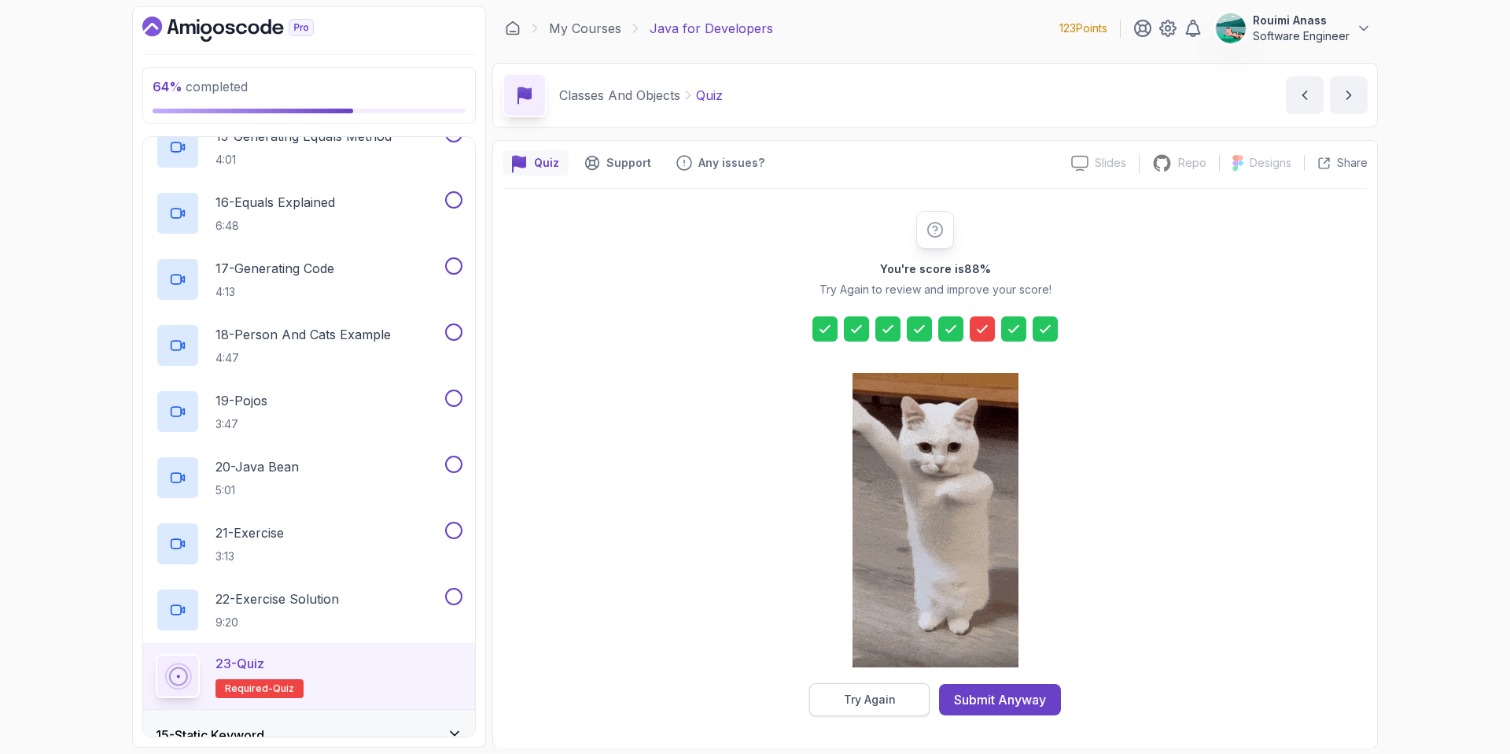
click at [871, 700] on div "Try Again Submit Anyway" at bounding box center [935, 699] width 252 height 33
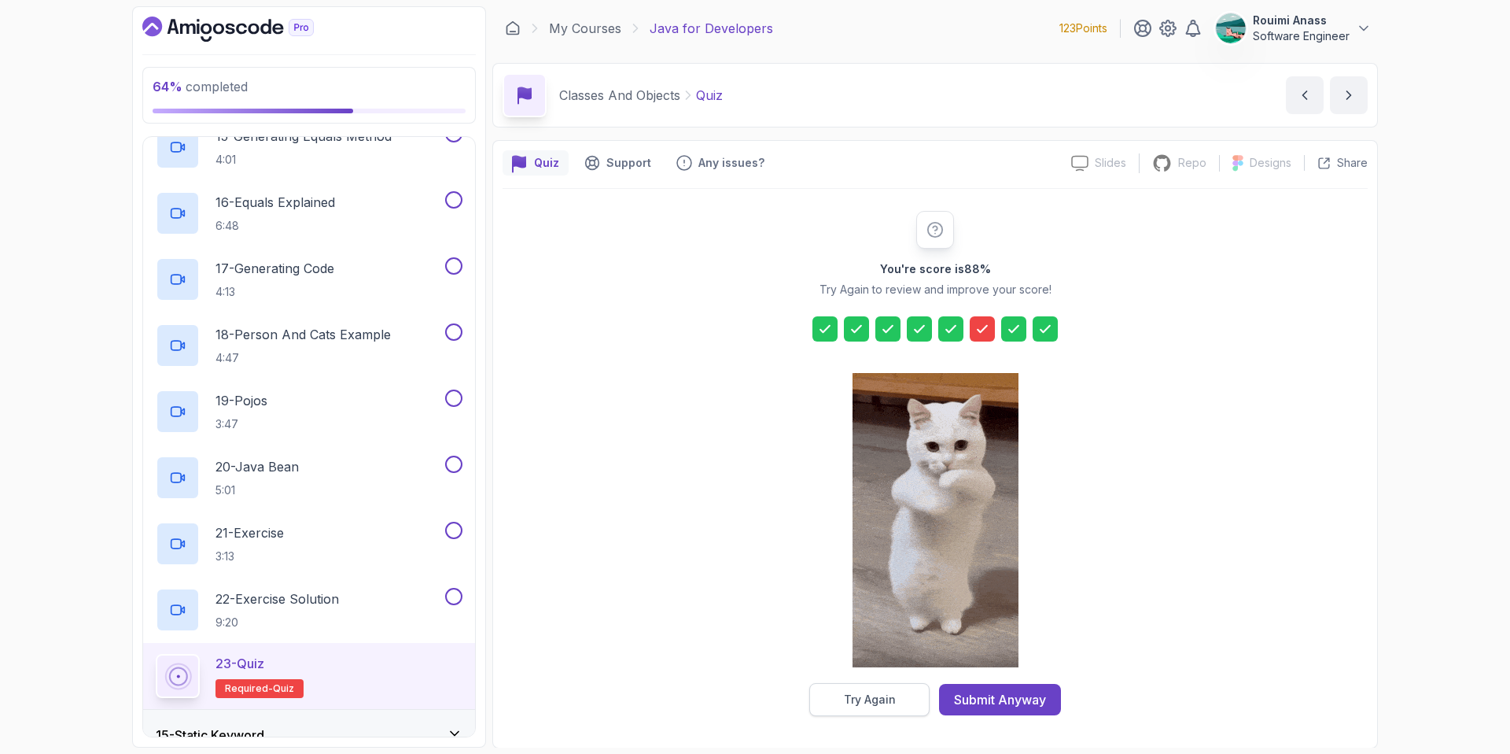
click at [871, 700] on div "Try Again" at bounding box center [870, 699] width 52 height 16
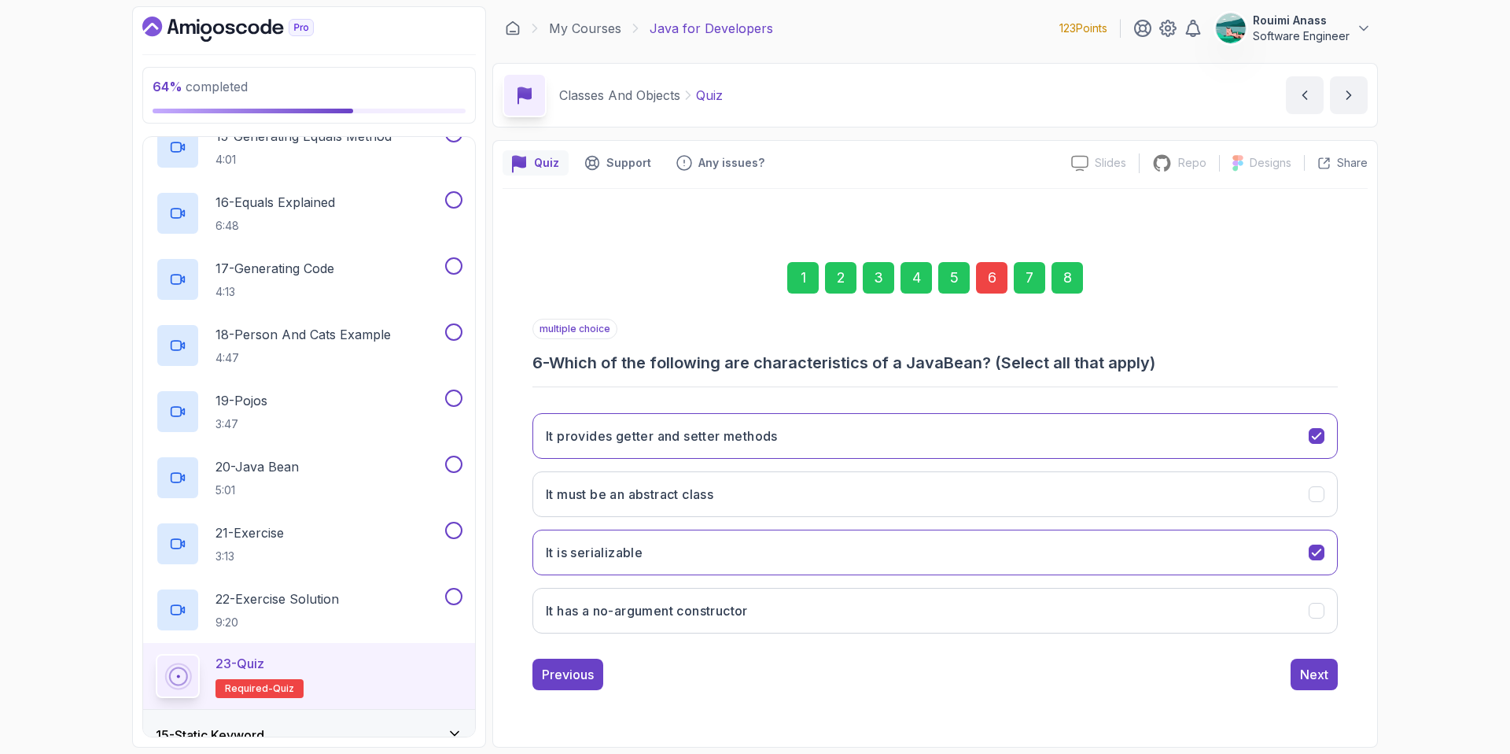
click at [994, 271] on div "6" at bounding box center [991, 277] width 31 height 31
drag, startPoint x: 588, startPoint y: 368, endPoint x: 1032, endPoint y: 363, distance: 443.7
click at [1032, 363] on h3 "6 - Which of the following are characteristics of a JavaBean? (Select all that …" at bounding box center [935, 363] width 805 height 22
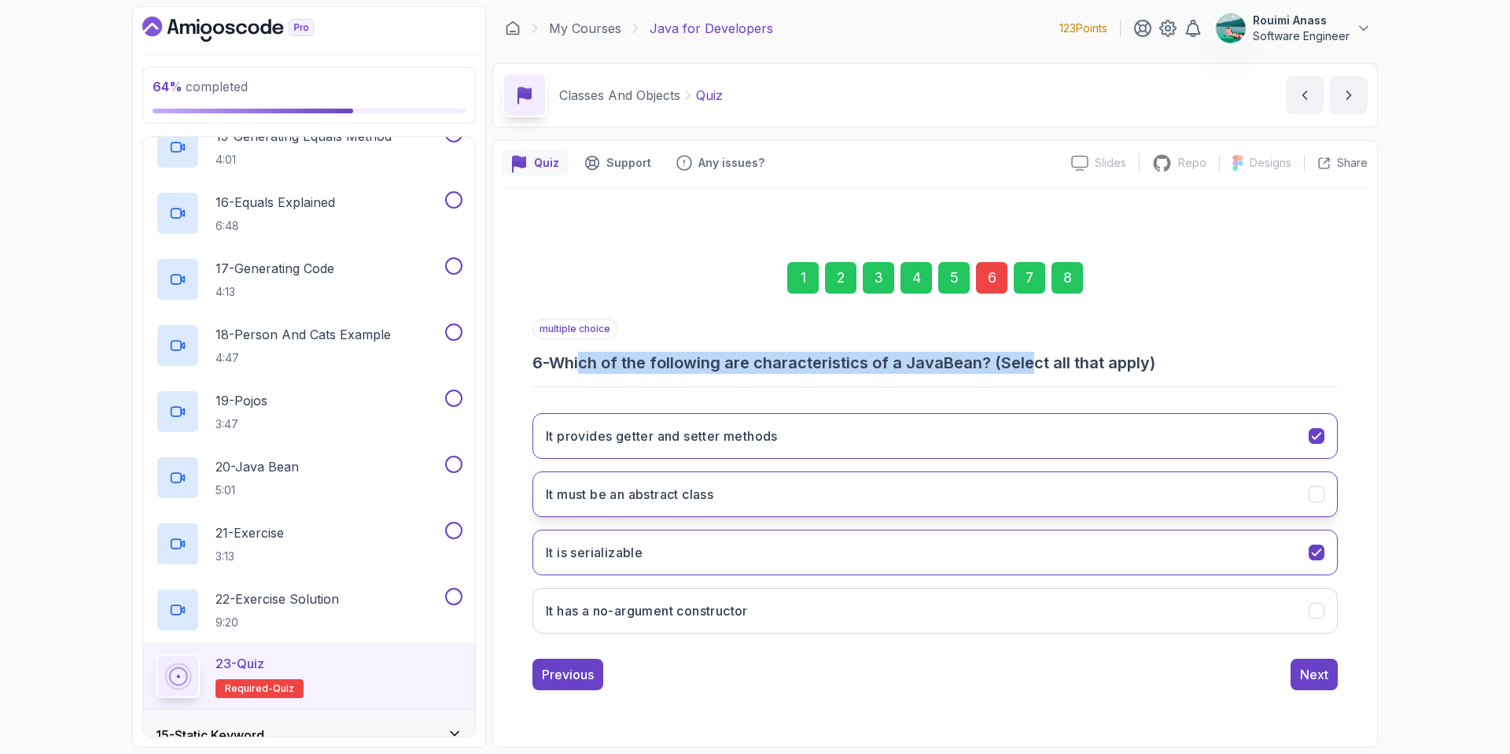
click at [729, 492] on button "It must be an abstract class" at bounding box center [935, 494] width 805 height 46
click at [1320, 678] on div "Next" at bounding box center [1314, 674] width 28 height 19
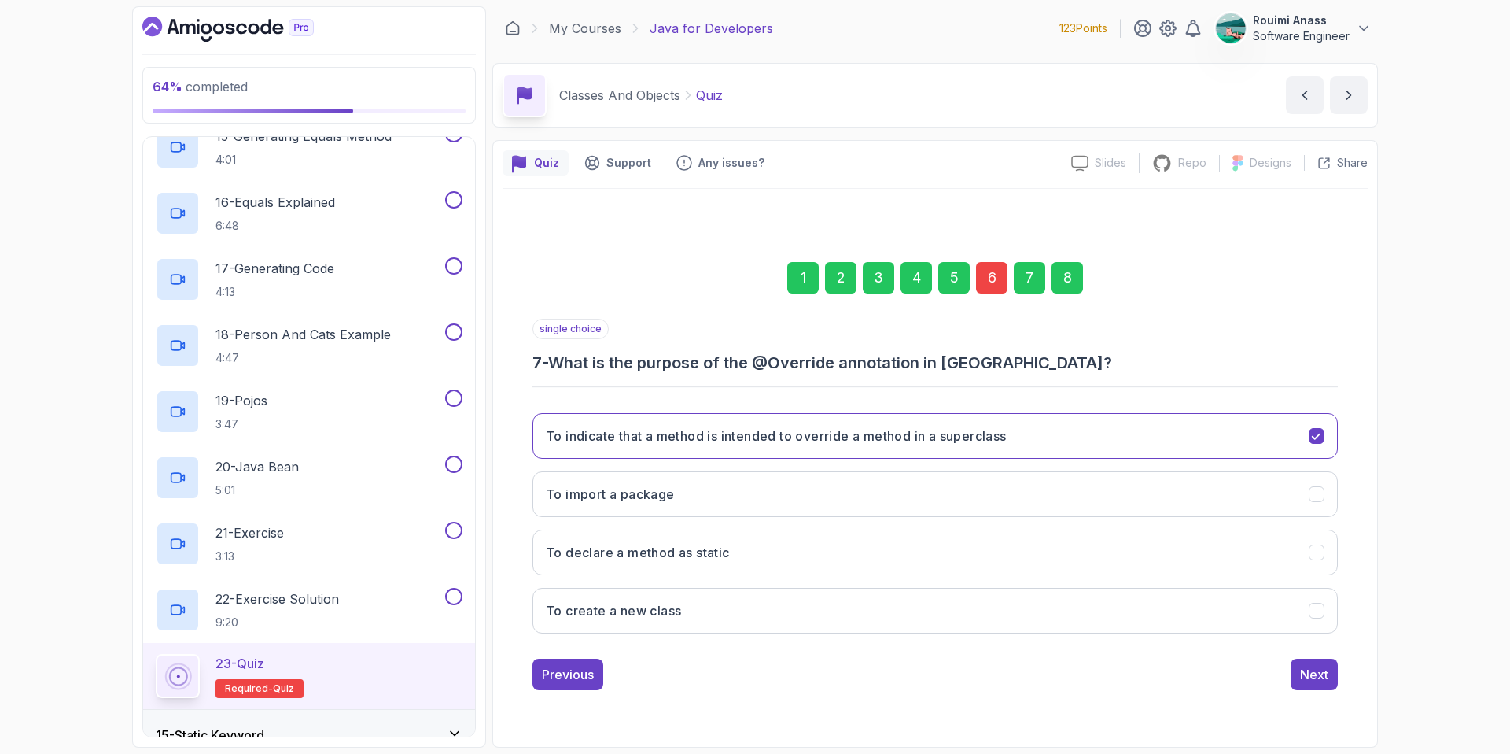
click at [1065, 262] on div "8" at bounding box center [1067, 277] width 31 height 31
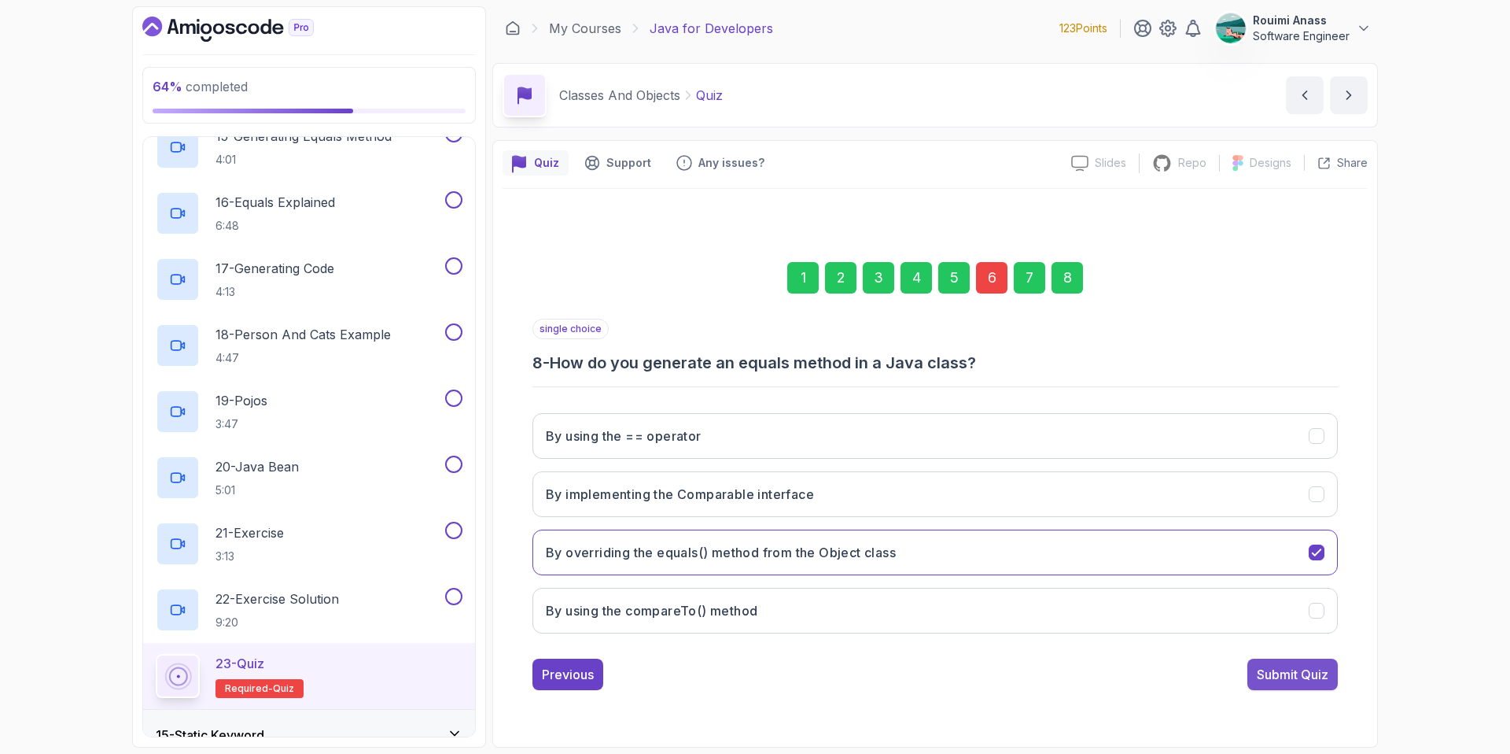
click at [1333, 659] on button "Submit Quiz" at bounding box center [1292, 673] width 90 height 31
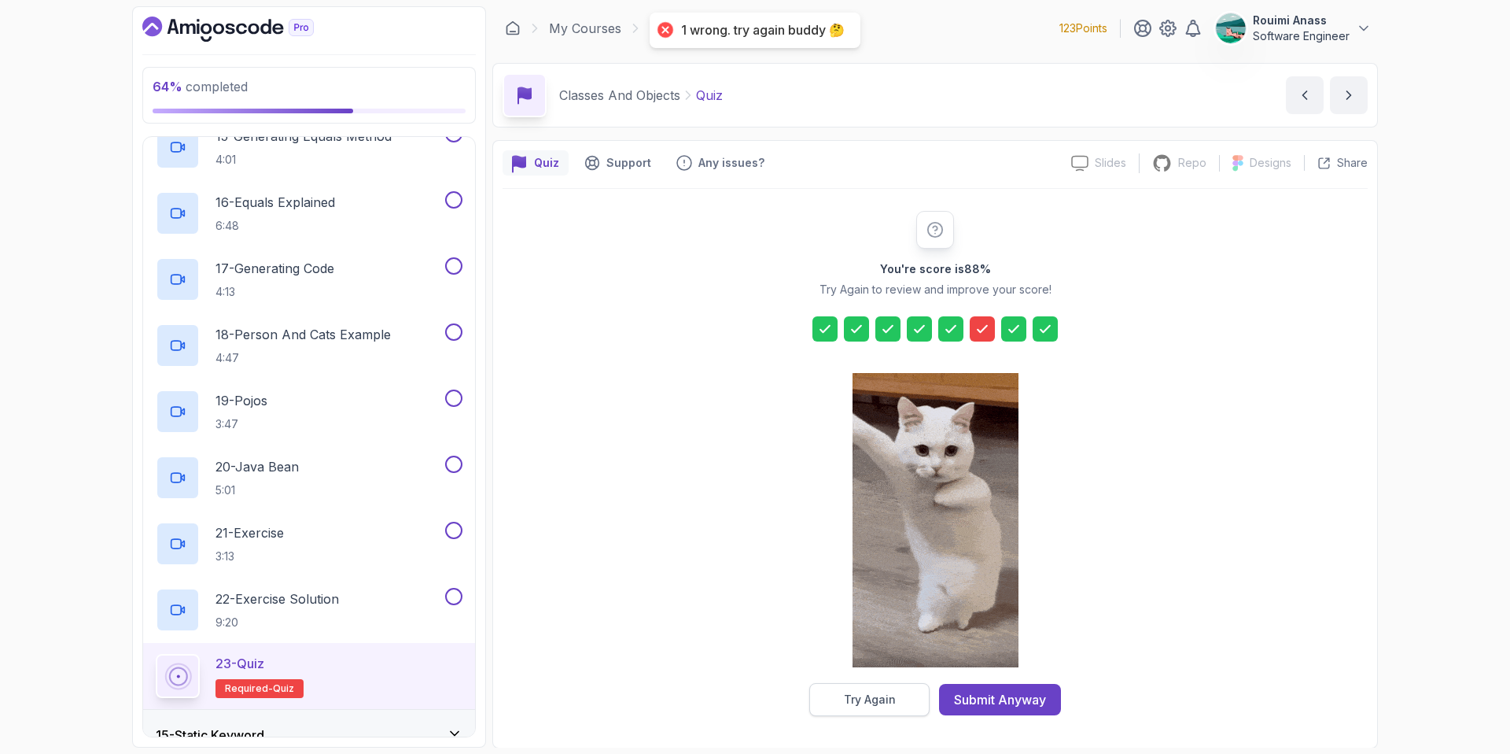
click at [873, 700] on div "Try Again" at bounding box center [870, 699] width 52 height 16
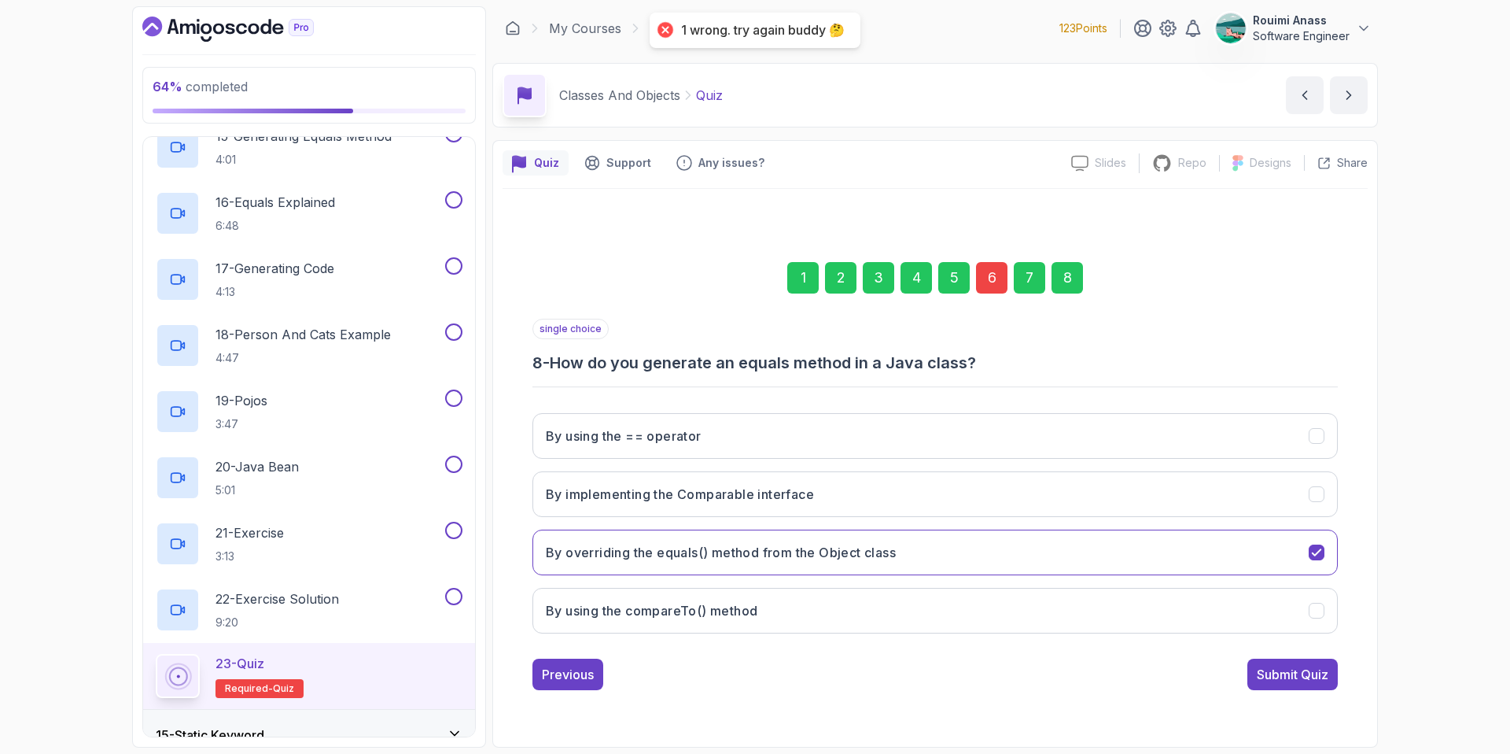
click at [990, 268] on div "6" at bounding box center [991, 277] width 31 height 31
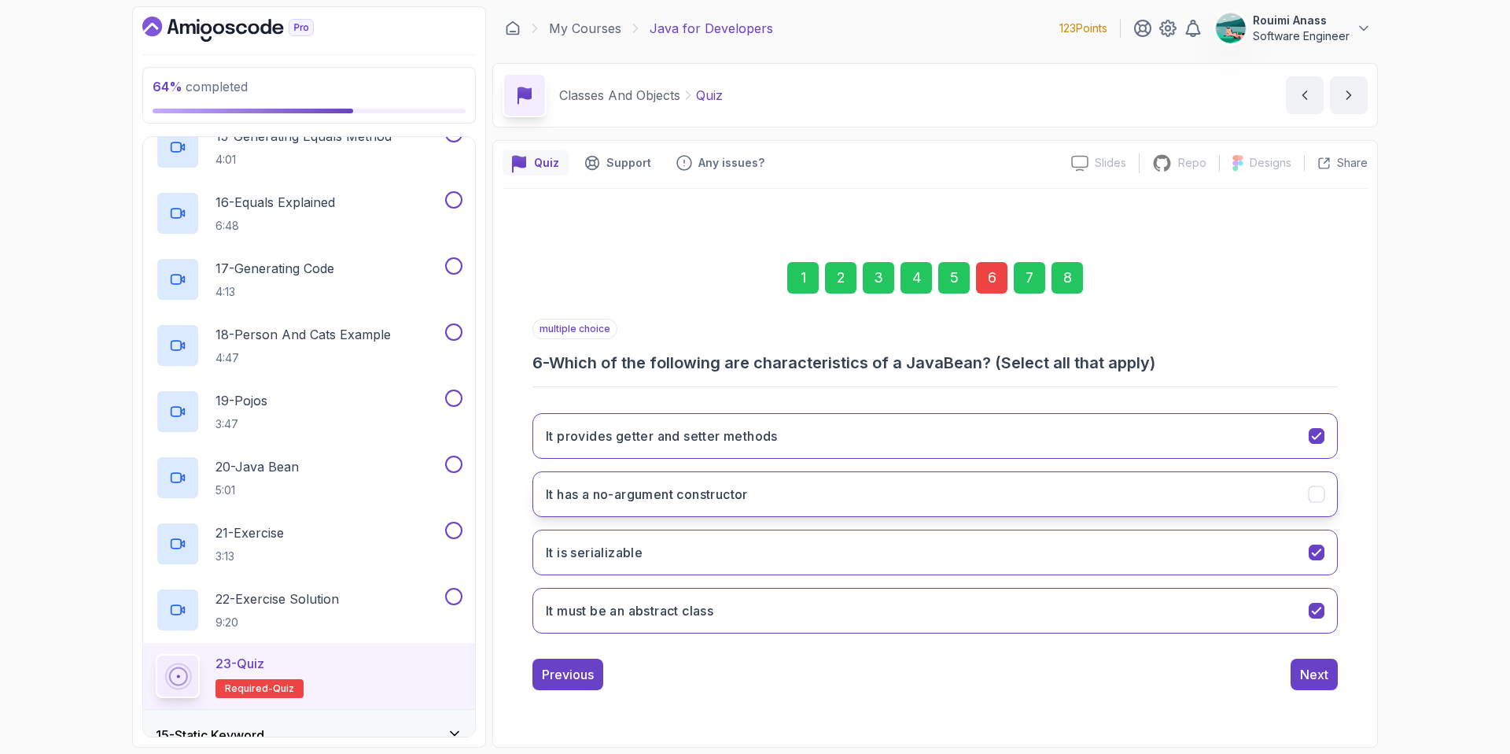
click at [1308, 489] on button "It has a no-argument constructor" at bounding box center [935, 494] width 805 height 46
click at [950, 617] on button "It must be an abstract class" at bounding box center [935, 611] width 805 height 46
click at [1310, 662] on button "Next" at bounding box center [1314, 673] width 47 height 31
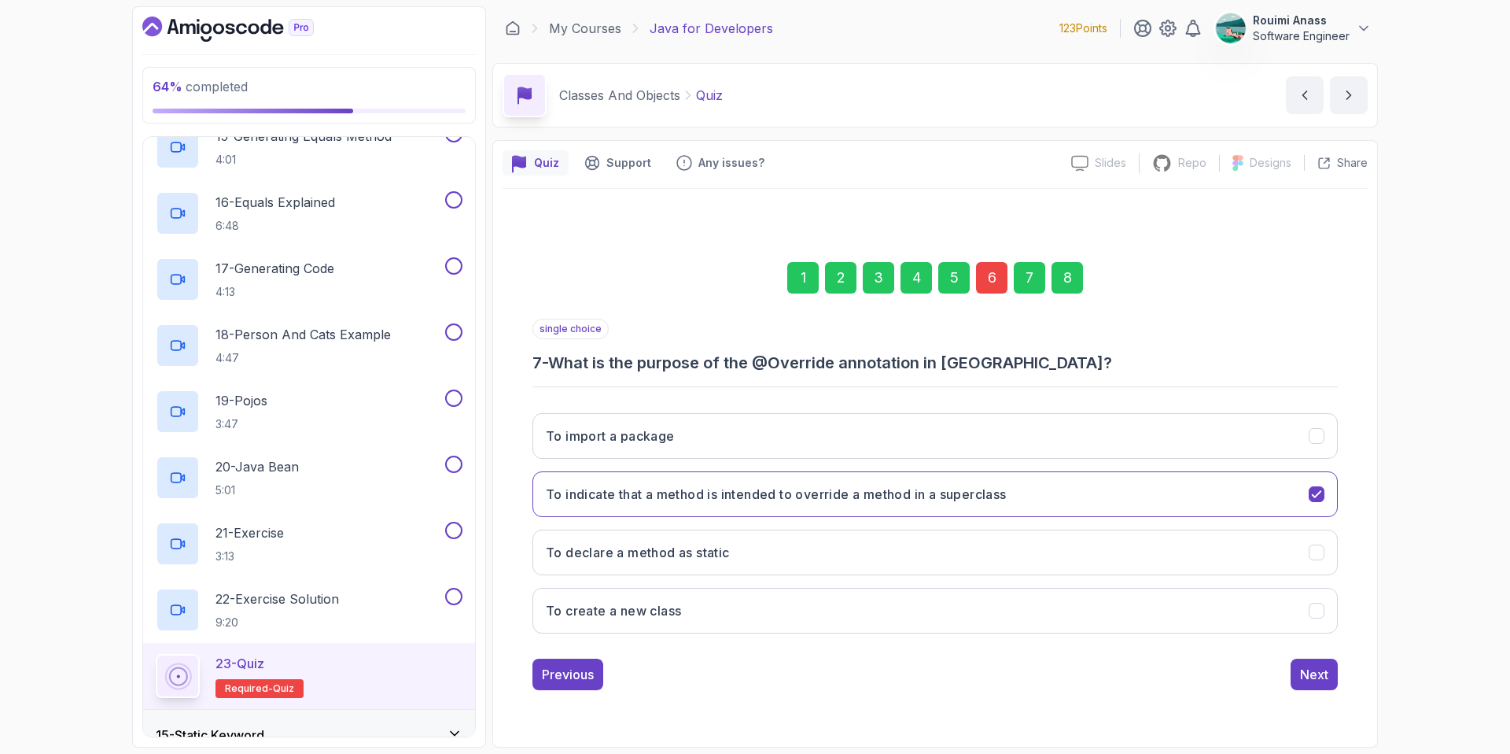
drag, startPoint x: 1072, startPoint y: 273, endPoint x: 1093, endPoint y: 319, distance: 51.0
click at [1072, 273] on div "8" at bounding box center [1067, 277] width 31 height 31
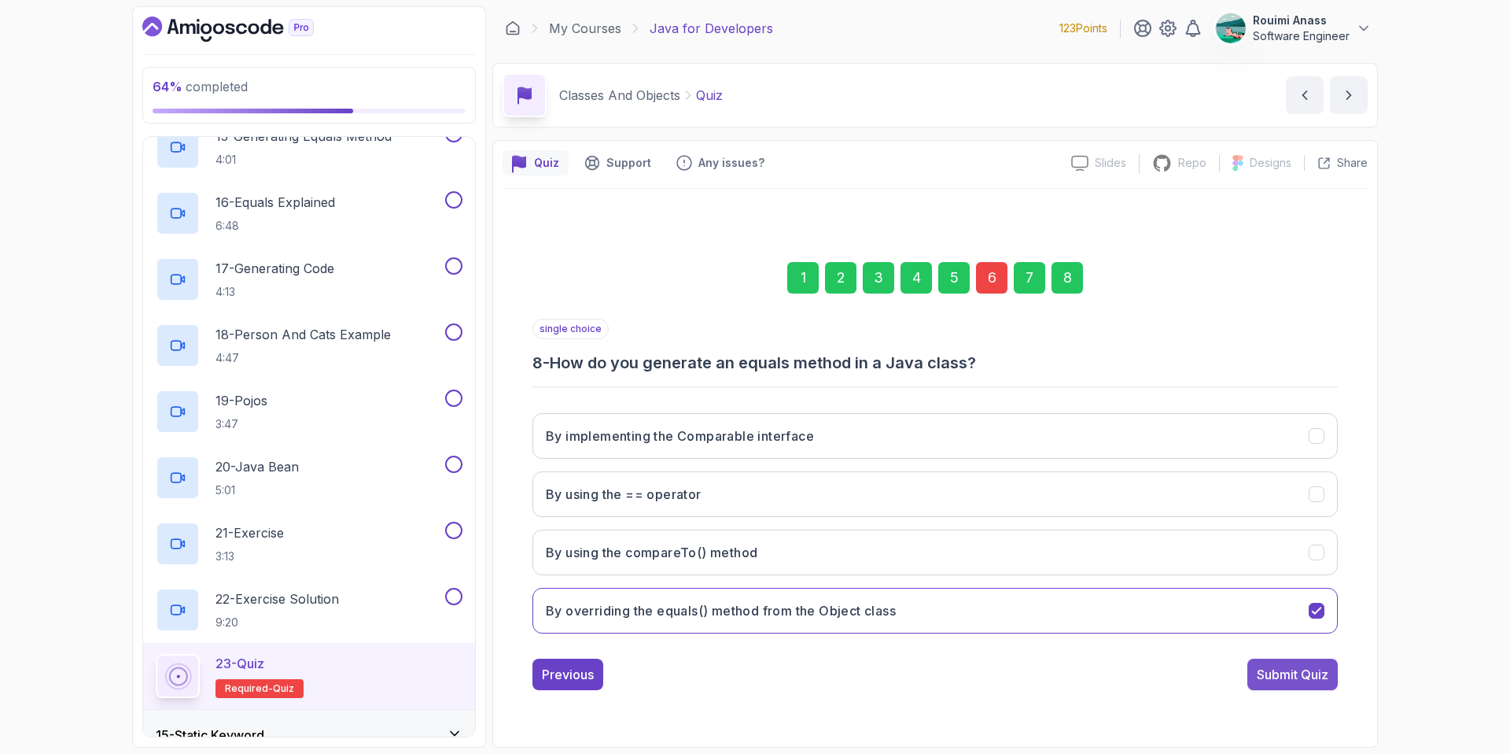
click at [1310, 669] on div "Submit Quiz" at bounding box center [1293, 674] width 72 height 19
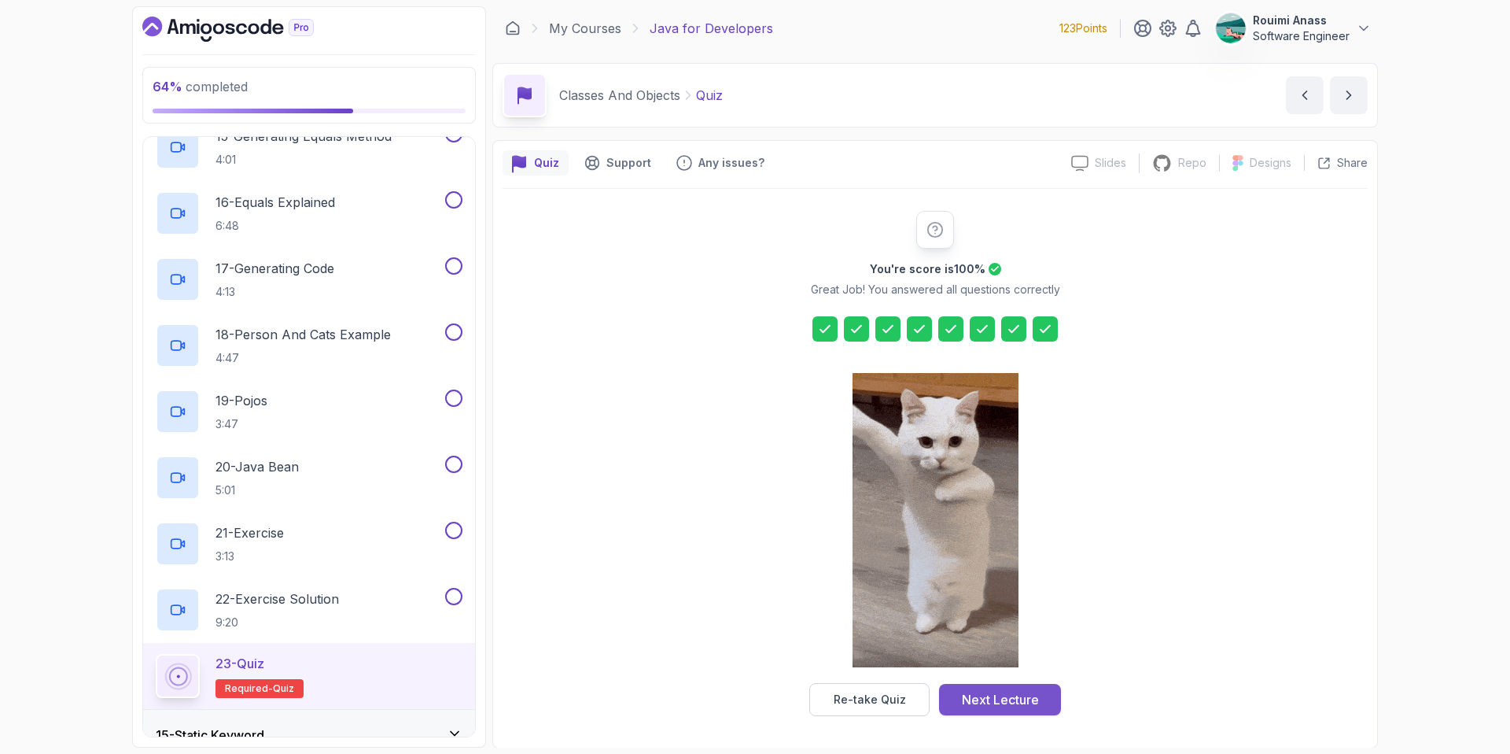
click at [1009, 696] on div "Next Lecture" at bounding box center [1000, 699] width 77 height 19
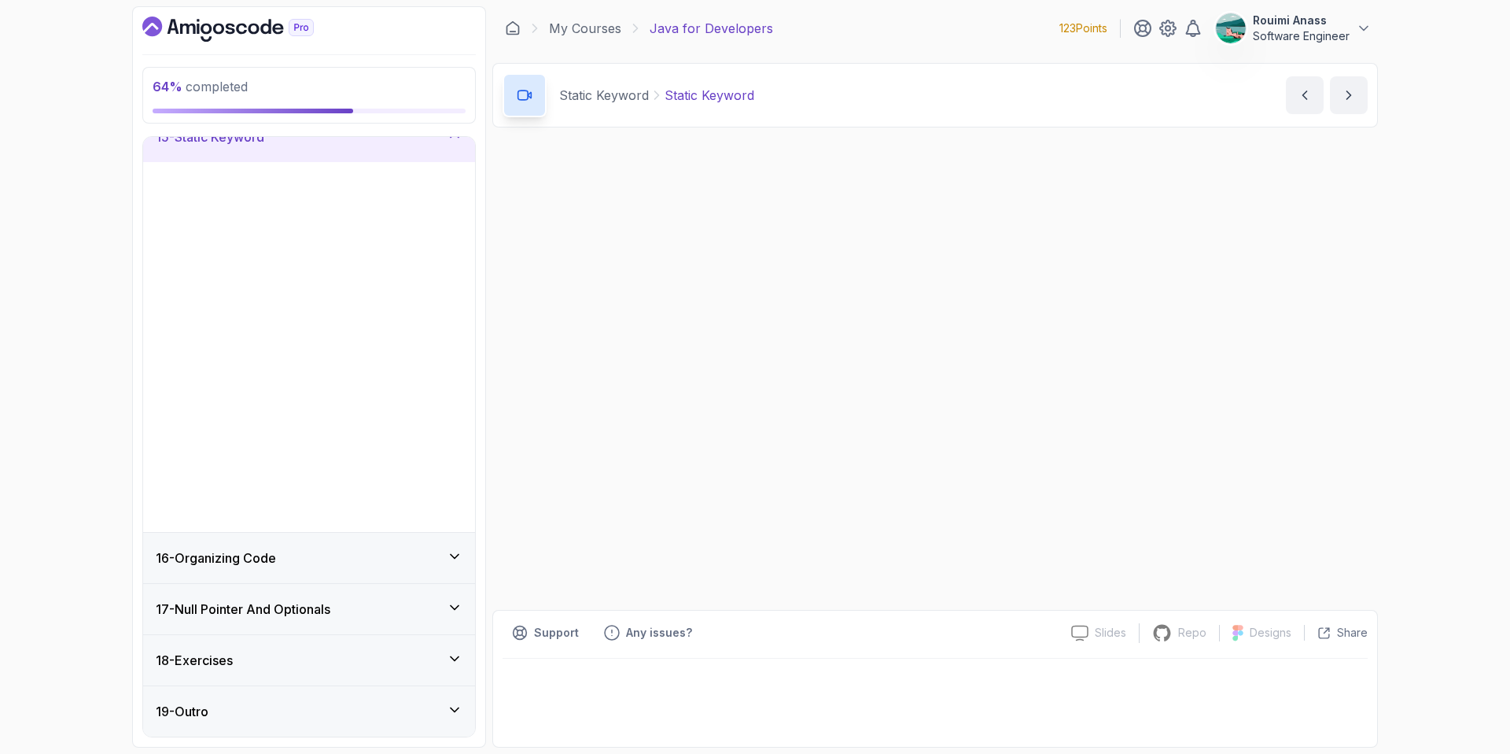
scroll to position [372, 0]
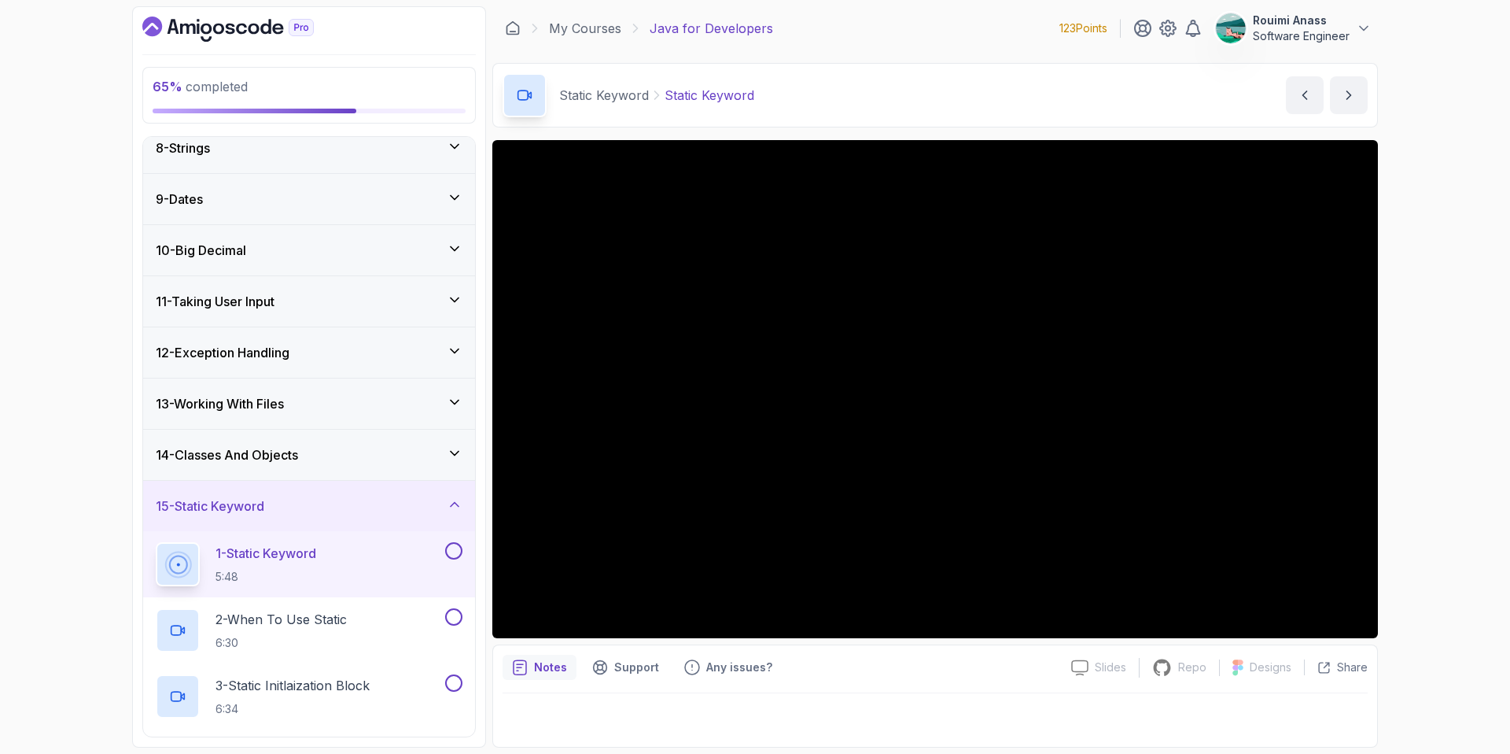
click at [366, 440] on div "14 - Classes And Objects" at bounding box center [309, 454] width 332 height 50
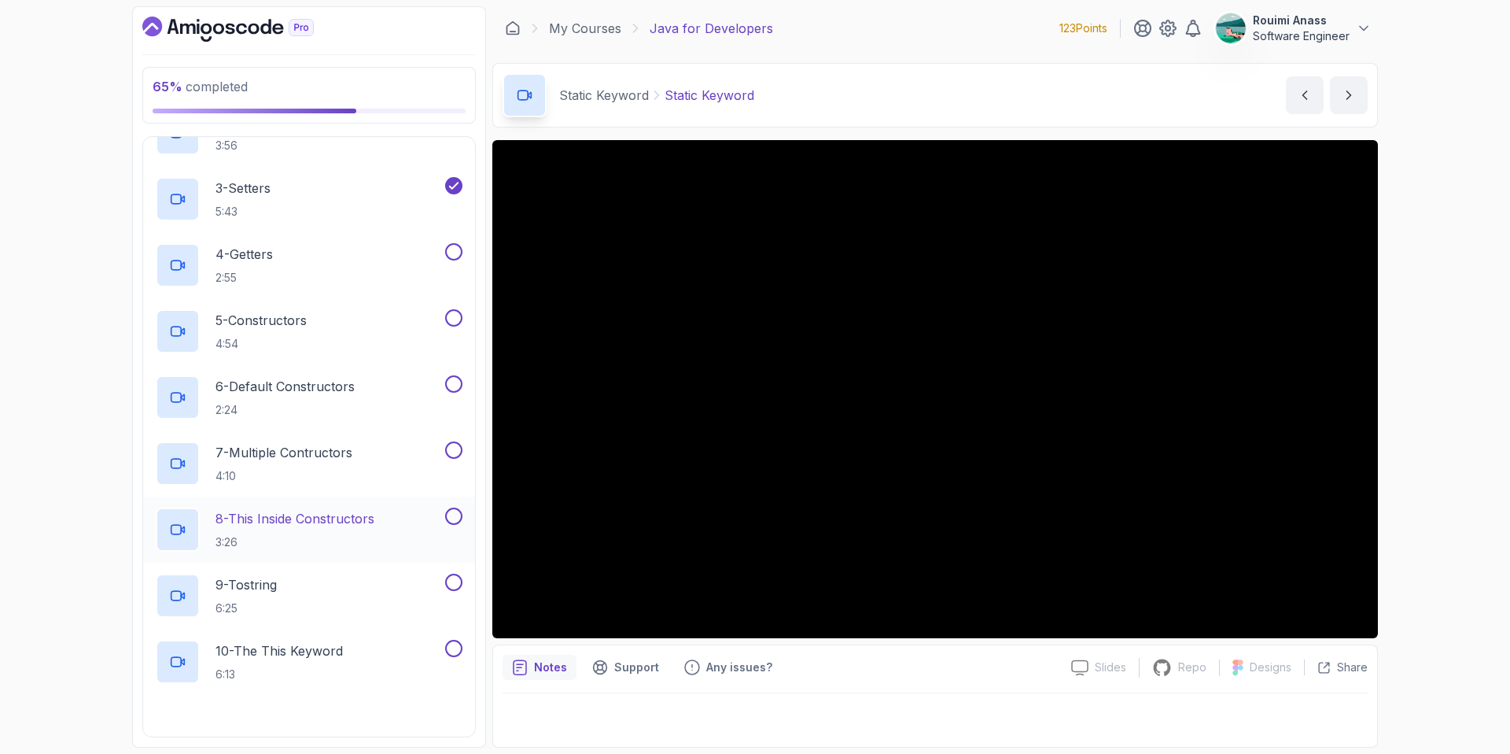
scroll to position [857, 0]
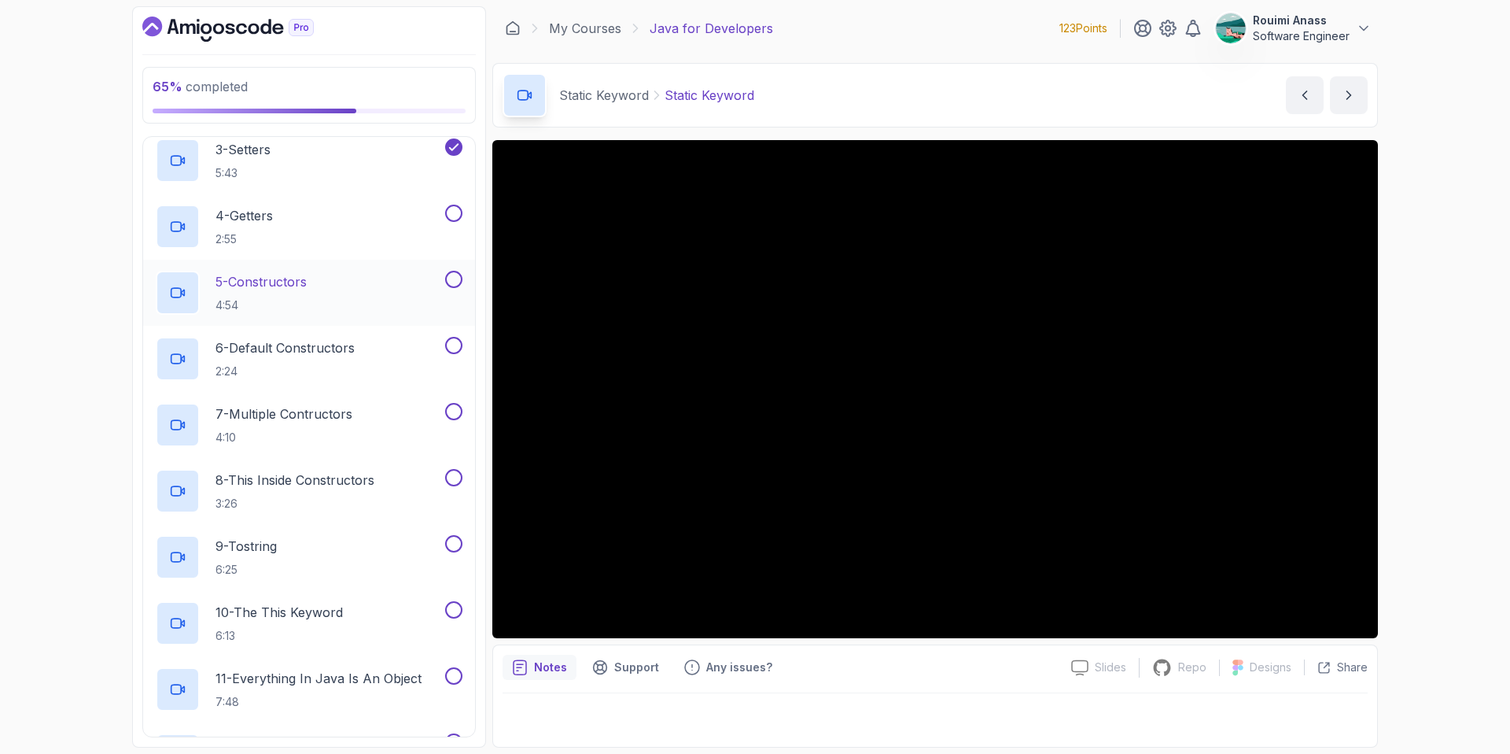
click at [452, 281] on button at bounding box center [453, 279] width 17 height 17
click at [451, 211] on button at bounding box center [453, 213] width 17 height 17
click at [452, 337] on button at bounding box center [453, 345] width 17 height 17
click at [459, 407] on button at bounding box center [453, 411] width 17 height 17
click at [466, 473] on div "8 - This Inside Constructors 3:26" at bounding box center [309, 491] width 332 height 66
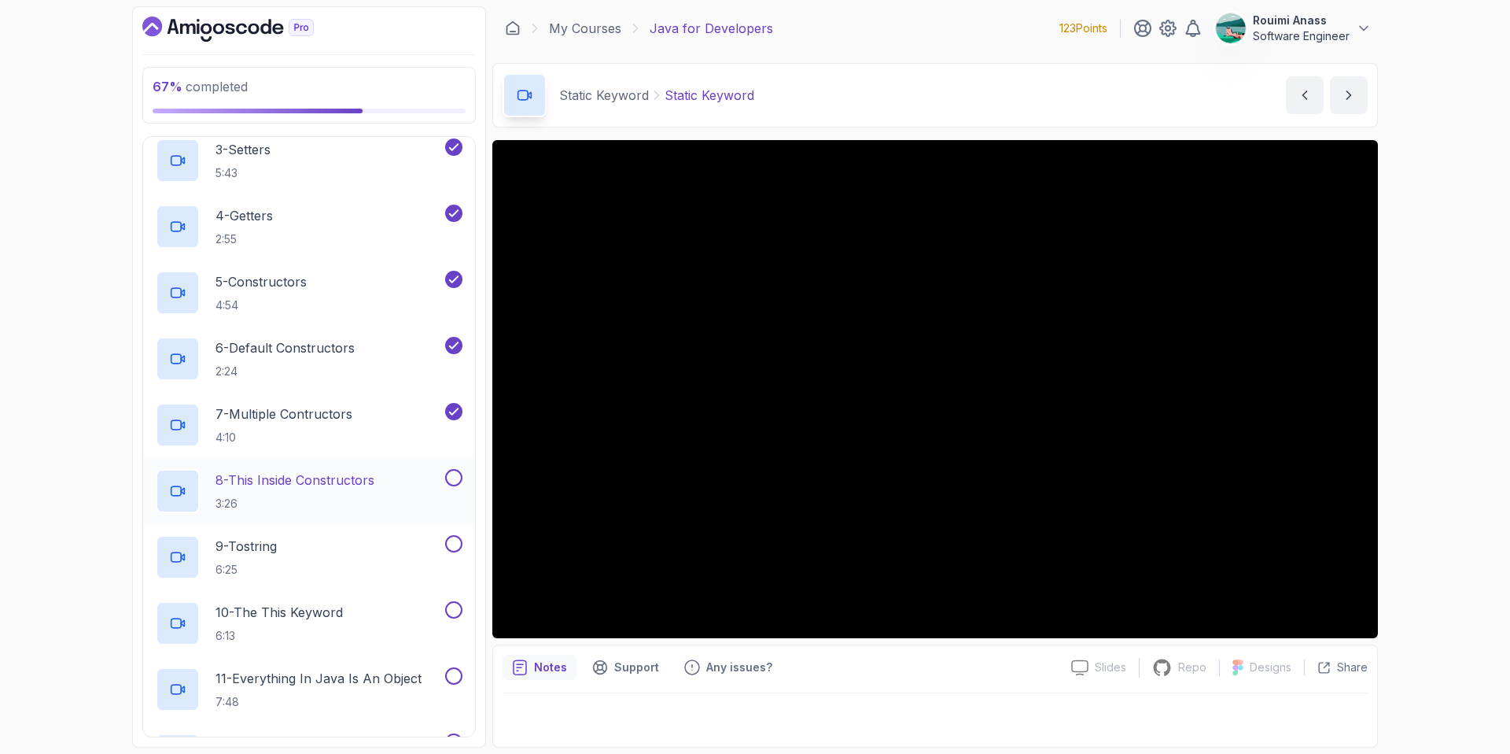
click at [451, 470] on button at bounding box center [453, 477] width 17 height 17
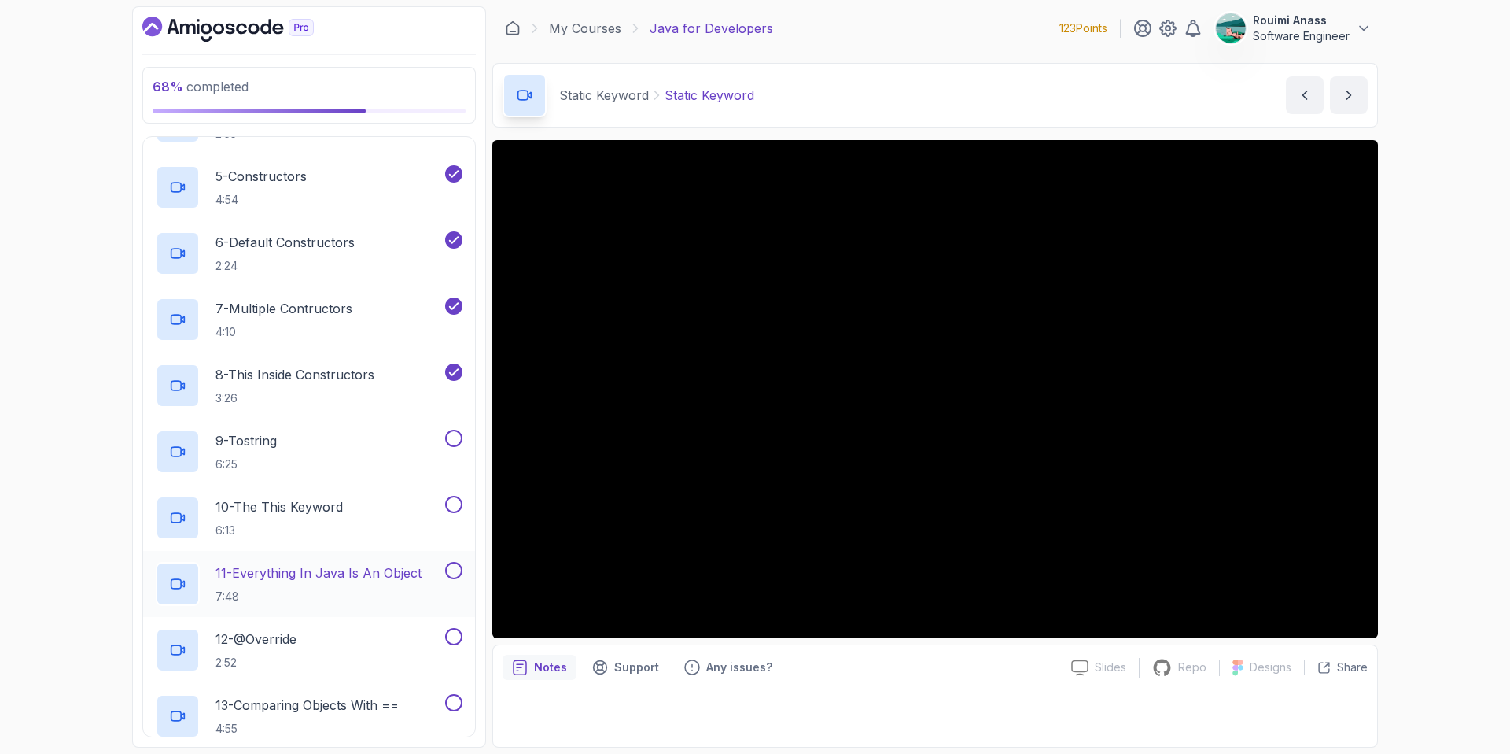
scroll to position [1000, 0]
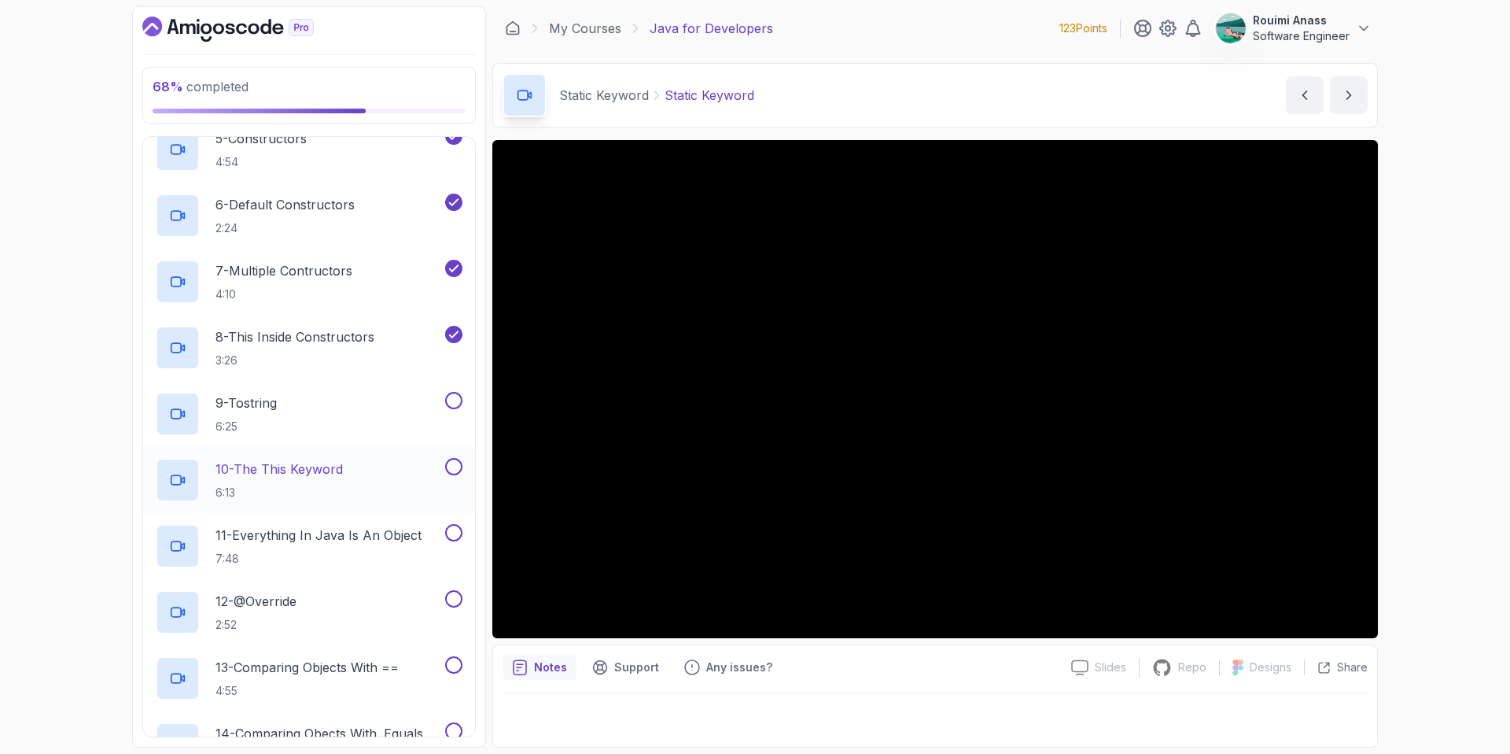
click at [458, 466] on button at bounding box center [453, 466] width 17 height 17
click at [448, 531] on button at bounding box center [453, 532] width 17 height 17
click at [459, 597] on button at bounding box center [453, 598] width 17 height 17
click at [409, 397] on div "9 - Tostring 6:25" at bounding box center [299, 414] width 286 height 44
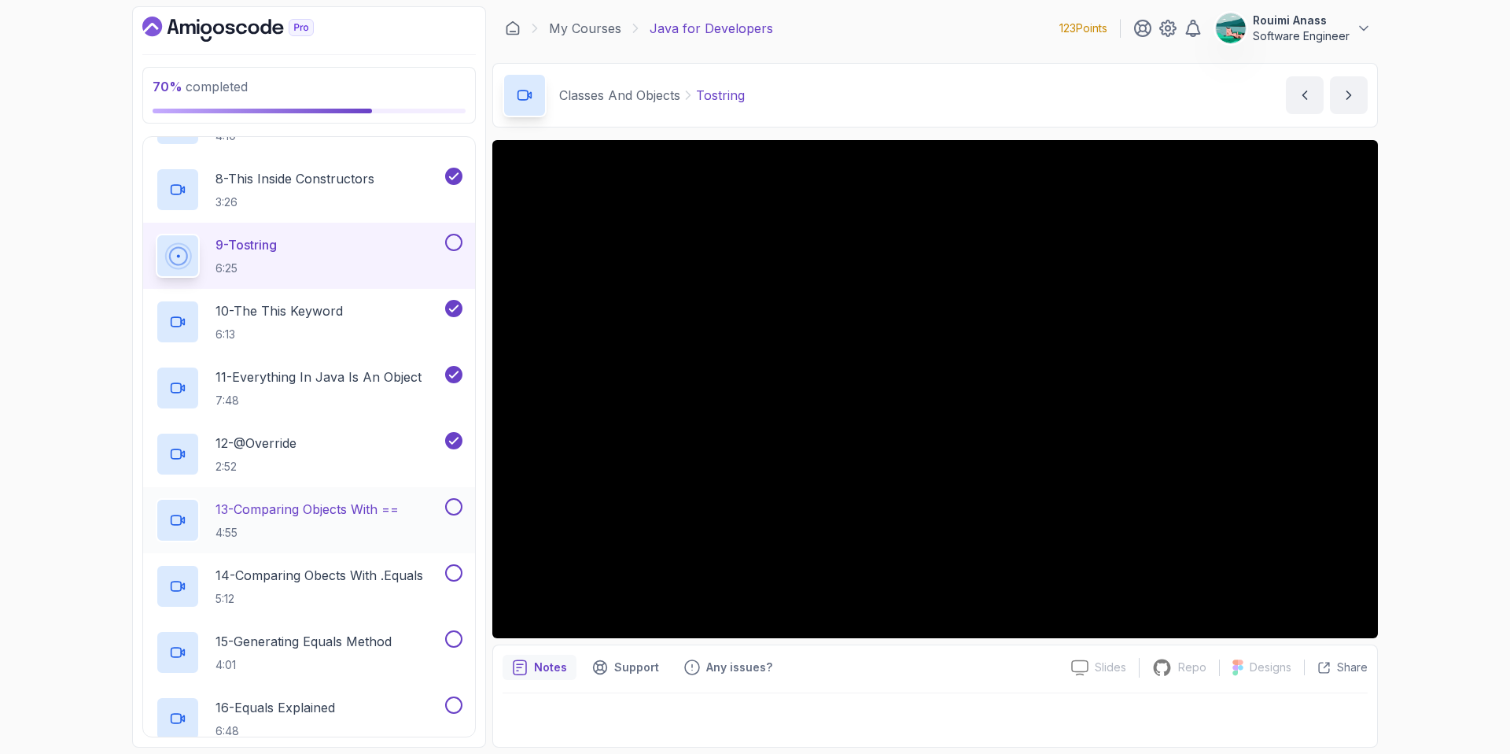
scroll to position [1174, 0]
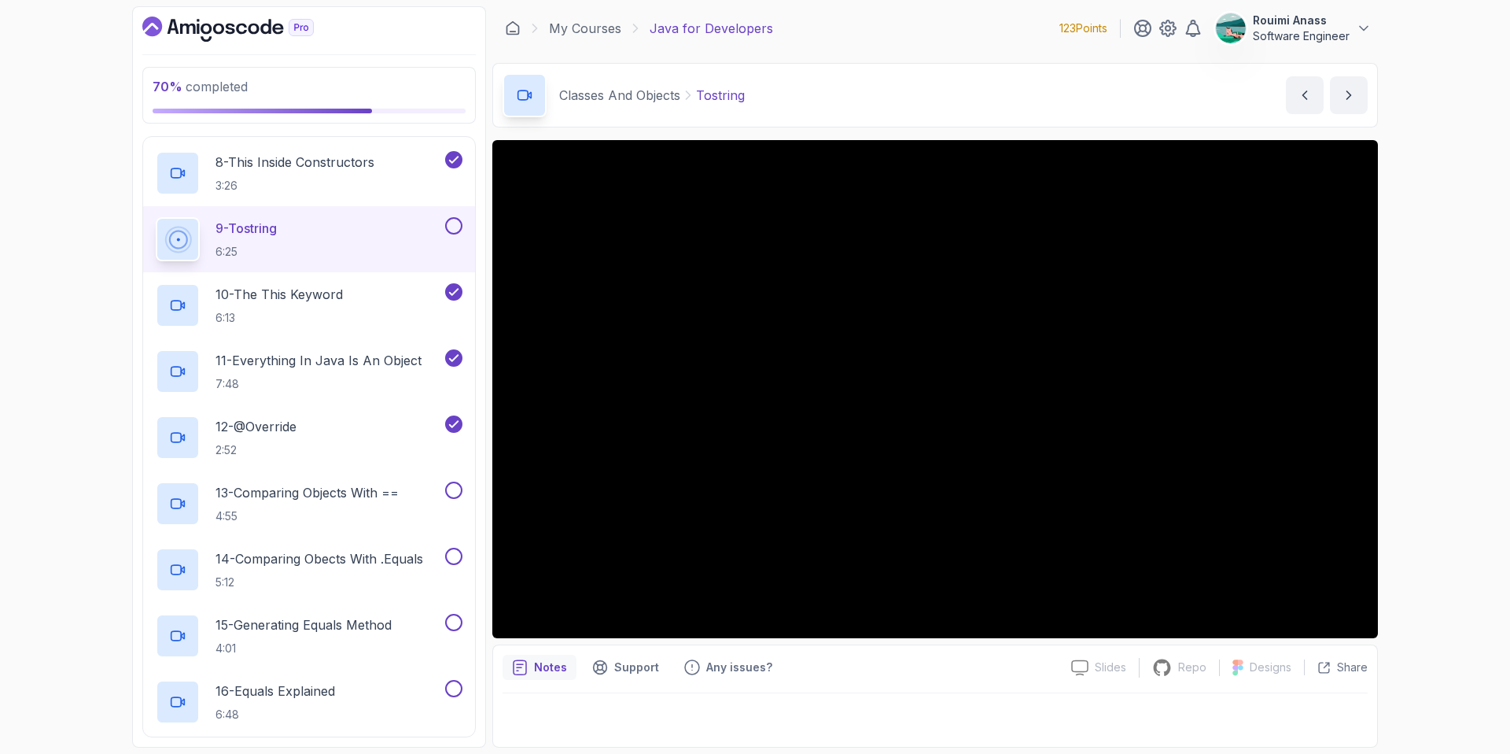
click at [451, 222] on button at bounding box center [453, 225] width 17 height 17
click at [336, 509] on p "4:55" at bounding box center [307, 516] width 183 height 16
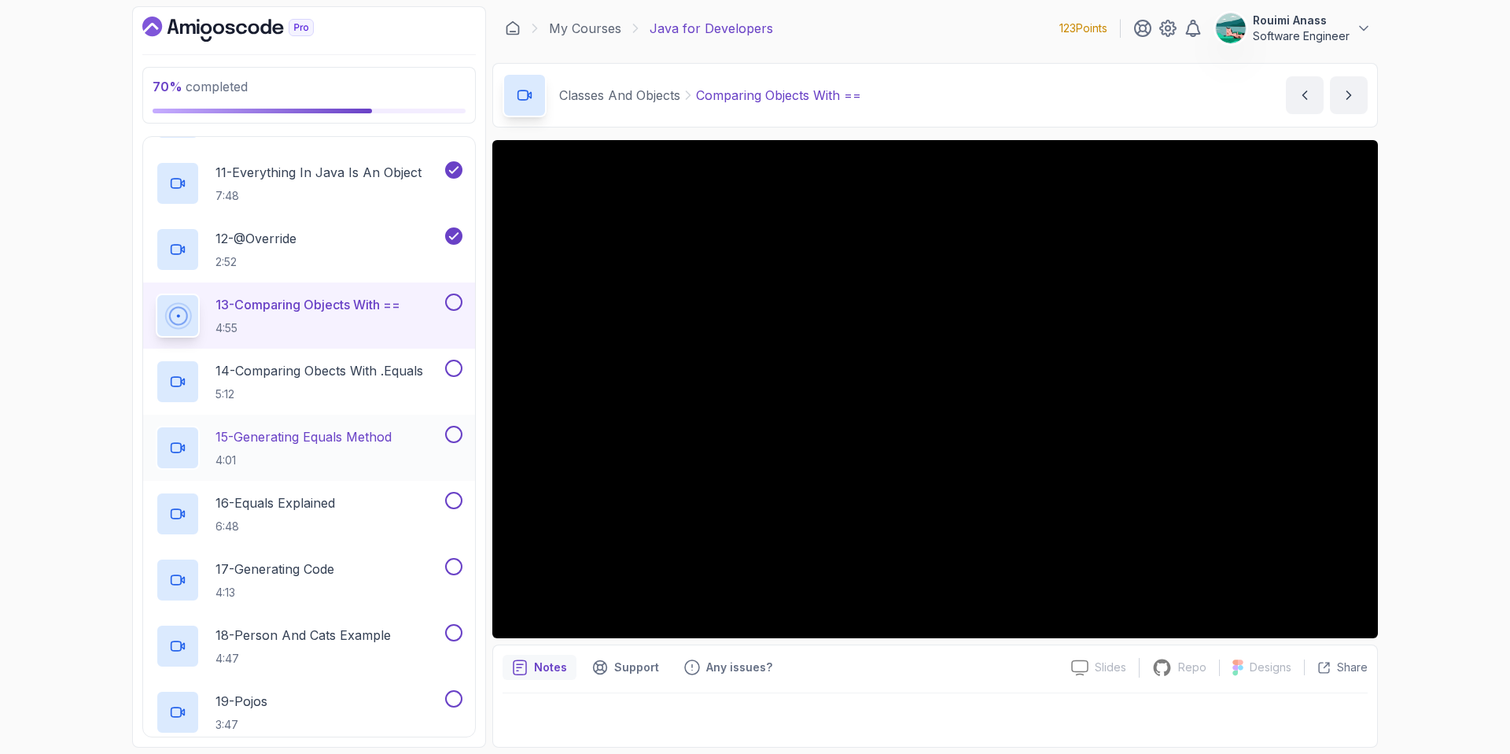
scroll to position [1371, 0]
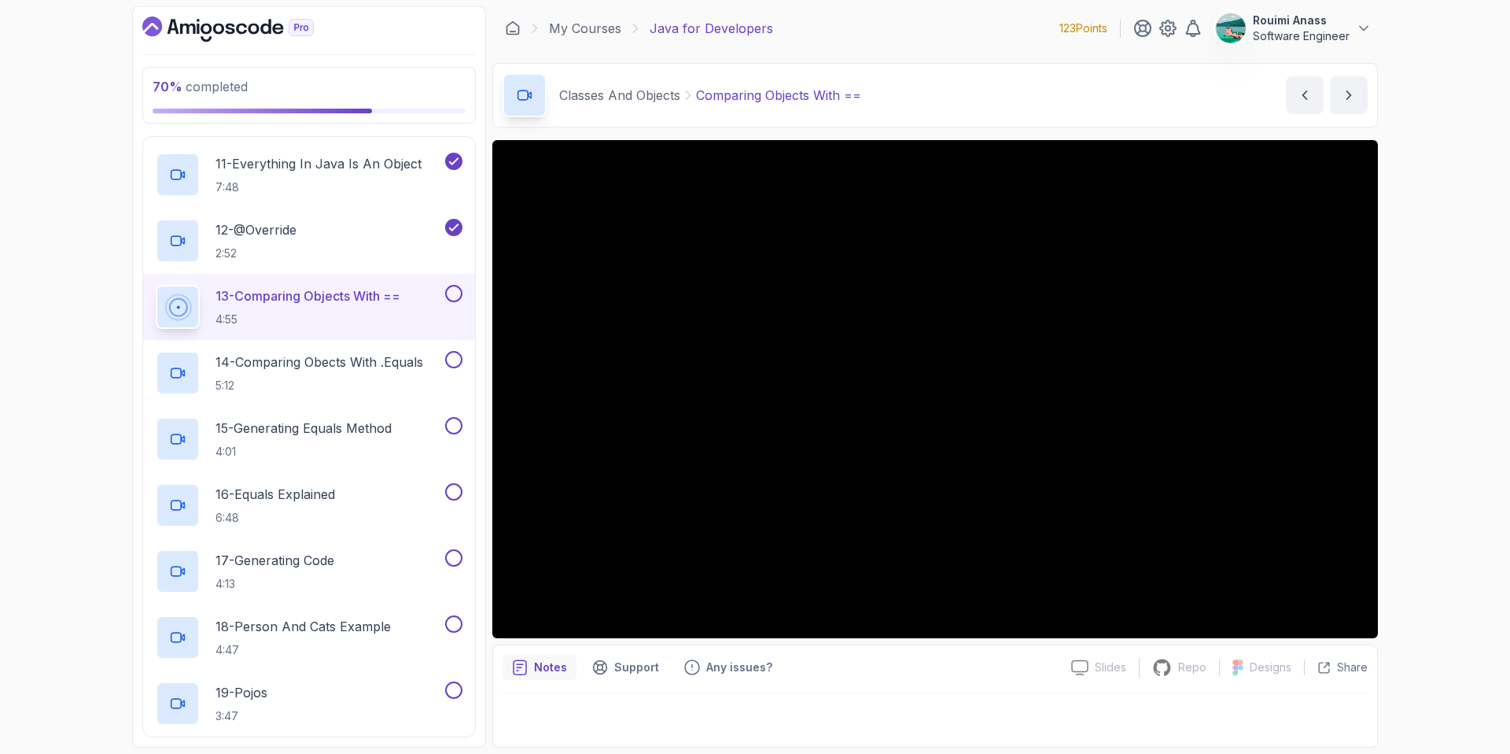
click at [452, 295] on button at bounding box center [453, 293] width 17 height 17
click at [360, 373] on h2 "14 - Comparing Obects With .Equals 5:12" at bounding box center [320, 372] width 208 height 41
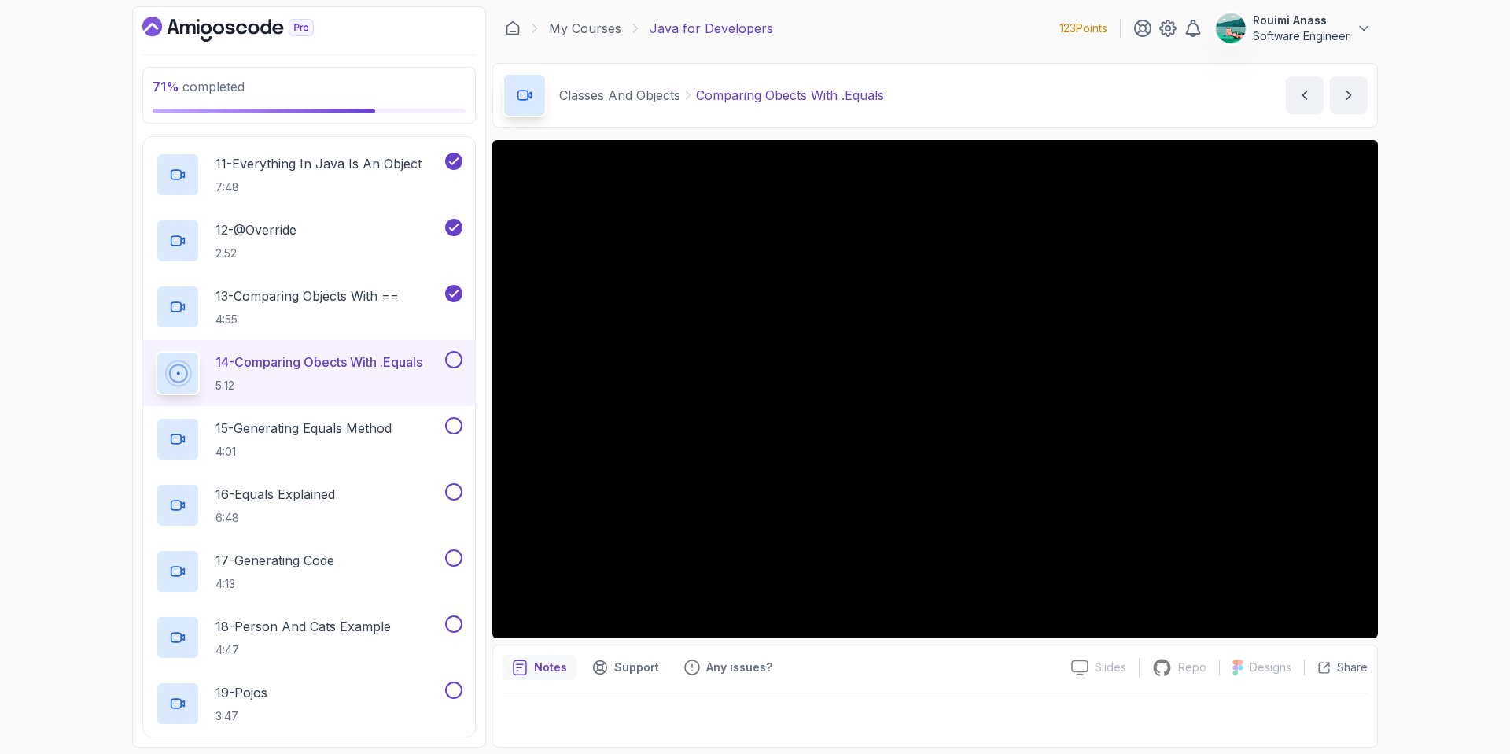
click at [459, 355] on button at bounding box center [453, 359] width 17 height 17
click at [406, 419] on div "15 - Generating Equals Method 4:01" at bounding box center [299, 439] width 286 height 44
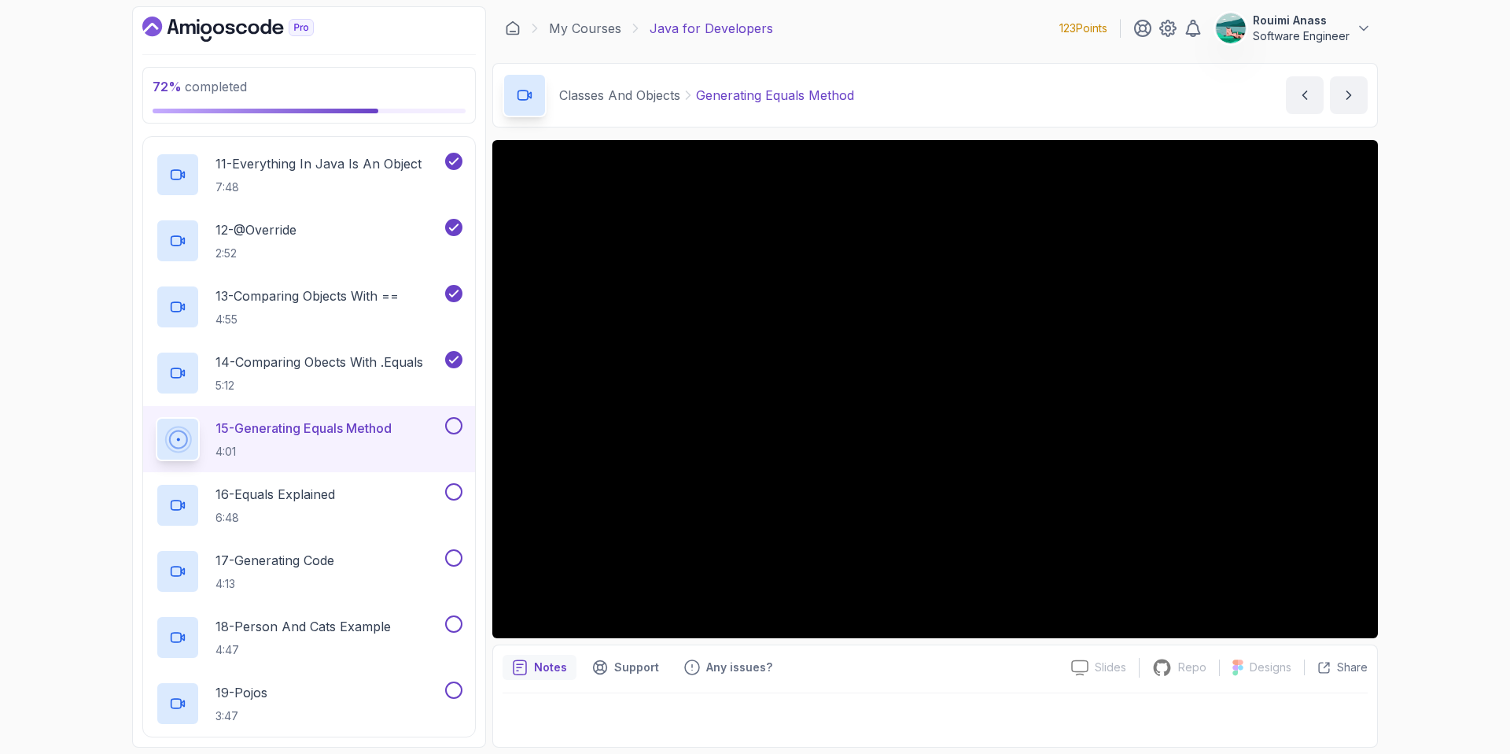
click at [458, 426] on button at bounding box center [453, 425] width 17 height 17
click at [378, 514] on div "16 - Equals Explained 6:48" at bounding box center [299, 505] width 286 height 44
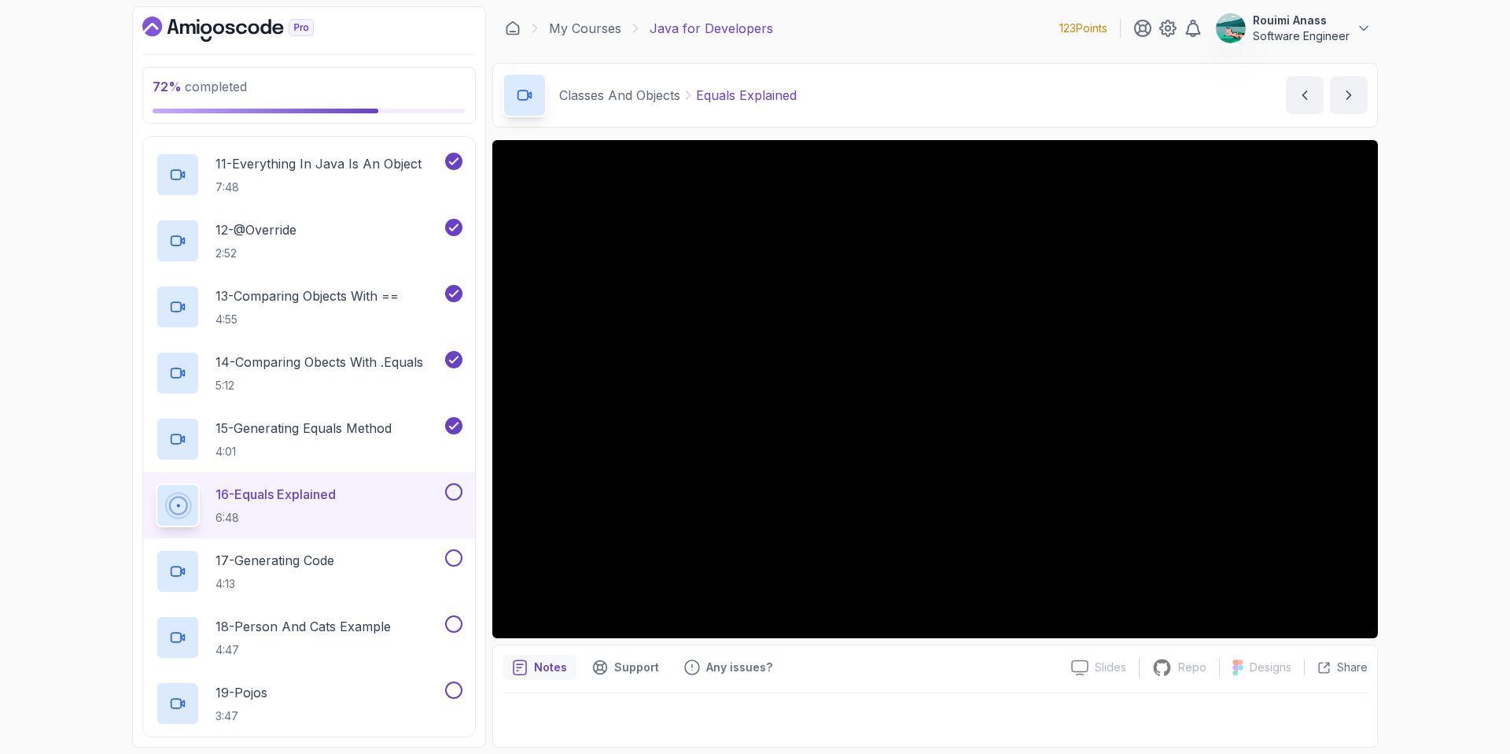
click at [452, 492] on button at bounding box center [453, 491] width 17 height 17
click at [408, 573] on div "17 - Generating Code 4:13" at bounding box center [299, 571] width 286 height 44
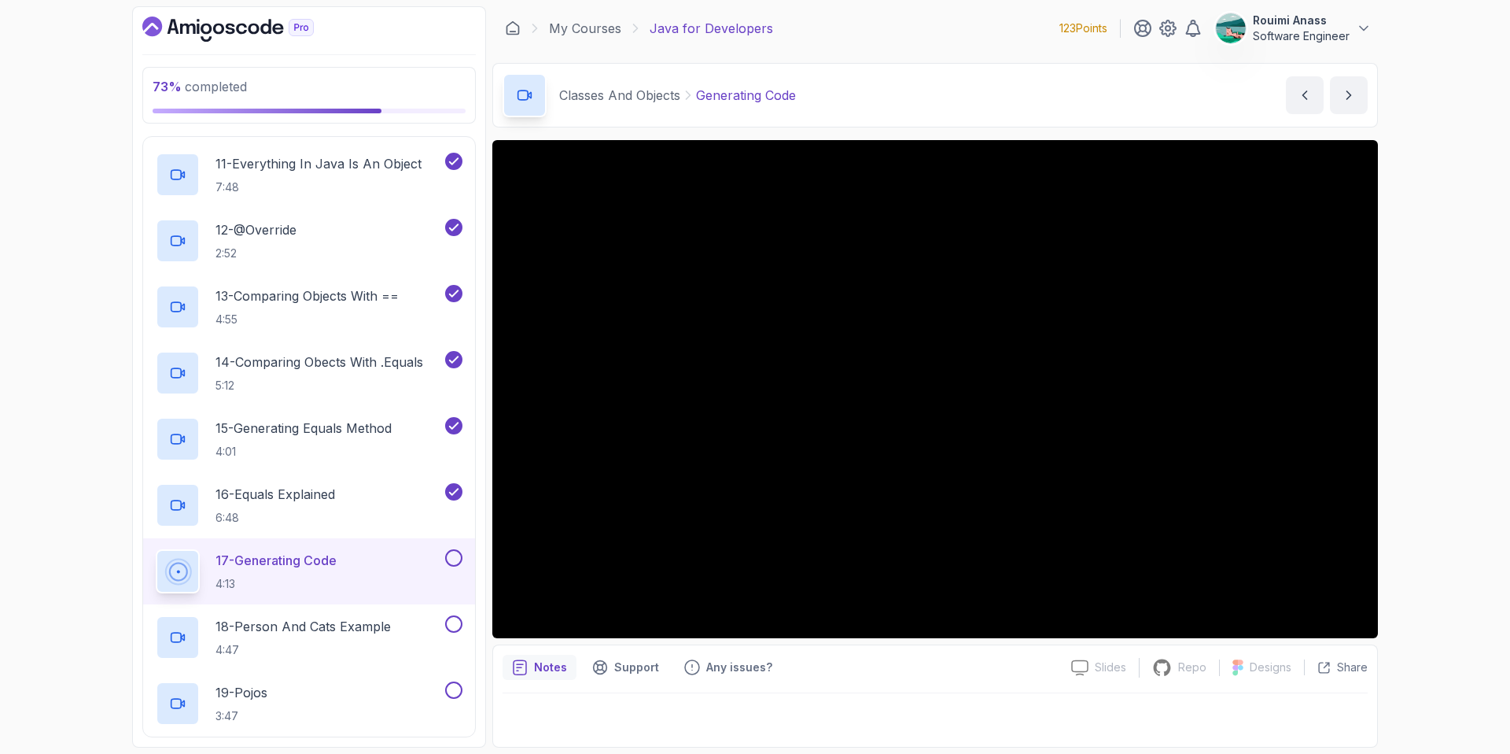
click at [455, 560] on button at bounding box center [453, 557] width 17 height 17
click at [389, 621] on p "18 - Person And Cats Example" at bounding box center [303, 626] width 175 height 19
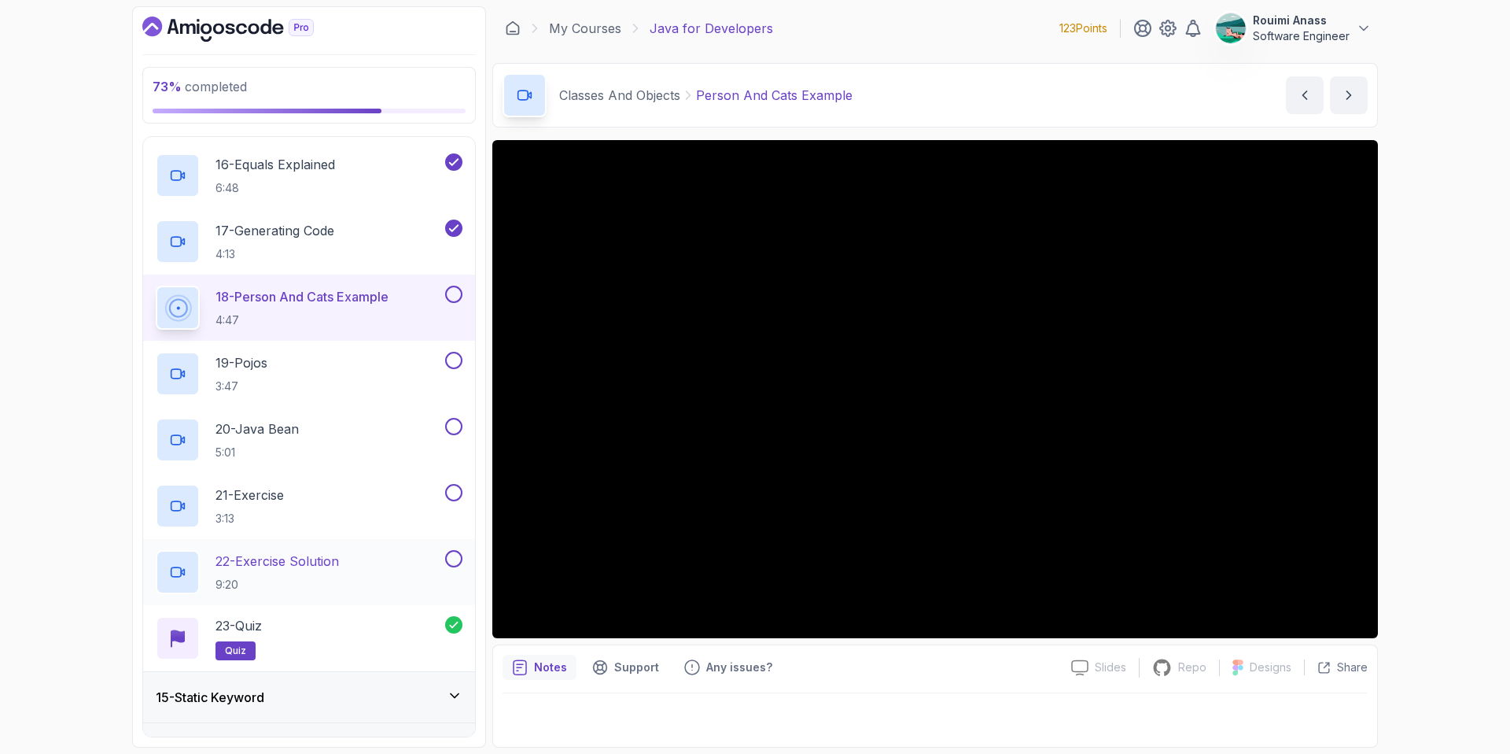
scroll to position [1704, 0]
click at [450, 289] on button at bounding box center [453, 290] width 17 height 17
click at [367, 369] on div "19 - Pojos 3:47" at bounding box center [299, 370] width 286 height 44
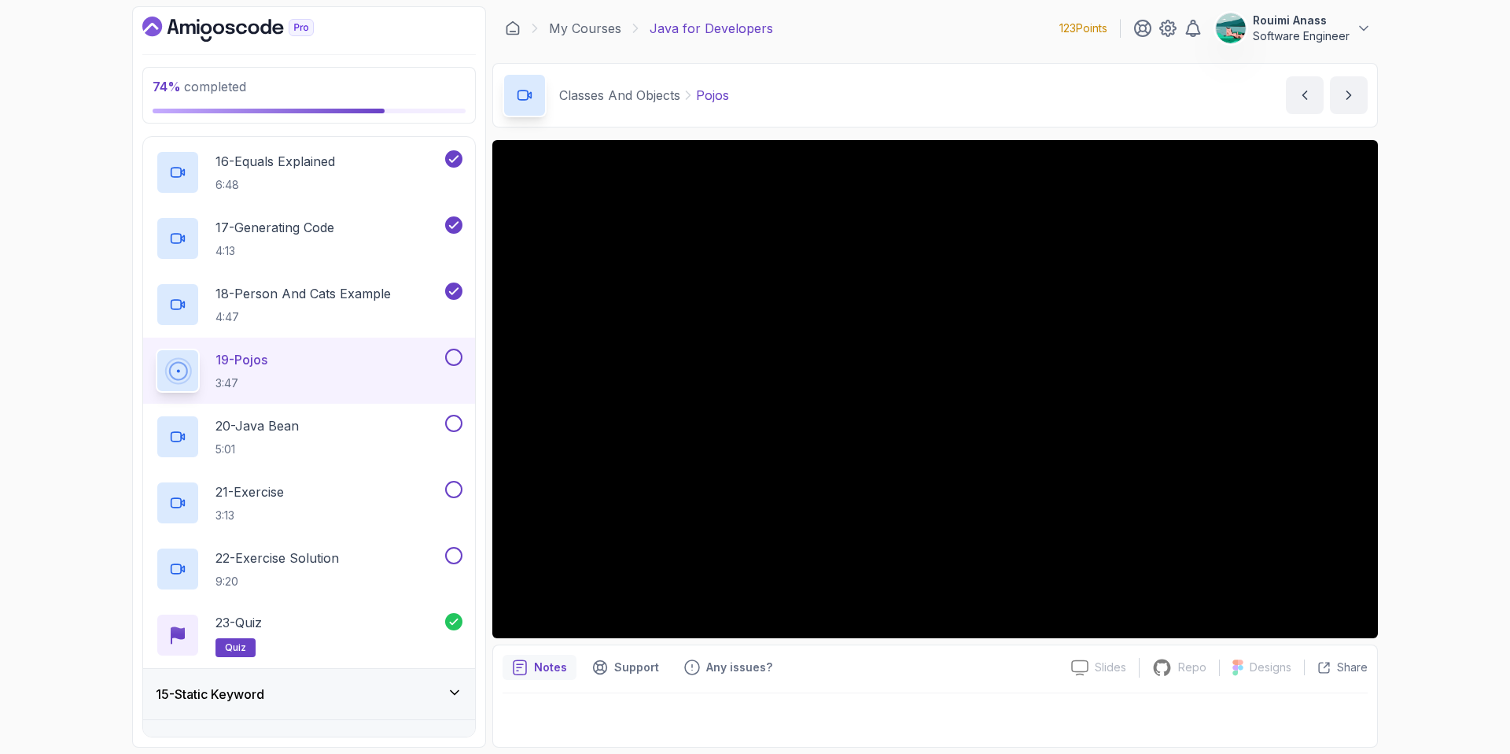
click at [455, 354] on button at bounding box center [453, 356] width 17 height 17
click at [305, 430] on div "20 - Java Bean 5:01" at bounding box center [299, 437] width 286 height 44
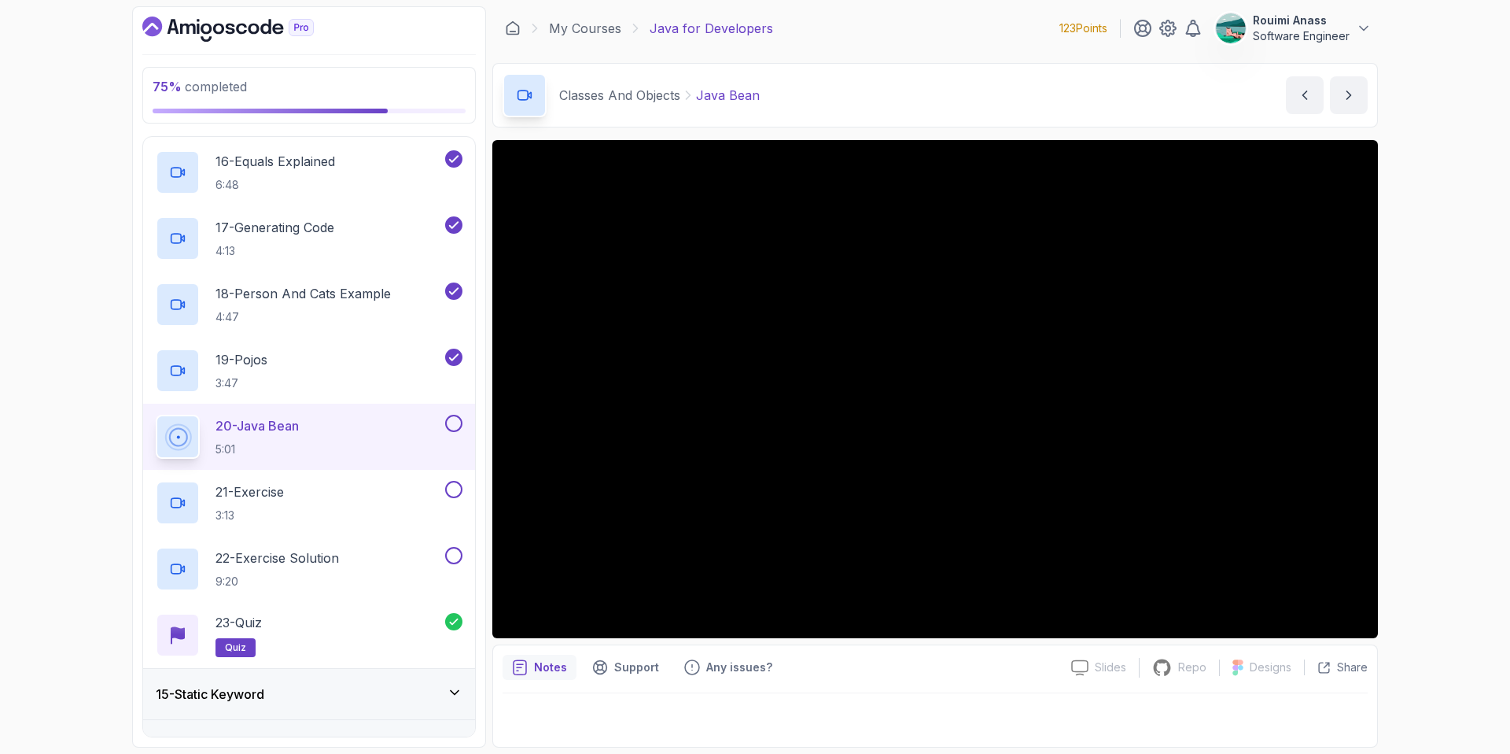
click at [606, 98] on p "Classes And Objects" at bounding box center [619, 95] width 121 height 19
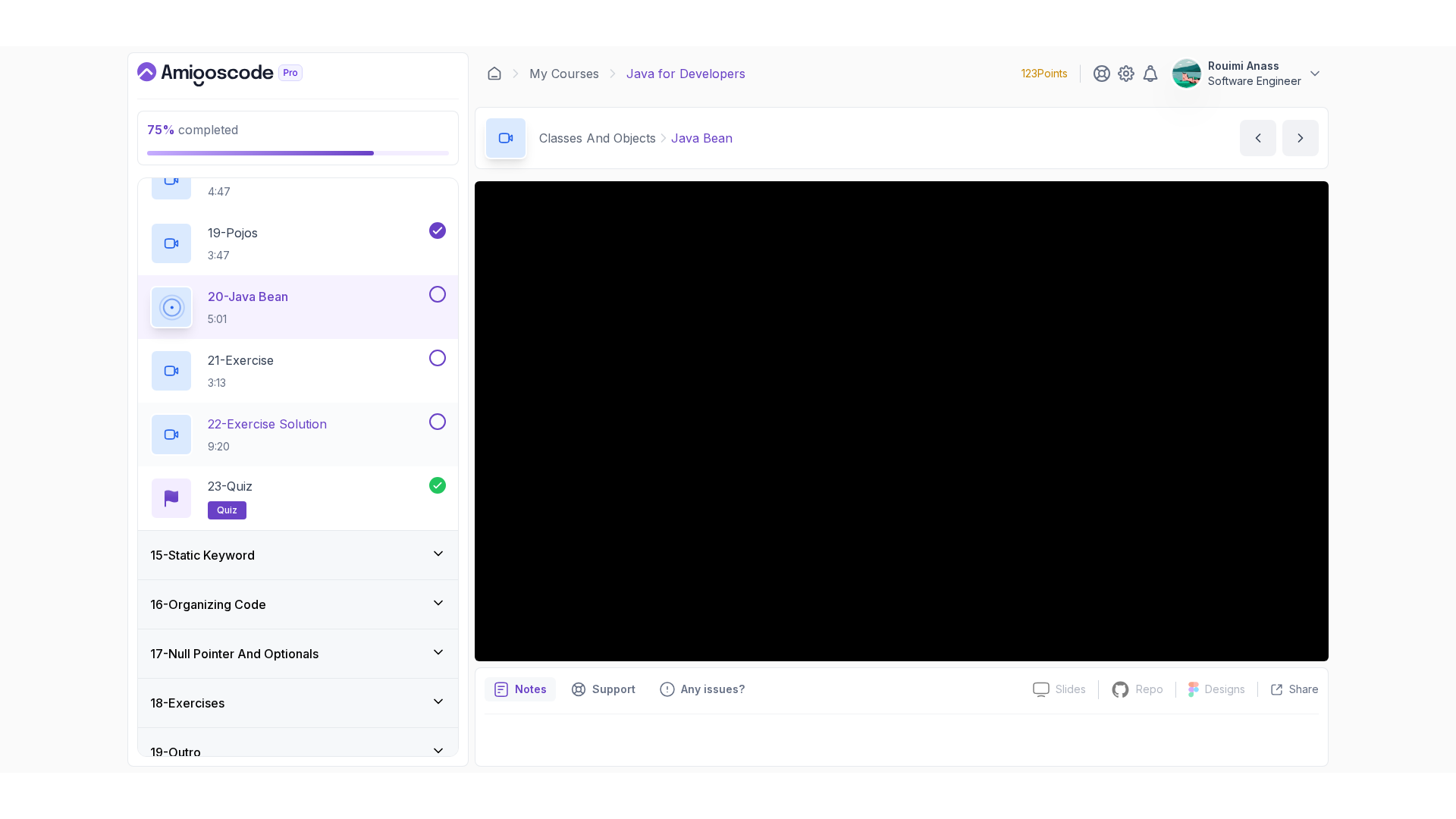
scroll to position [1824, 0]
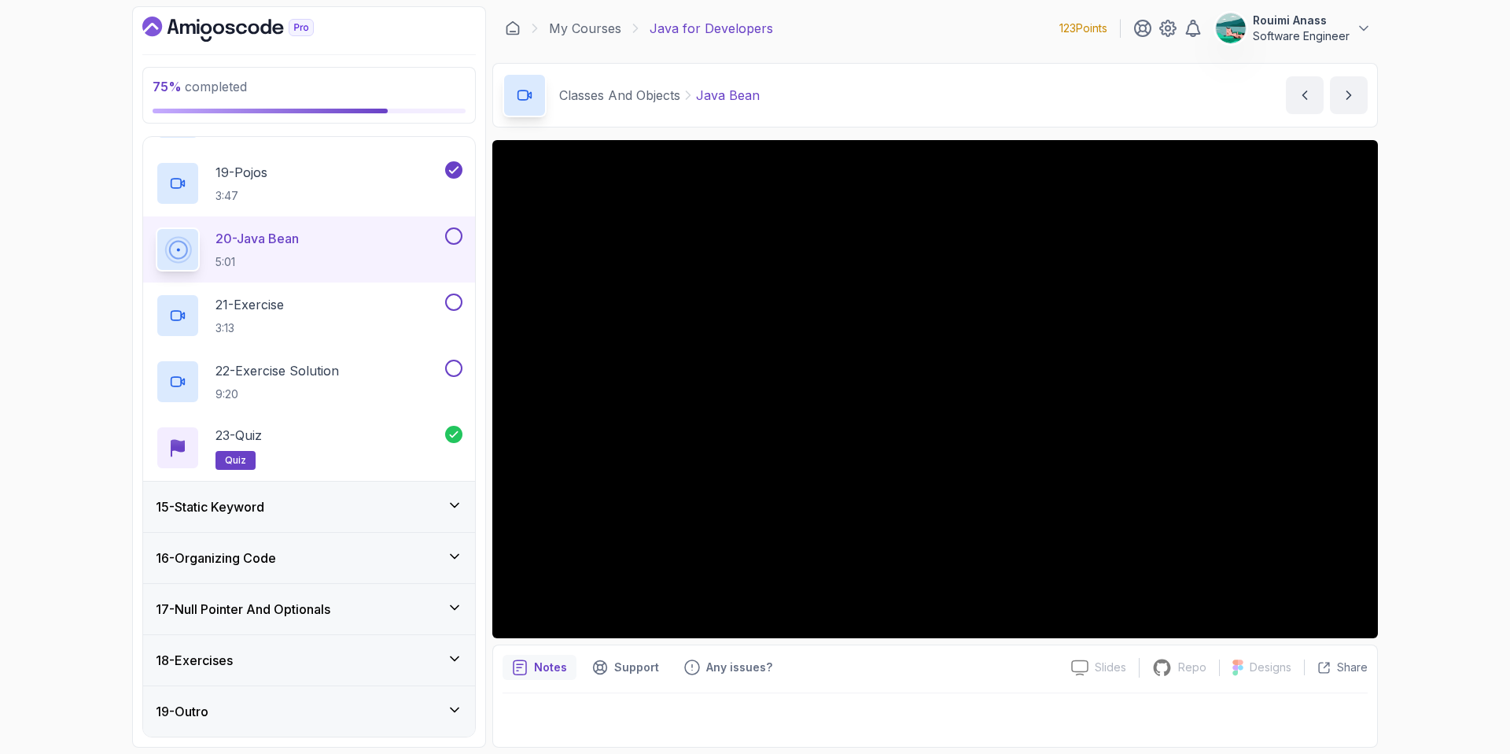
click at [451, 226] on div "20 - Java Bean 5:01" at bounding box center [309, 249] width 332 height 66
click at [457, 236] on button at bounding box center [453, 235] width 17 height 17
click at [358, 307] on div "21 - Exercise 3:13" at bounding box center [299, 315] width 286 height 44
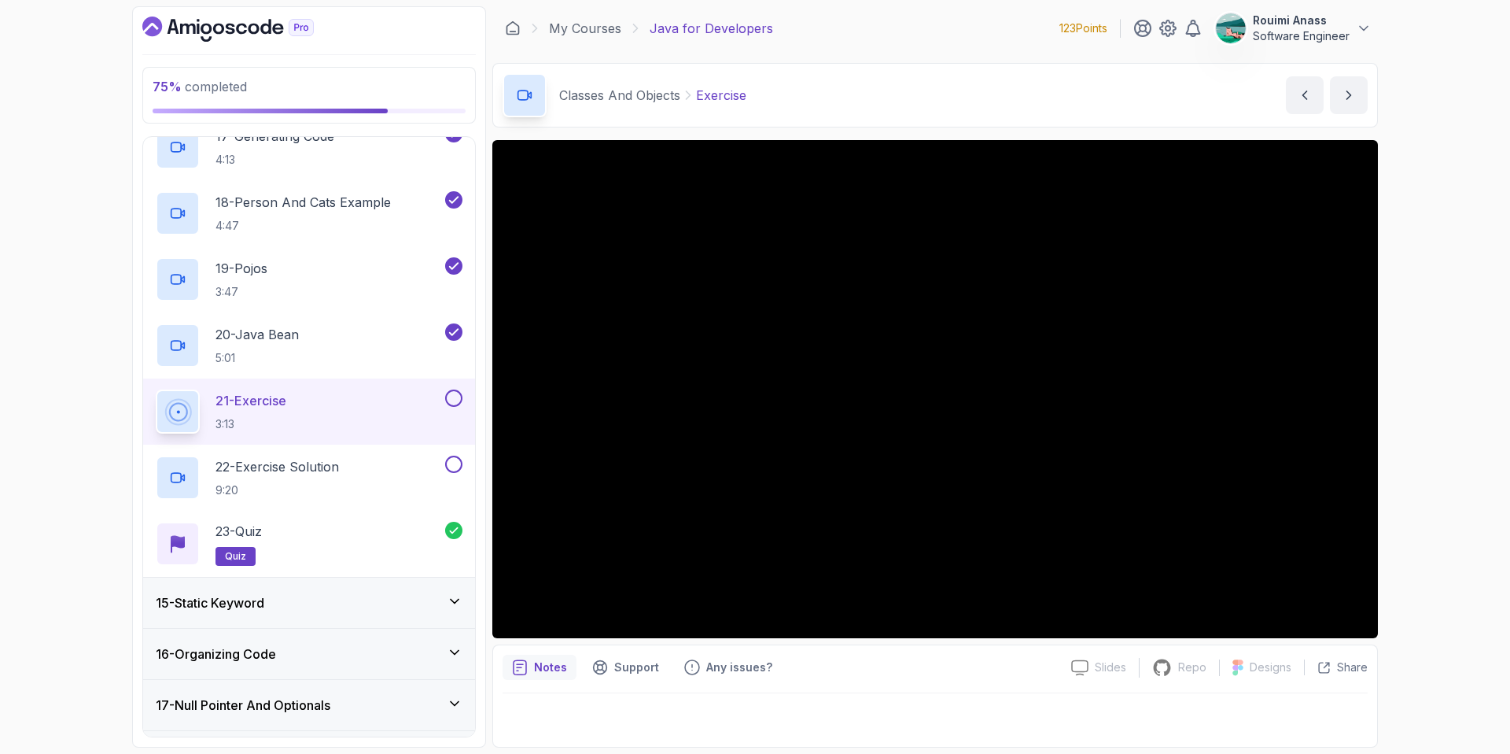
scroll to position [1891, 0]
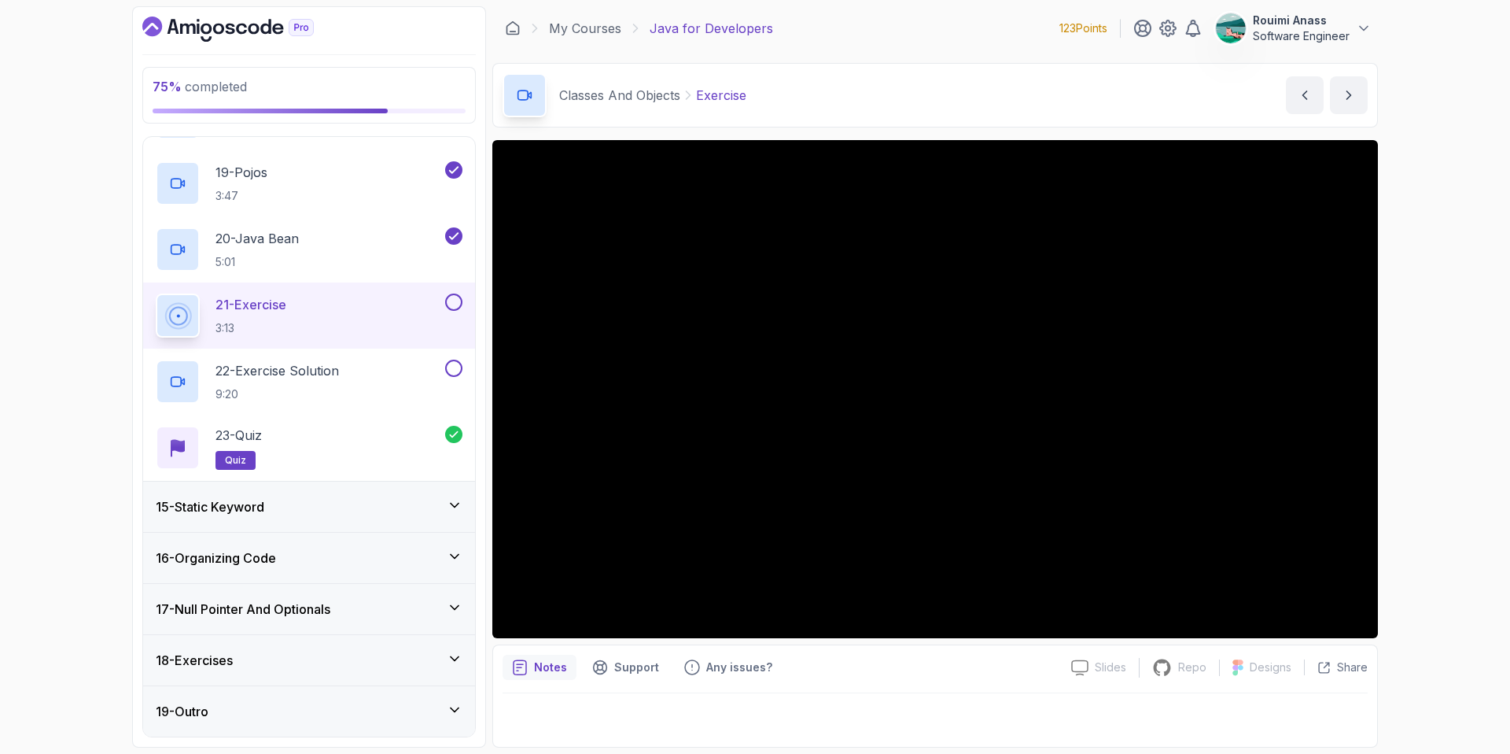
click at [451, 297] on button at bounding box center [453, 301] width 17 height 17
click at [338, 381] on h2 "22 - Exercise Solution 9:20" at bounding box center [277, 381] width 123 height 41
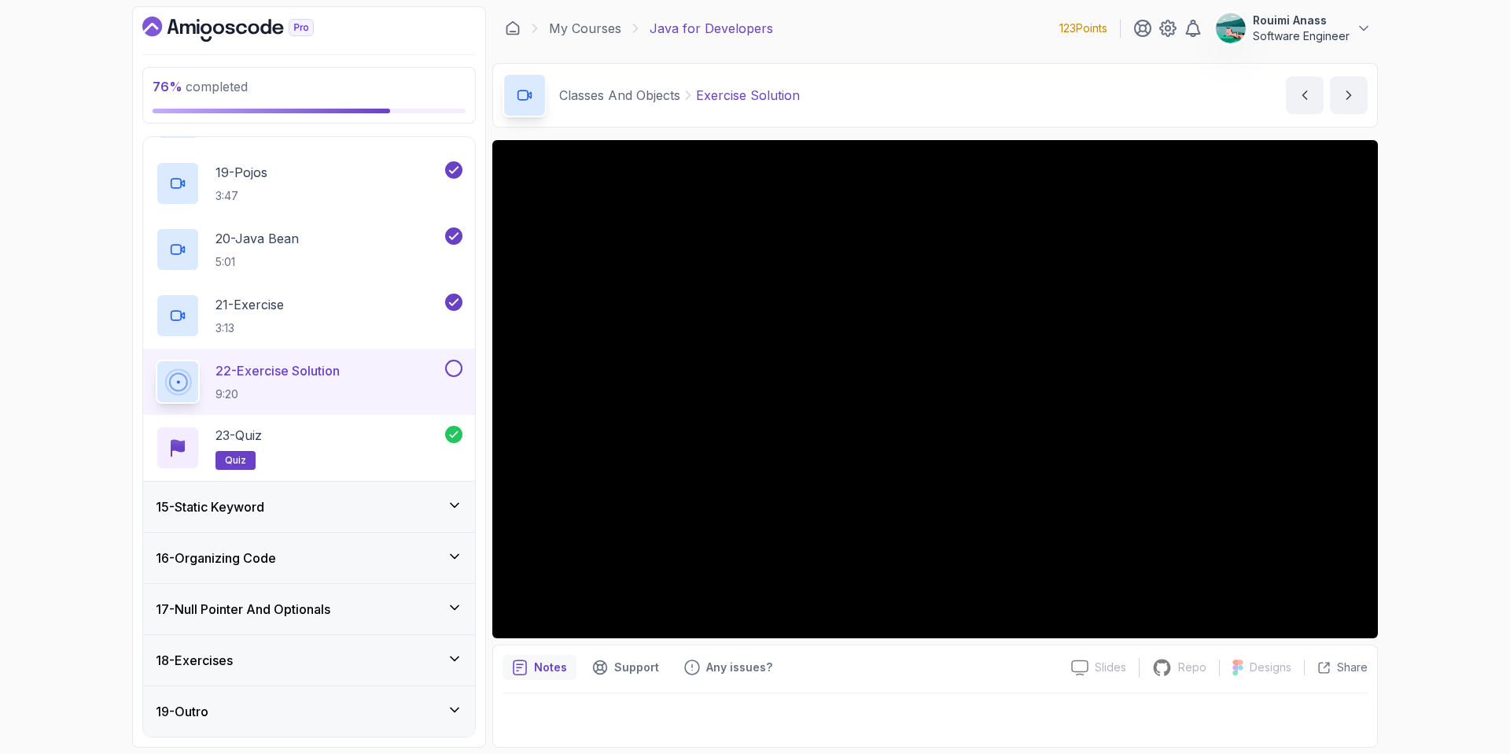
click at [1423, 412] on div "76 % completed 1 - Intro 2 - Loops 3 - If Statements 4 - Packages 5 - Access Mo…" at bounding box center [755, 377] width 1510 height 754
click at [456, 370] on button at bounding box center [453, 367] width 17 height 17
click at [355, 513] on div "15 - Static Keyword" at bounding box center [309, 506] width 307 height 19
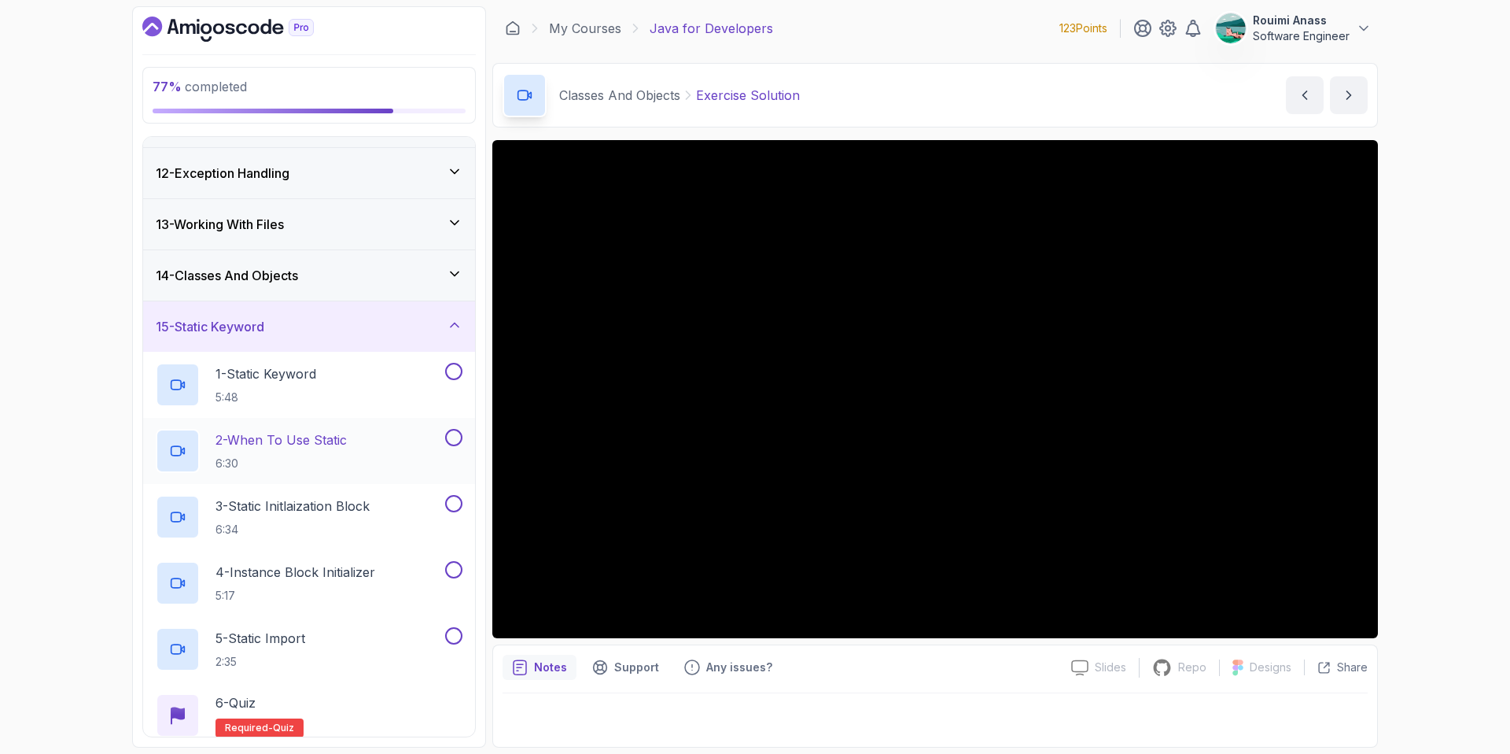
scroll to position [558, 0]
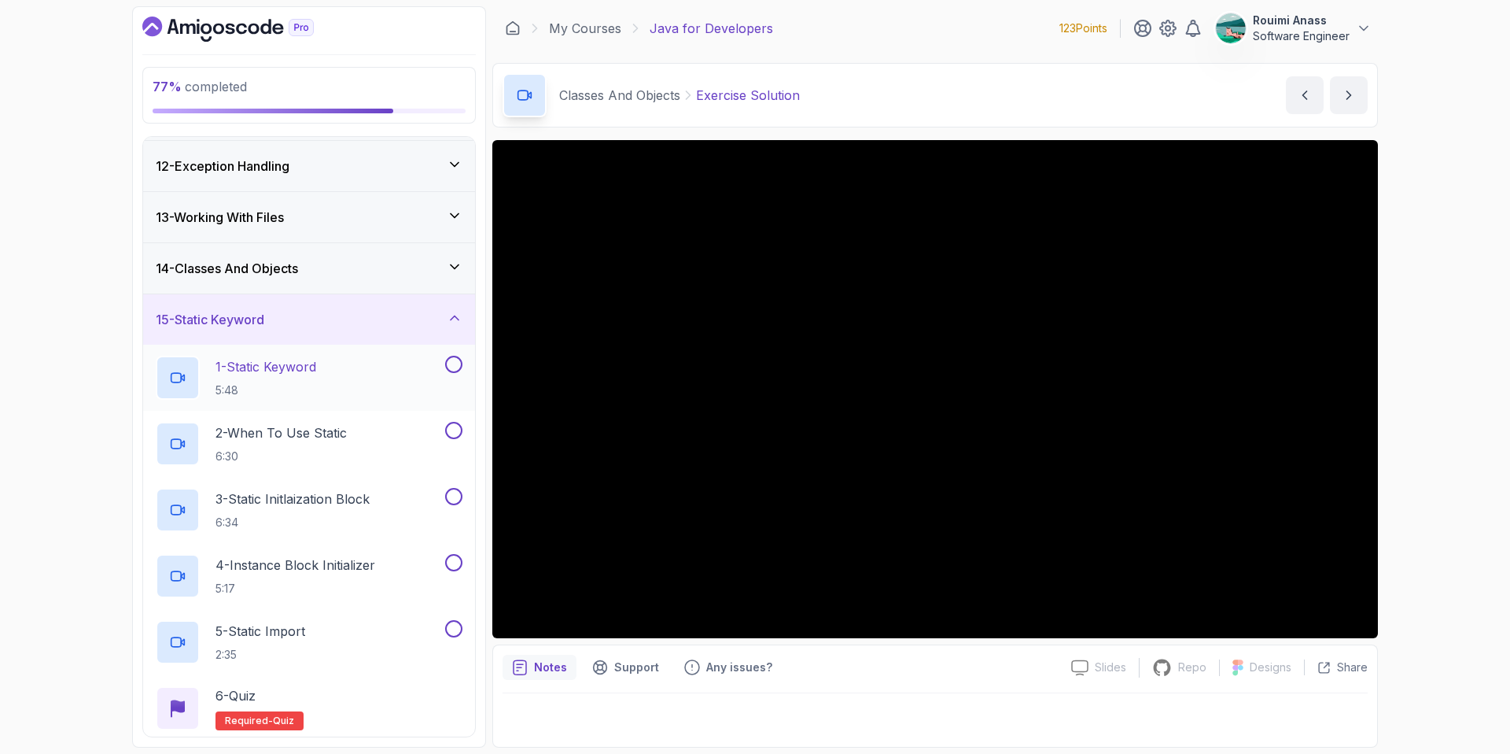
click at [337, 361] on div "1 - Static Keyword 5:48" at bounding box center [299, 378] width 286 height 44
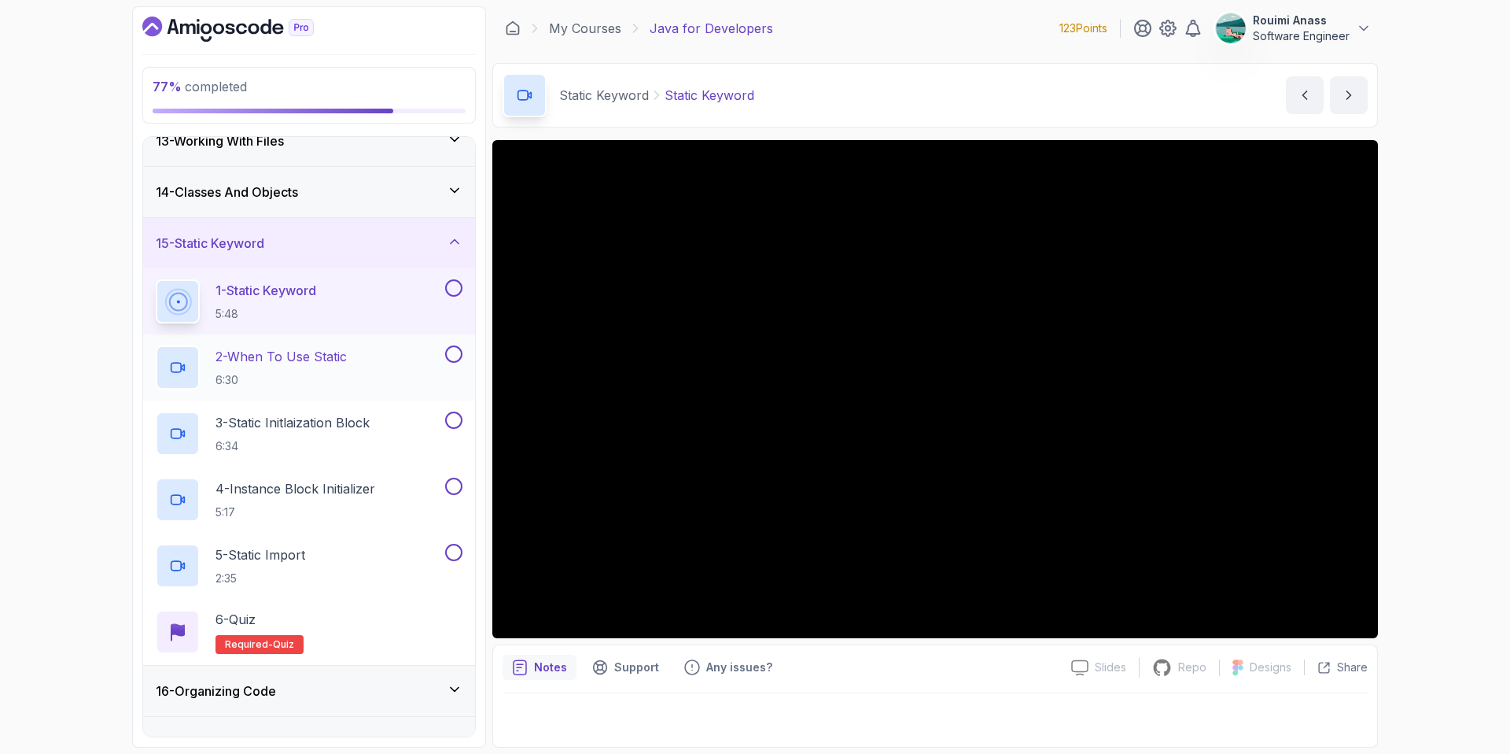
scroll to position [702, 0]
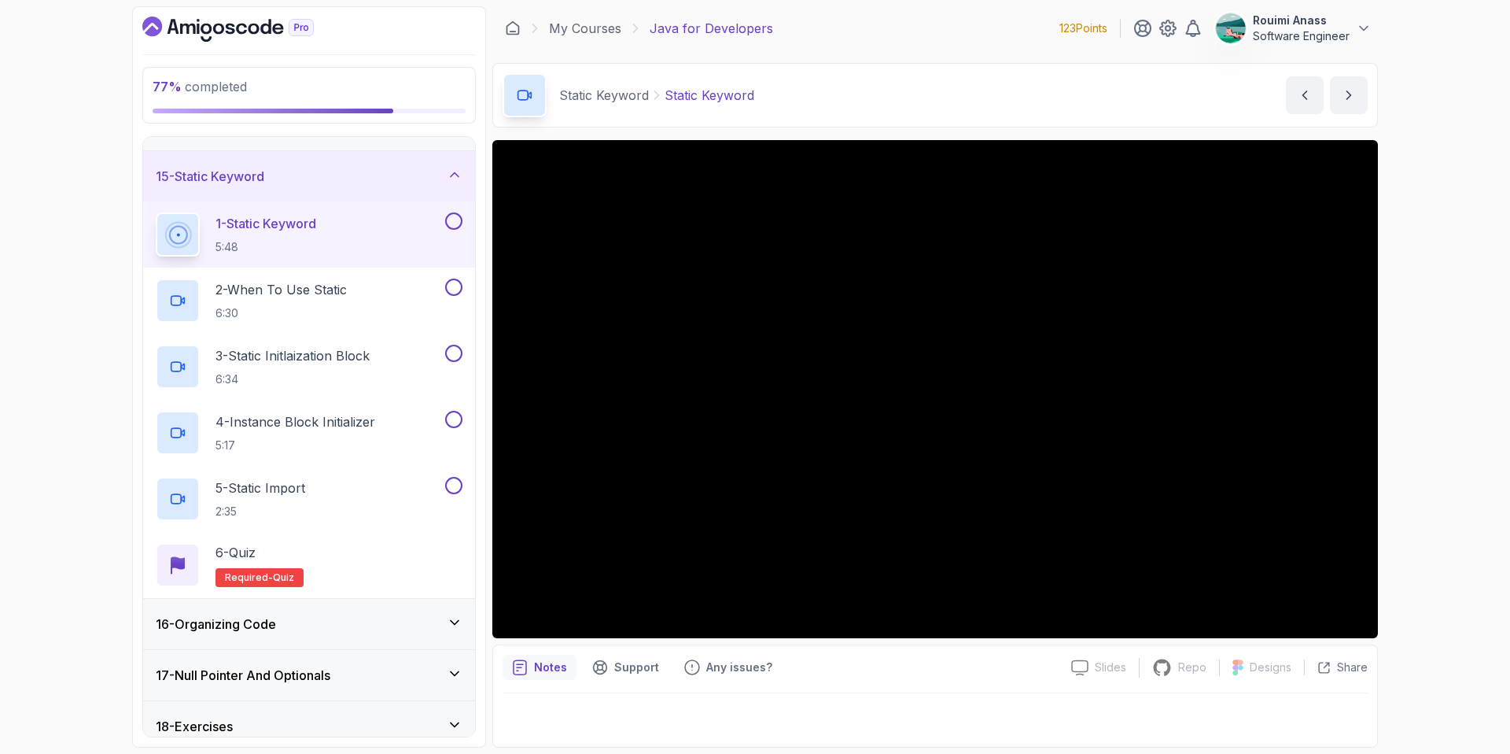
click at [1435, 488] on div "77 % completed 1 - Intro 2 - Loops 3 - If Statements 4 - Packages 5 - Access Mo…" at bounding box center [755, 377] width 1510 height 754
click at [435, 275] on div "2 - When To Use Static 6:30" at bounding box center [309, 300] width 332 height 66
click at [334, 301] on h2 "2 - When To Use Static 6:30" at bounding box center [281, 300] width 131 height 41
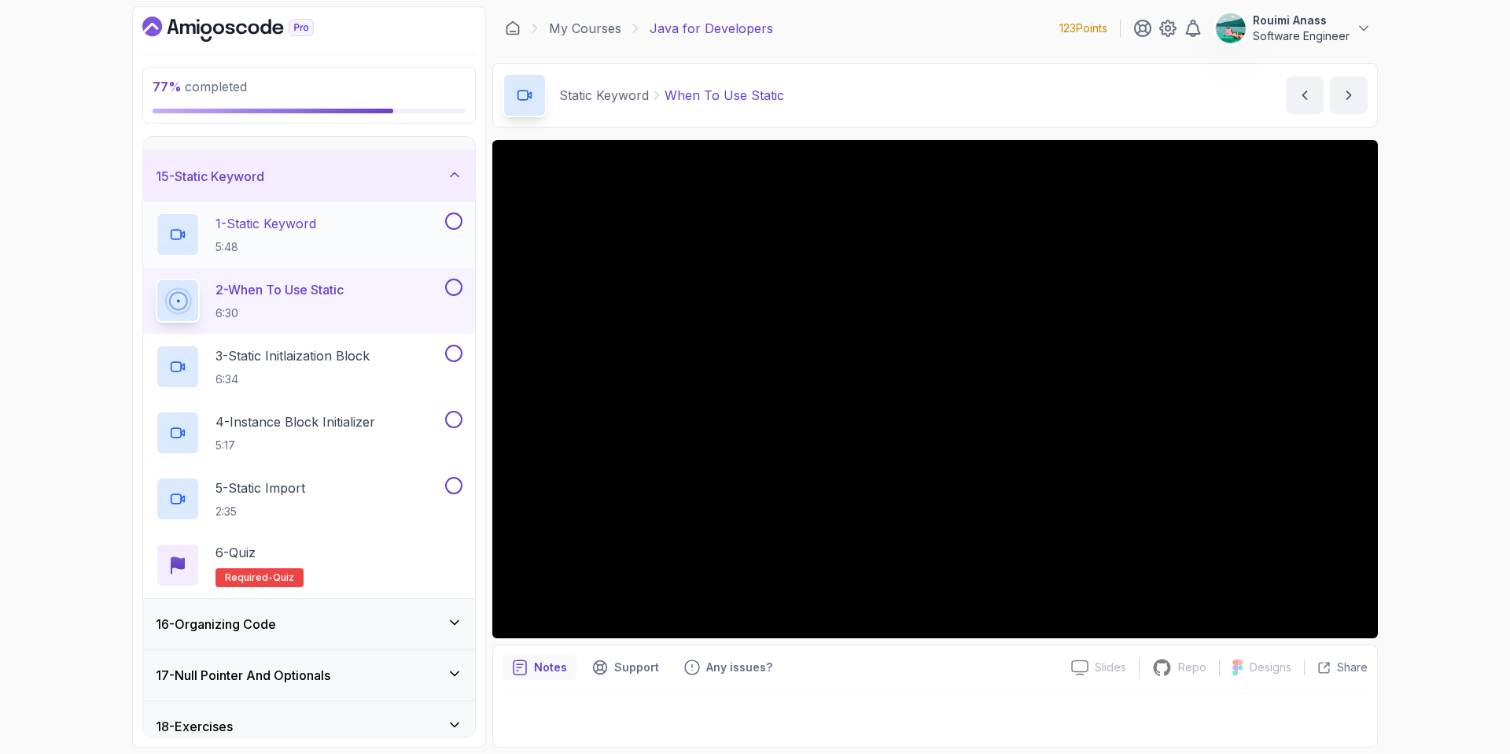
click at [463, 214] on div "1 - Static Keyword 5:48" at bounding box center [309, 234] width 332 height 66
click at [455, 220] on button at bounding box center [453, 220] width 17 height 17
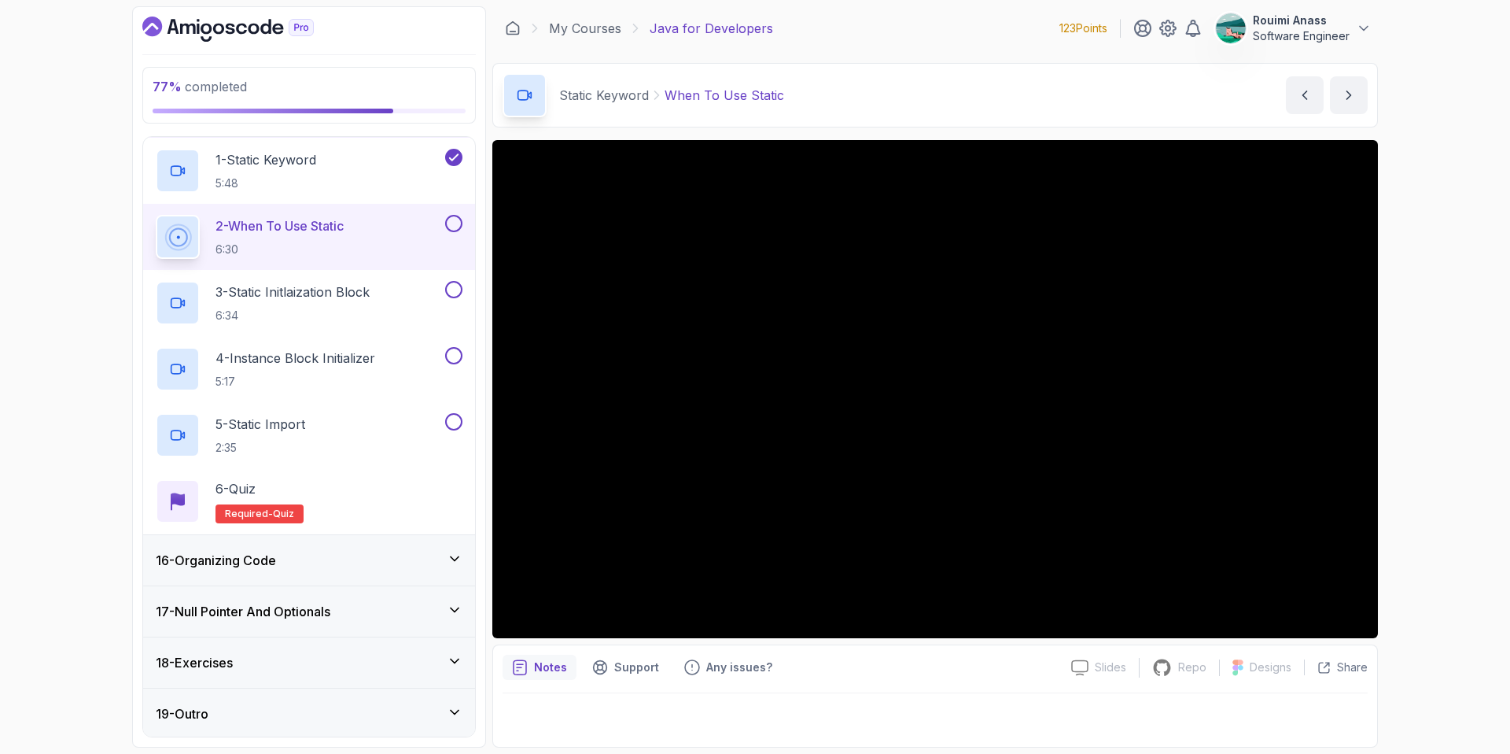
scroll to position [768, 0]
click at [451, 219] on button at bounding box center [453, 220] width 17 height 17
click at [367, 311] on p "6:34" at bounding box center [293, 313] width 154 height 16
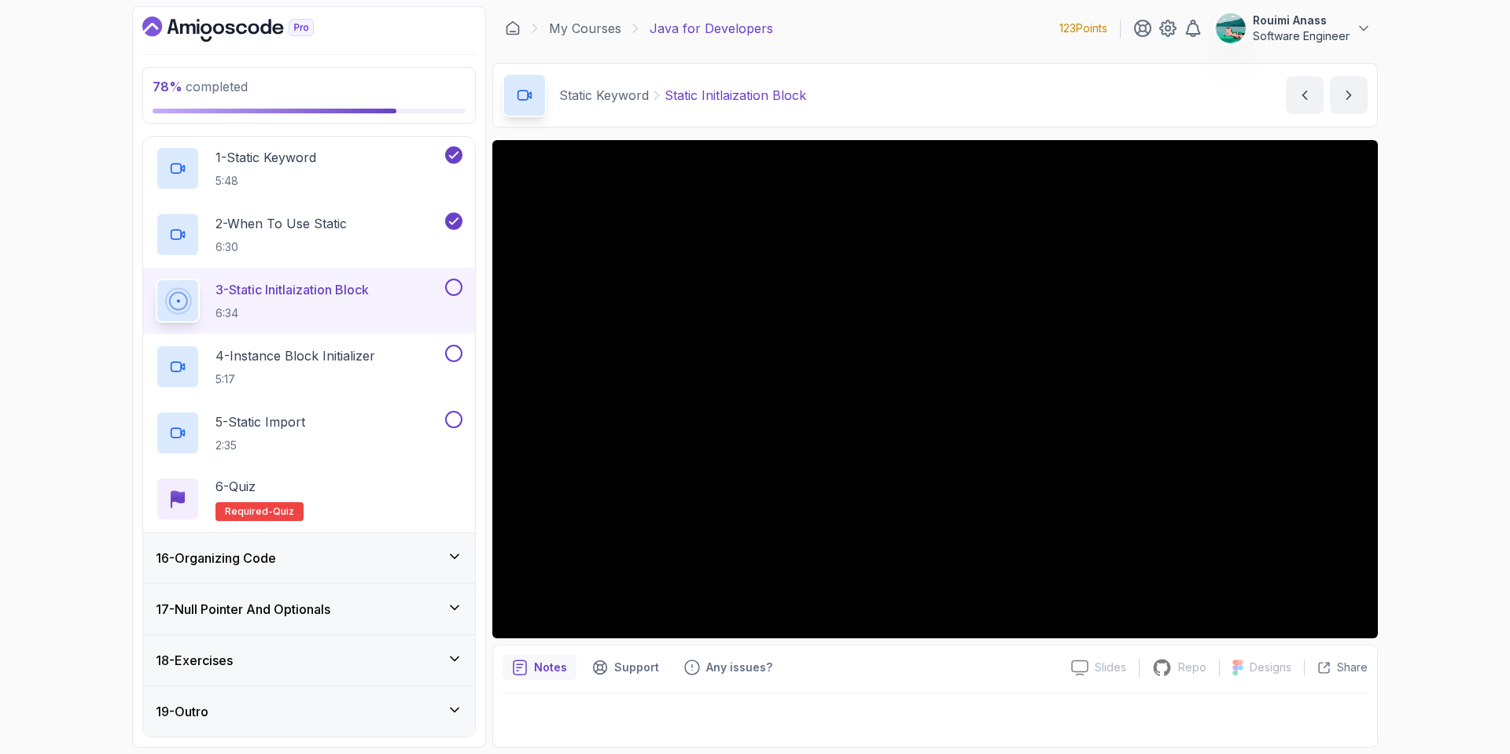
click at [1432, 386] on div "78 % completed 1 - Intro 2 - Loops 3 - If Statements 4 - Packages 5 - Access Mo…" at bounding box center [755, 377] width 1510 height 754
click at [364, 356] on p "4 - Instance Block Initializer" at bounding box center [296, 355] width 160 height 19
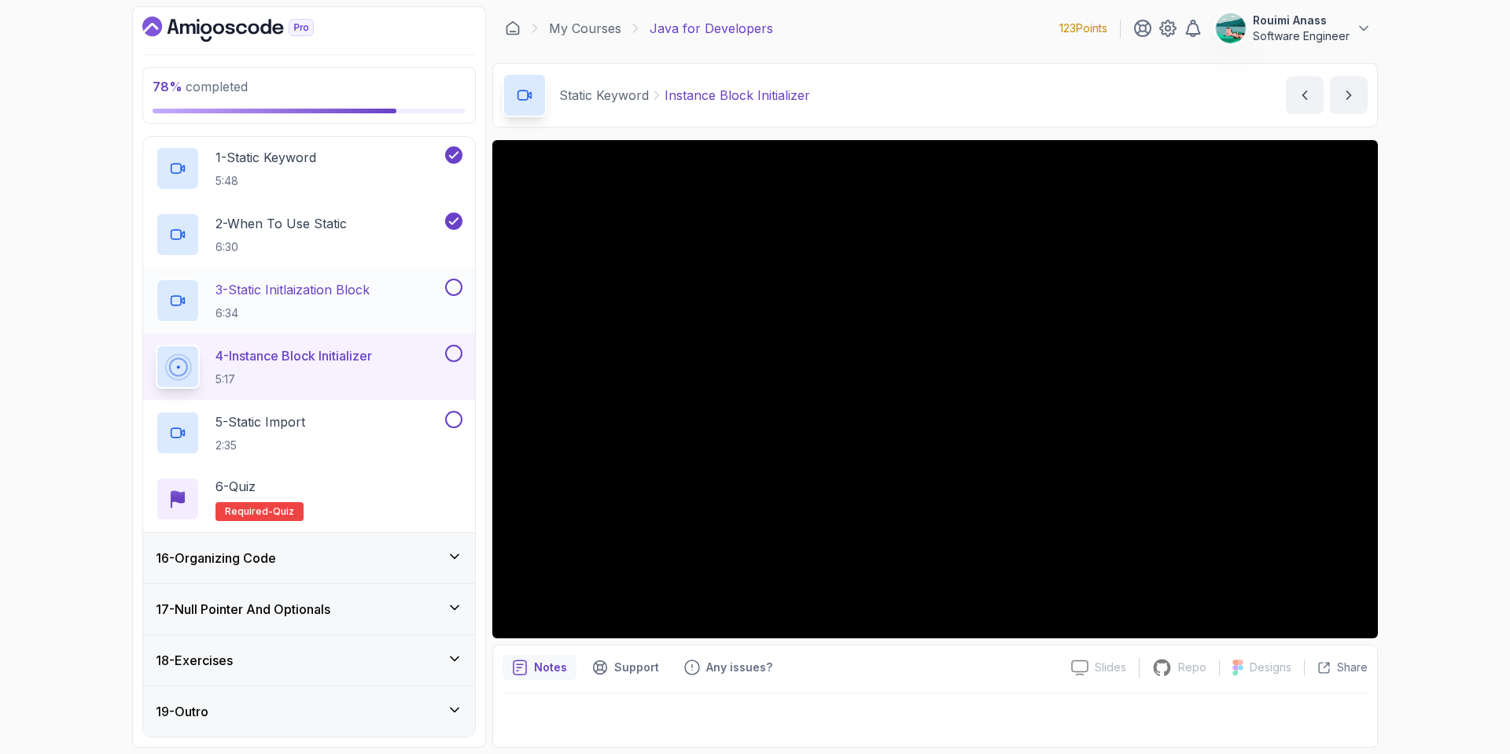
click at [452, 285] on button at bounding box center [453, 286] width 17 height 17
click at [393, 662] on div "18 - Exercises" at bounding box center [309, 659] width 307 height 19
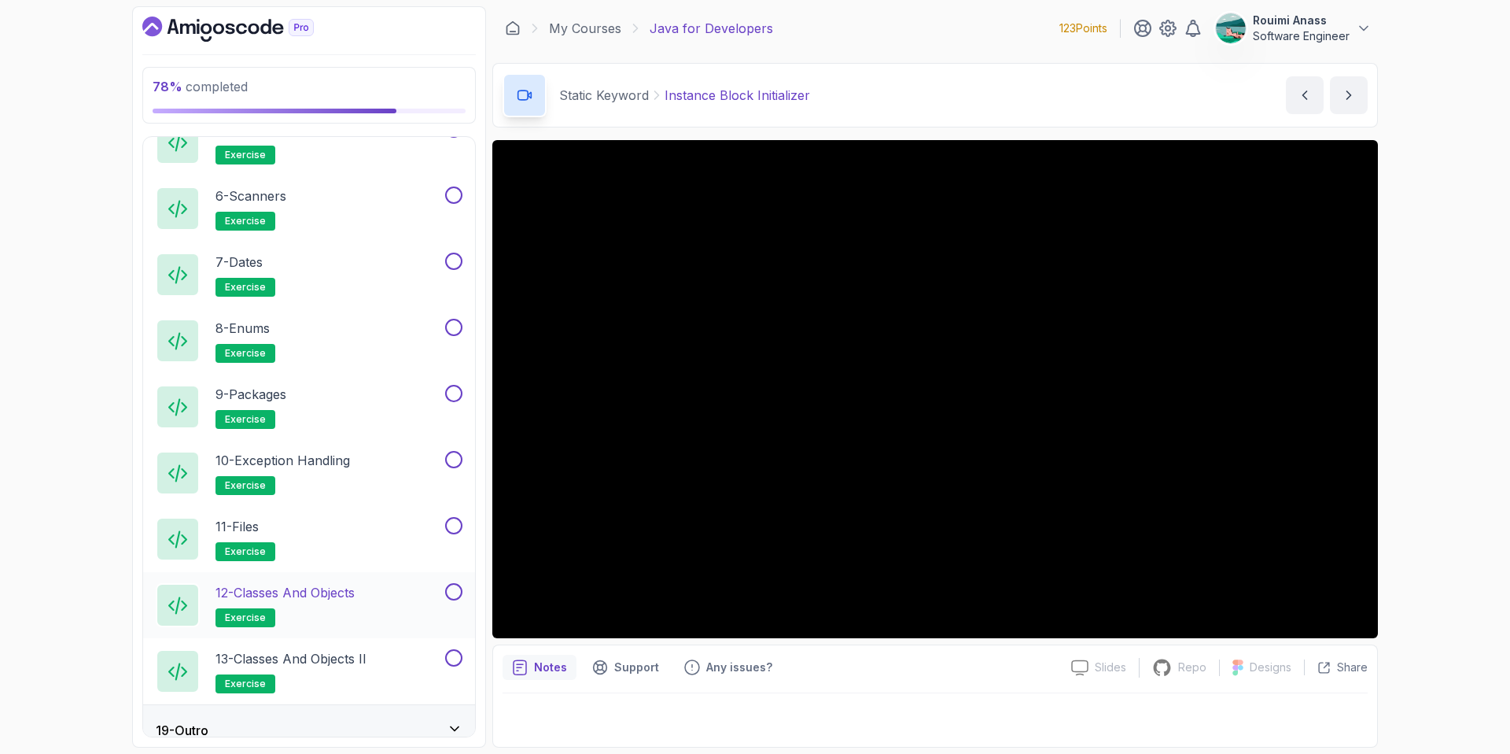
scroll to position [1230, 0]
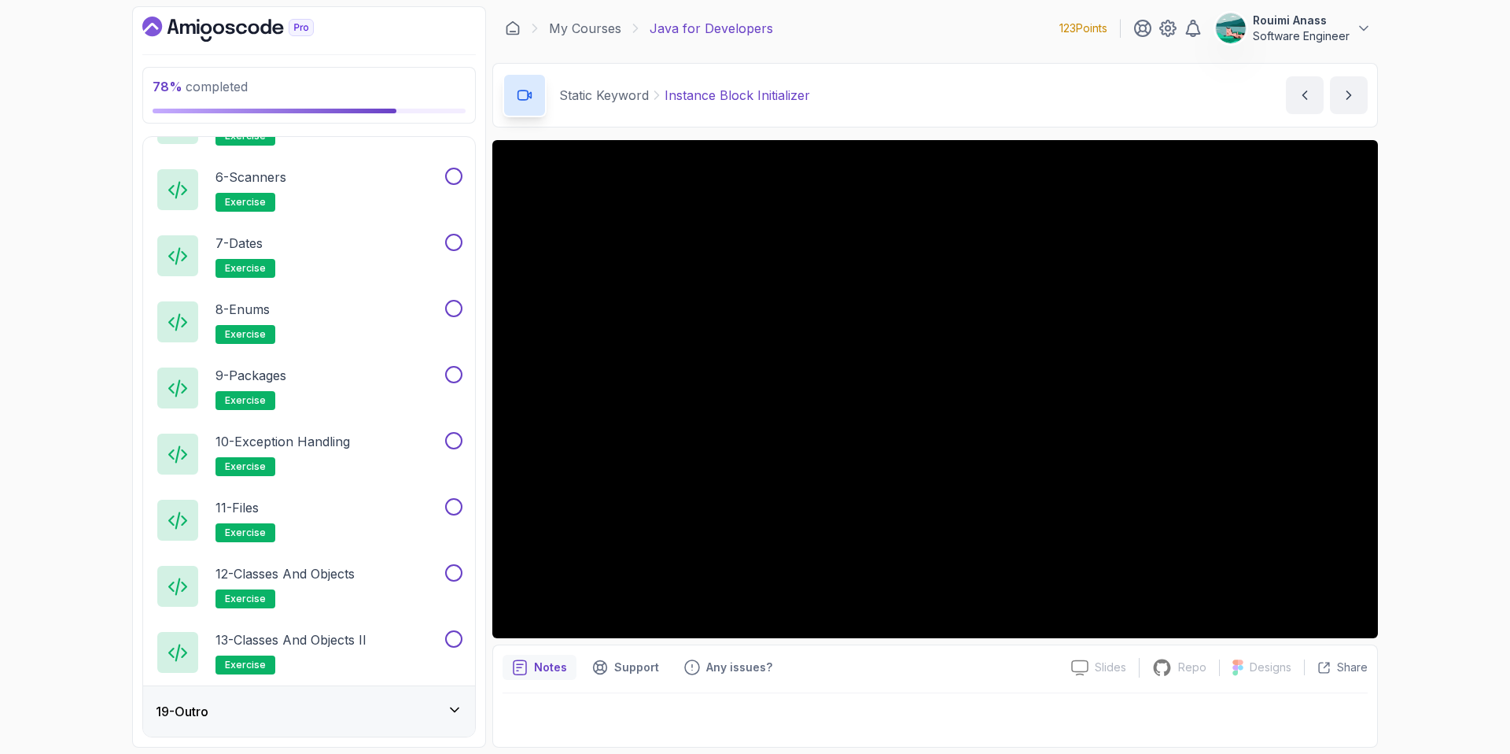
click at [371, 703] on div "19 - Outro" at bounding box center [309, 711] width 307 height 19
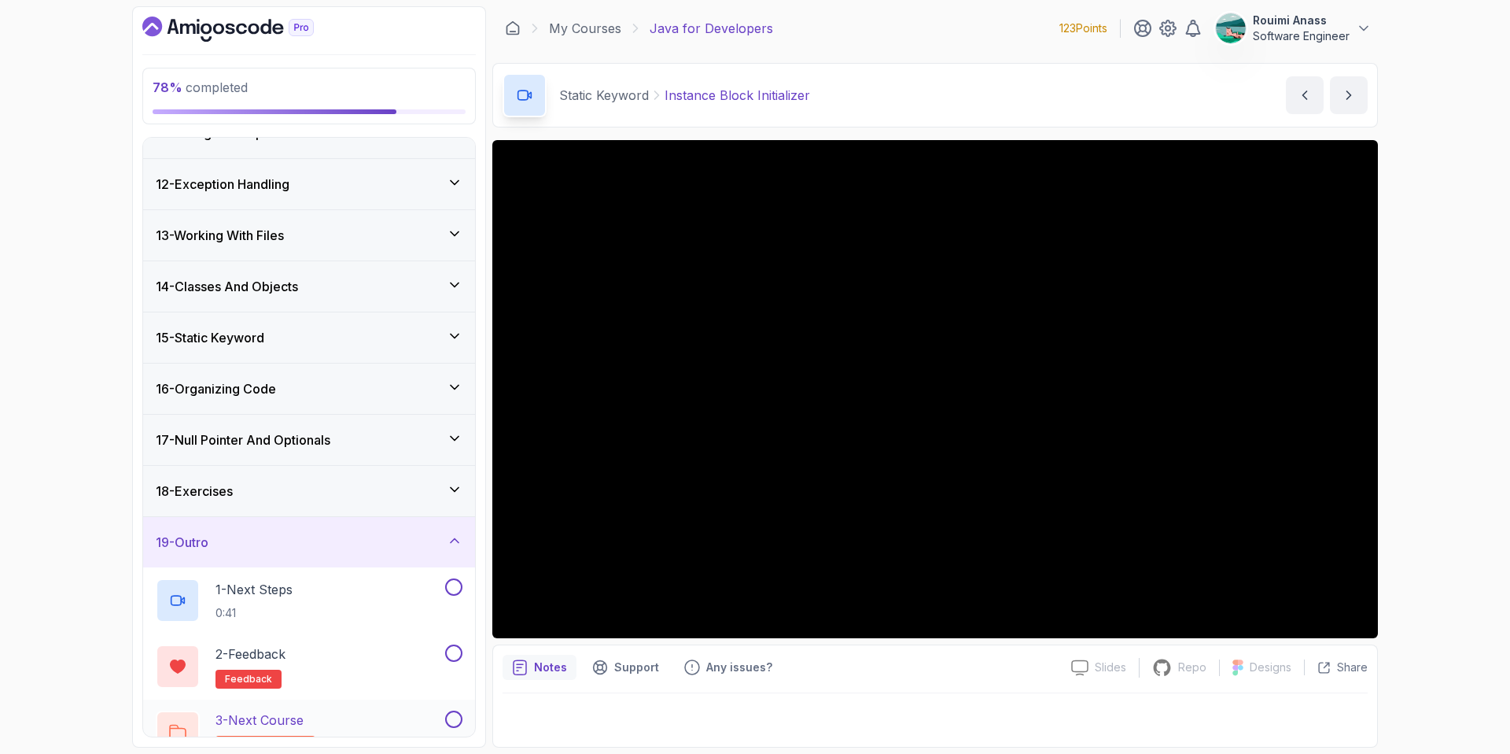
scroll to position [570, 0]
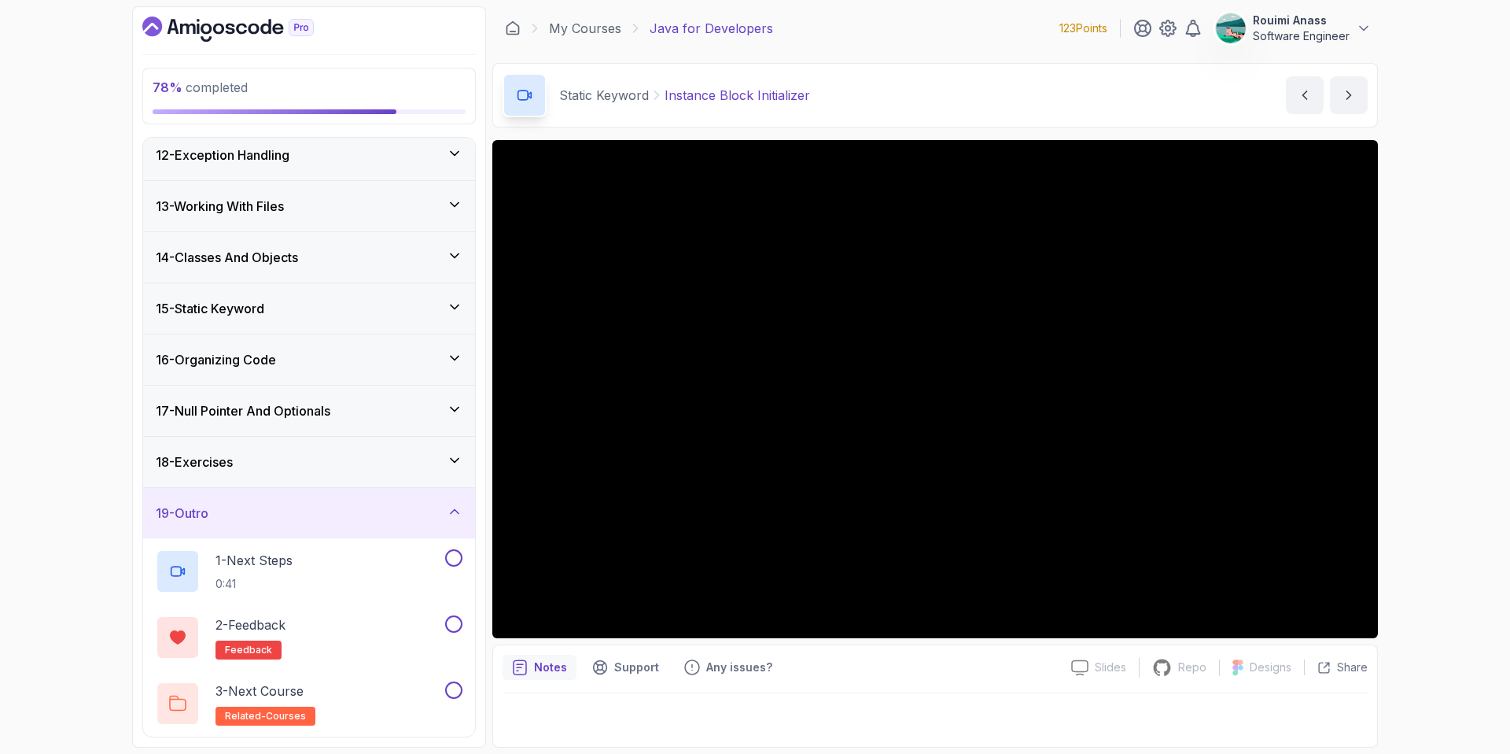
click at [398, 522] on div "19 - Outro" at bounding box center [309, 513] width 332 height 50
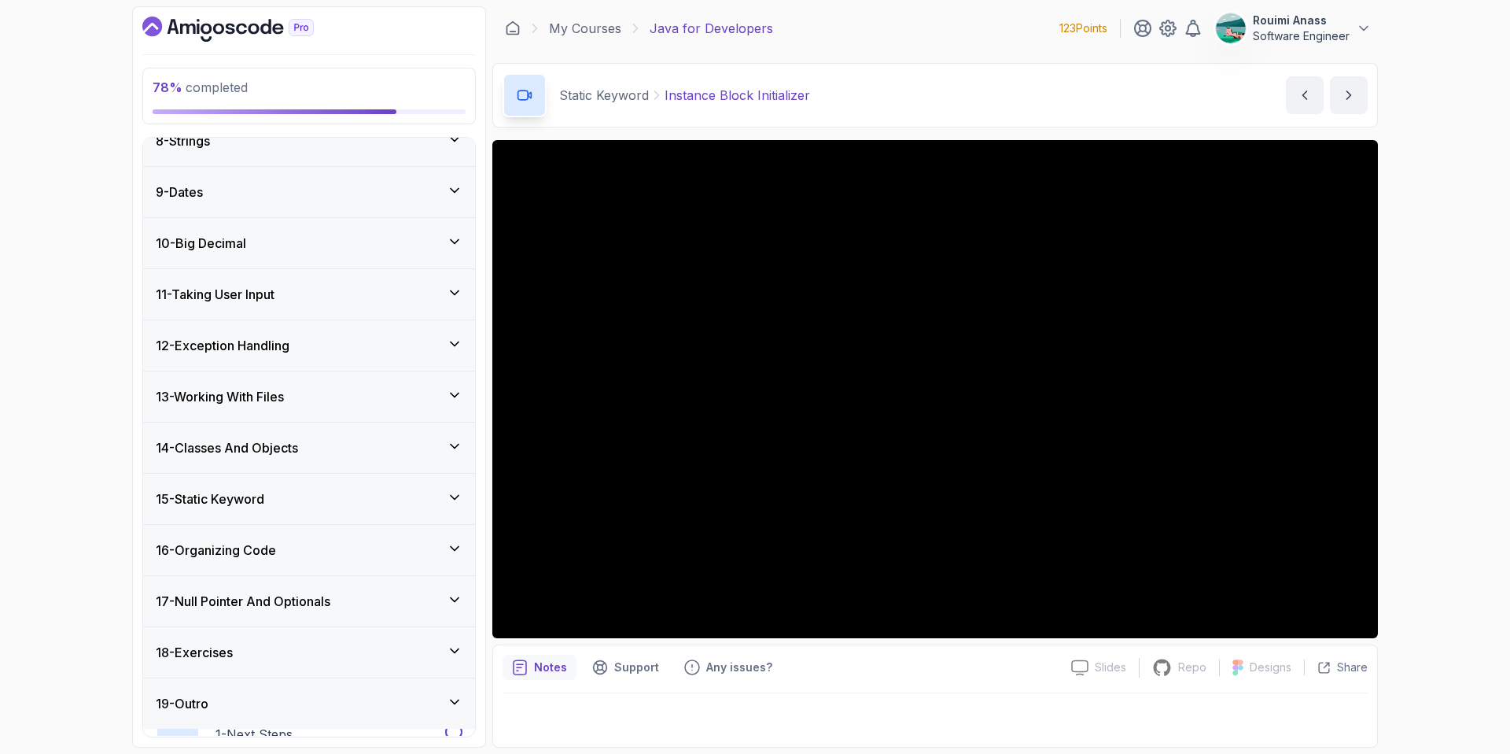
scroll to position [372, 0]
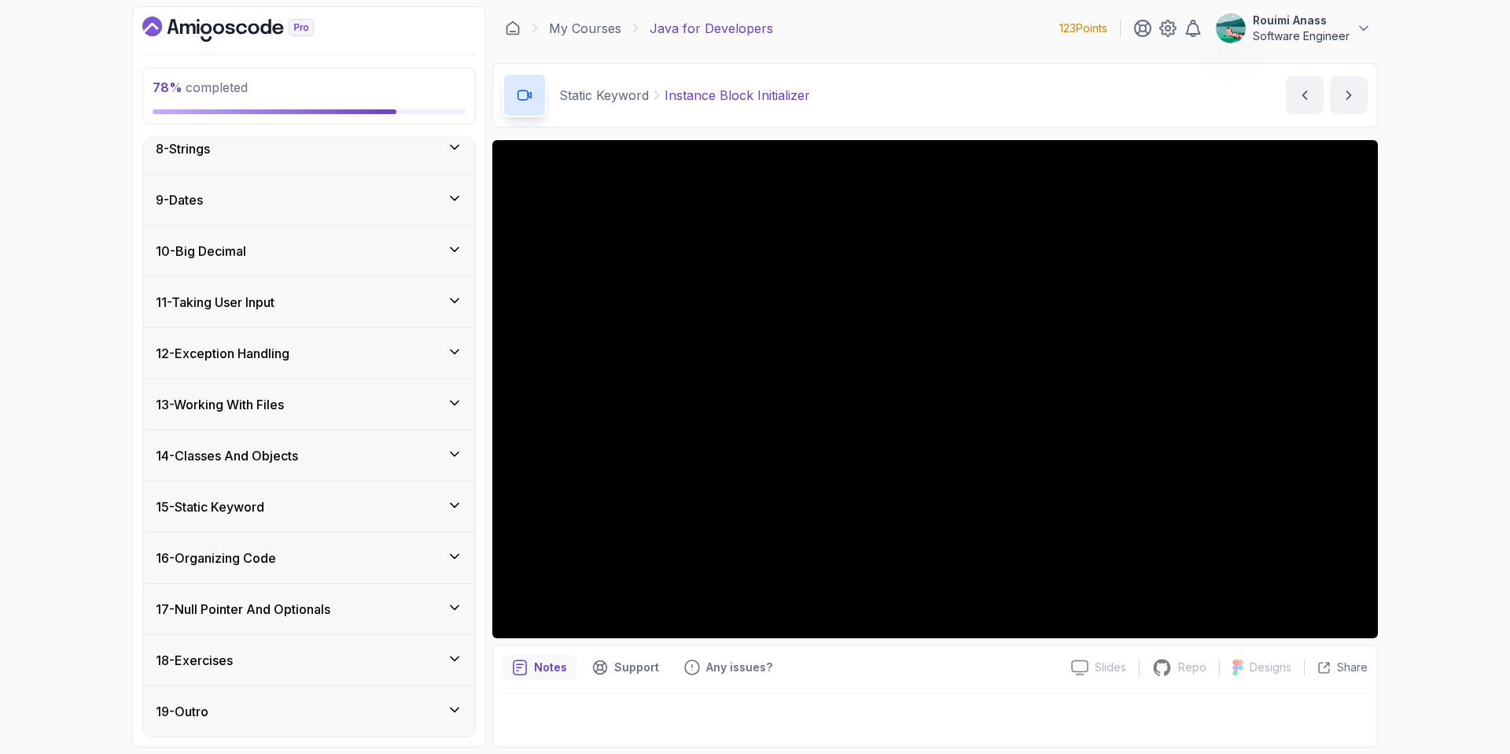
click at [342, 590] on div "17 - Null Pointer And Optionals" at bounding box center [309, 609] width 332 height 50
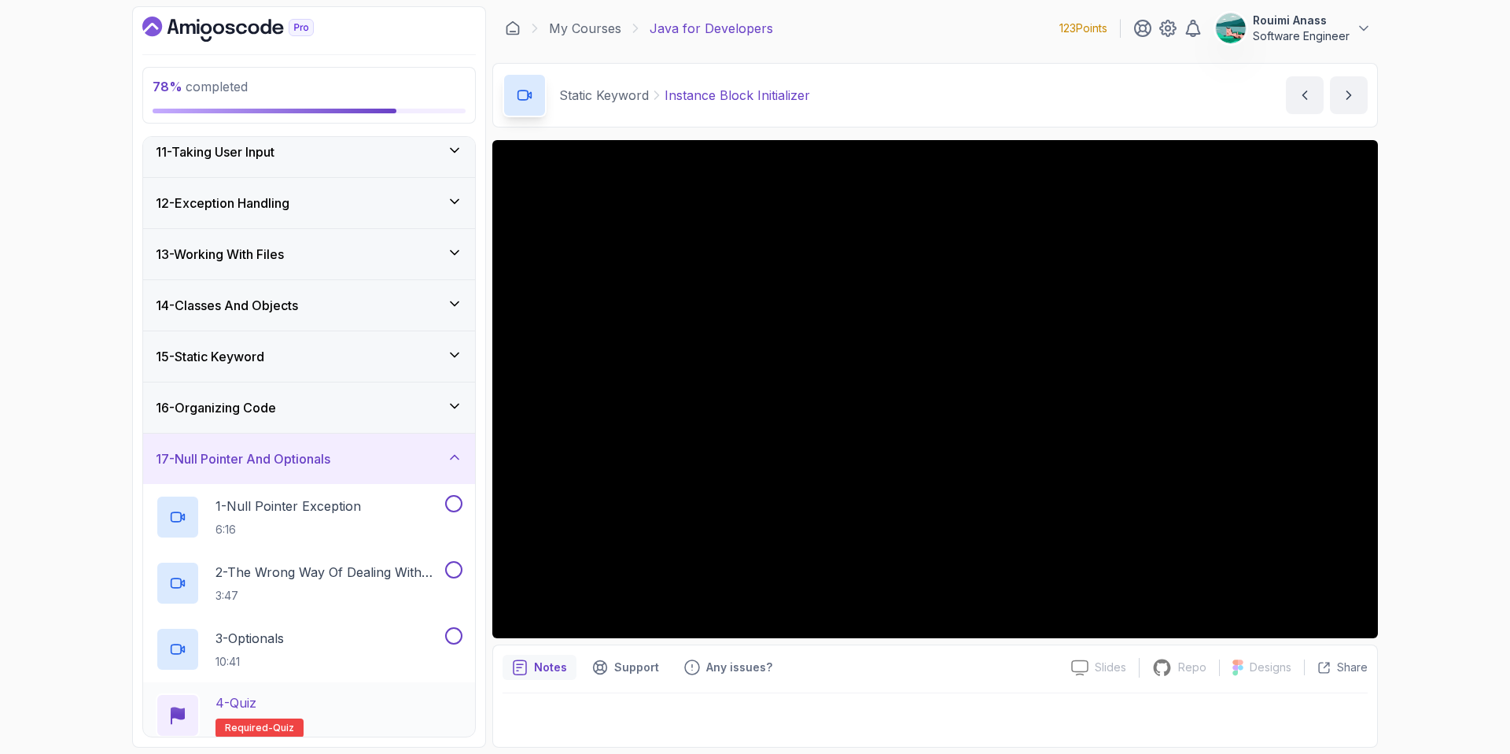
scroll to position [547, 0]
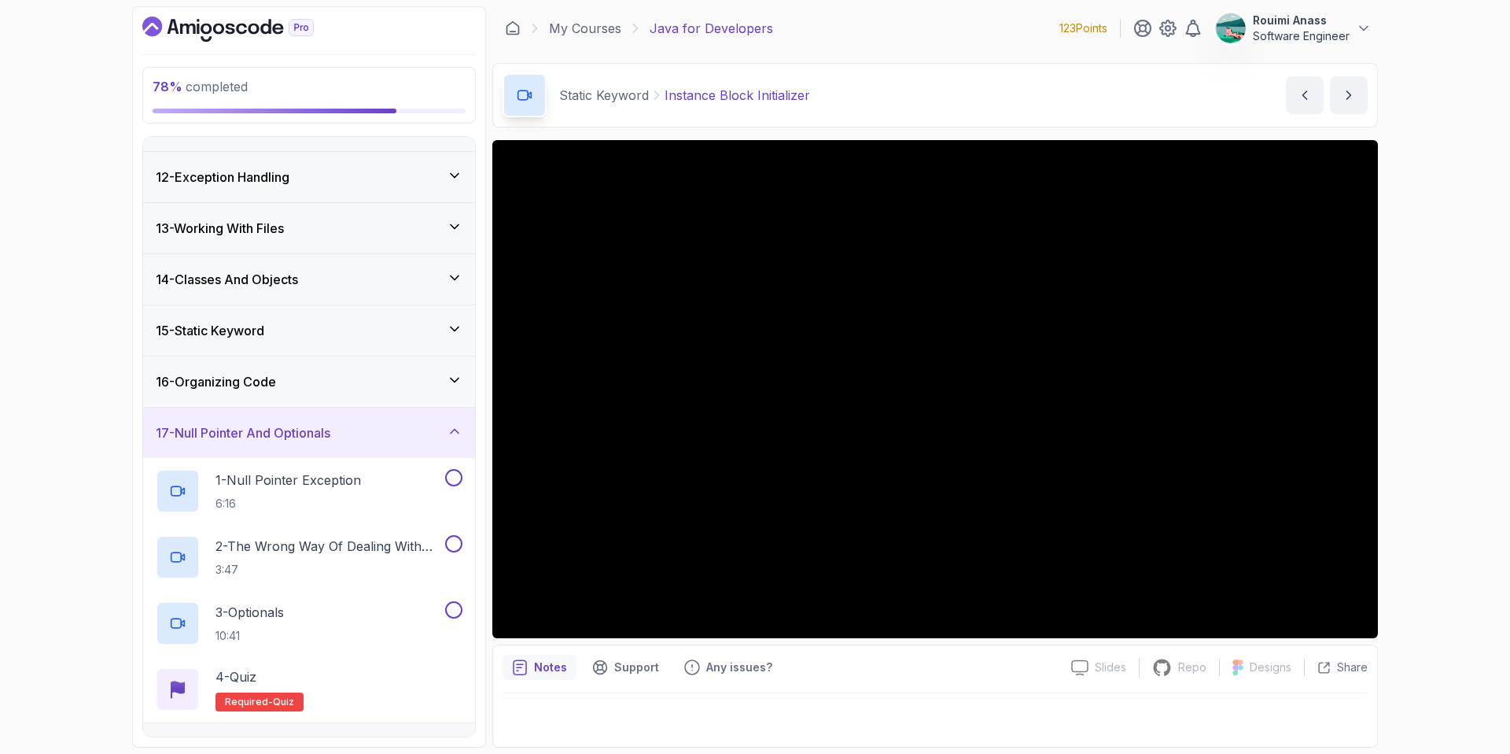
click at [362, 426] on div "17 - Null Pointer And Optionals" at bounding box center [309, 432] width 307 height 19
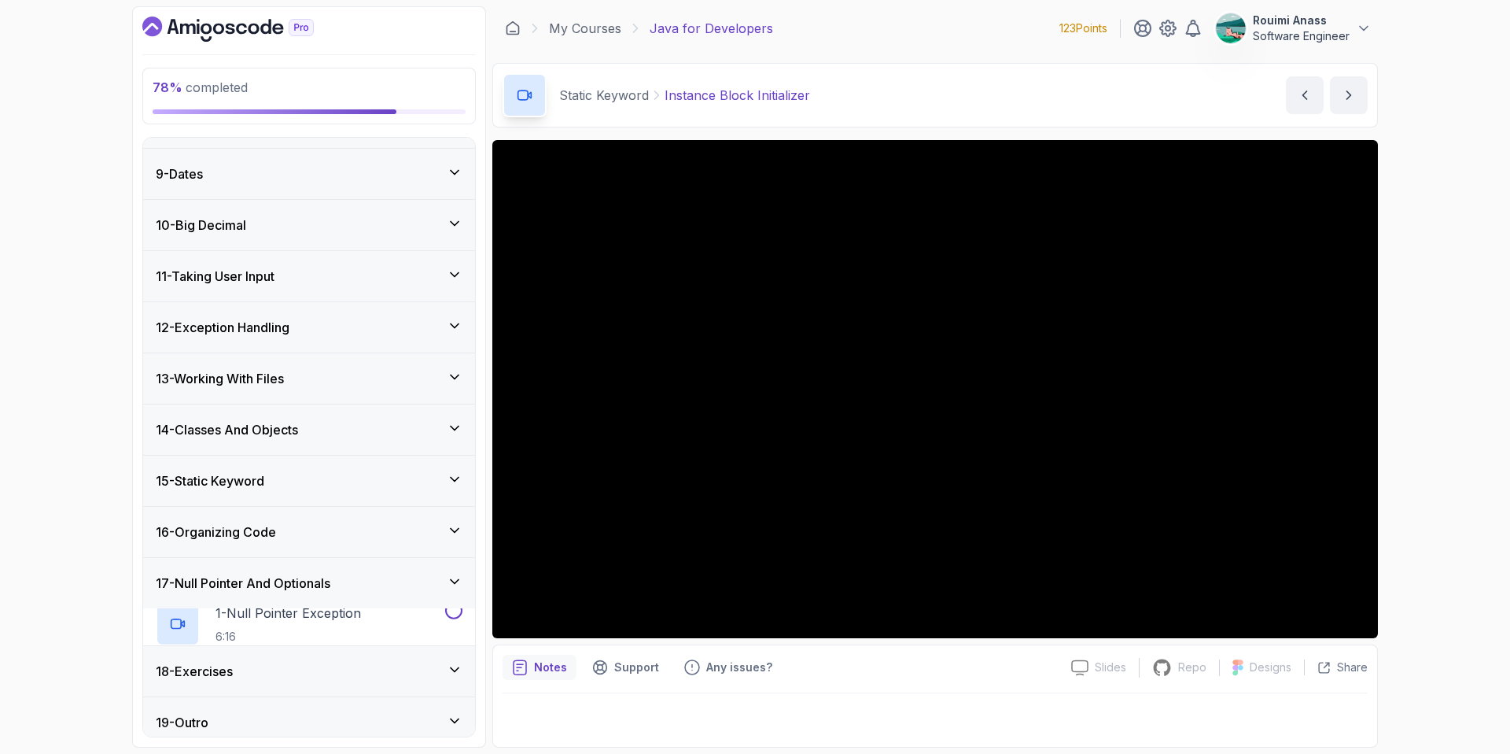
scroll to position [372, 0]
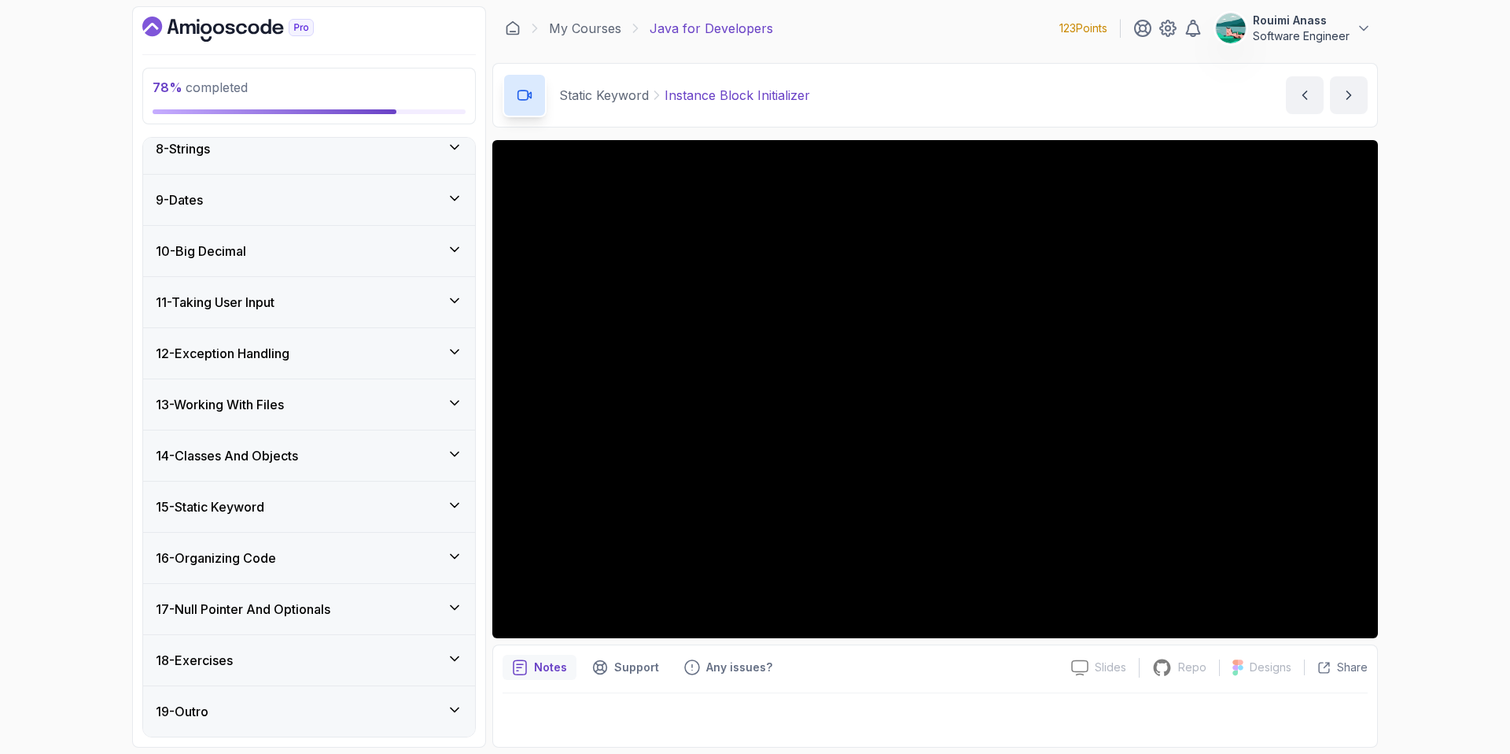
click at [352, 564] on div "16 - Organizing Code" at bounding box center [309, 557] width 307 height 19
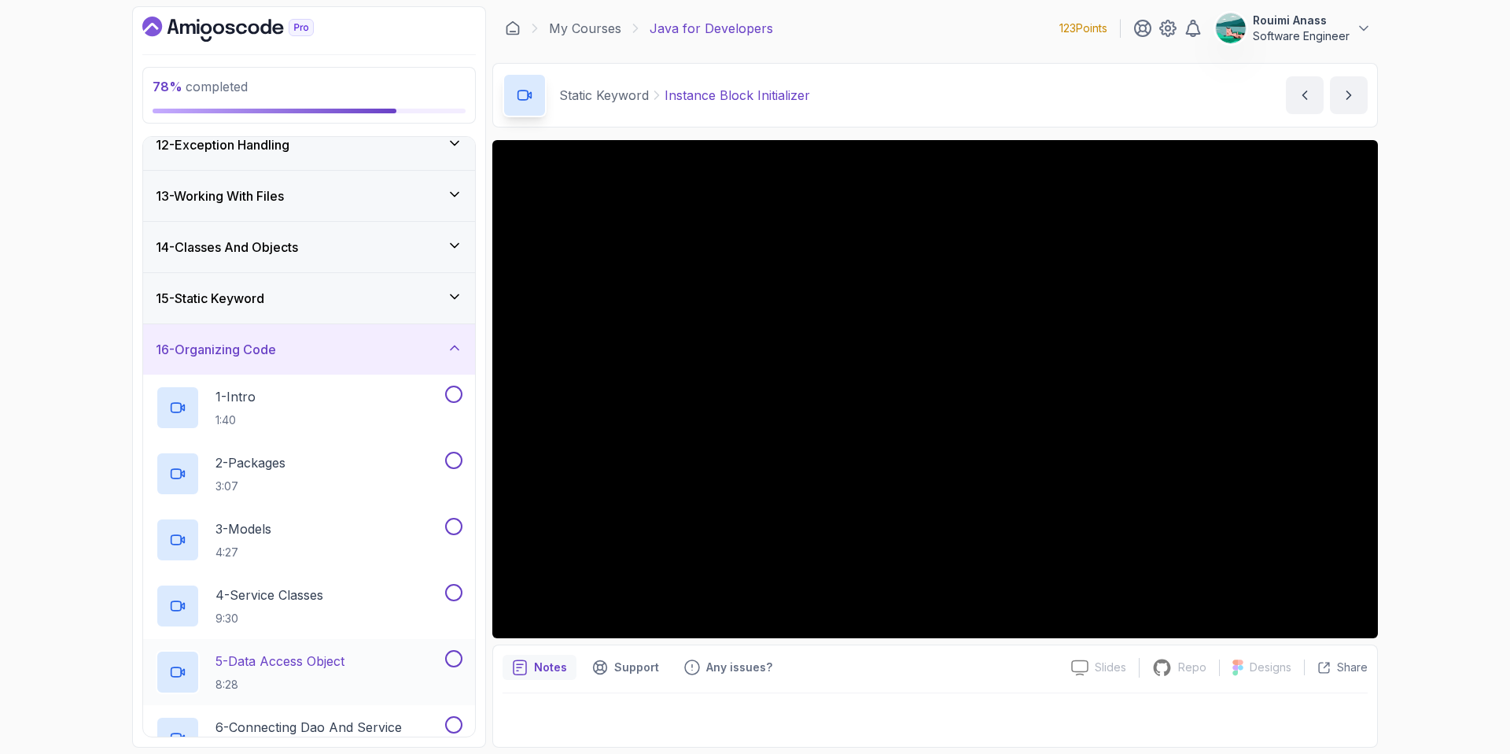
scroll to position [580, 0]
click at [299, 278] on div "15 - Static Keyword" at bounding box center [309, 297] width 332 height 50
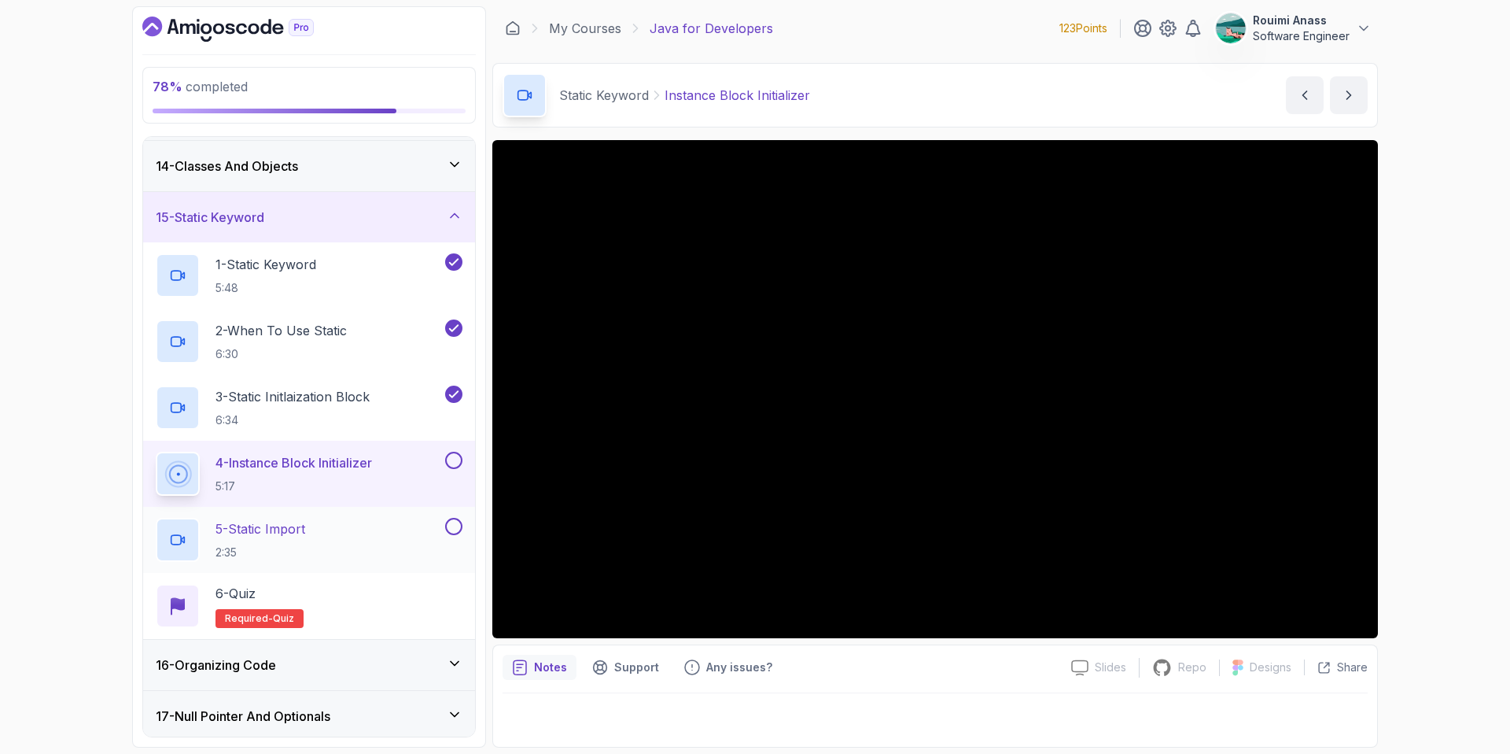
scroll to position [667, 0]
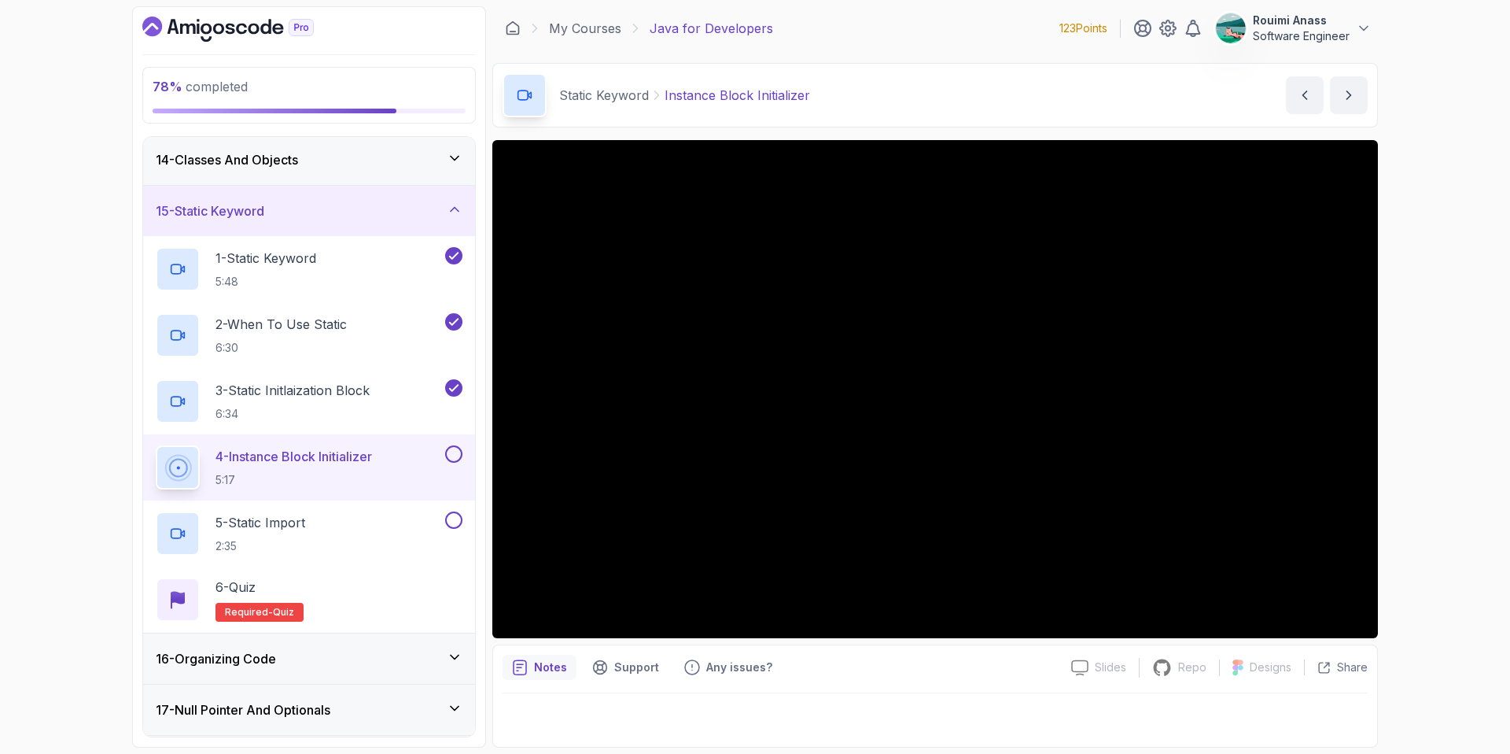
click at [348, 466] on h2 "4 - Instance Block Initializer 5:17" at bounding box center [294, 467] width 157 height 41
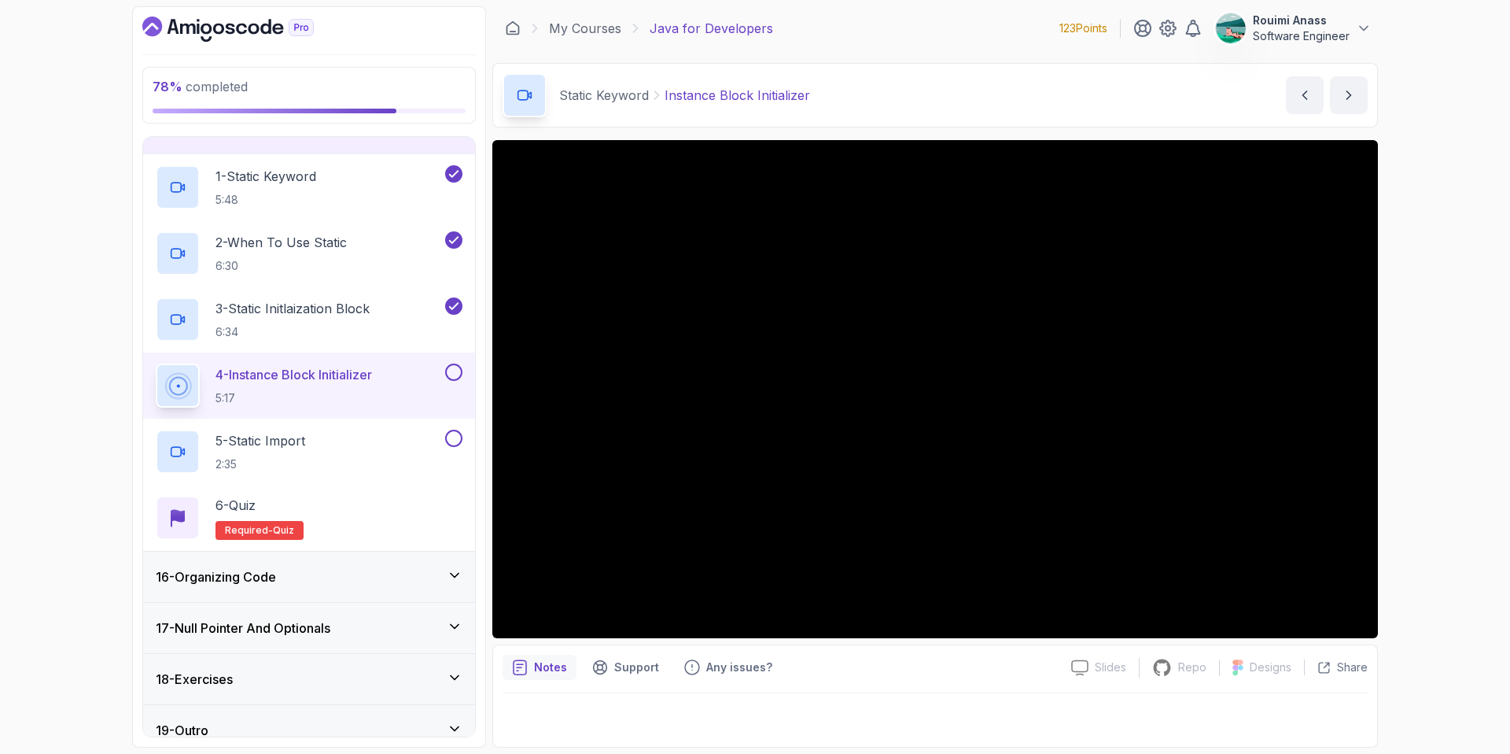
scroll to position [768, 0]
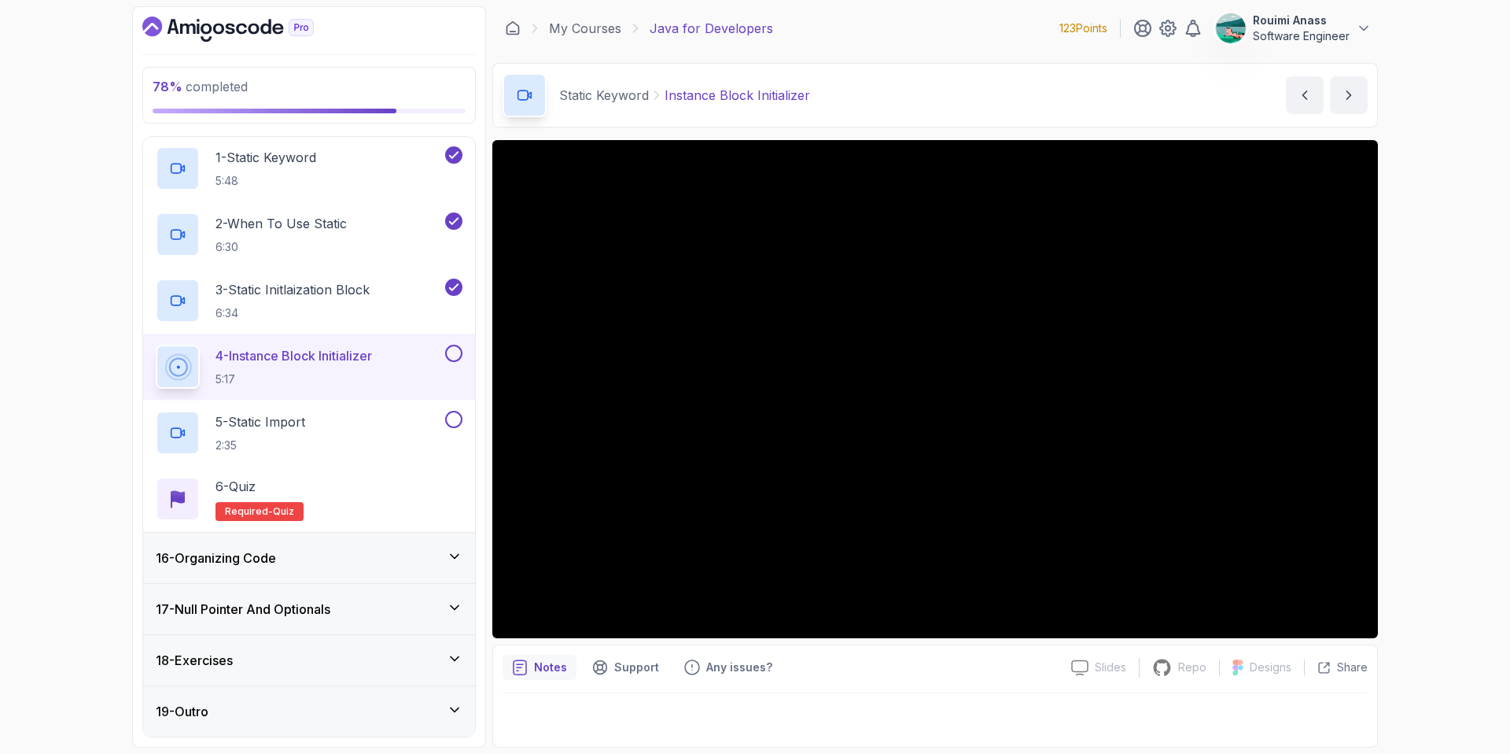
click at [375, 549] on div "16 - Organizing Code" at bounding box center [309, 557] width 307 height 19
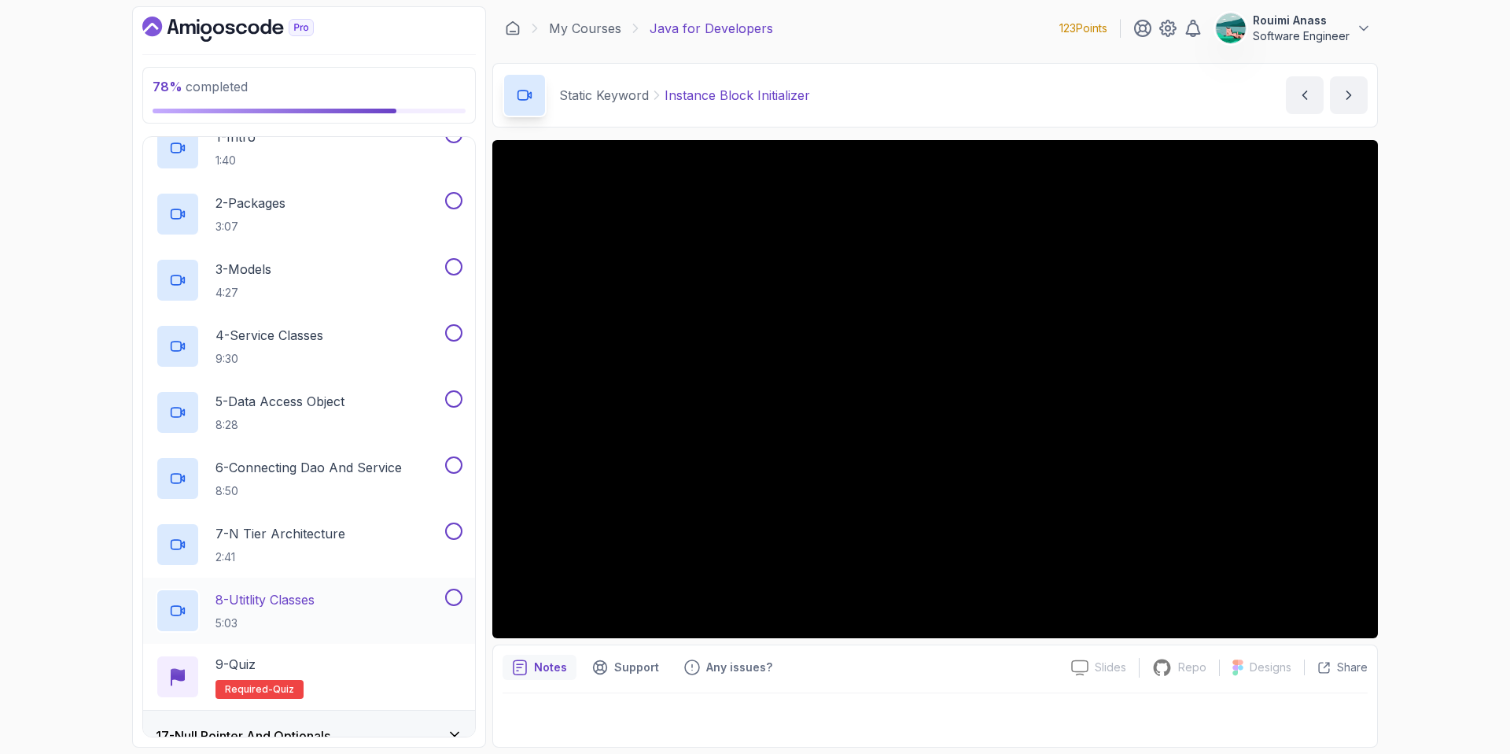
scroll to position [966, 0]
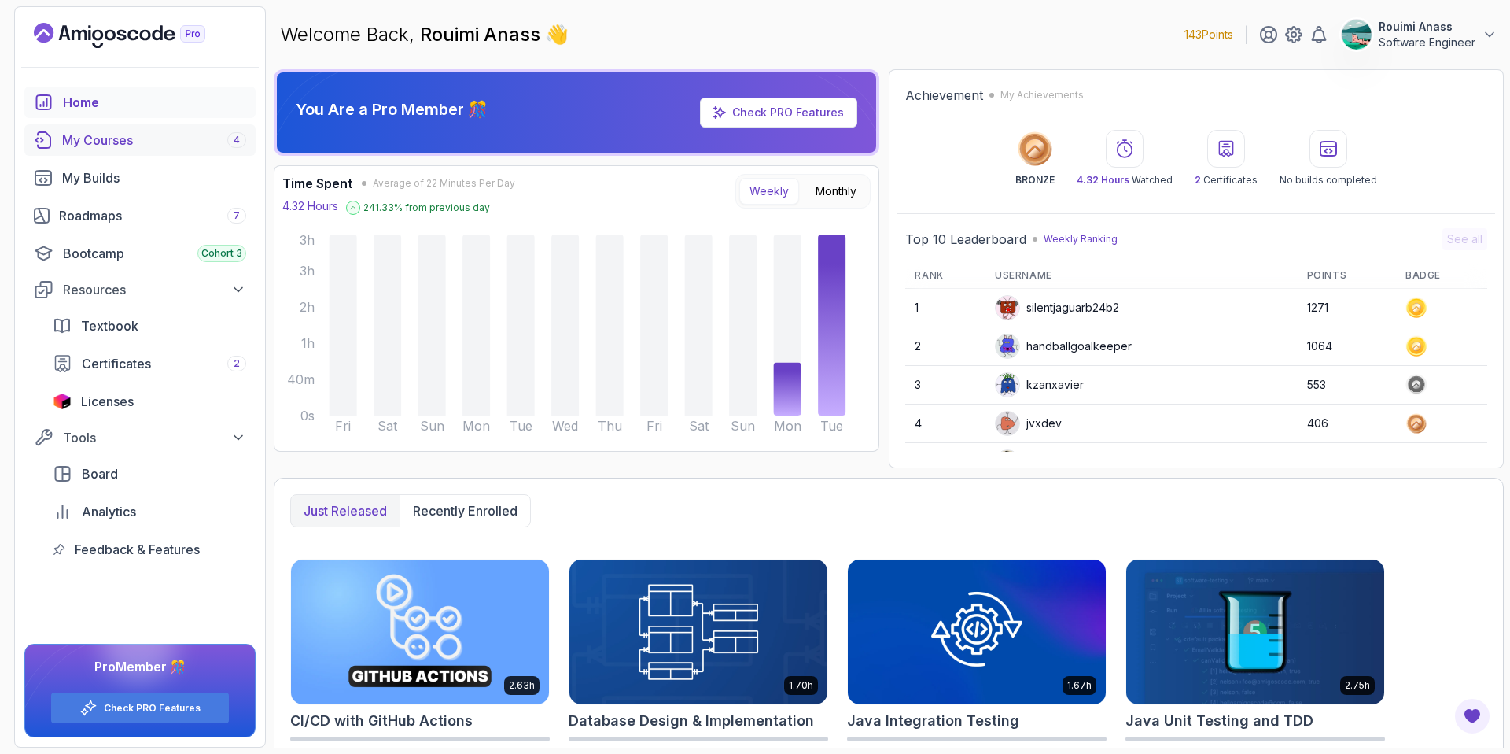
click at [126, 135] on div "My Courses 4" at bounding box center [154, 140] width 184 height 19
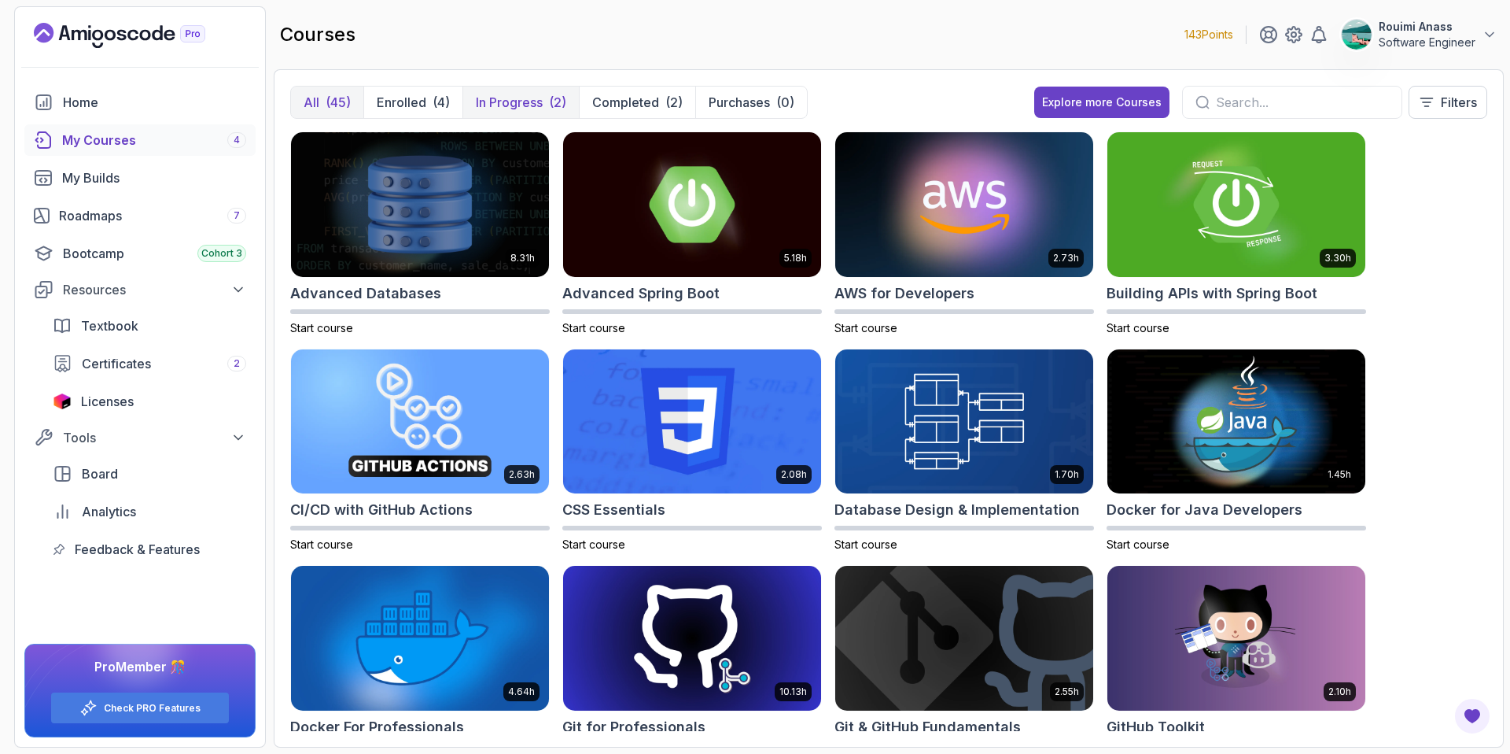
click at [507, 105] on p "In Progress" at bounding box center [509, 102] width 67 height 19
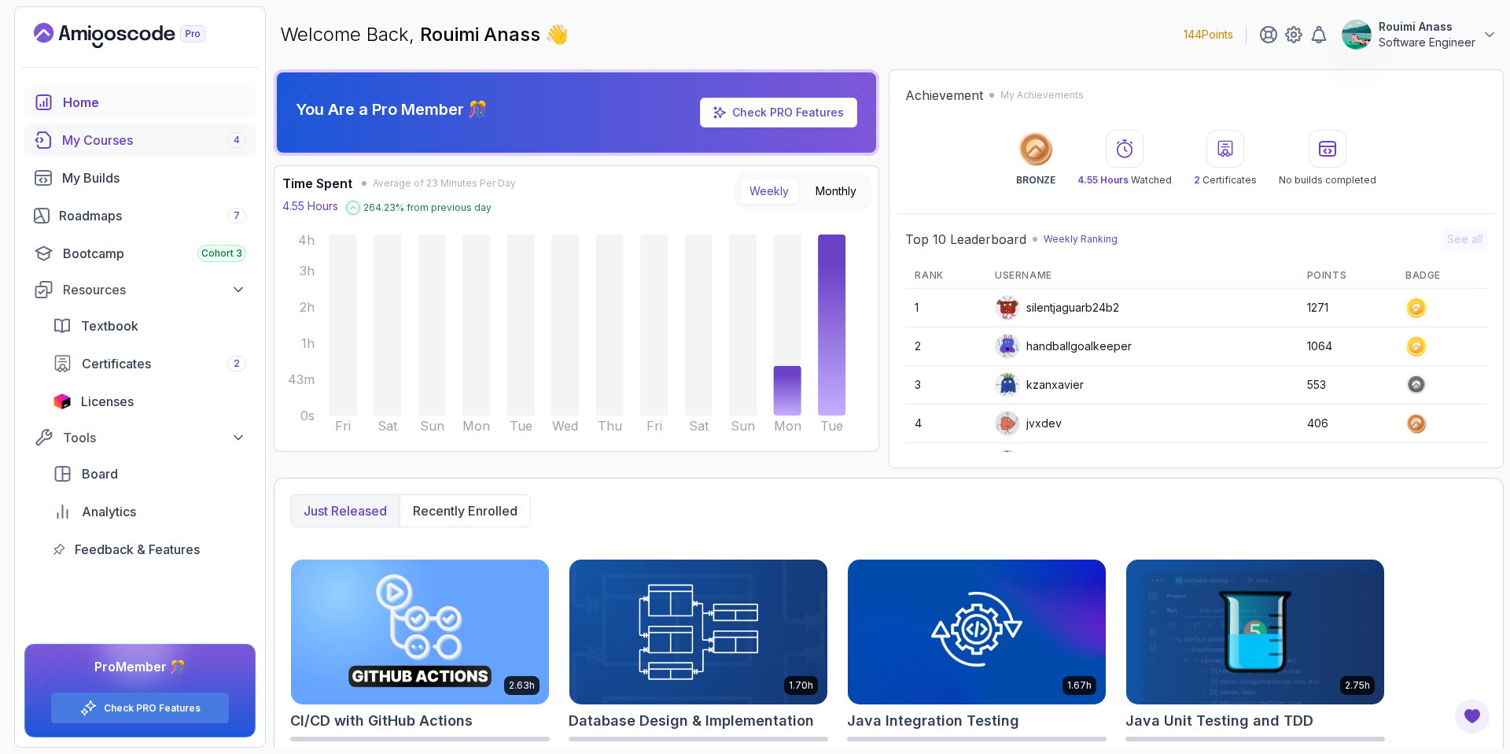
click at [163, 135] on div "My Courses 4" at bounding box center [154, 140] width 184 height 19
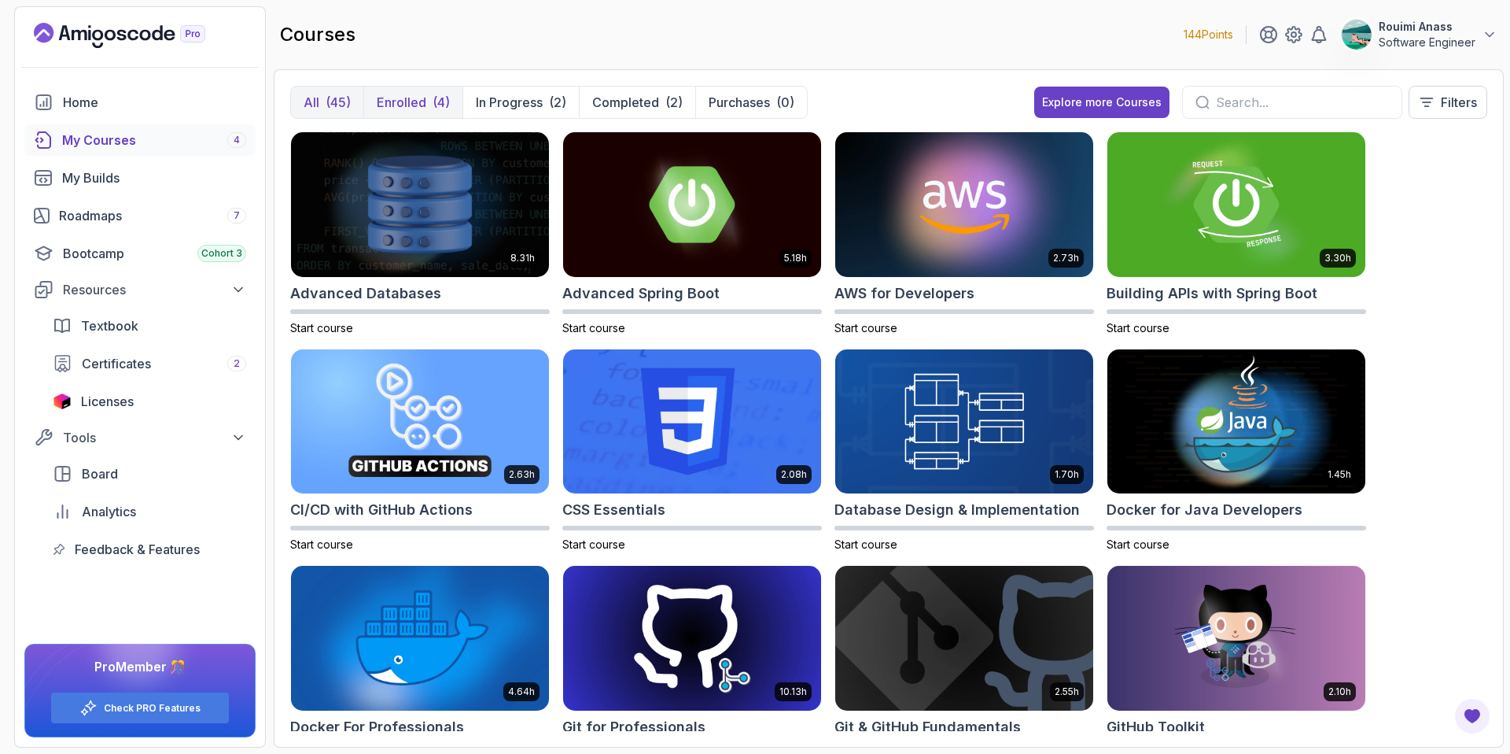
click at [405, 94] on p "Enrolled" at bounding box center [402, 102] width 50 height 19
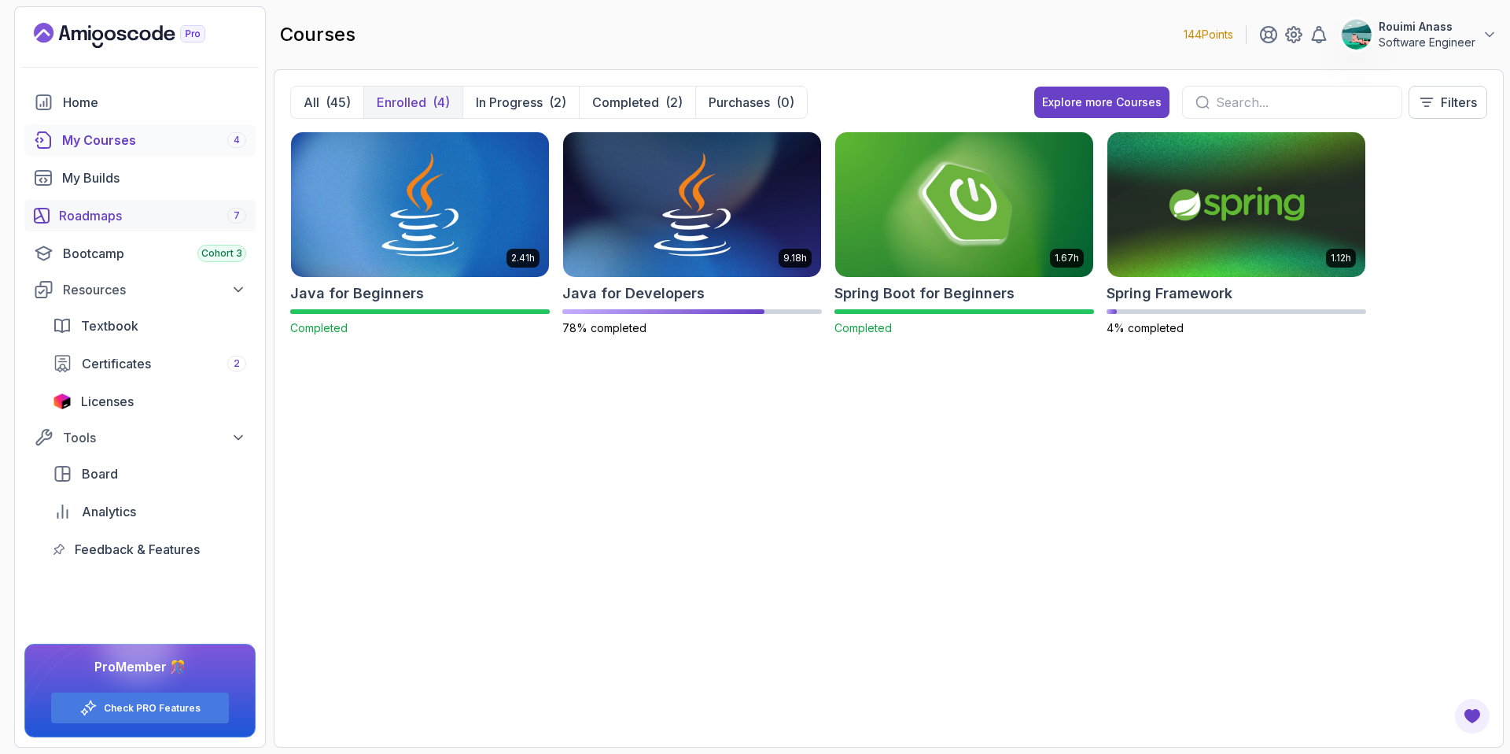
click at [122, 216] on div "Roadmaps 7" at bounding box center [152, 215] width 187 height 19
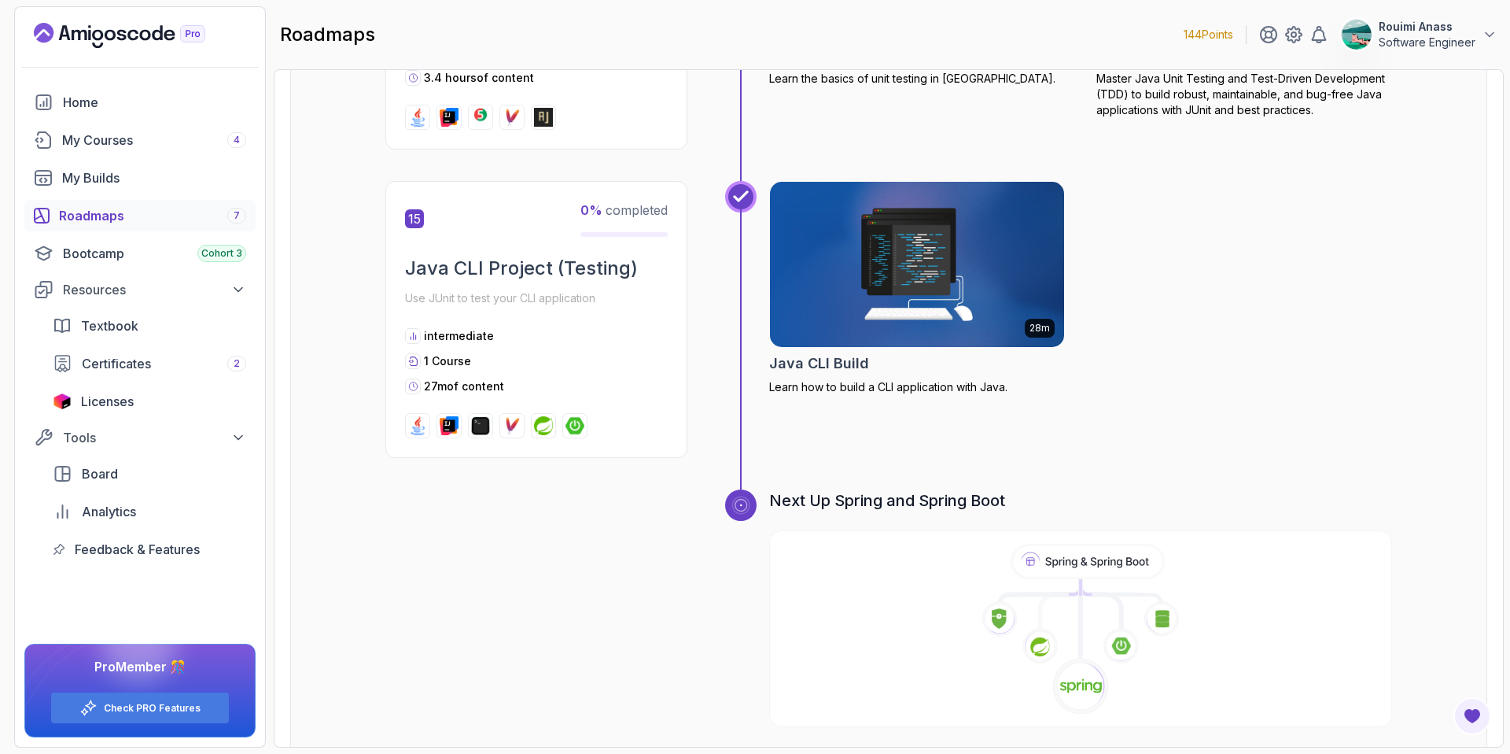
scroll to position [4962, 0]
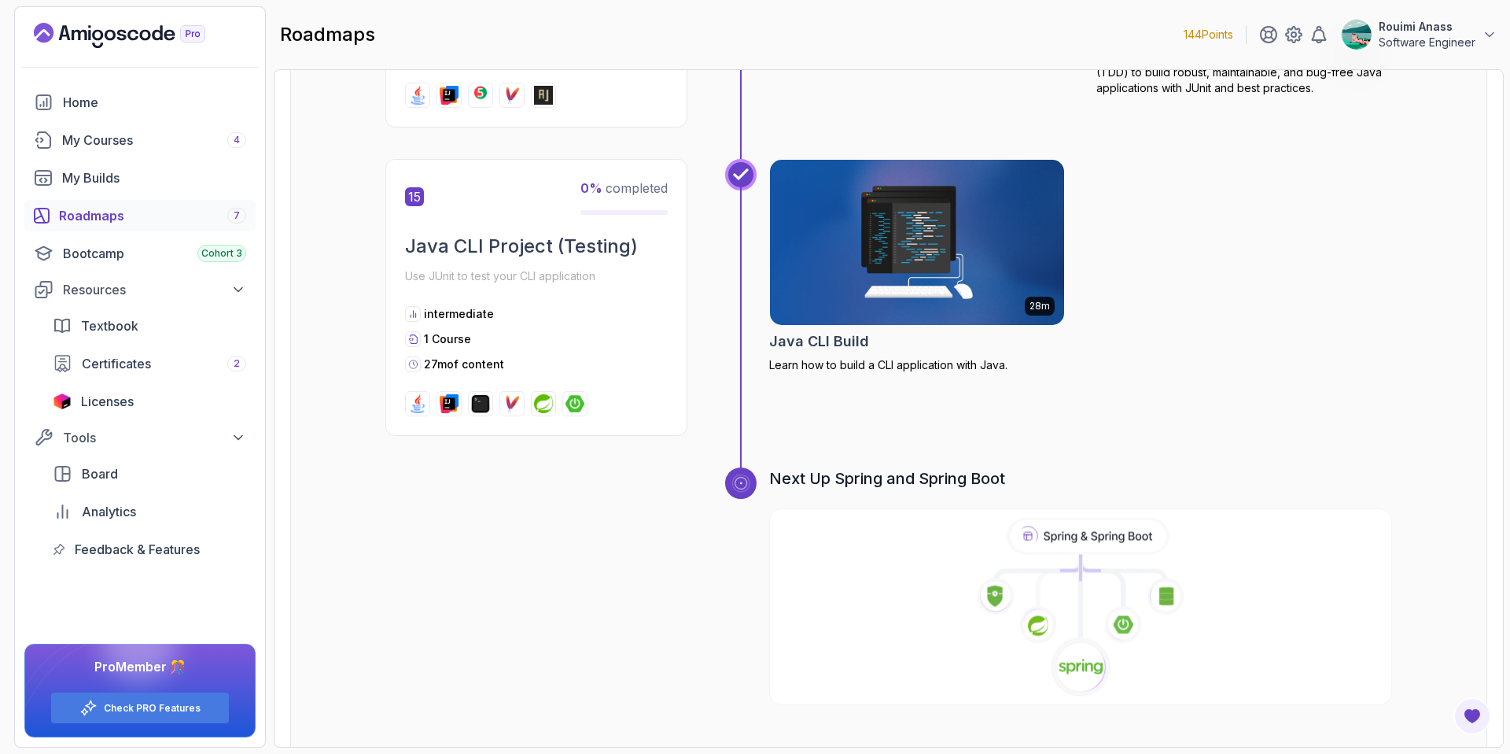
click at [1089, 566] on icon at bounding box center [1081, 608] width 626 height 180
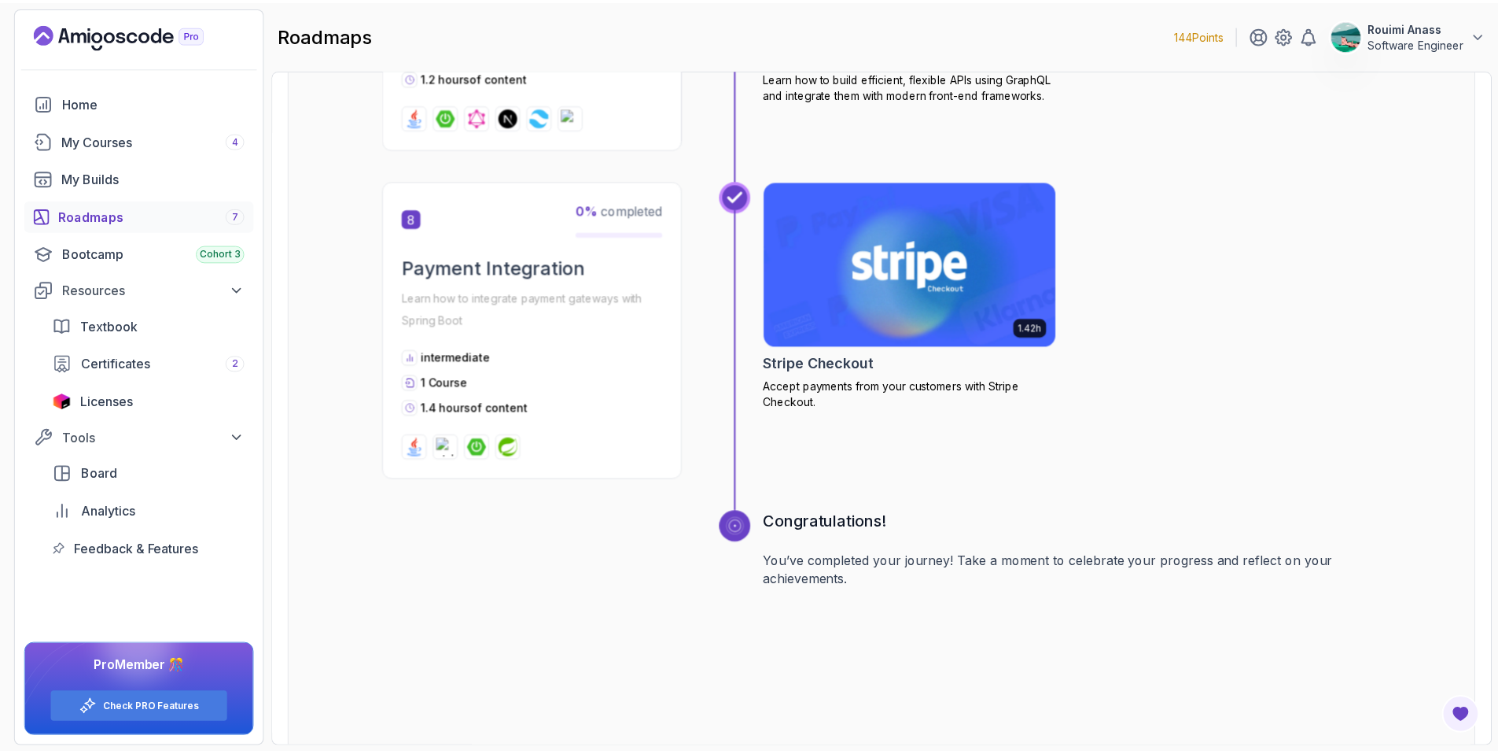
scroll to position [2644, 0]
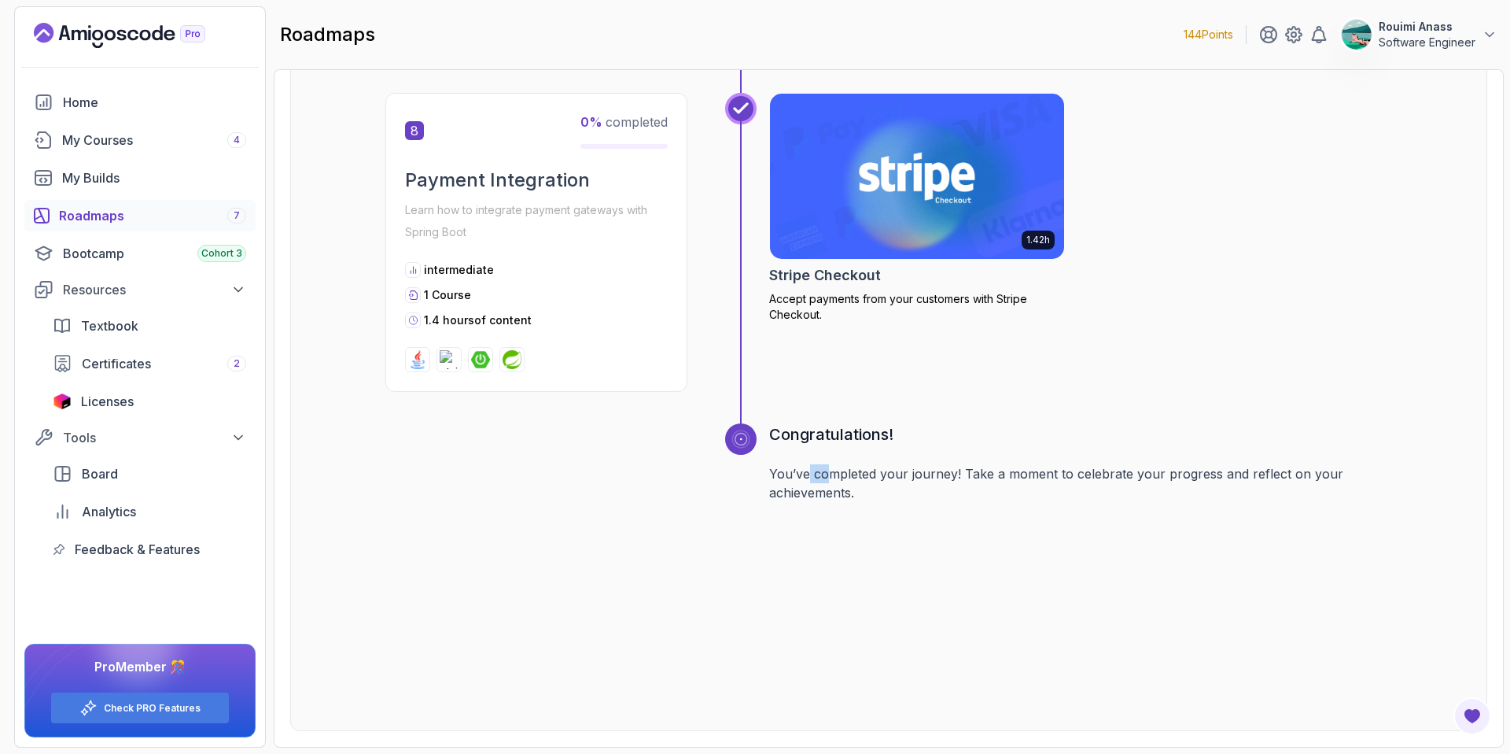
drag, startPoint x: 806, startPoint y: 472, endPoint x: 920, endPoint y: 465, distance: 114.3
click at [838, 467] on p "You’ve completed your journey! Take a moment to celebrate your progress and ref…" at bounding box center [1080, 483] width 623 height 38
drag, startPoint x: 994, startPoint y: 464, endPoint x: 1251, endPoint y: 465, distance: 256.4
click at [1239, 465] on p "You’ve completed your journey! Take a moment to celebrate your progress and ref…" at bounding box center [1080, 483] width 623 height 38
click at [106, 36] on icon "Landing page" at bounding box center [110, 35] width 11 height 11
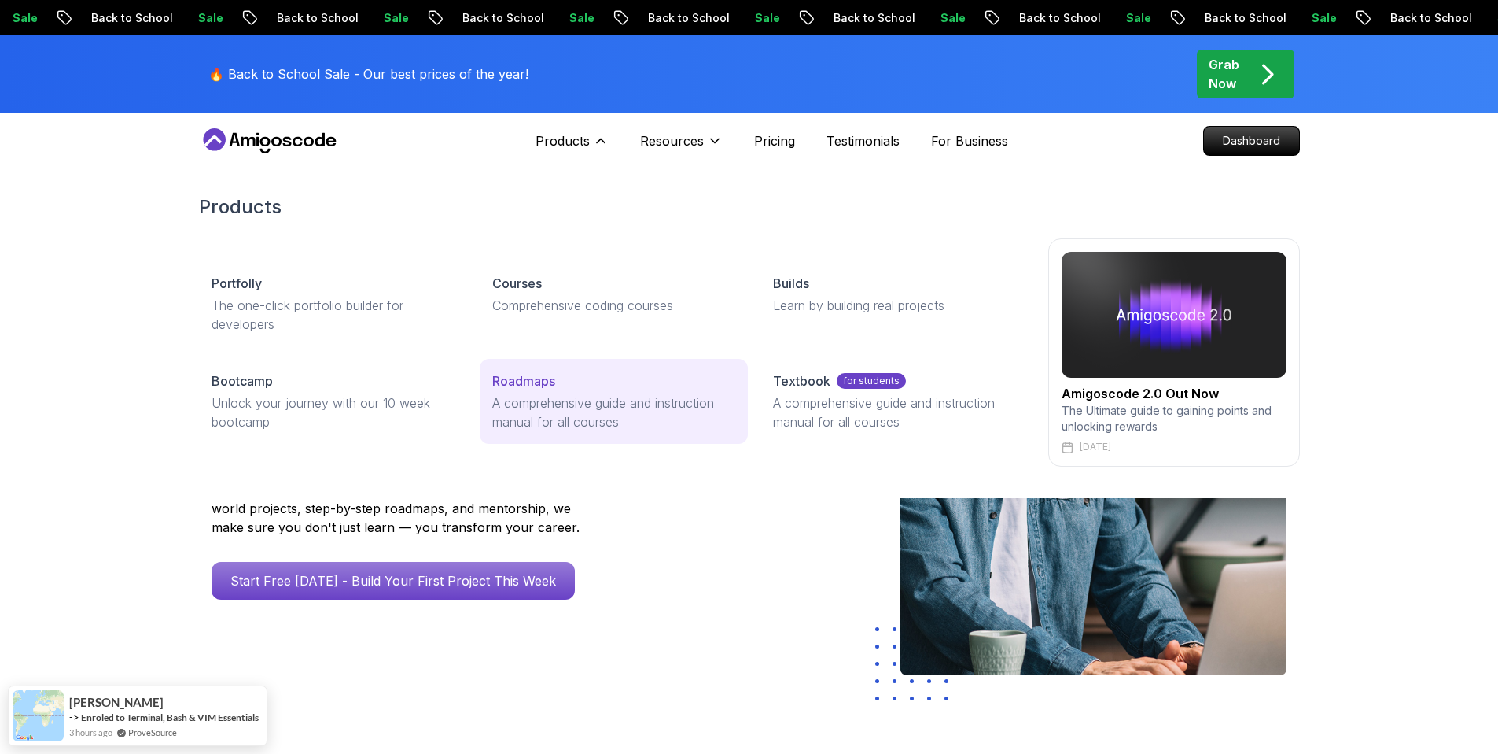
click at [532, 393] on p "A comprehensive guide and instruction manual for all courses" at bounding box center [613, 412] width 243 height 38
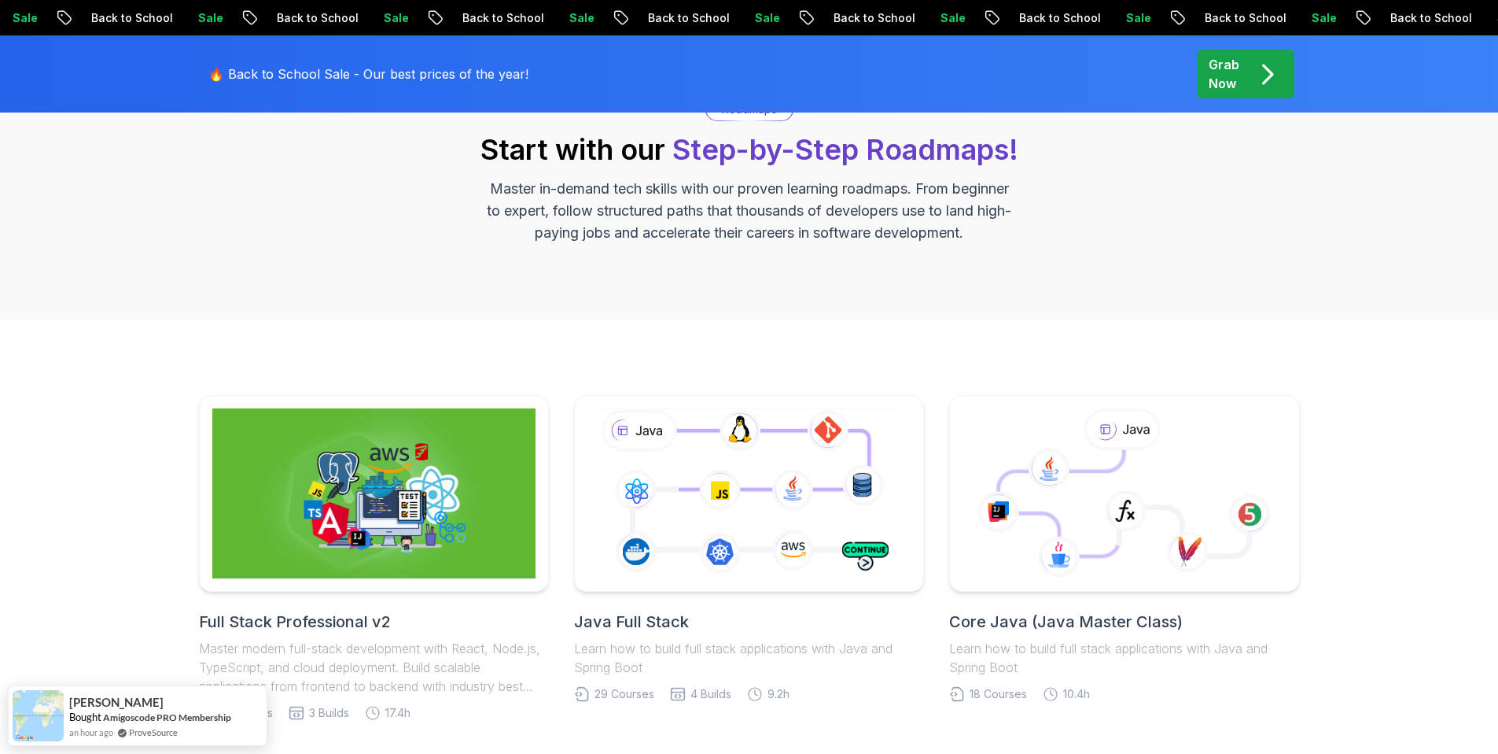
scroll to position [293, 0]
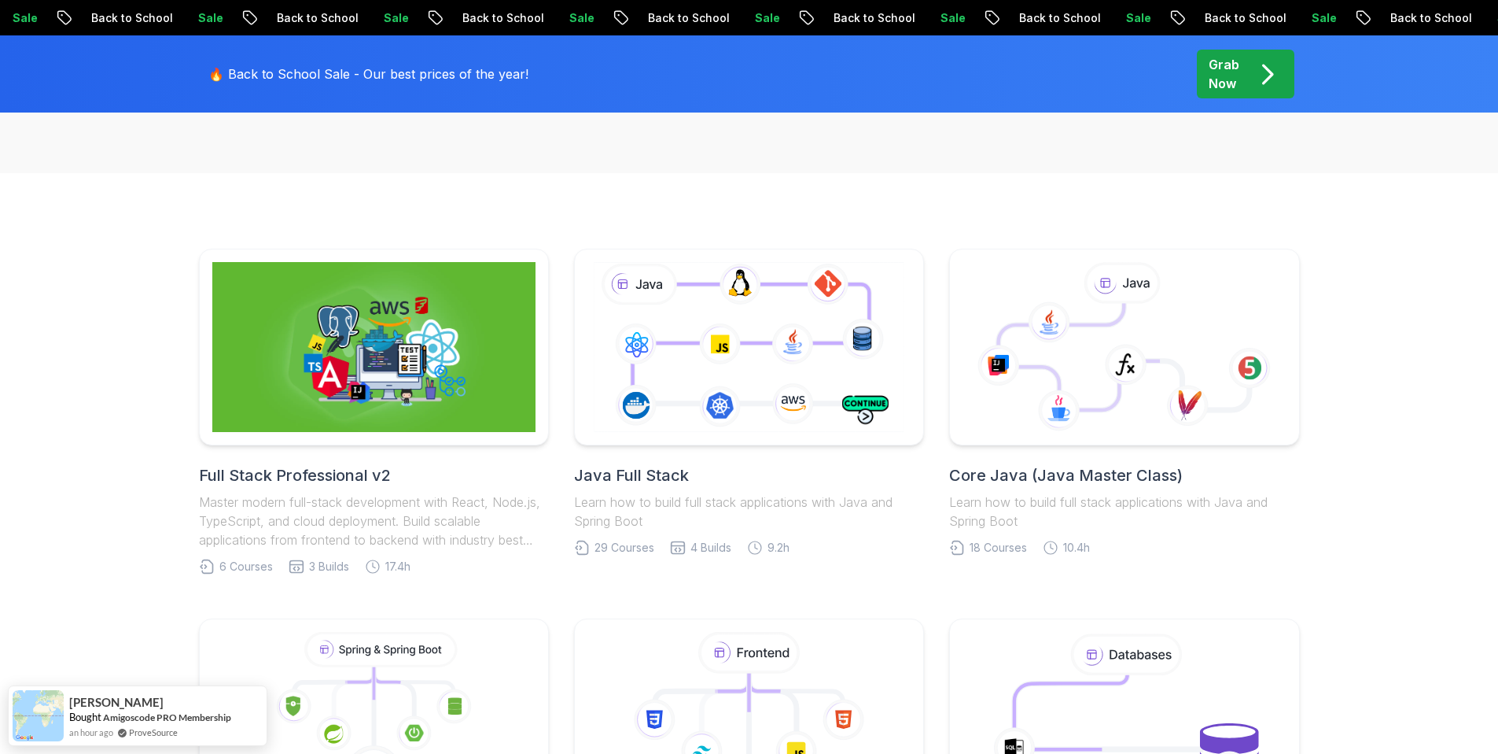
click at [1124, 500] on p "Learn how to build full stack applications with Java and Spring Boot" at bounding box center [1124, 511] width 350 height 38
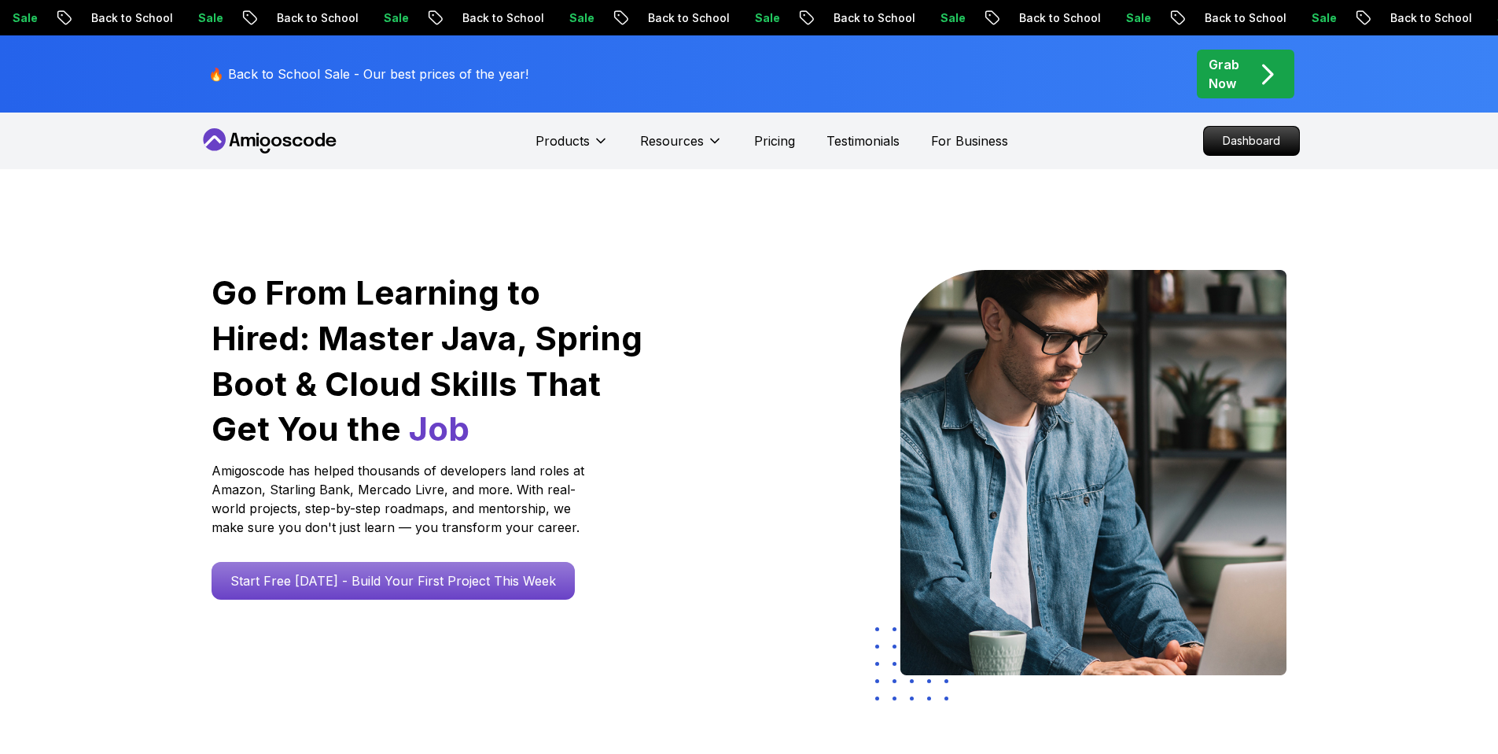
scroll to position [293, 0]
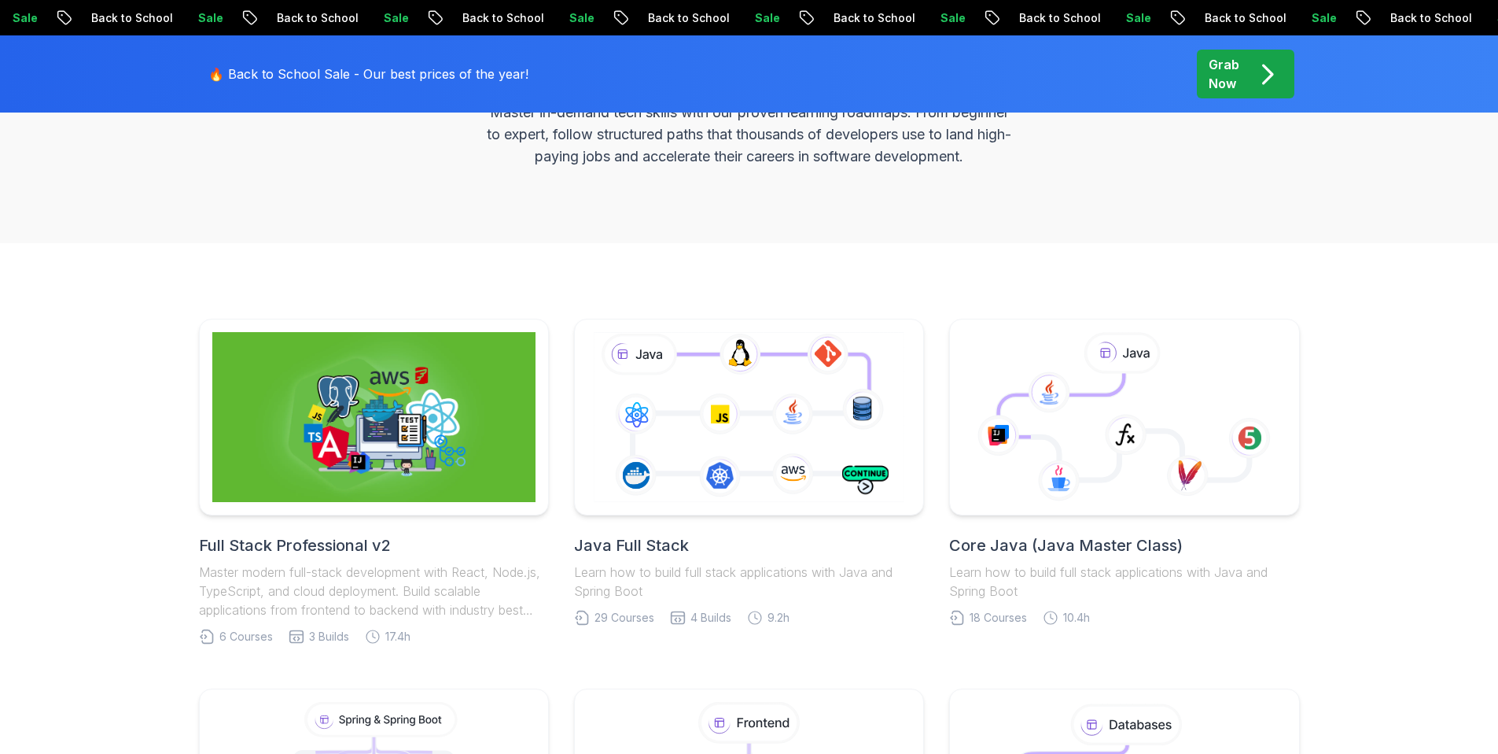
scroll to position [308, 0]
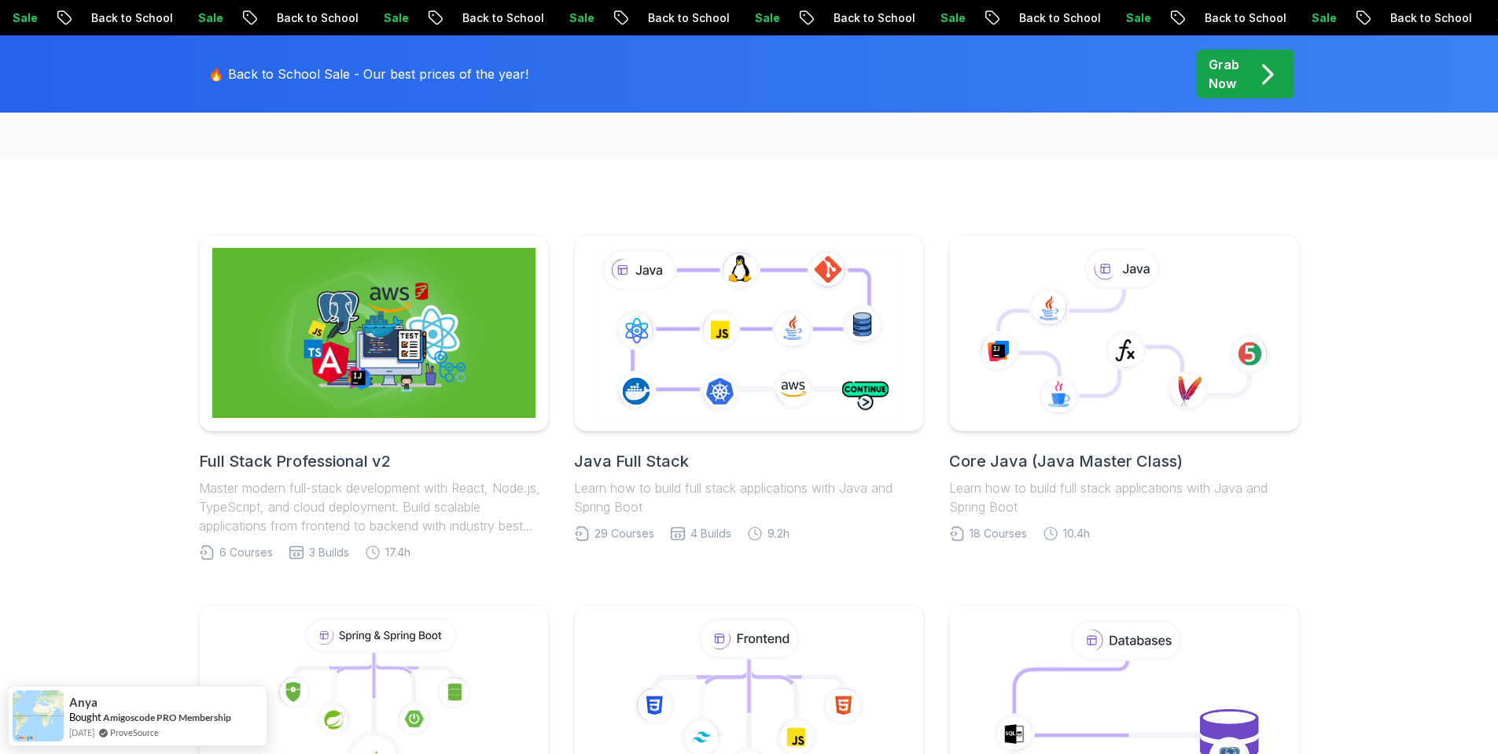
click at [1104, 483] on p "Learn how to build full stack applications with Java and Spring Boot" at bounding box center [1124, 497] width 350 height 38
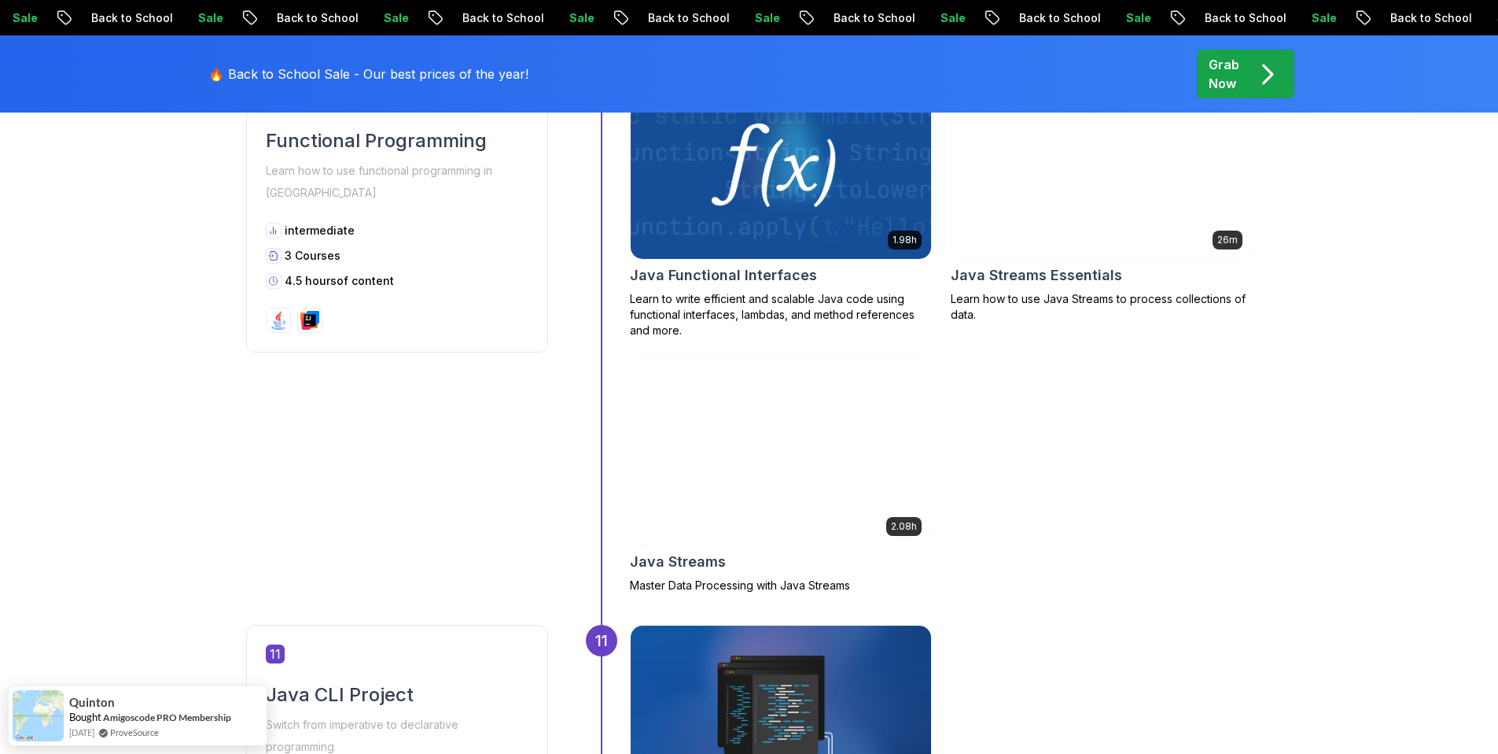
scroll to position [2496, 0]
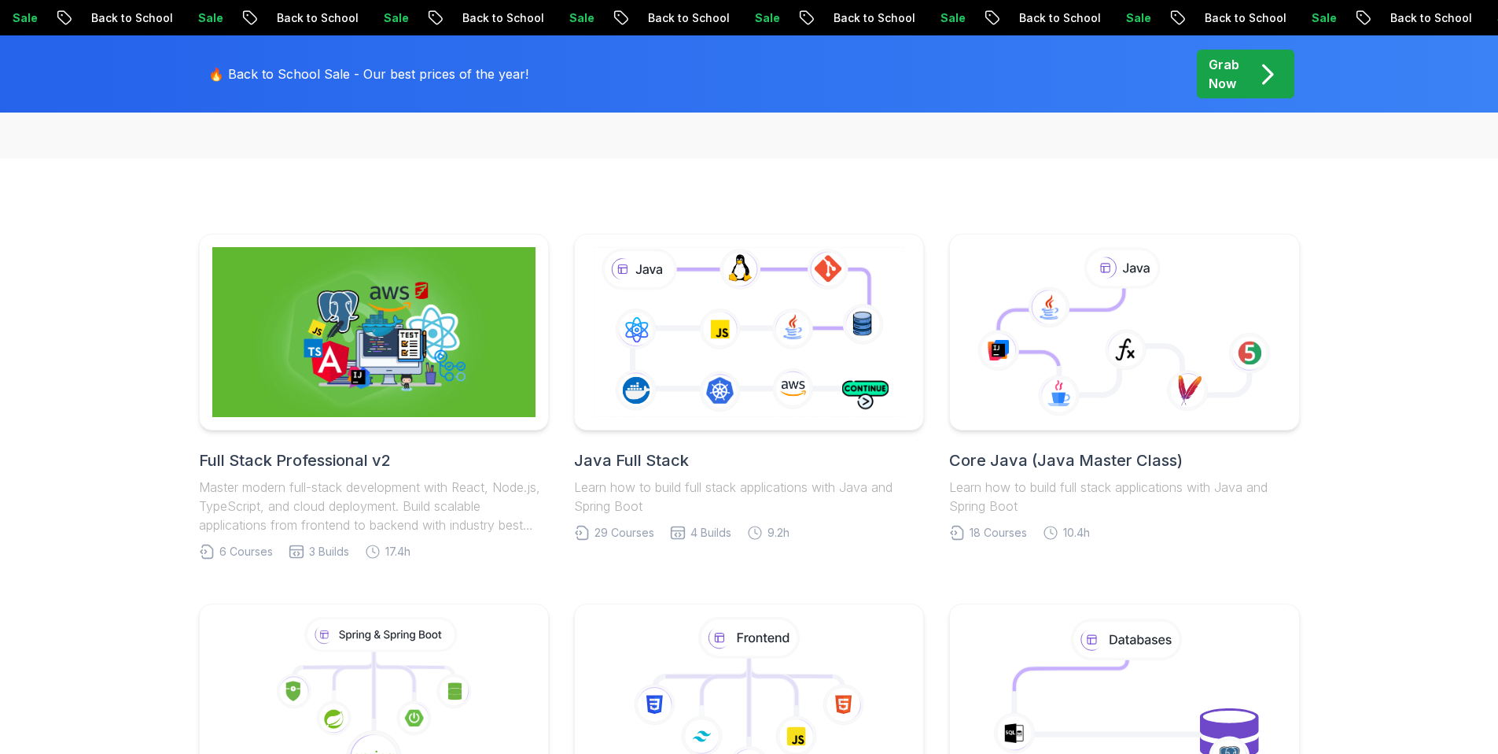
scroll to position [308, 0]
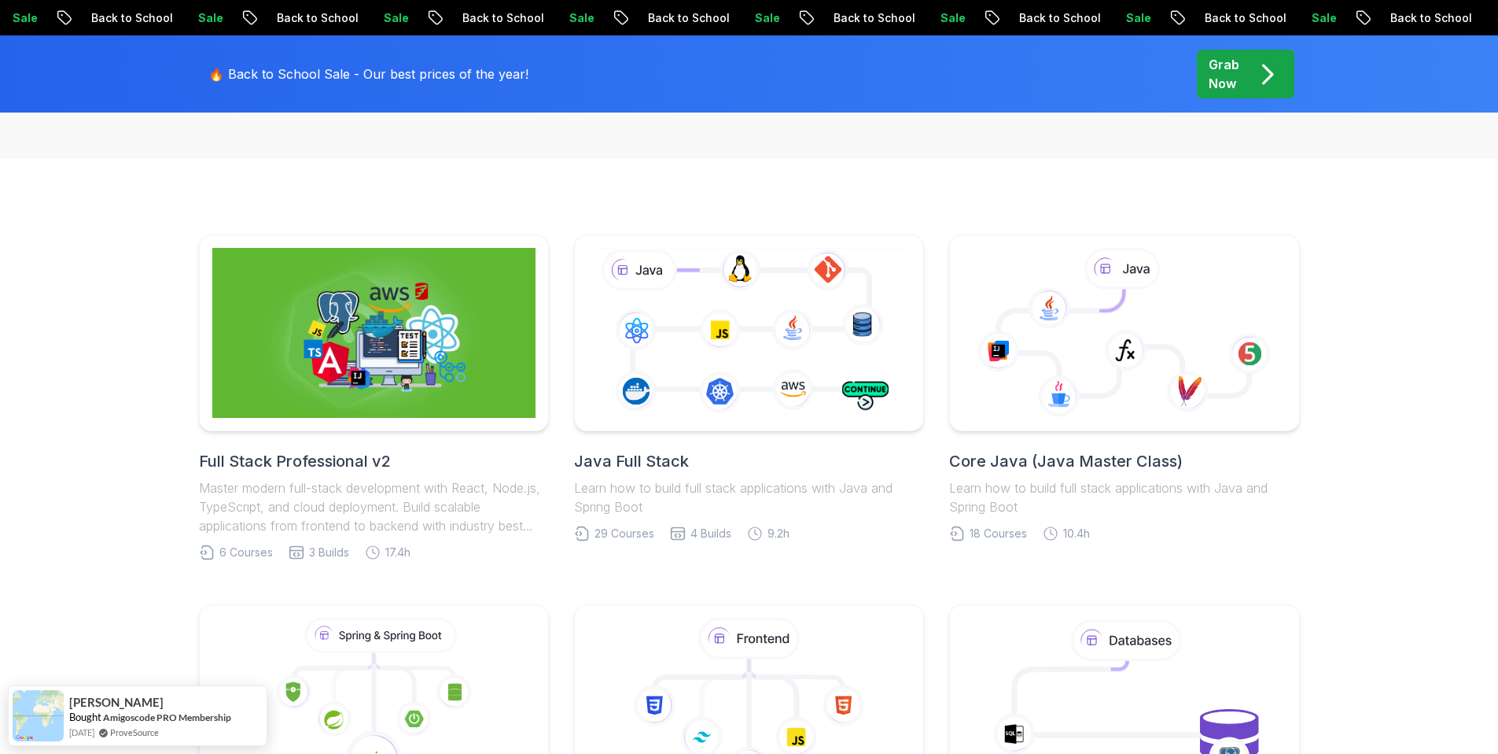
click at [772, 473] on div "Java Full Stack Learn how to build full stack applications with Java and Spring…" at bounding box center [749, 483] width 350 height 66
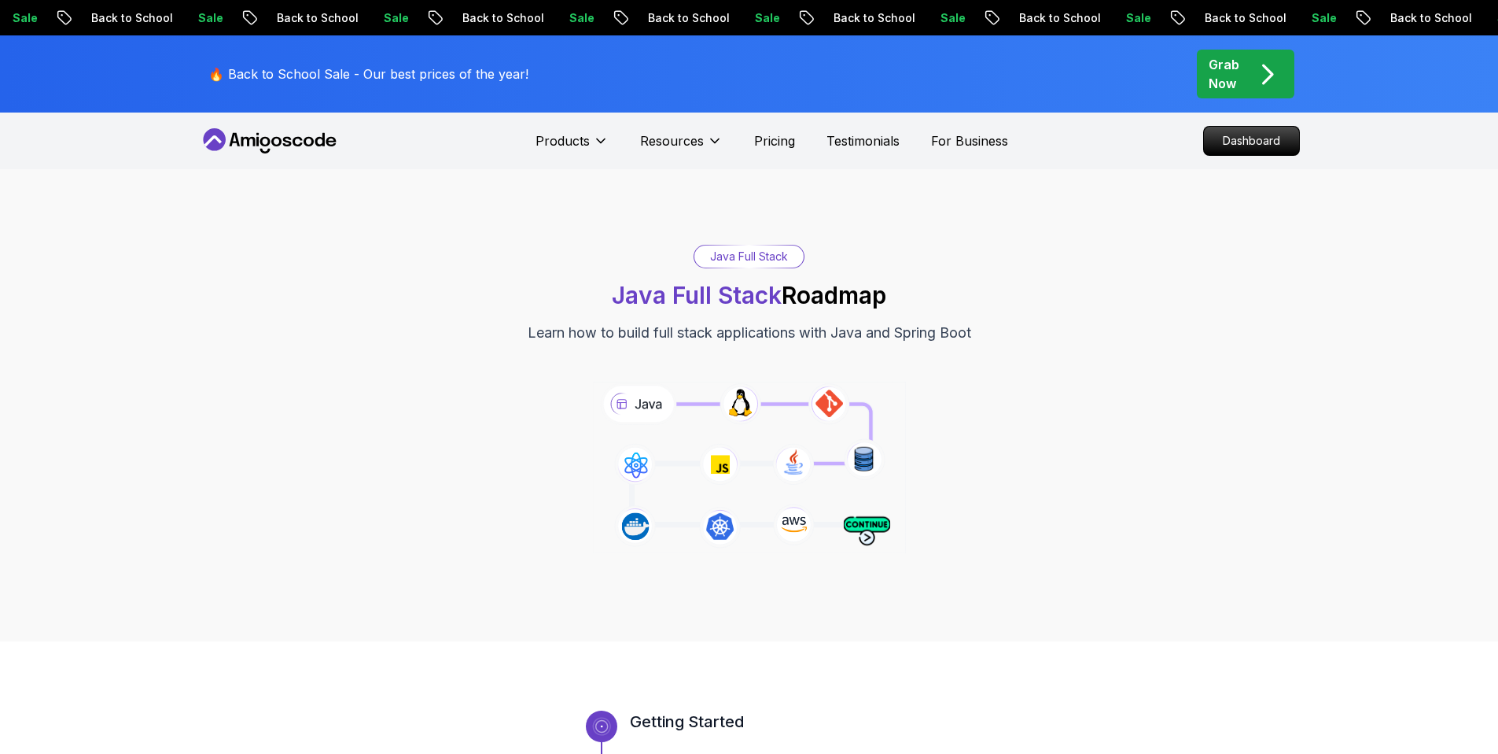
click at [303, 131] on icon at bounding box center [270, 140] width 142 height 25
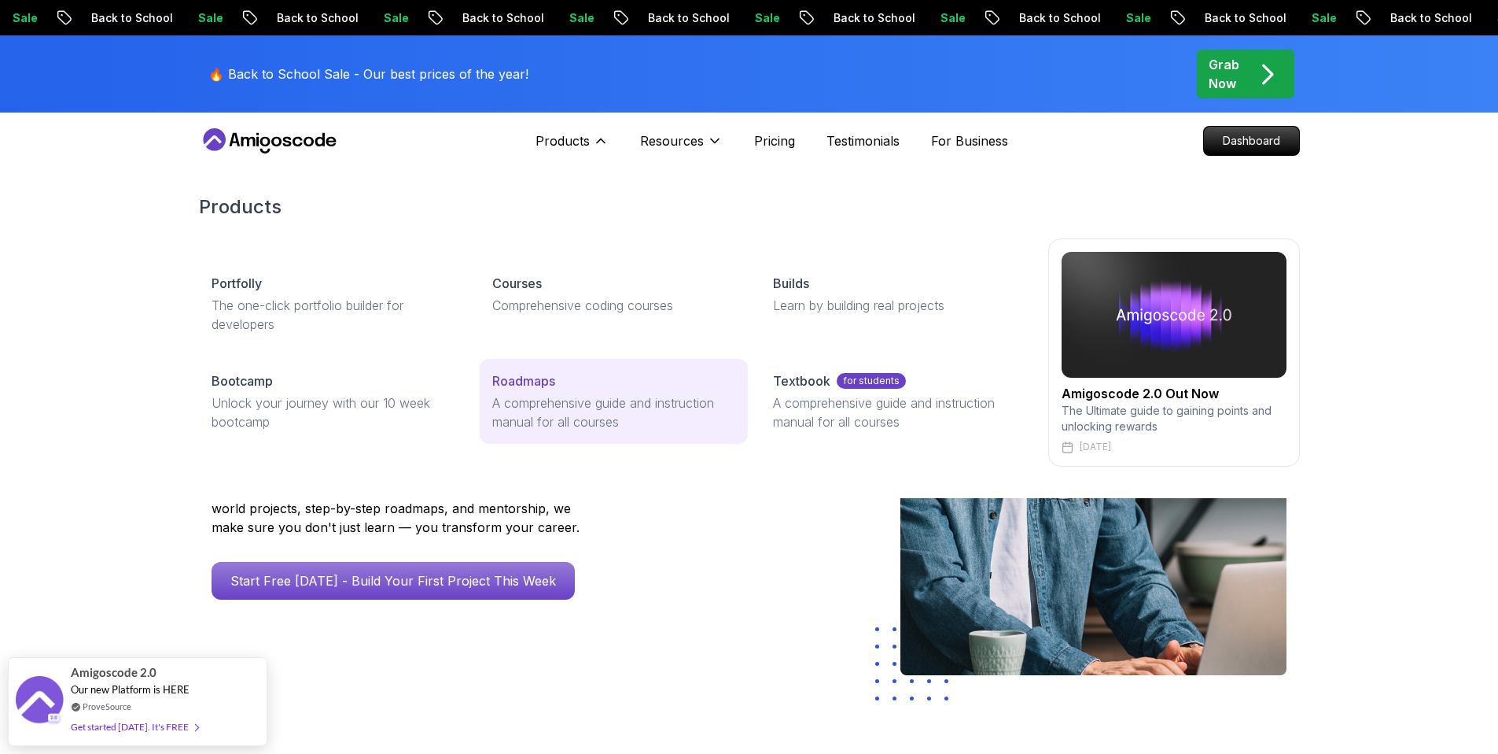
click at [521, 399] on p "A comprehensive guide and instruction manual for all courses" at bounding box center [613, 412] width 243 height 38
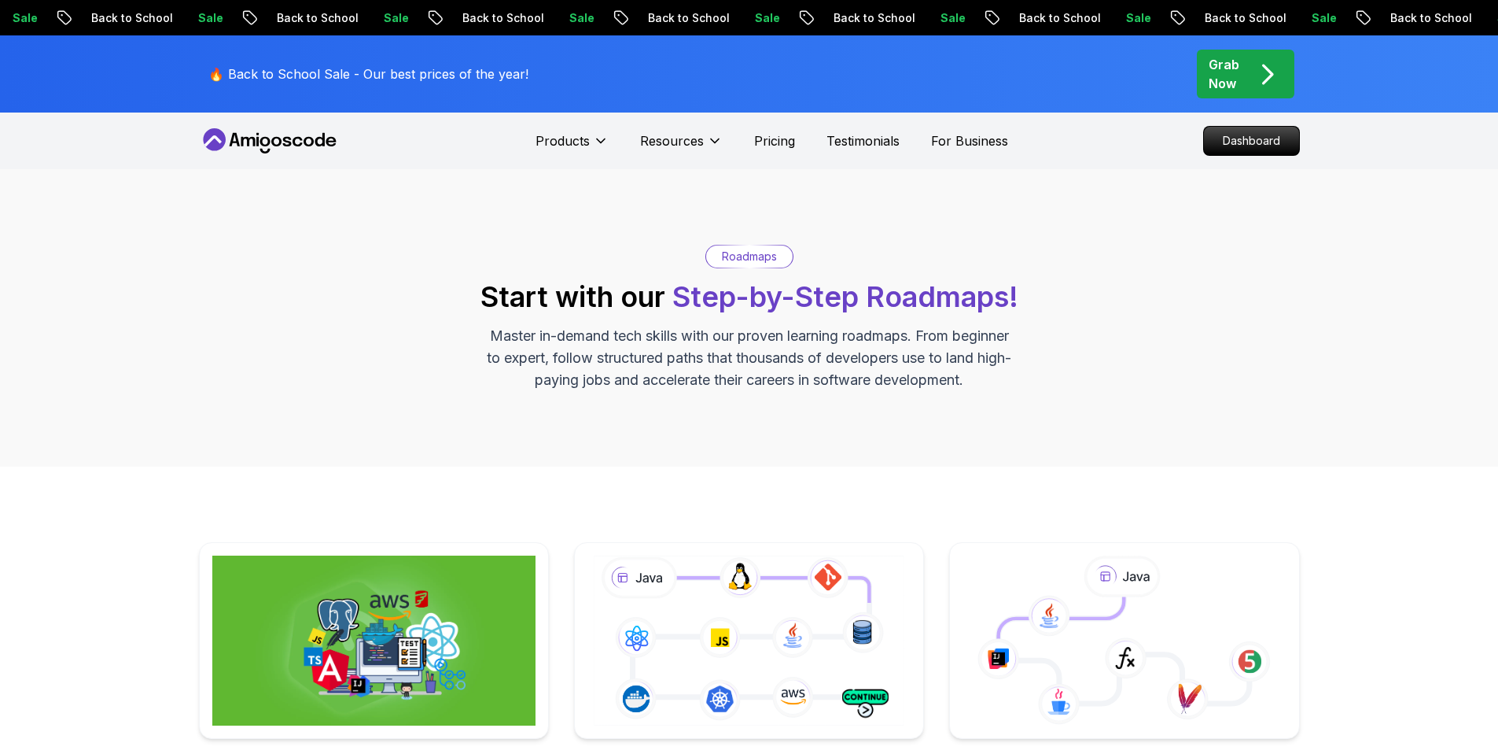
scroll to position [481, 0]
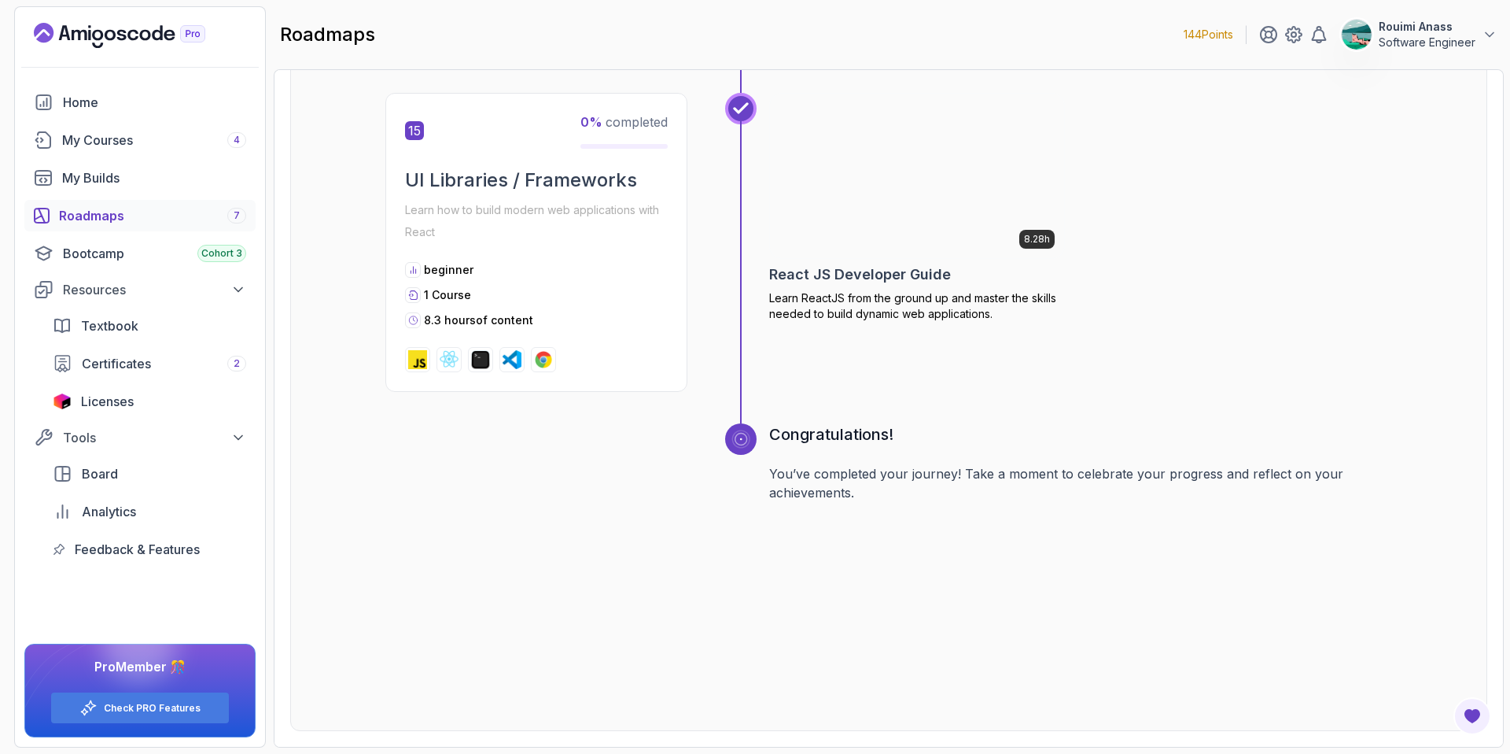
scroll to position [6094, 0]
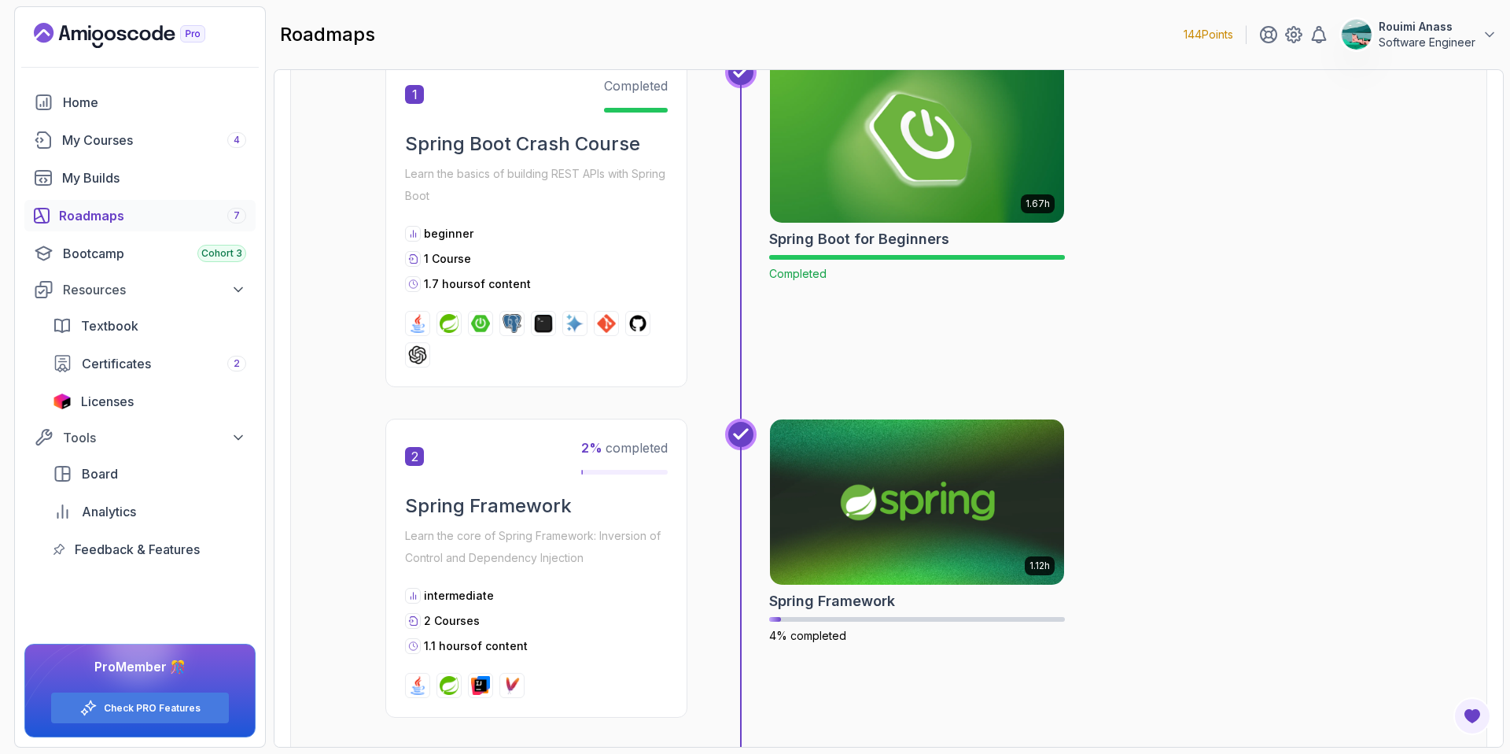
scroll to position [21, 0]
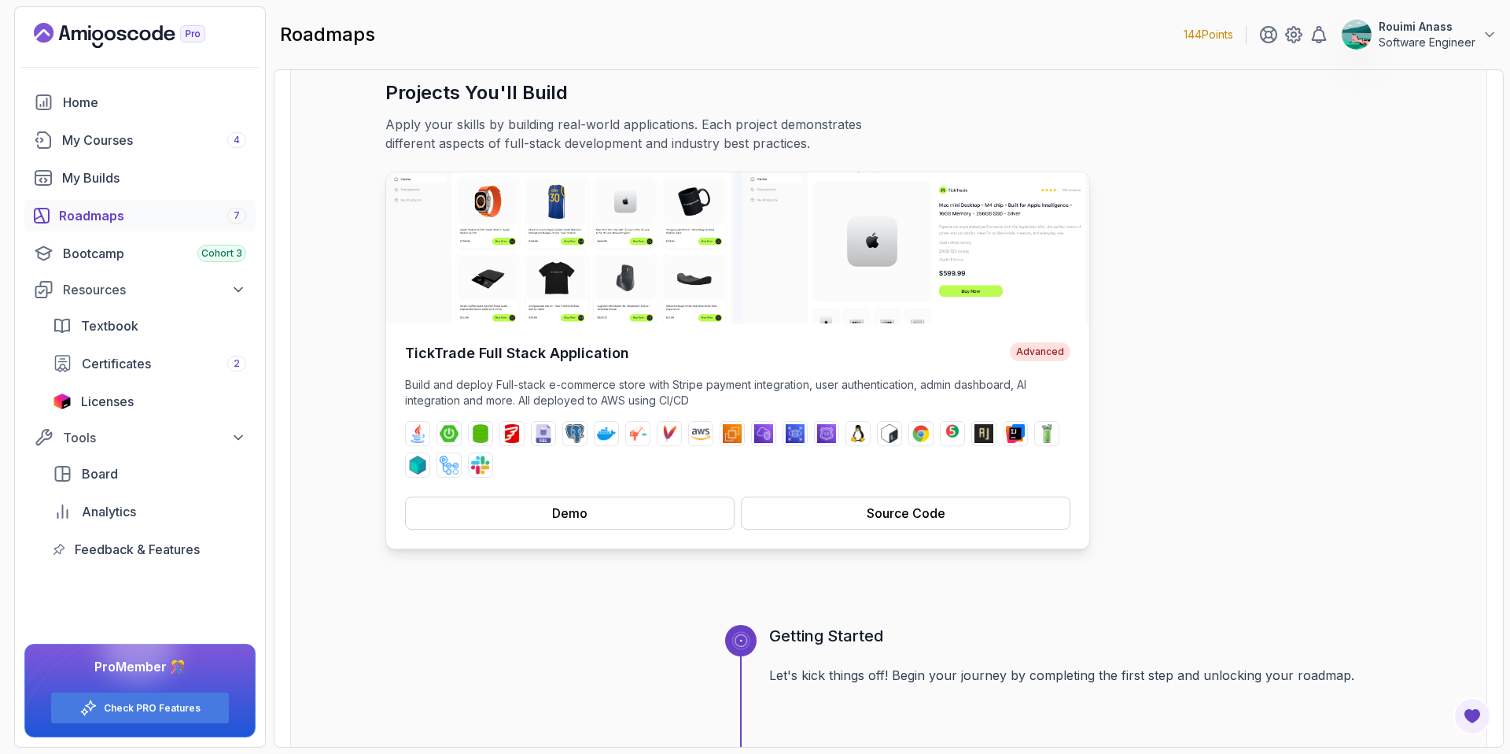
scroll to position [94, 0]
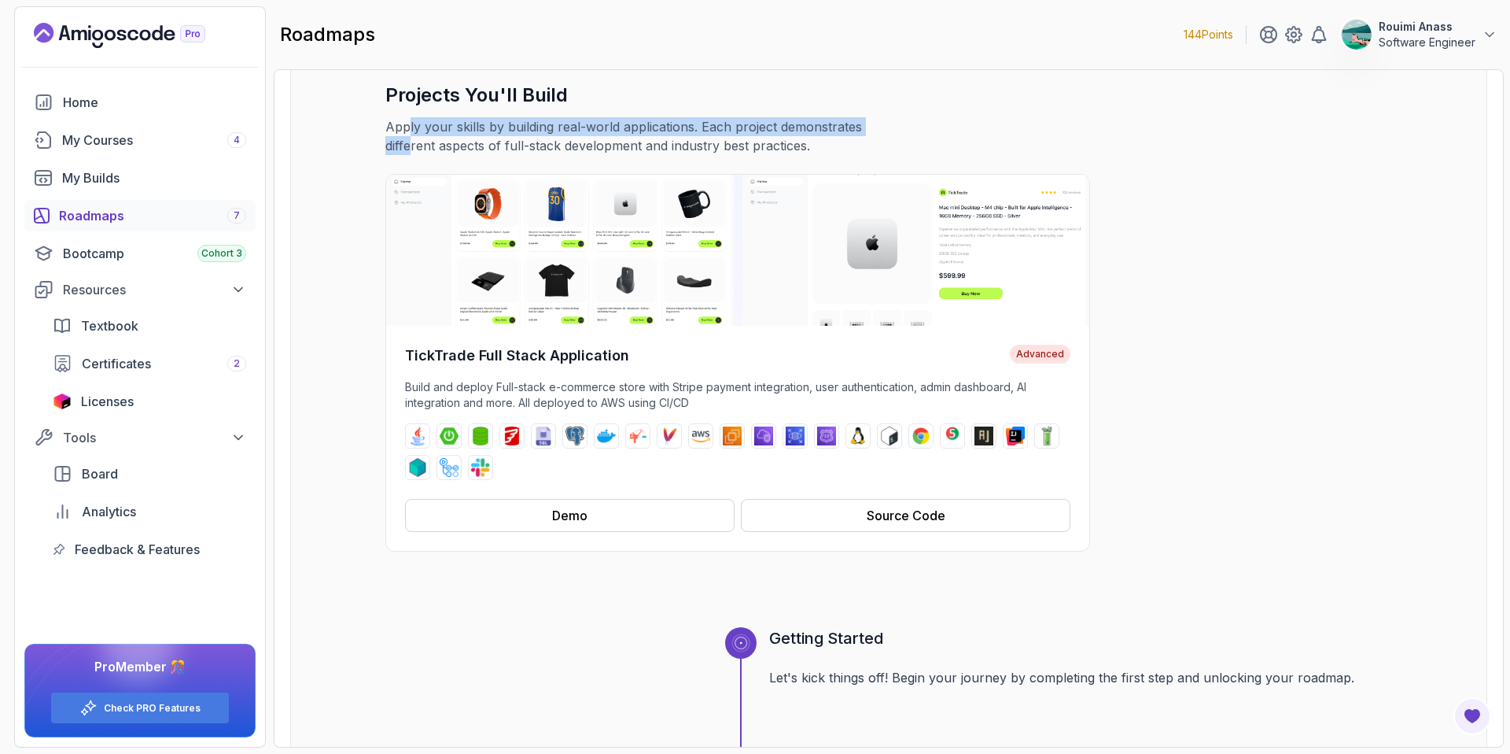
drag, startPoint x: 410, startPoint y: 128, endPoint x: 885, endPoint y: 120, distance: 475.2
click at [885, 120] on p "Apply your skills by building real-world applications. Each project demonstrate…" at bounding box center [649, 136] width 529 height 38
drag, startPoint x: 397, startPoint y: 145, endPoint x: 628, endPoint y: 129, distance: 231.0
click at [628, 129] on p "Apply your skills by building real-world applications. Each project demonstrate…" at bounding box center [649, 136] width 529 height 38
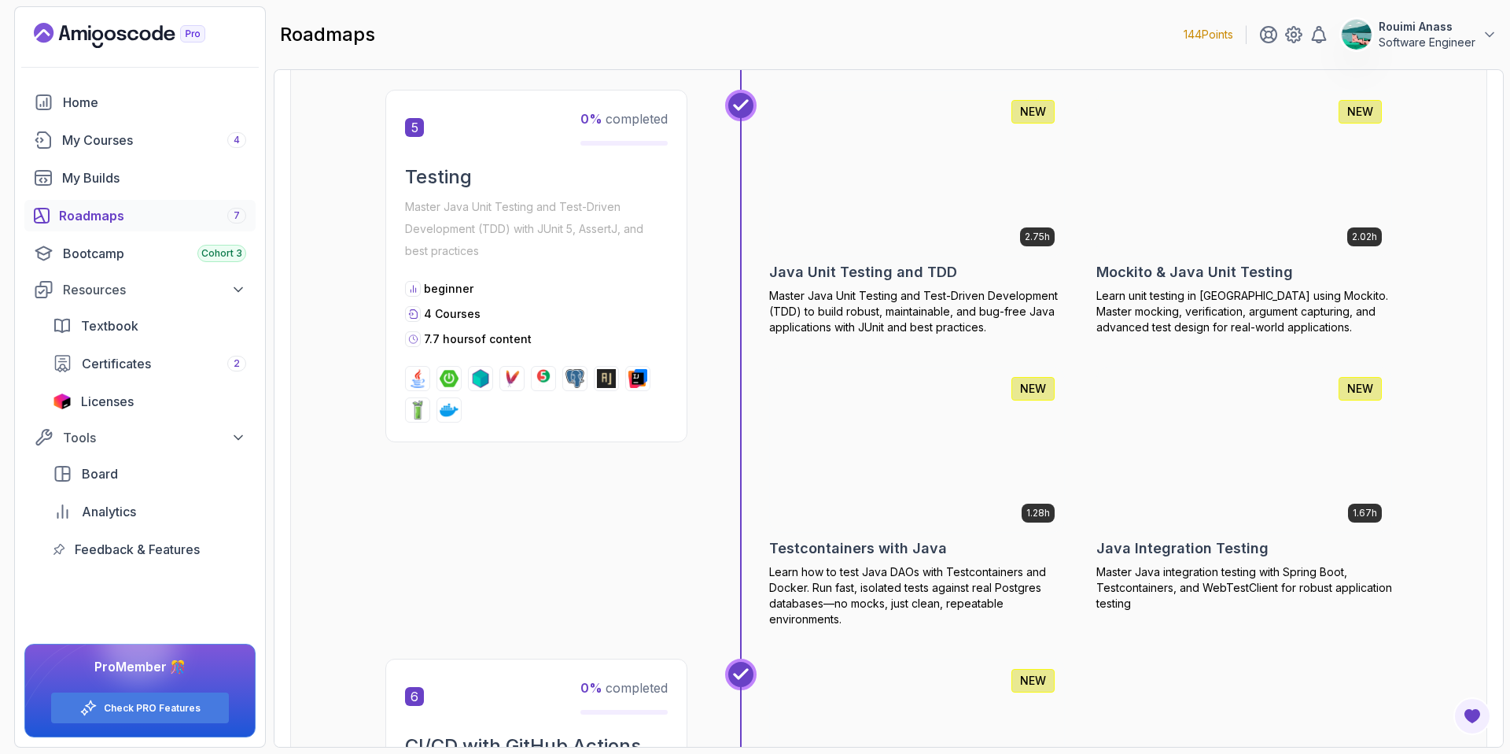
scroll to position [2006, 0]
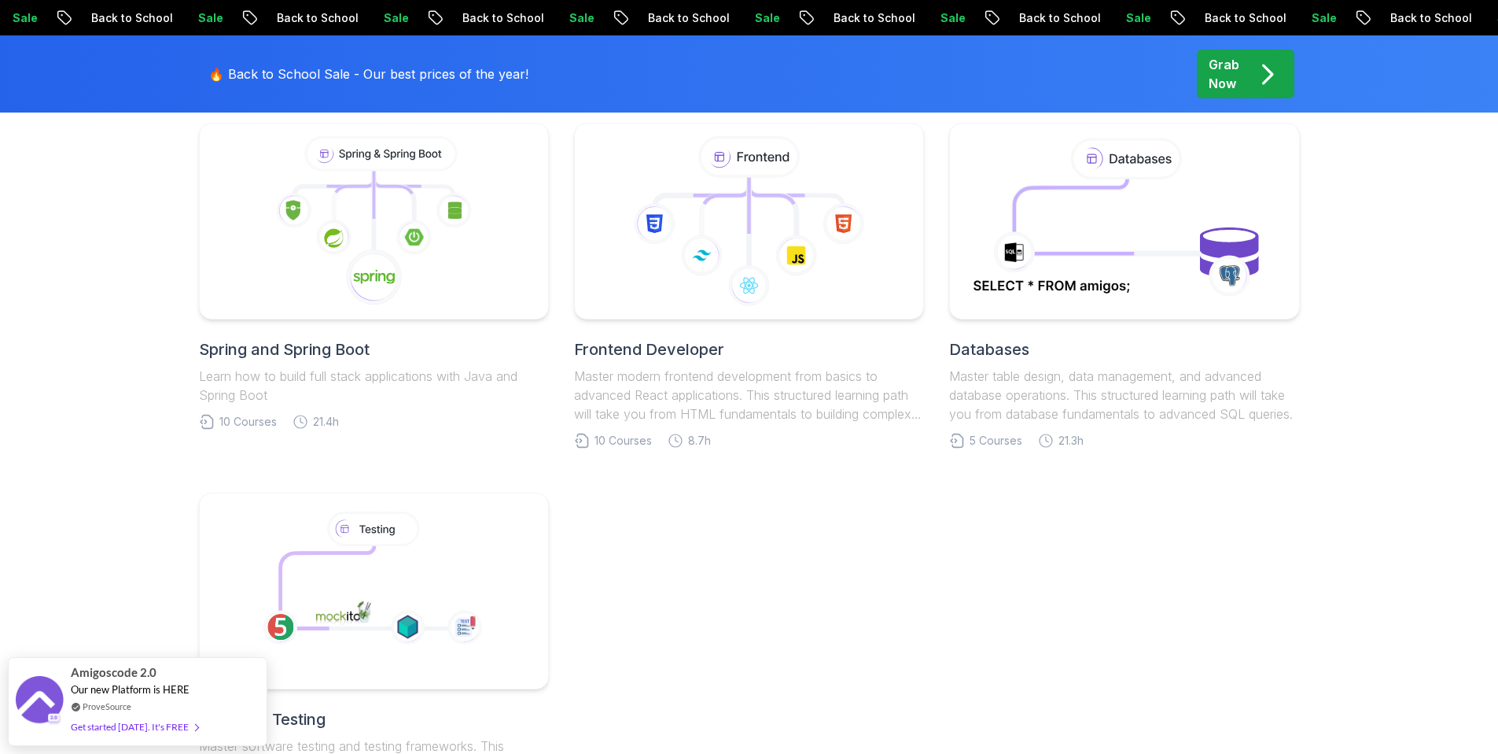
scroll to position [749, 0]
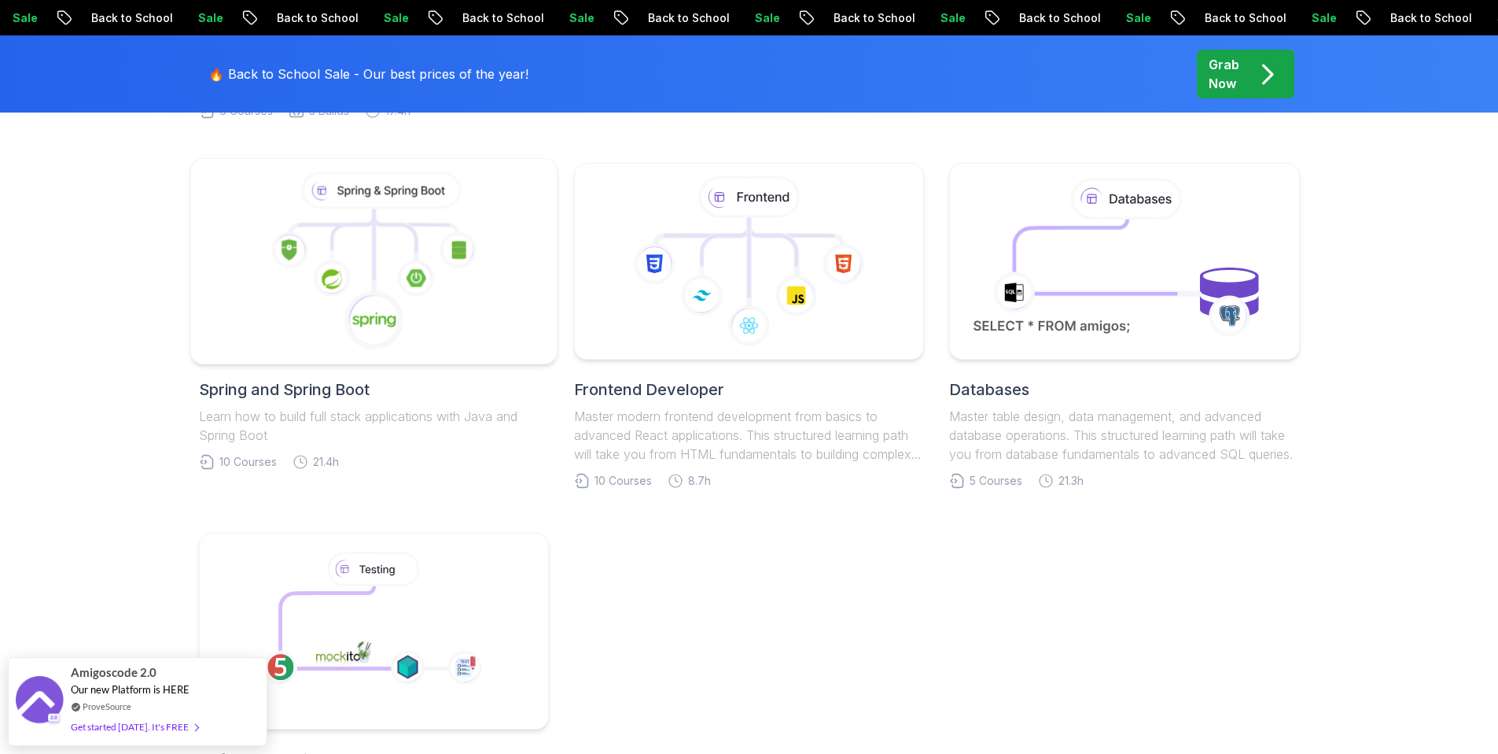
click at [430, 339] on icon at bounding box center [374, 261] width 340 height 179
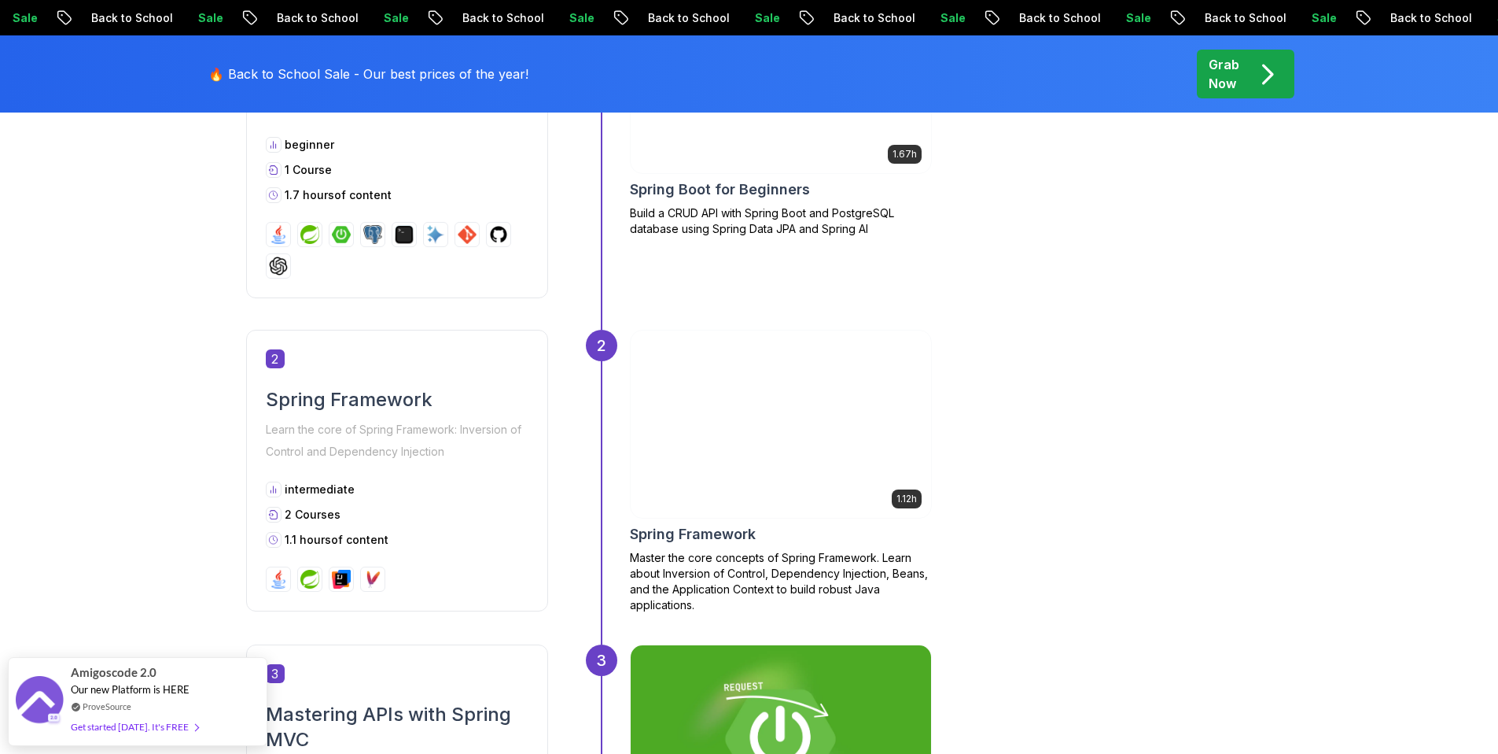
scroll to position [423, 0]
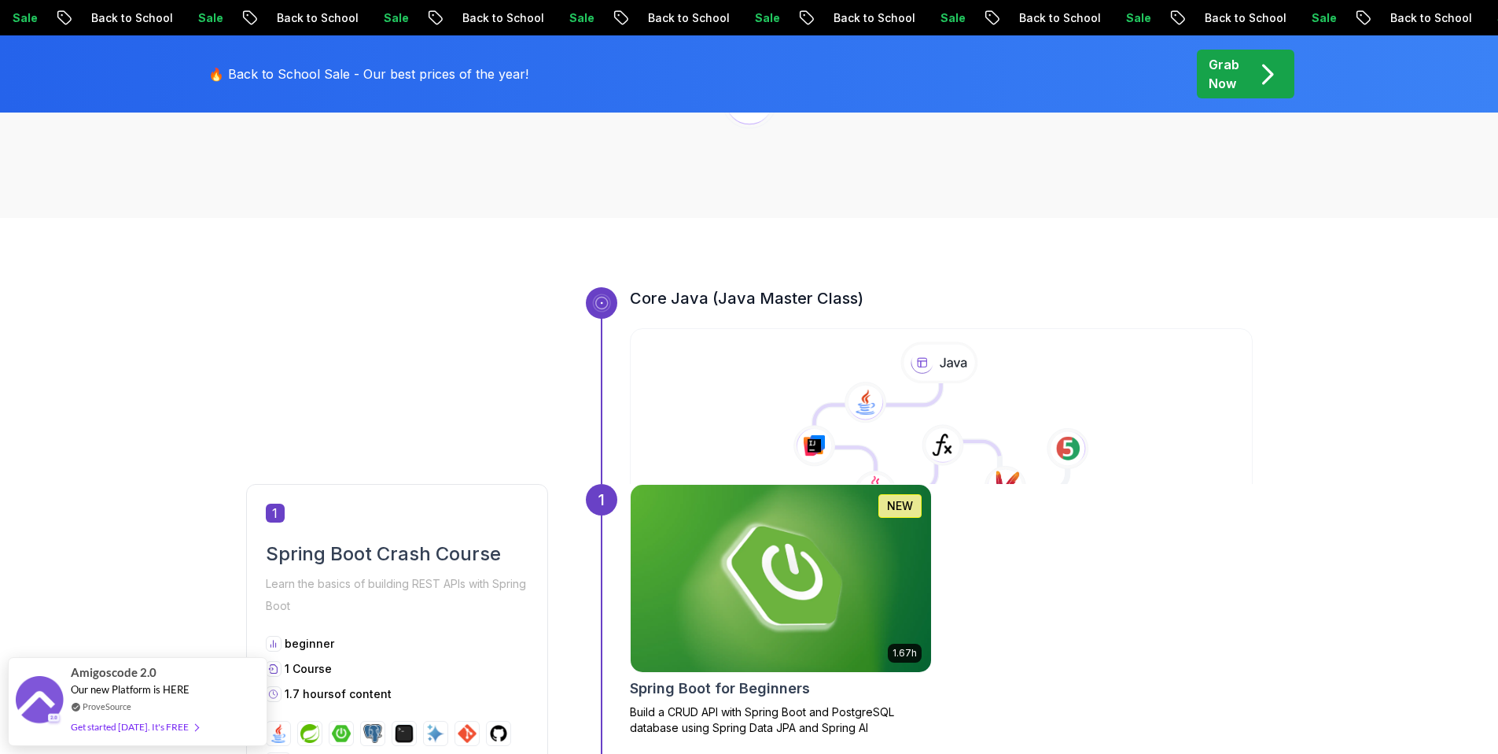
click at [1246, 72] on div "Grab Now" at bounding box center [1246, 74] width 74 height 38
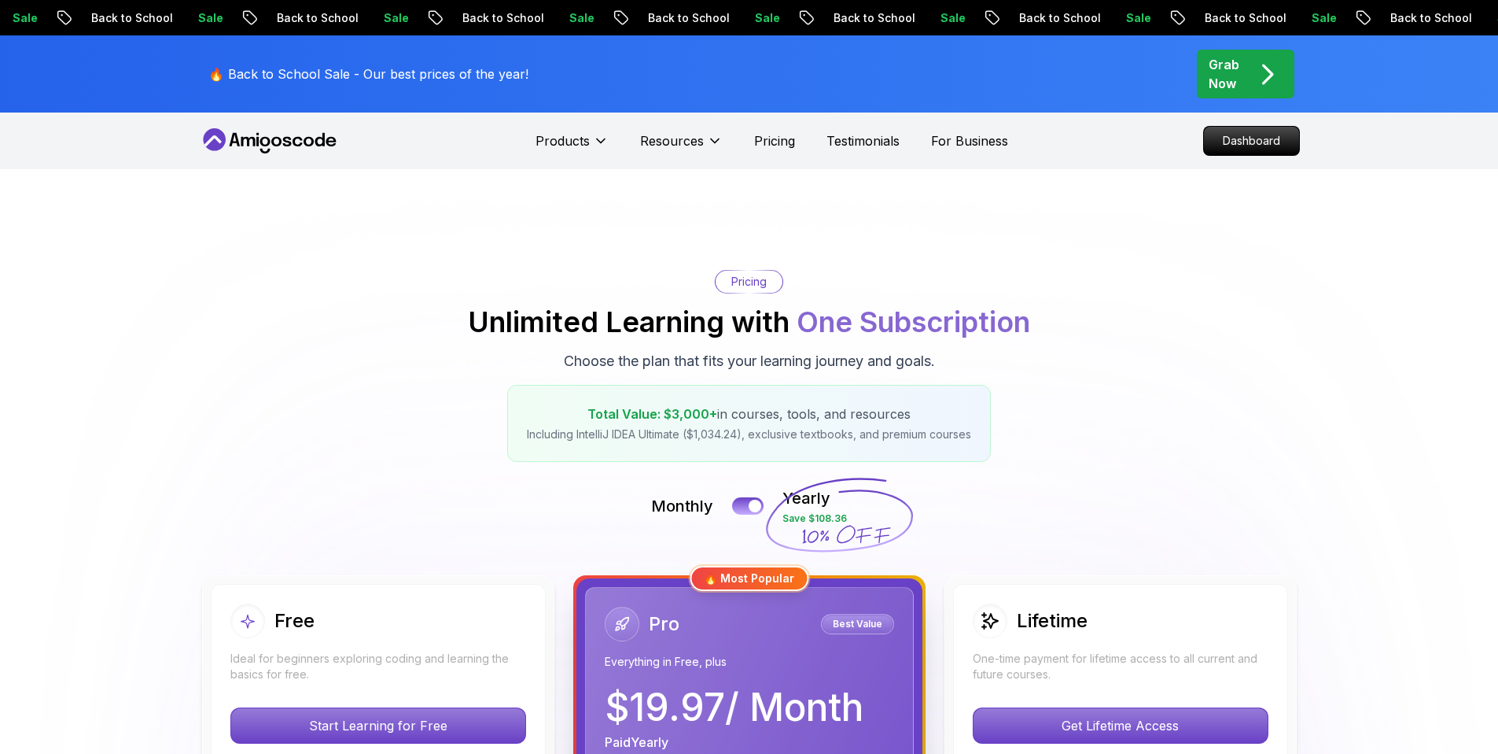
click at [1268, 132] on p "Dashboard" at bounding box center [1251, 141] width 95 height 28
click at [1266, 145] on p "Dashboard" at bounding box center [1251, 141] width 95 height 28
click at [1236, 298] on div "Pricing Unlimited Learning with One Subscription Choose the plan that fits your…" at bounding box center [749, 366] width 1101 height 192
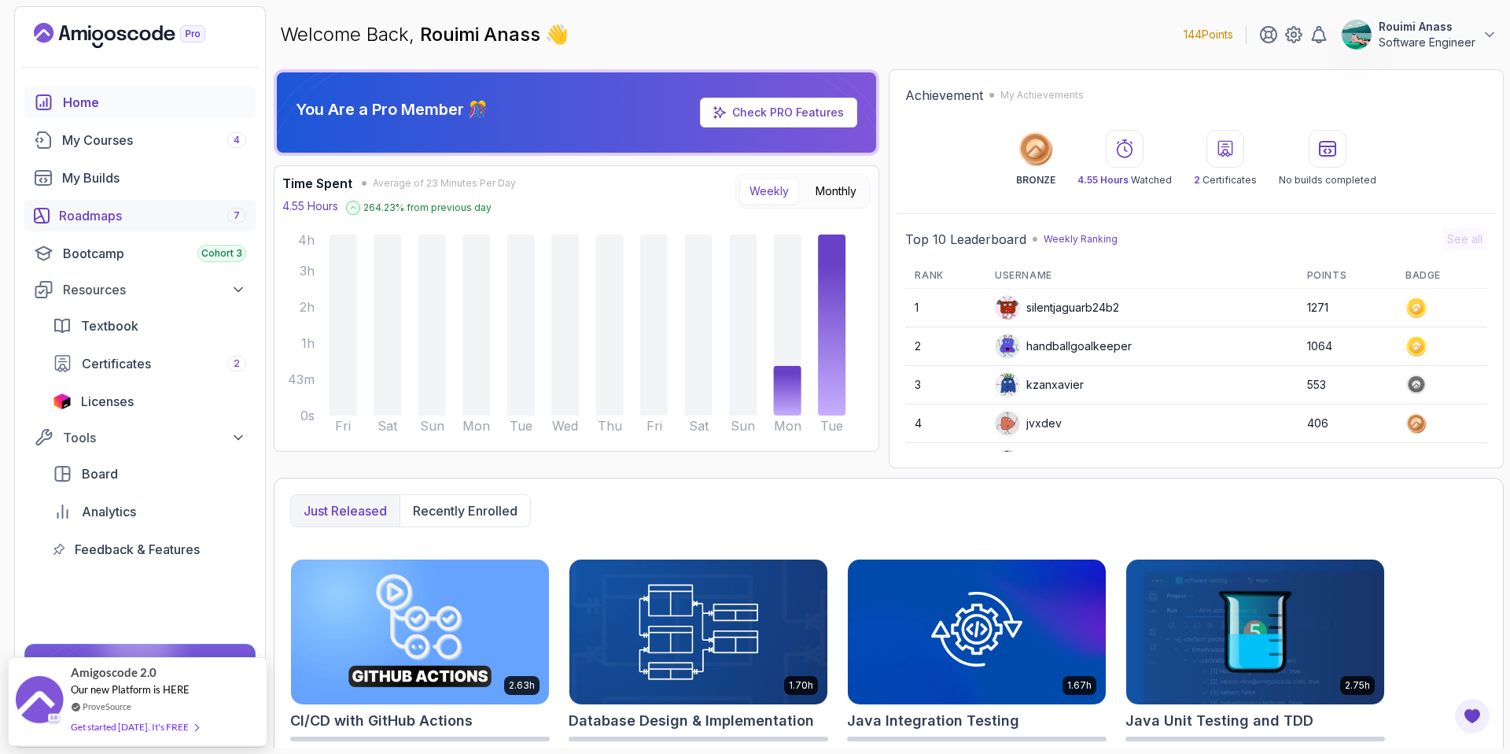
click at [149, 216] on div "Roadmaps 7" at bounding box center [152, 215] width 187 height 19
